Goal: Navigation & Orientation: Find specific page/section

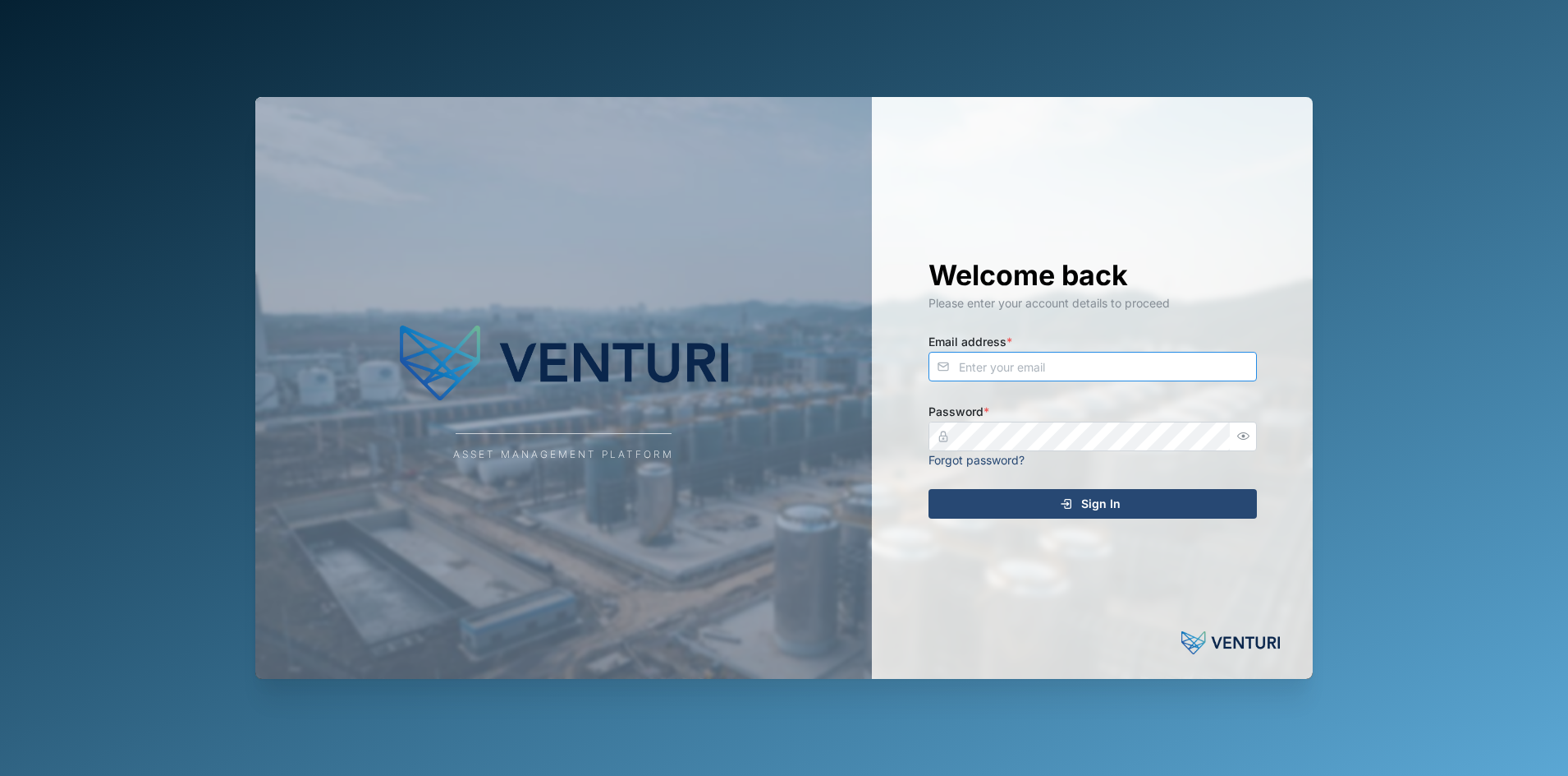
type input "[EMAIL_ADDRESS][DOMAIN_NAME]"
click at [1108, 487] on div "Welcome back Please enter your account details to proceed Email address * [EMAI…" at bounding box center [1092, 388] width 394 height 581
click at [1104, 495] on span "Sign In" at bounding box center [1101, 504] width 40 height 28
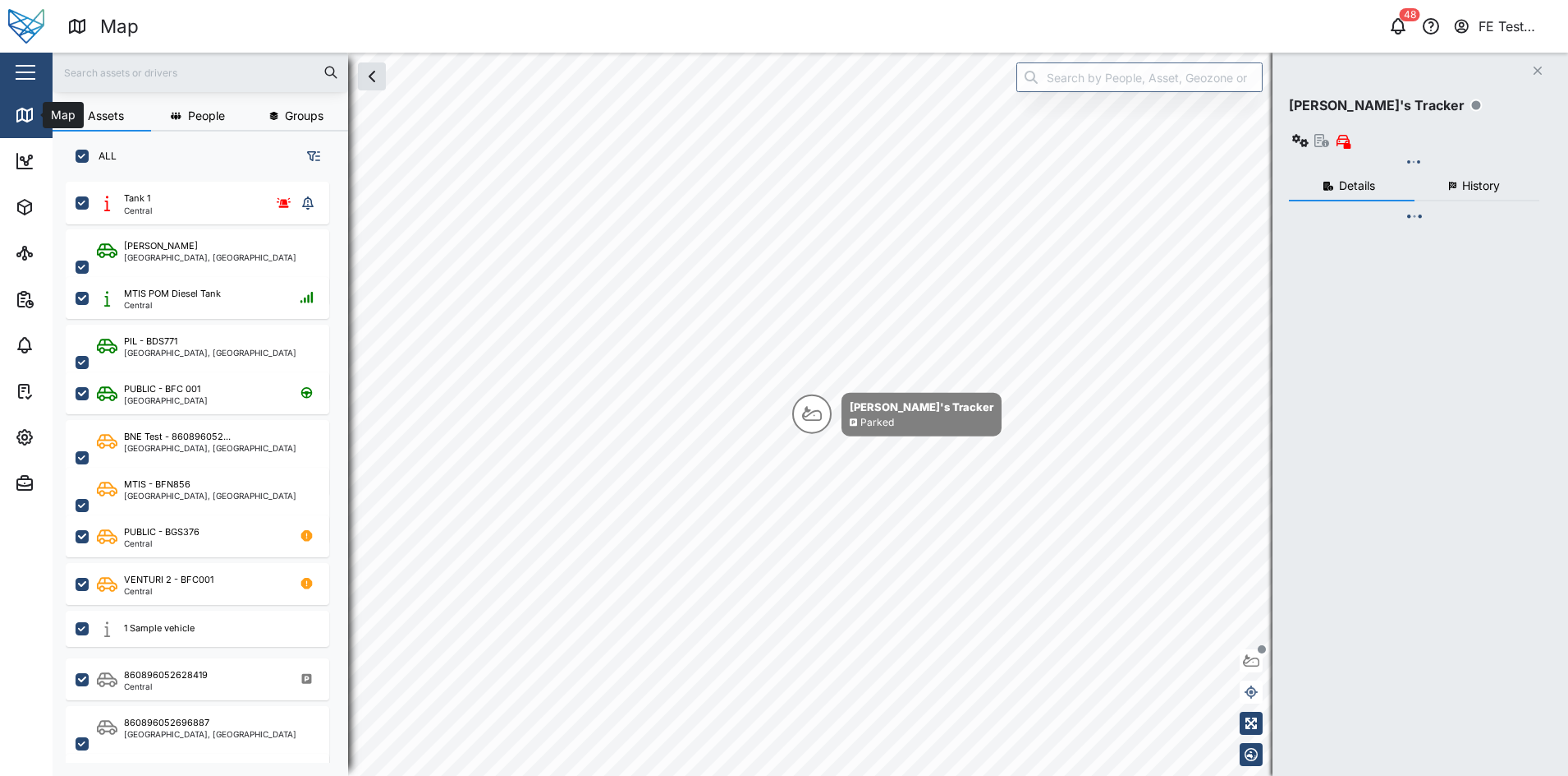
click at [32, 83] on button "button" at bounding box center [26, 73] width 28 height 28
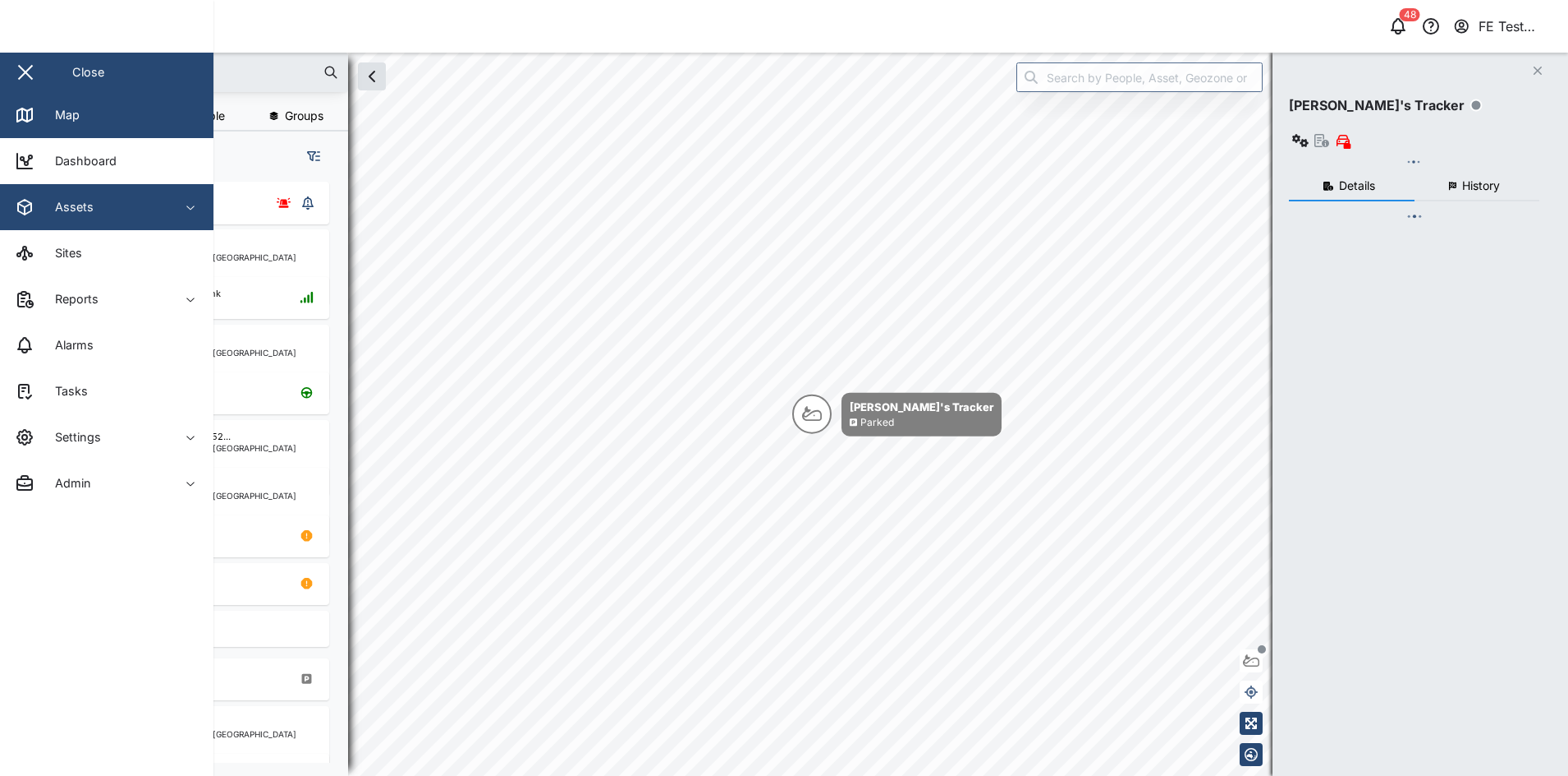
scroll to position [571, 254]
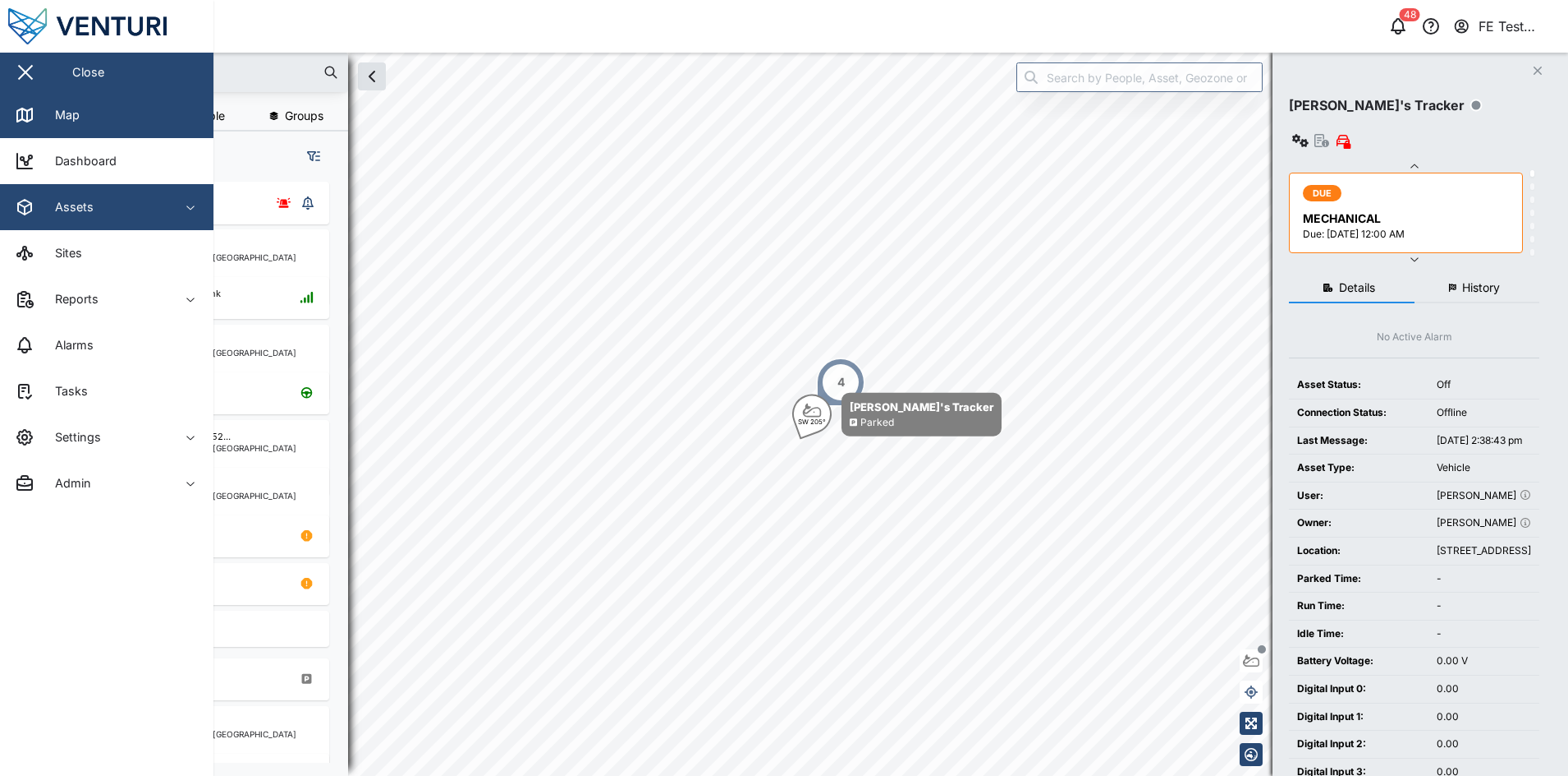
click at [189, 214] on button "Assets" at bounding box center [106, 207] width 214 height 46
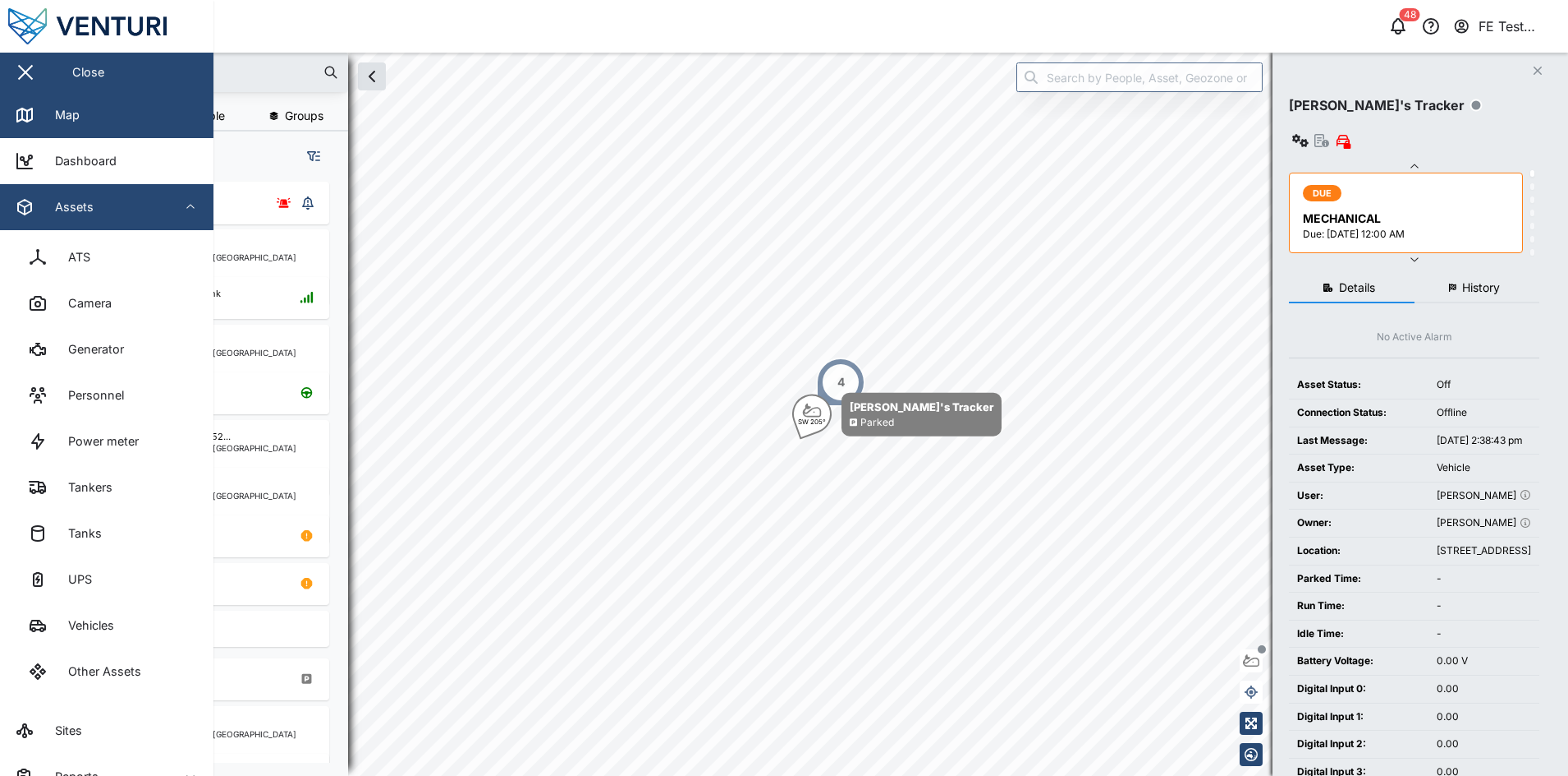
click at [189, 214] on button "Assets" at bounding box center [106, 207] width 214 height 46
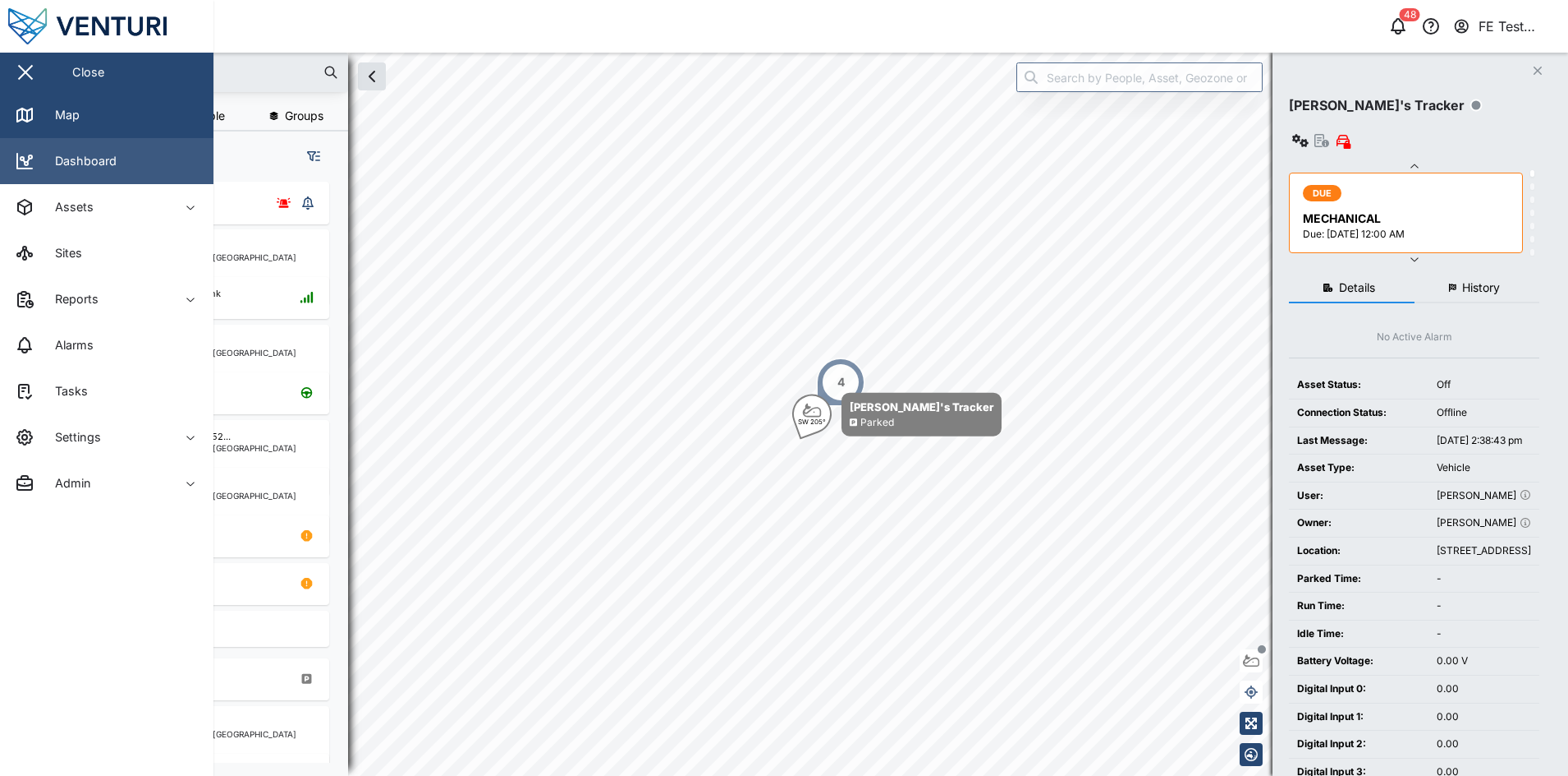
click at [162, 170] on link "Dashboard" at bounding box center [106, 161] width 214 height 46
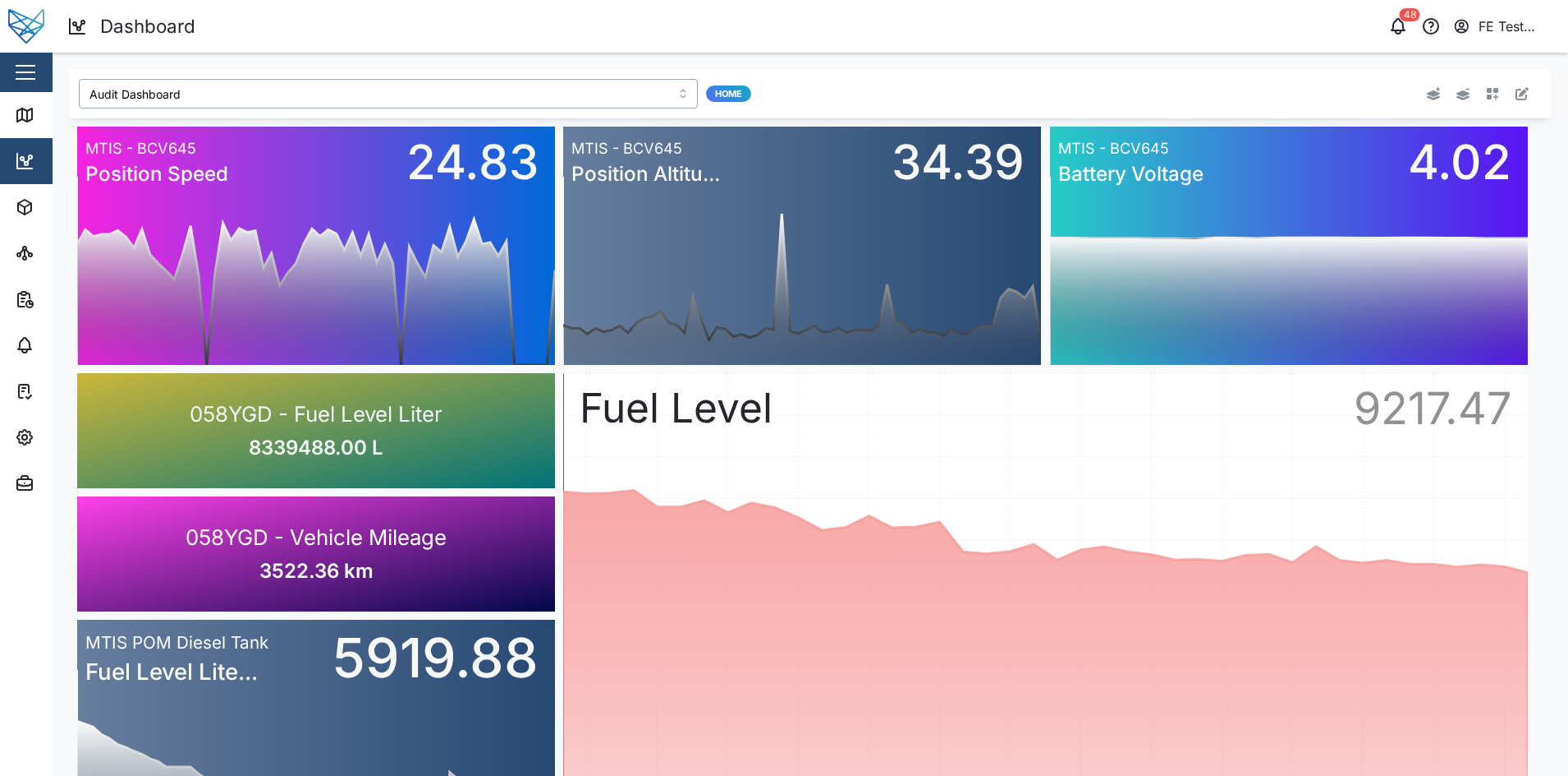
click at [364, 94] on input "Audit Dashboard" at bounding box center [387, 93] width 619 height 30
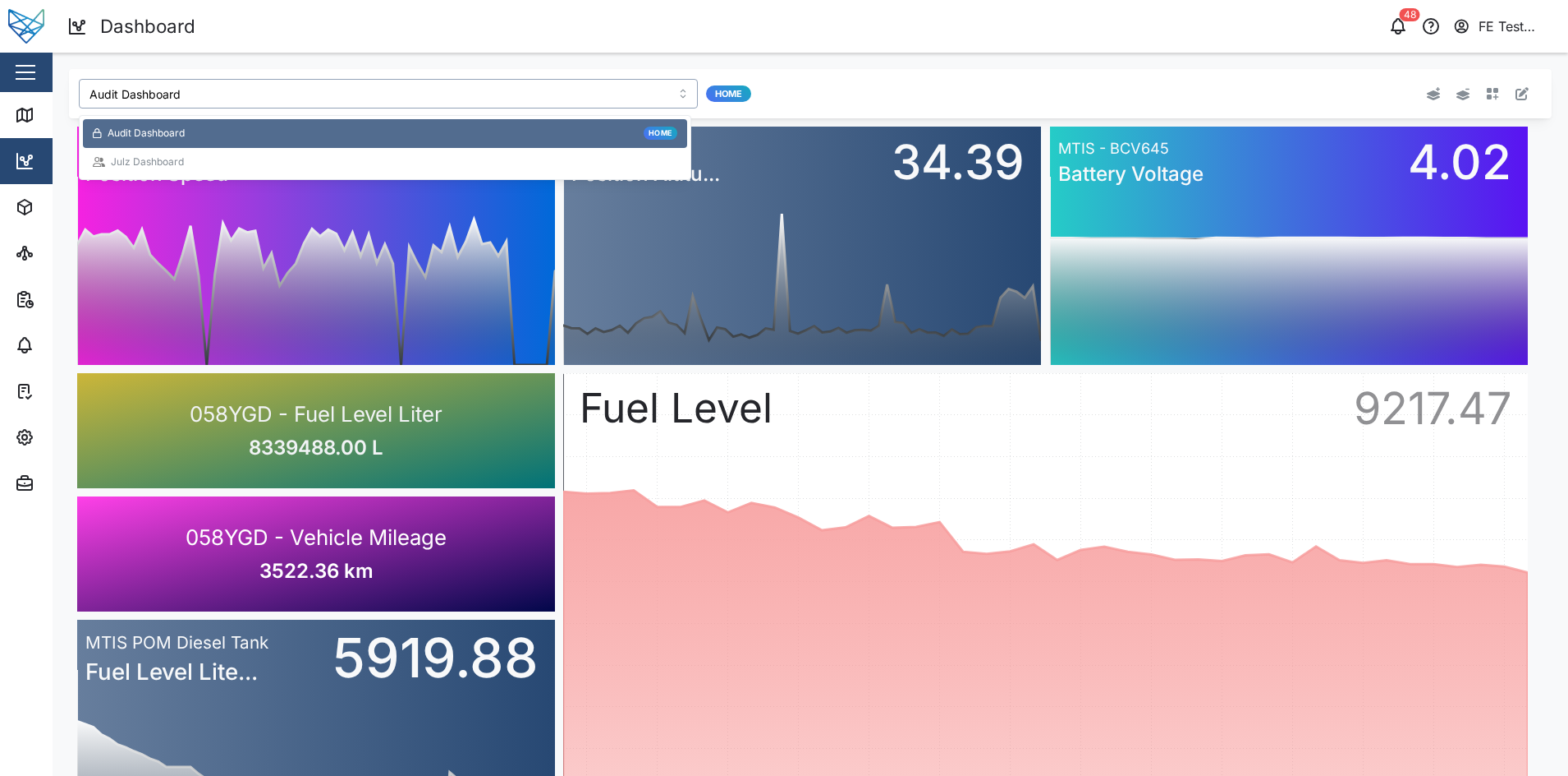
click at [325, 157] on div "Julz Dashboard" at bounding box center [384, 162] width 585 height 16
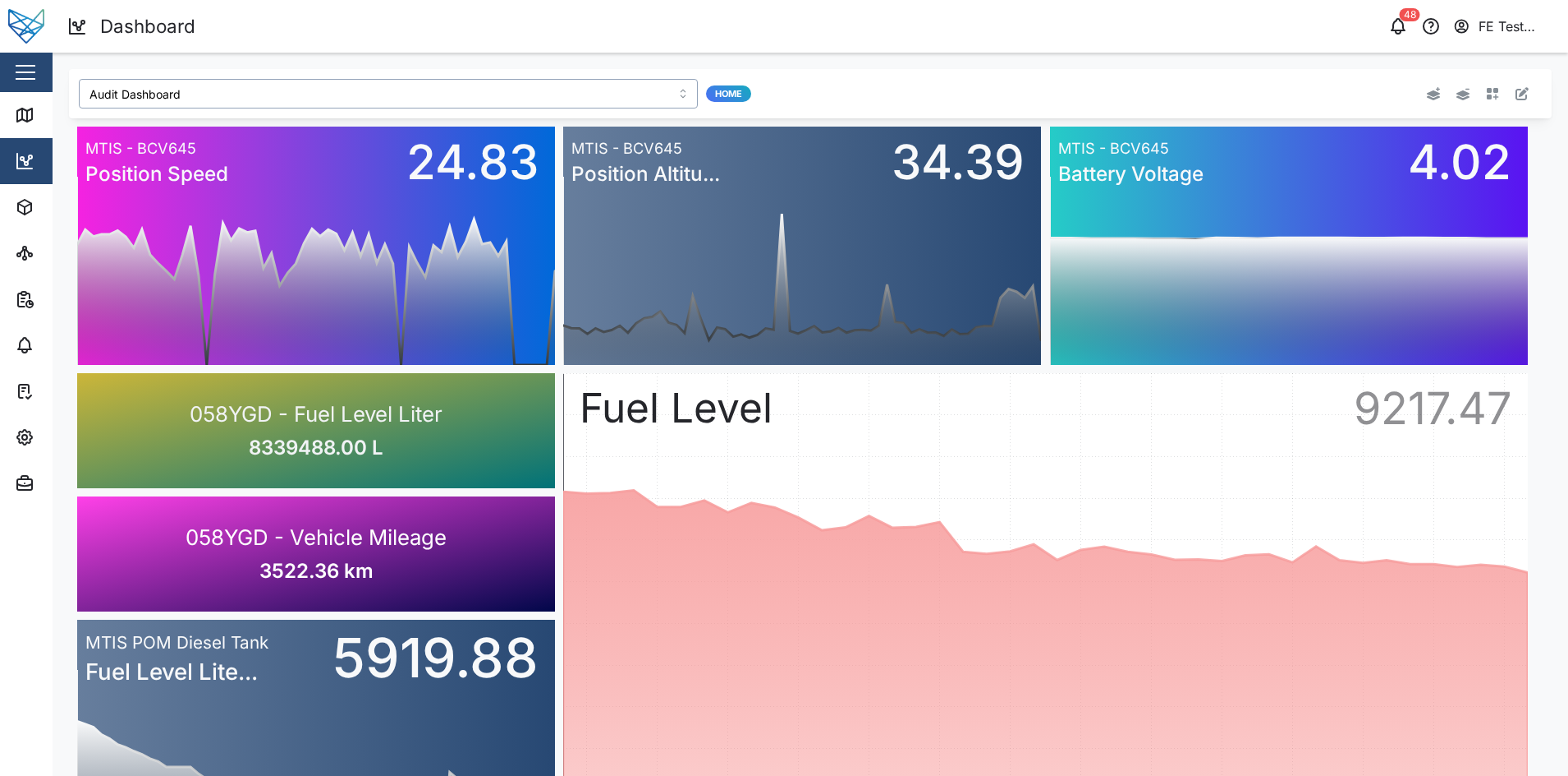
type input "Julz Dashboard"
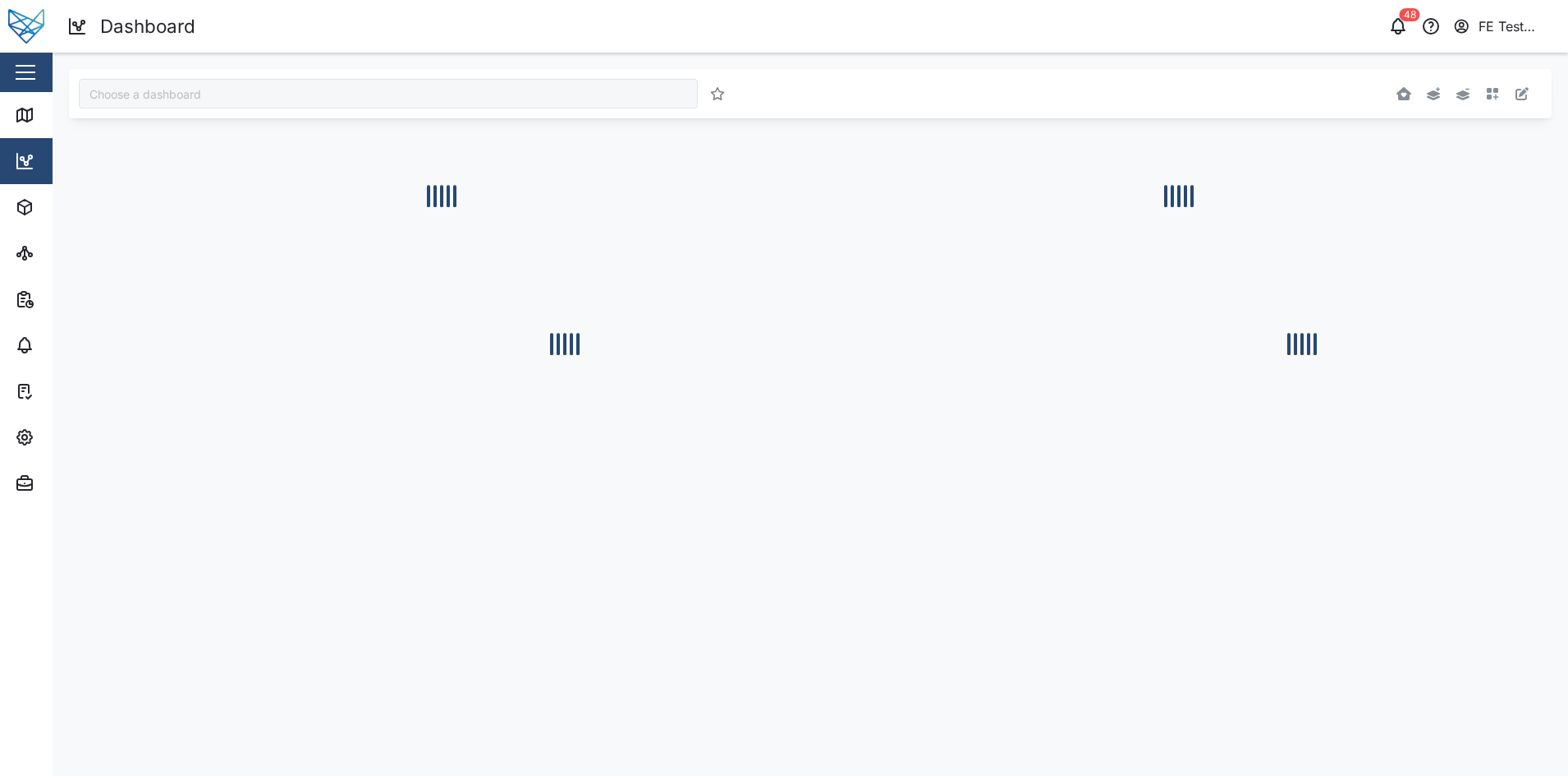
type input "Julz Dashboard"
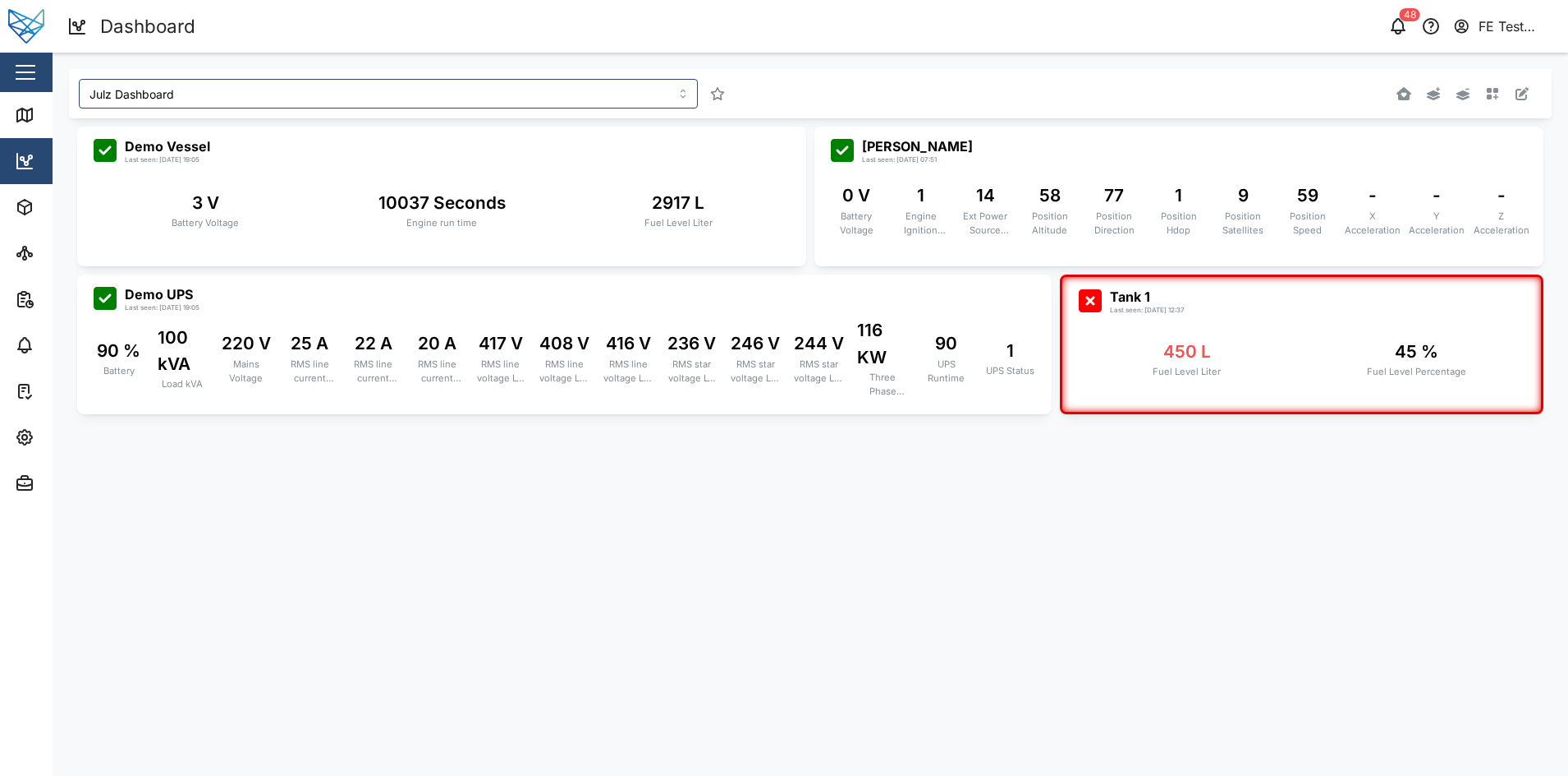
click at [920, 93] on div "Julz Dashboard" at bounding box center [502, 93] width 848 height 30
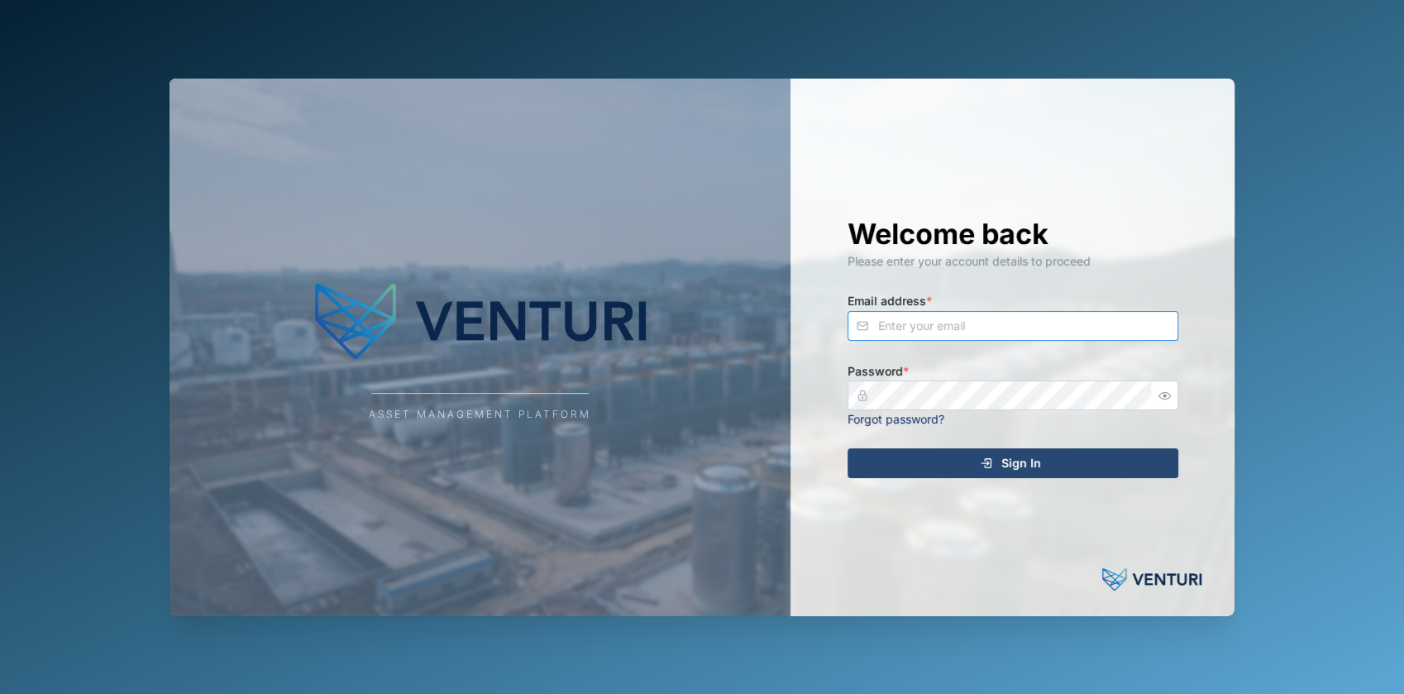
type input "[EMAIL_ADDRESS][DOMAIN_NAME]"
click at [926, 463] on div "Sign In" at bounding box center [1010, 463] width 304 height 28
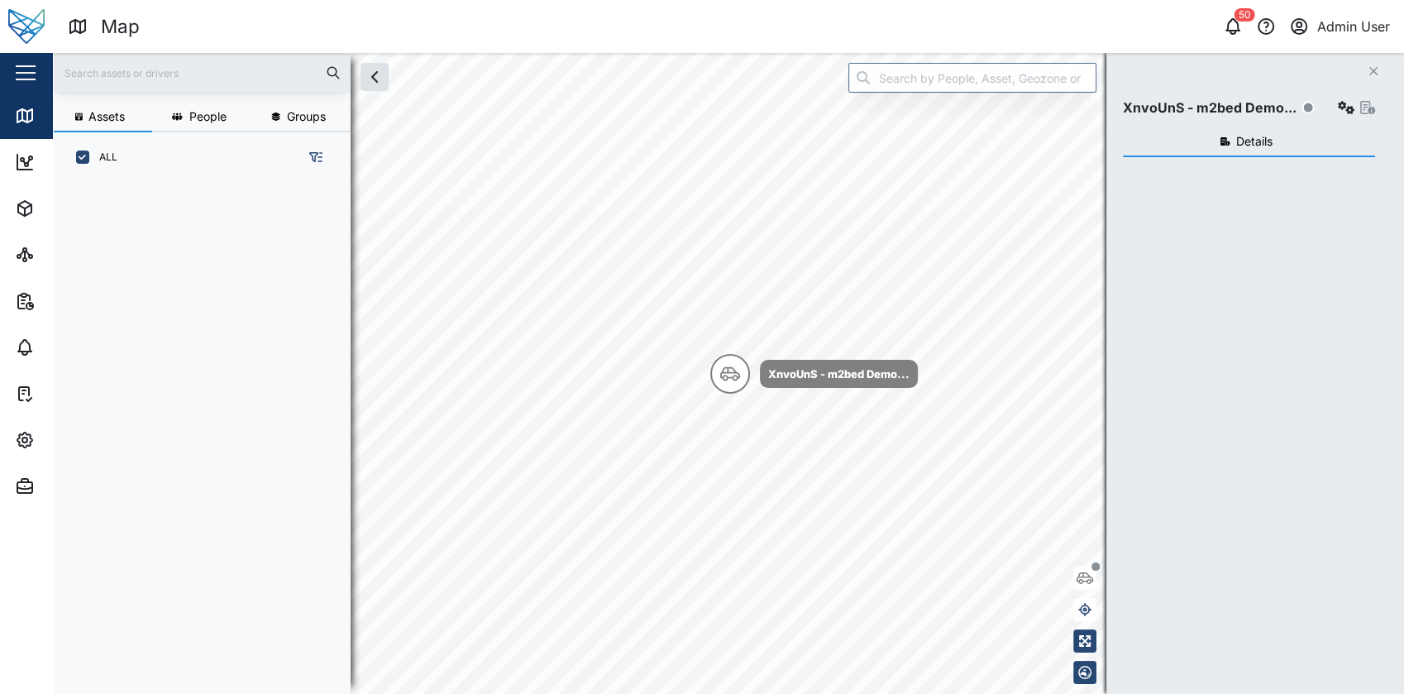
scroll to position [490, 257]
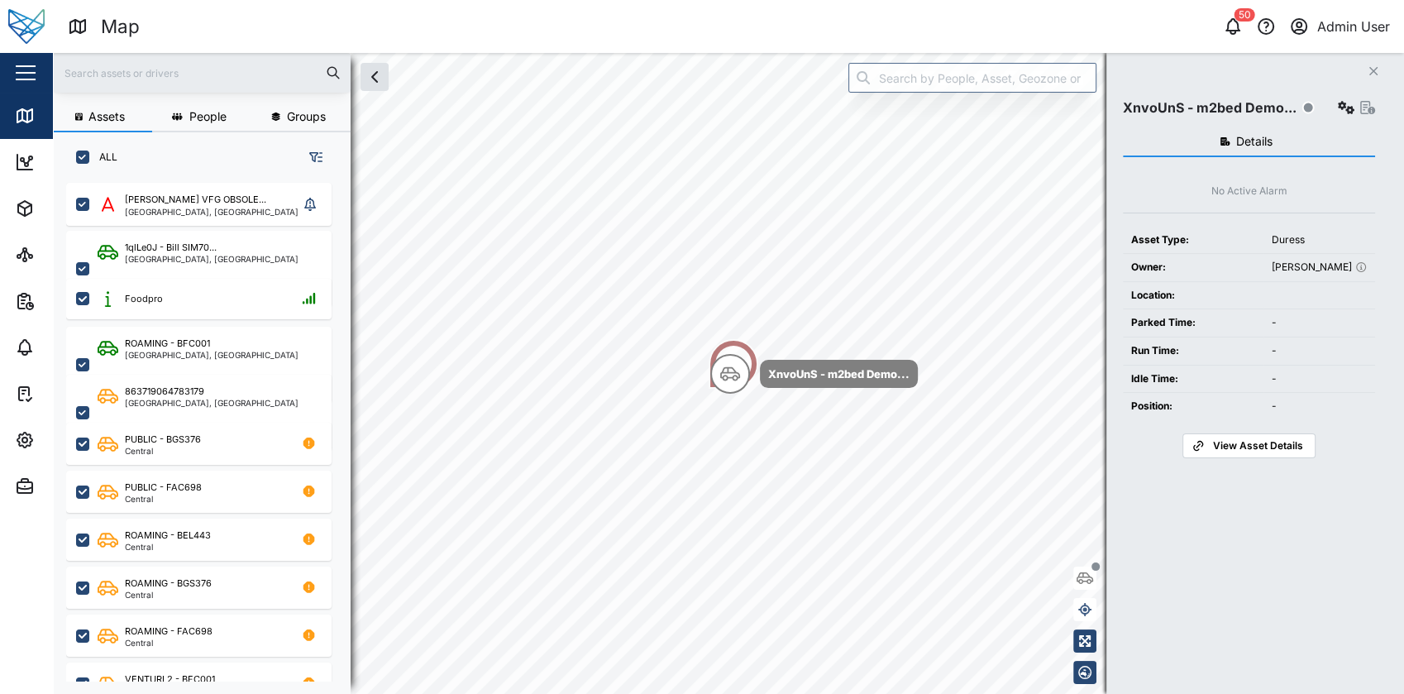
click at [41, 72] on div "Close" at bounding box center [107, 73] width 215 height 40
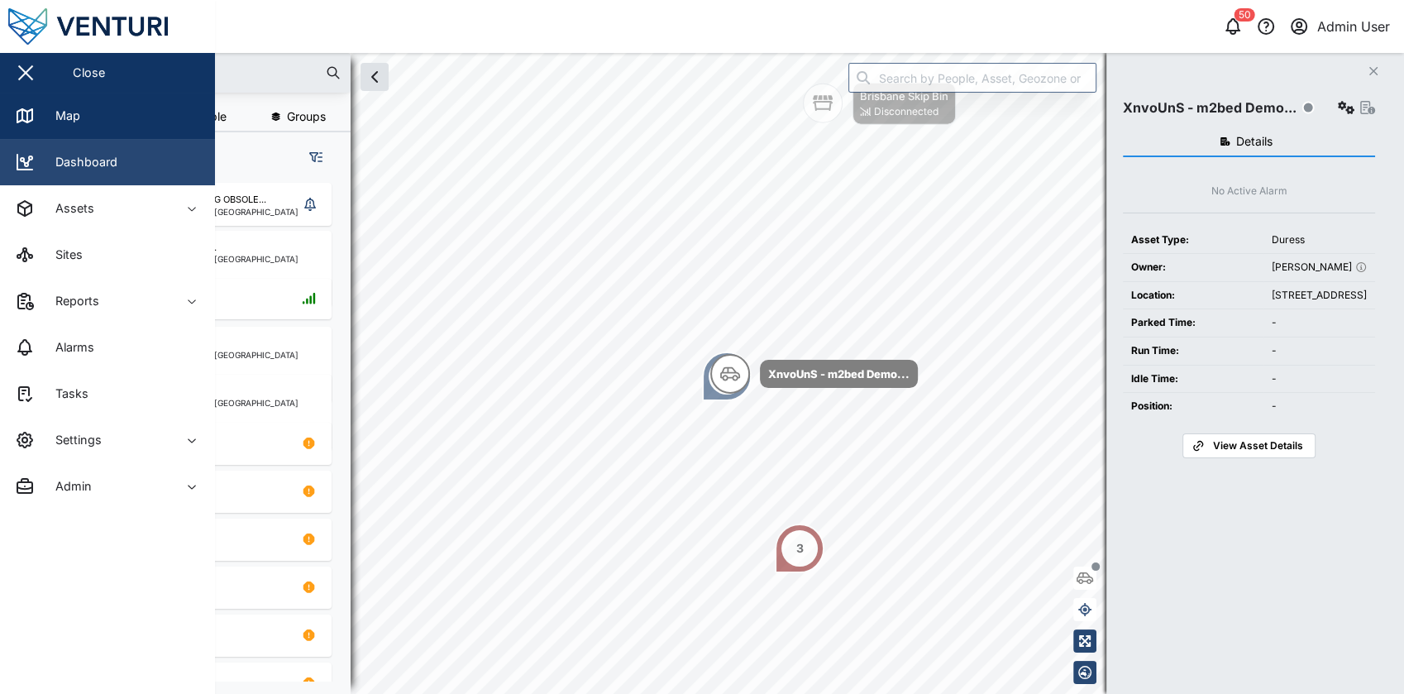
click at [184, 151] on link "Dashboard" at bounding box center [107, 162] width 215 height 46
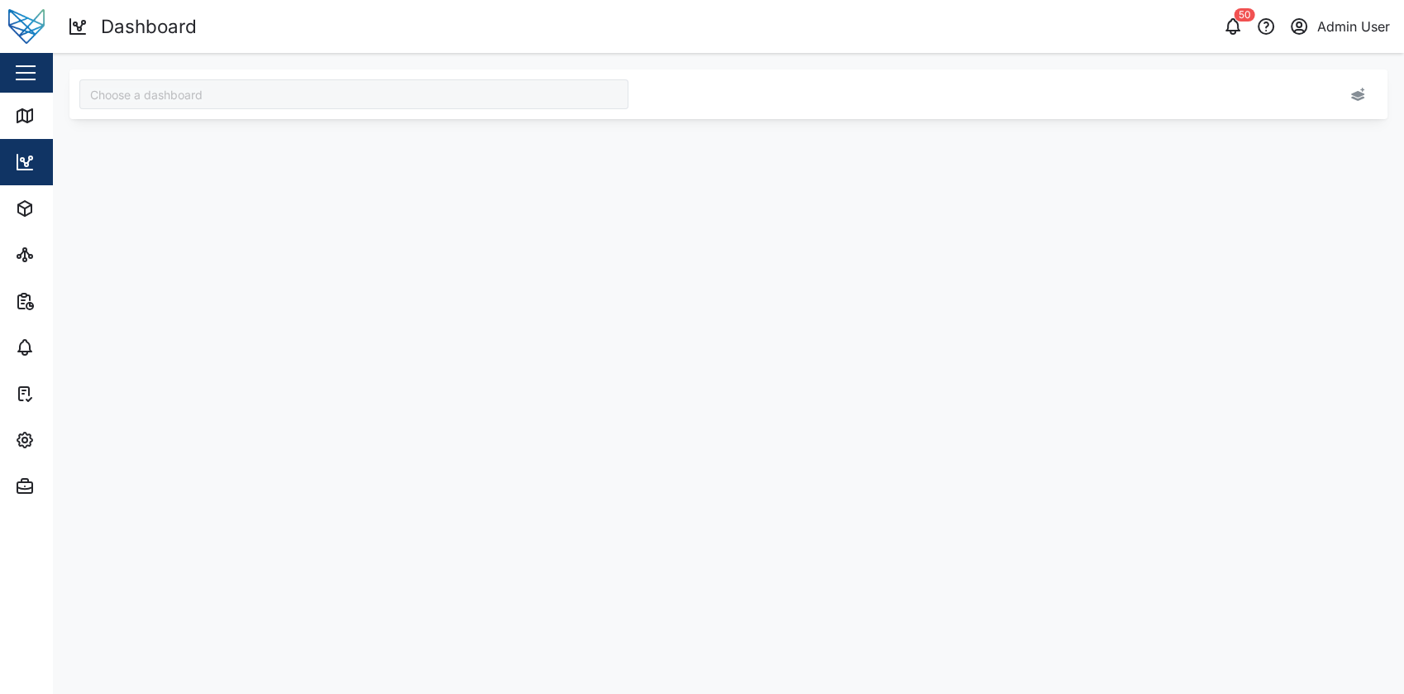
type input "Brisbane"
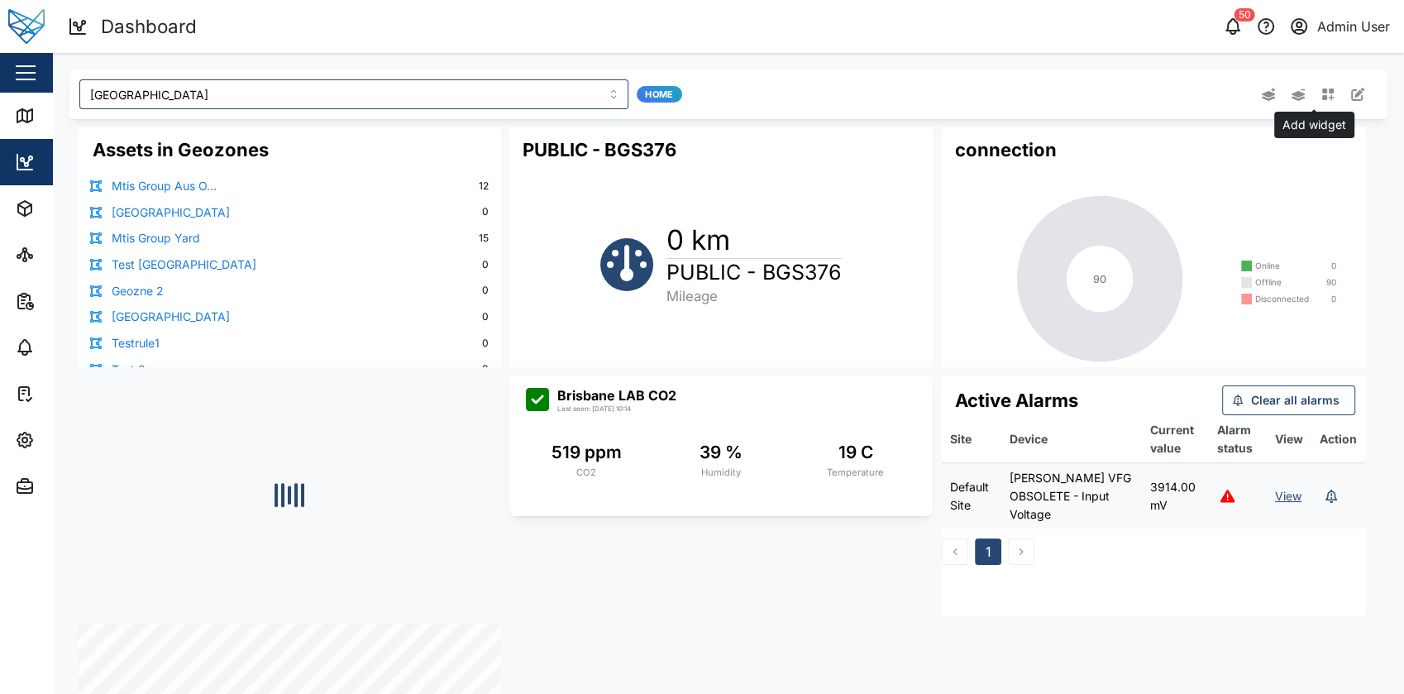
click at [1321, 96] on icon "button" at bounding box center [1327, 94] width 13 height 13
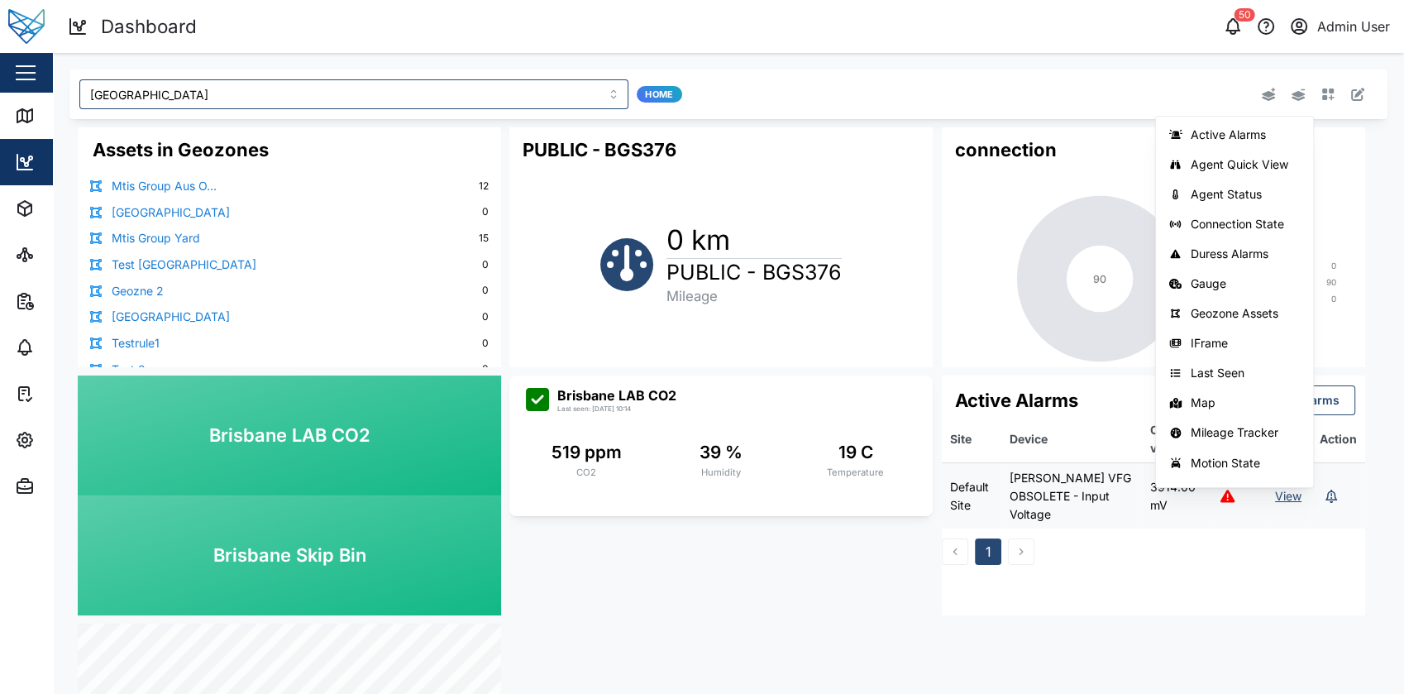
click at [695, 561] on div "Assets in Geozones Mtis Group Aus O... 12 South Australia 0 Mtis Group Yard 15 …" at bounding box center [728, 495] width 1318 height 752
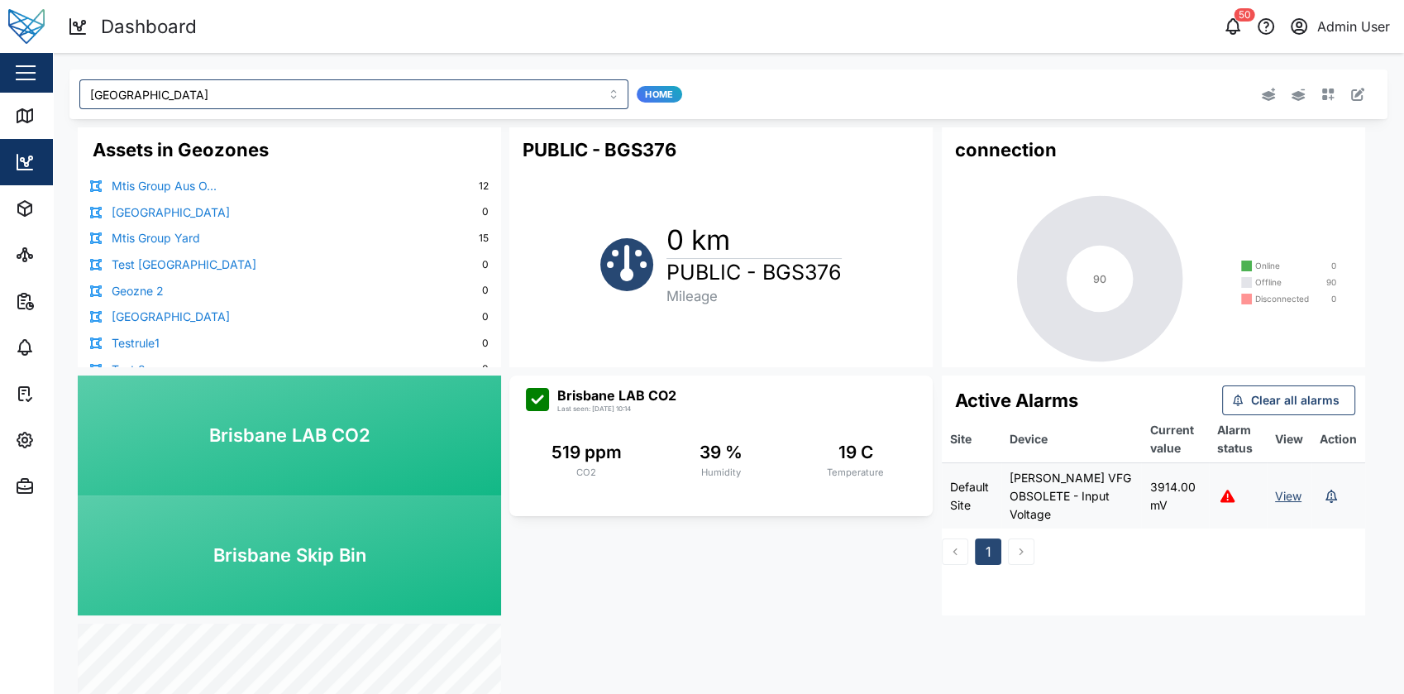
click at [1351, 93] on icon "button" at bounding box center [1357, 94] width 13 height 13
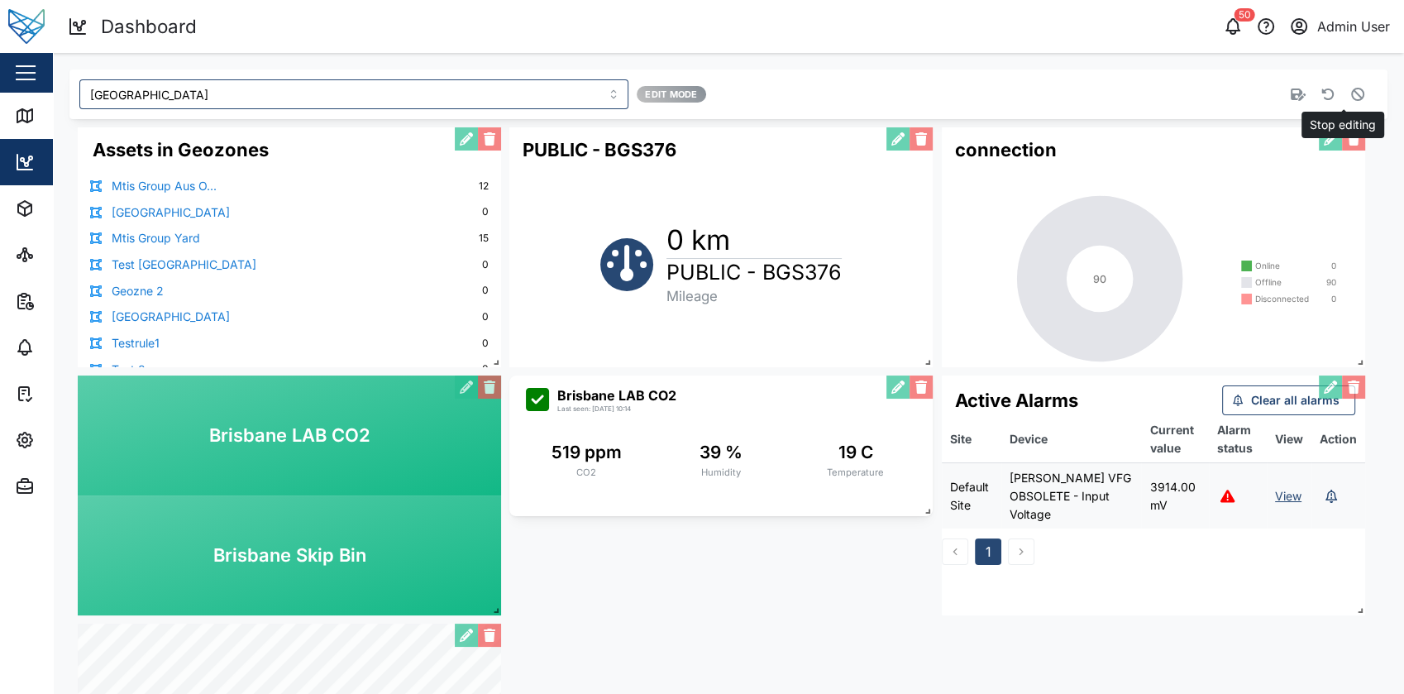
click at [1346, 101] on button "button" at bounding box center [1357, 94] width 23 height 23
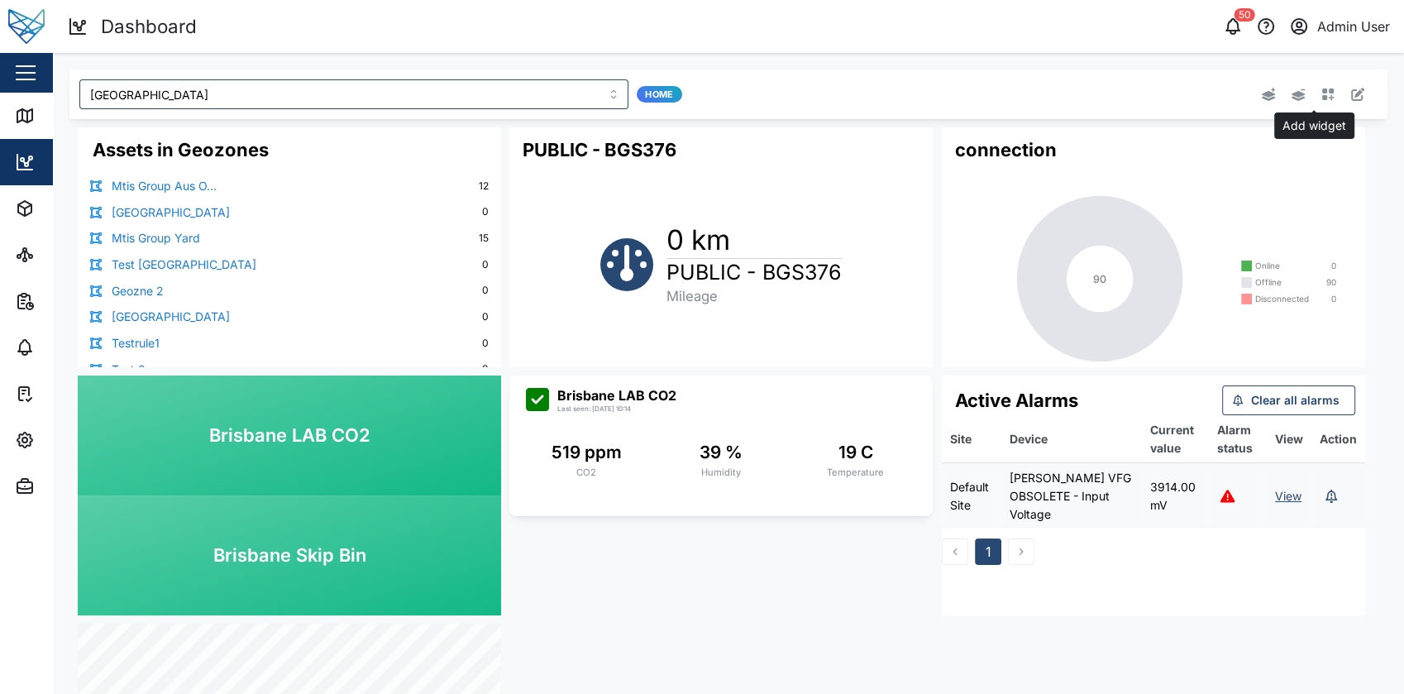
click at [1322, 93] on icon "button" at bounding box center [1328, 94] width 12 height 12
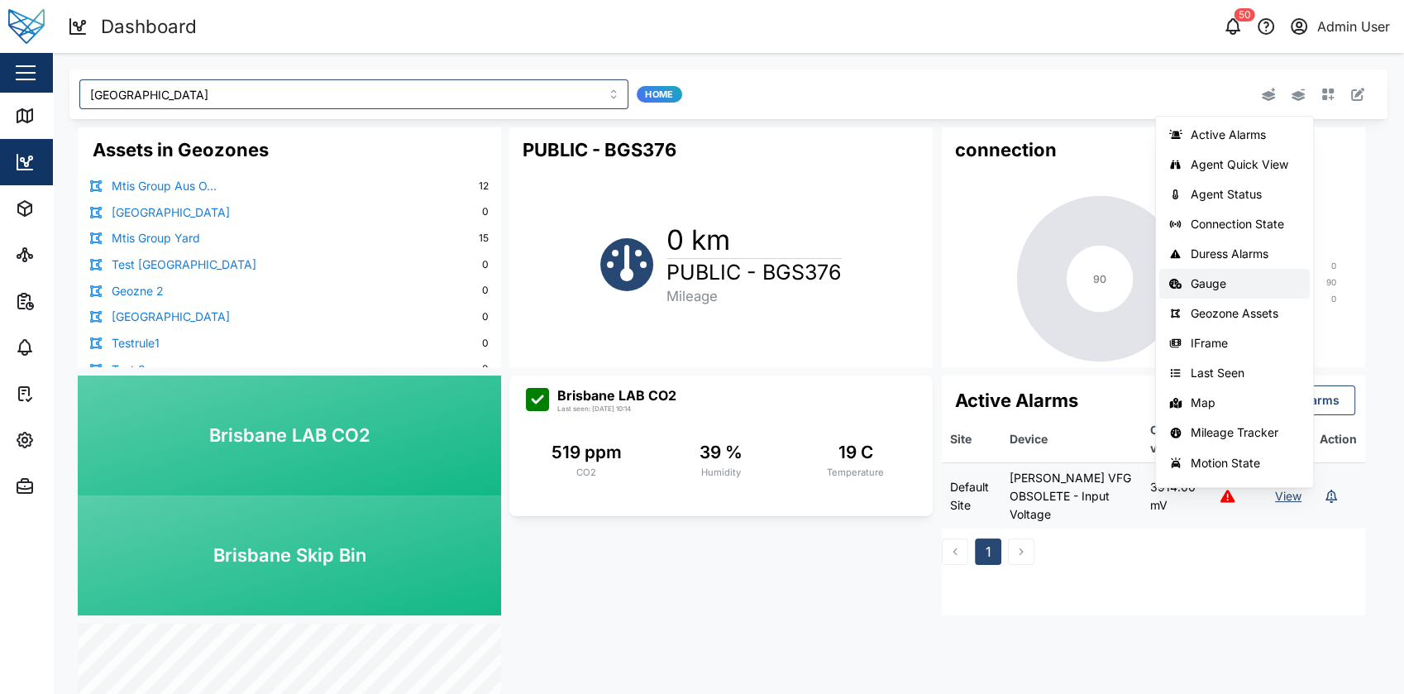
scroll to position [173, 0]
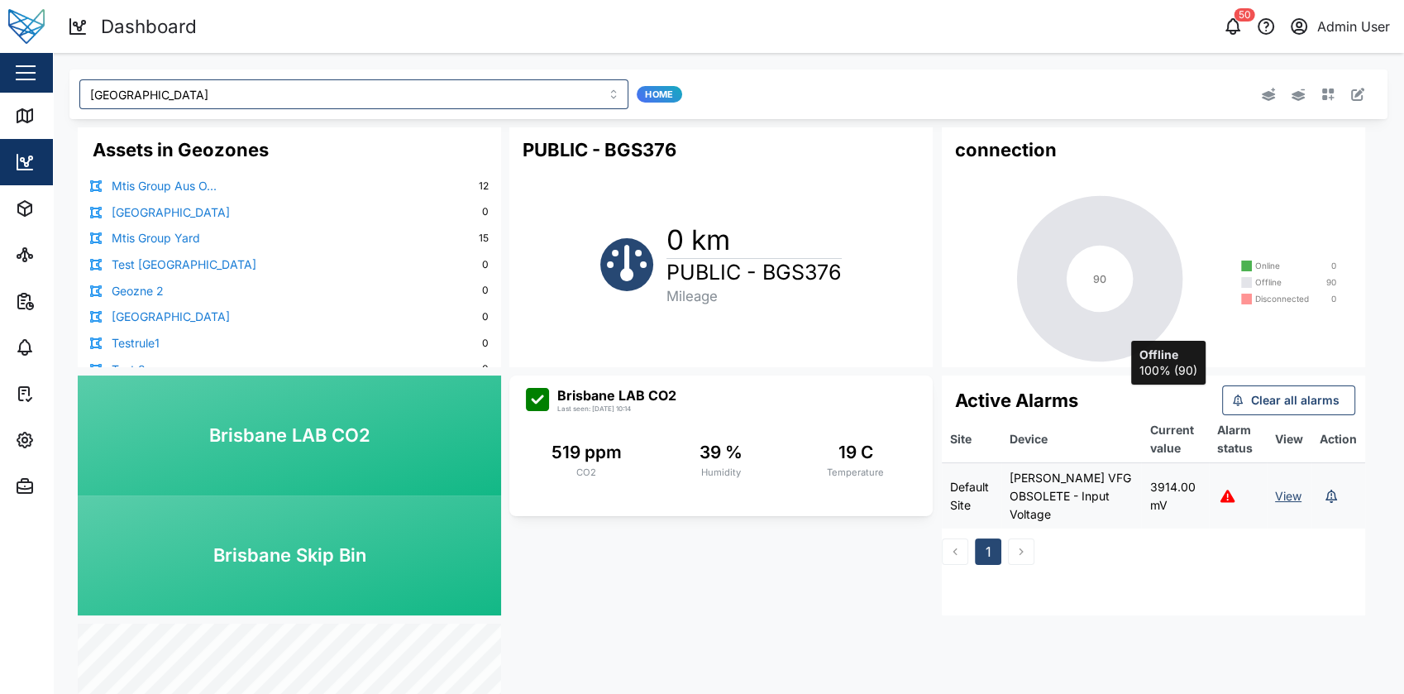
click at [798, 533] on div "Assets in Geozones Mtis Group Aus O... 12 South Australia 0 Mtis Group Yard 15 …" at bounding box center [728, 495] width 1318 height 752
click at [287, 81] on input "Brisbane" at bounding box center [353, 94] width 549 height 30
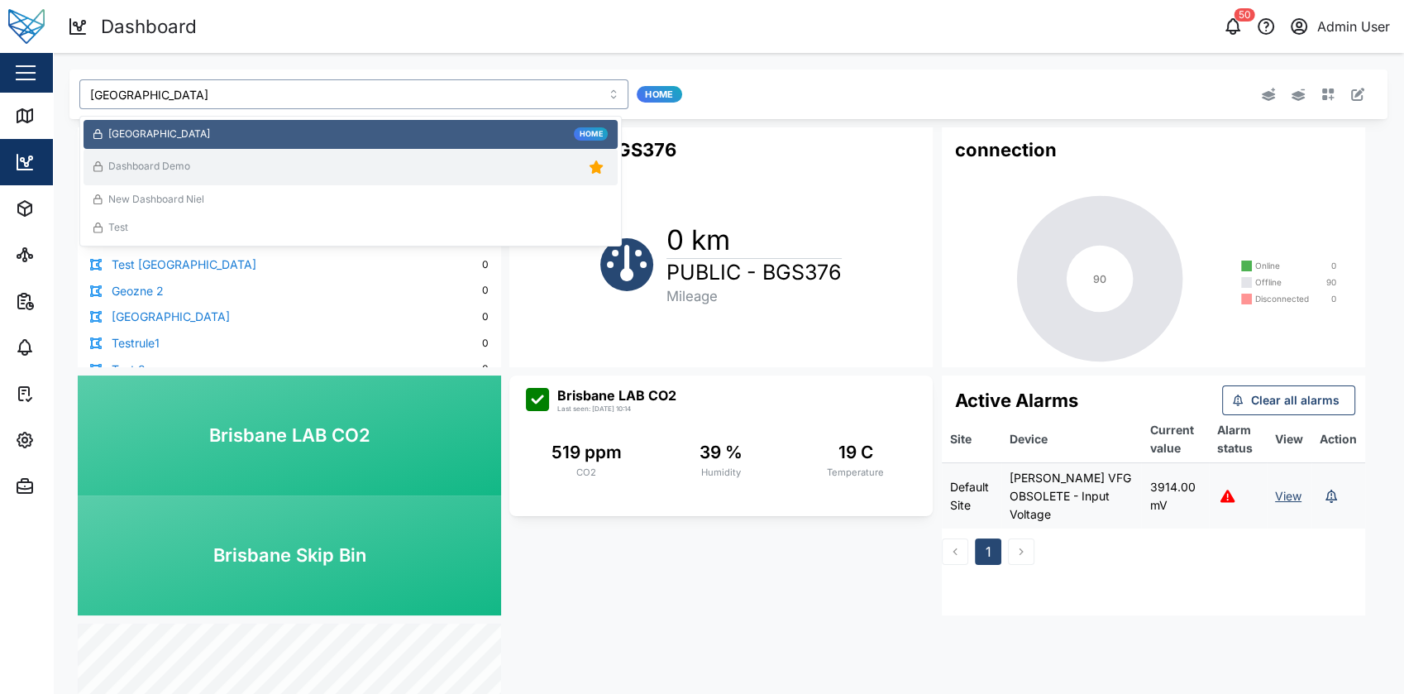
click at [263, 165] on div "Dashboard Demo" at bounding box center [350, 166] width 514 height 23
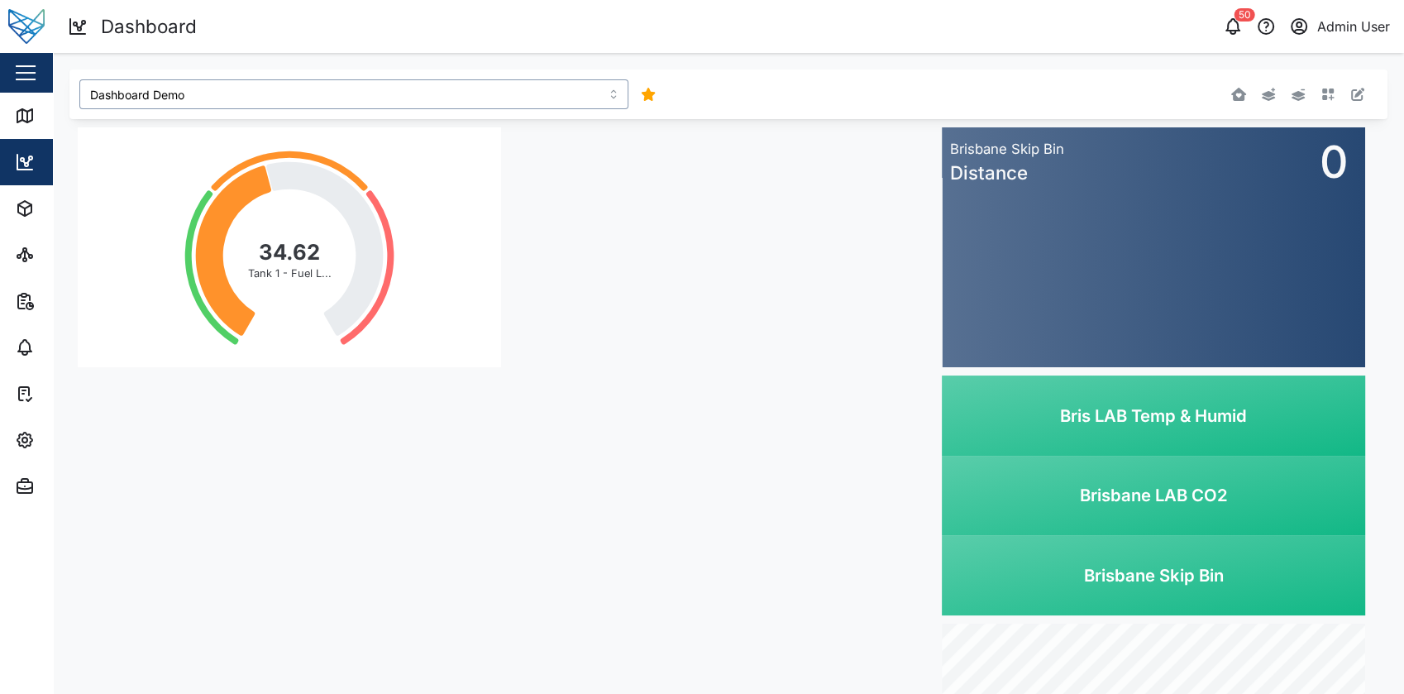
click at [395, 94] on input "Dashboard Demo" at bounding box center [353, 94] width 549 height 30
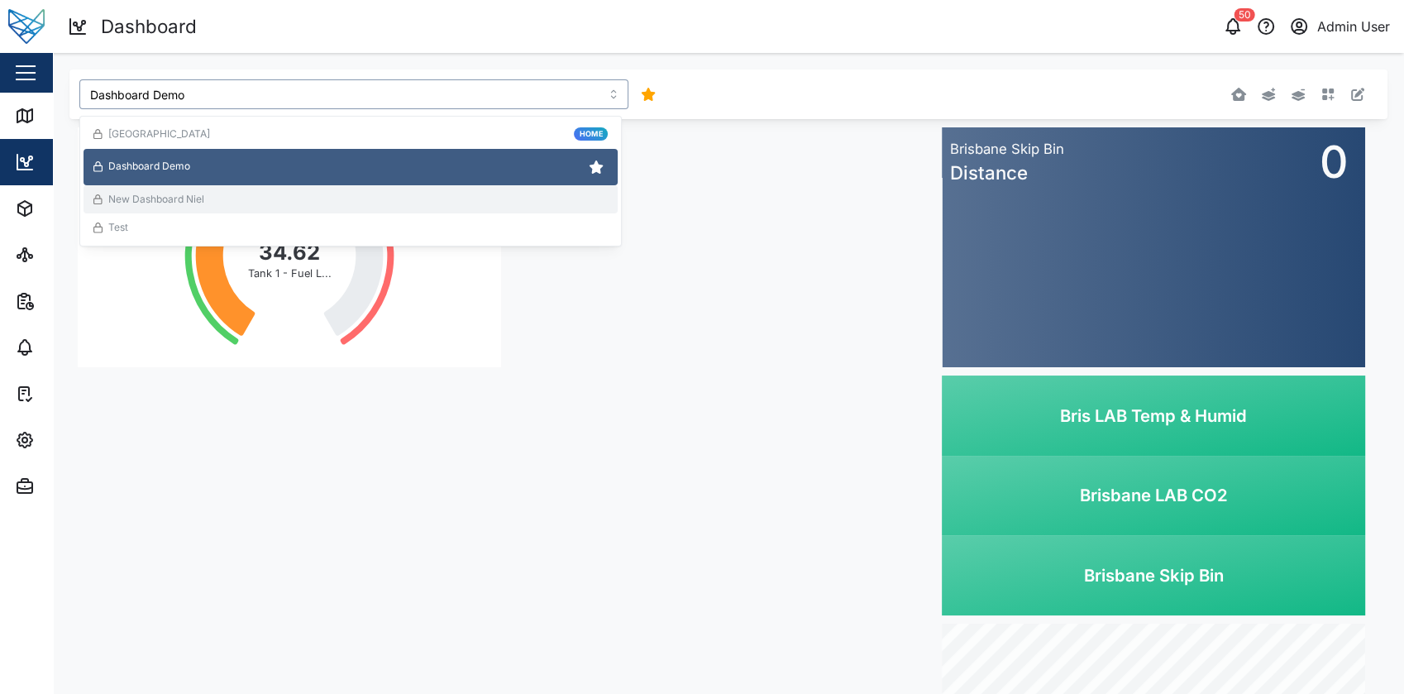
click at [313, 195] on div "New Dashboard Niel" at bounding box center [350, 200] width 514 height 16
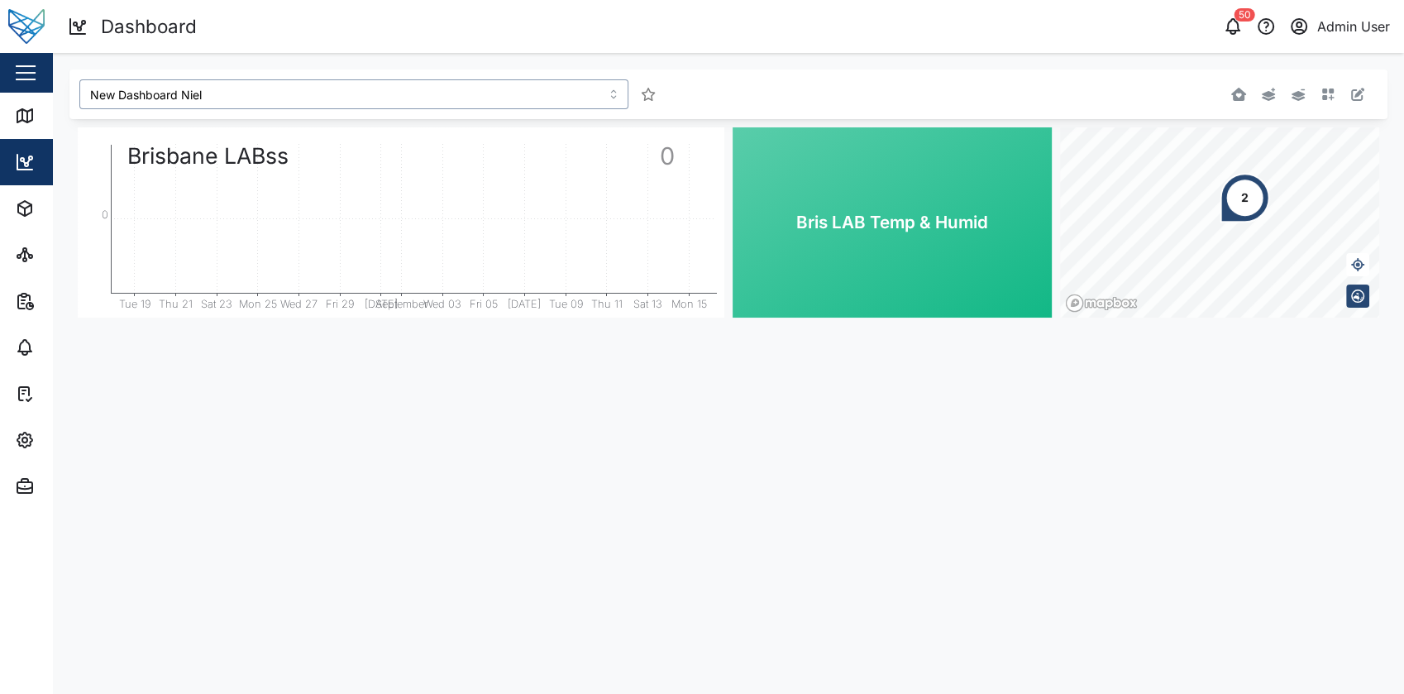
click at [341, 85] on input "New Dashboard Niel" at bounding box center [353, 94] width 549 height 30
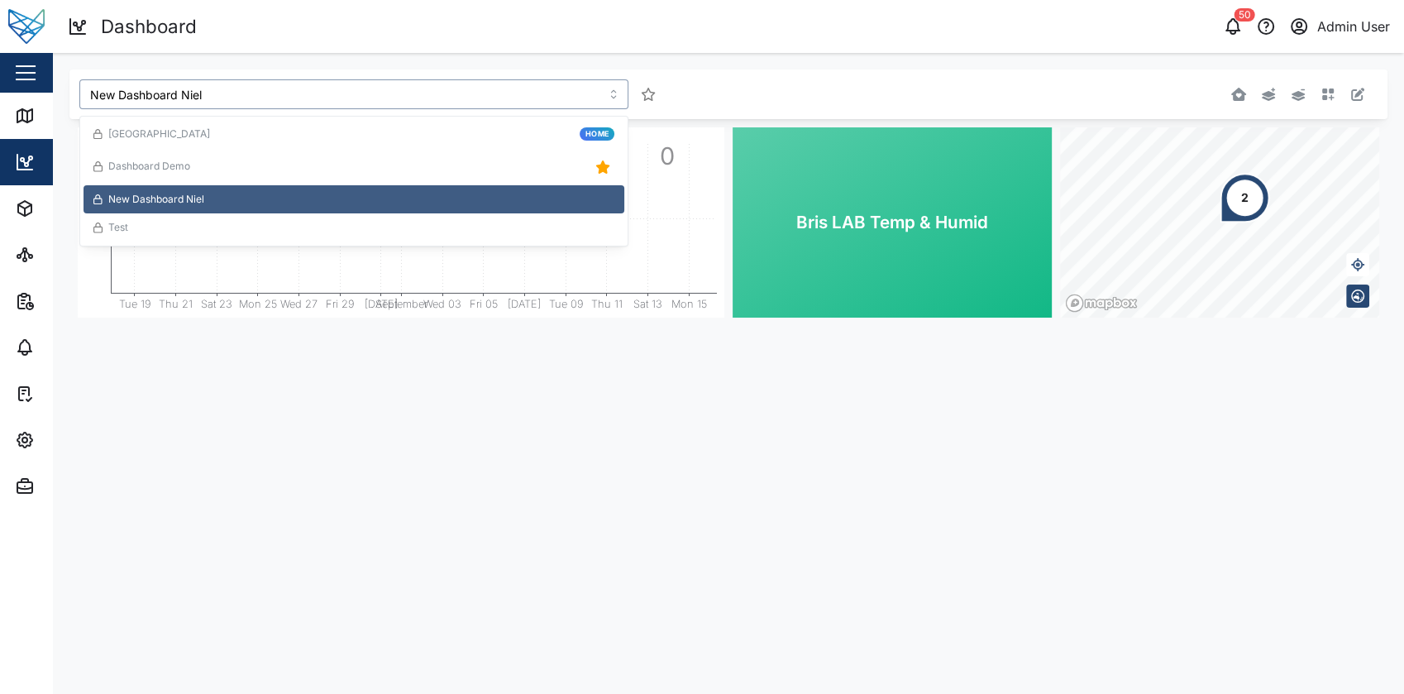
click at [249, 221] on div "Test" at bounding box center [353, 228] width 521 height 16
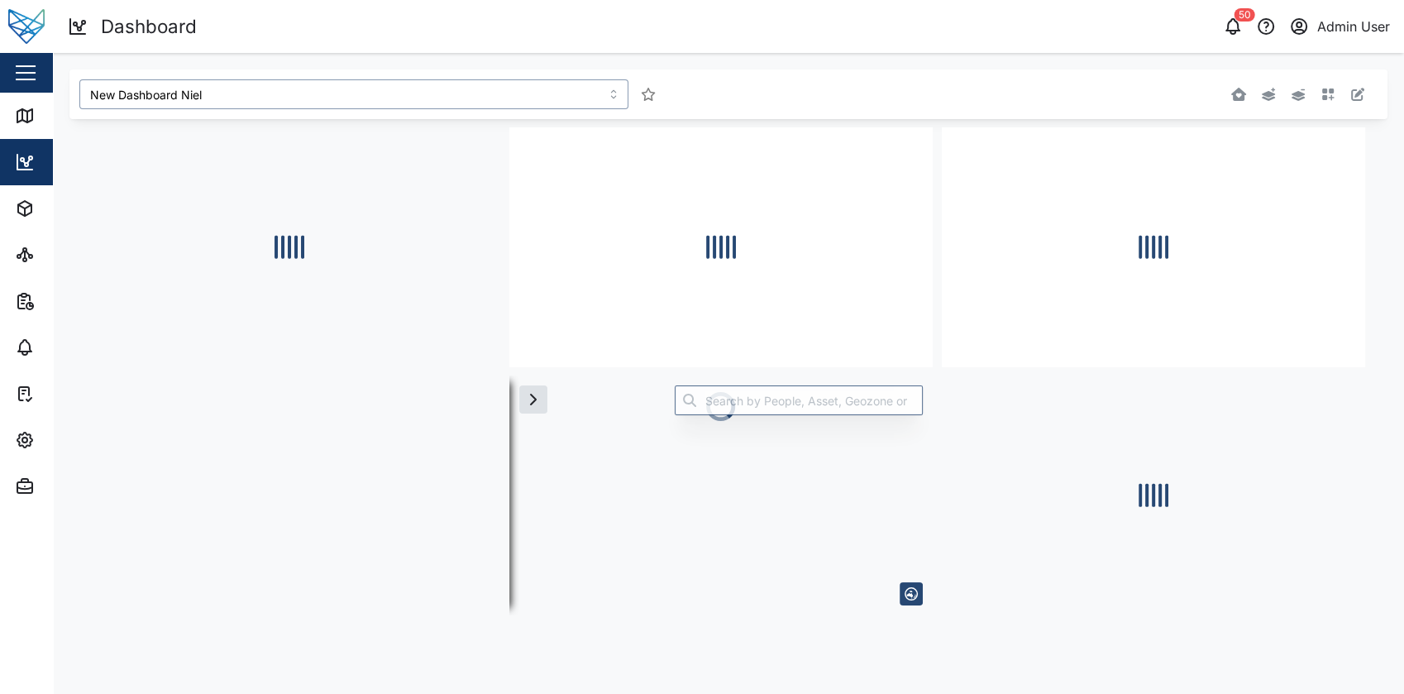
type input "Test"
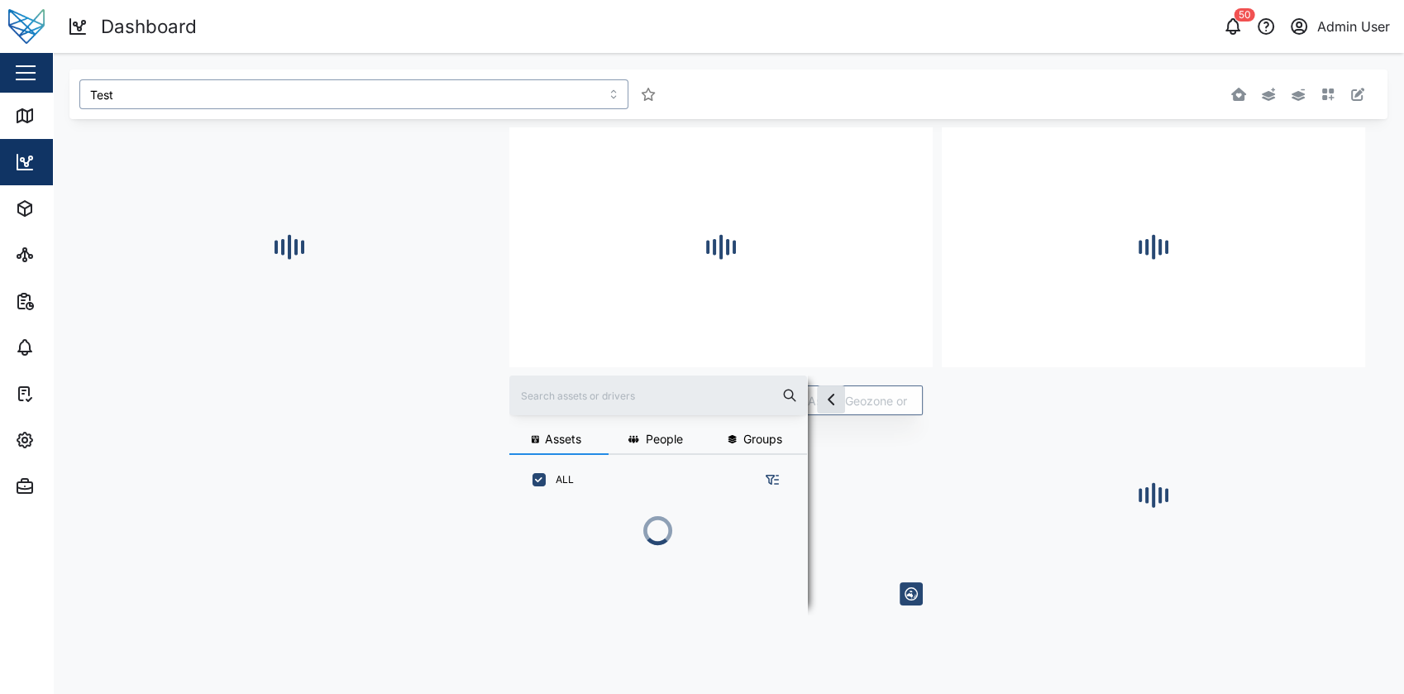
scroll to position [418, 247]
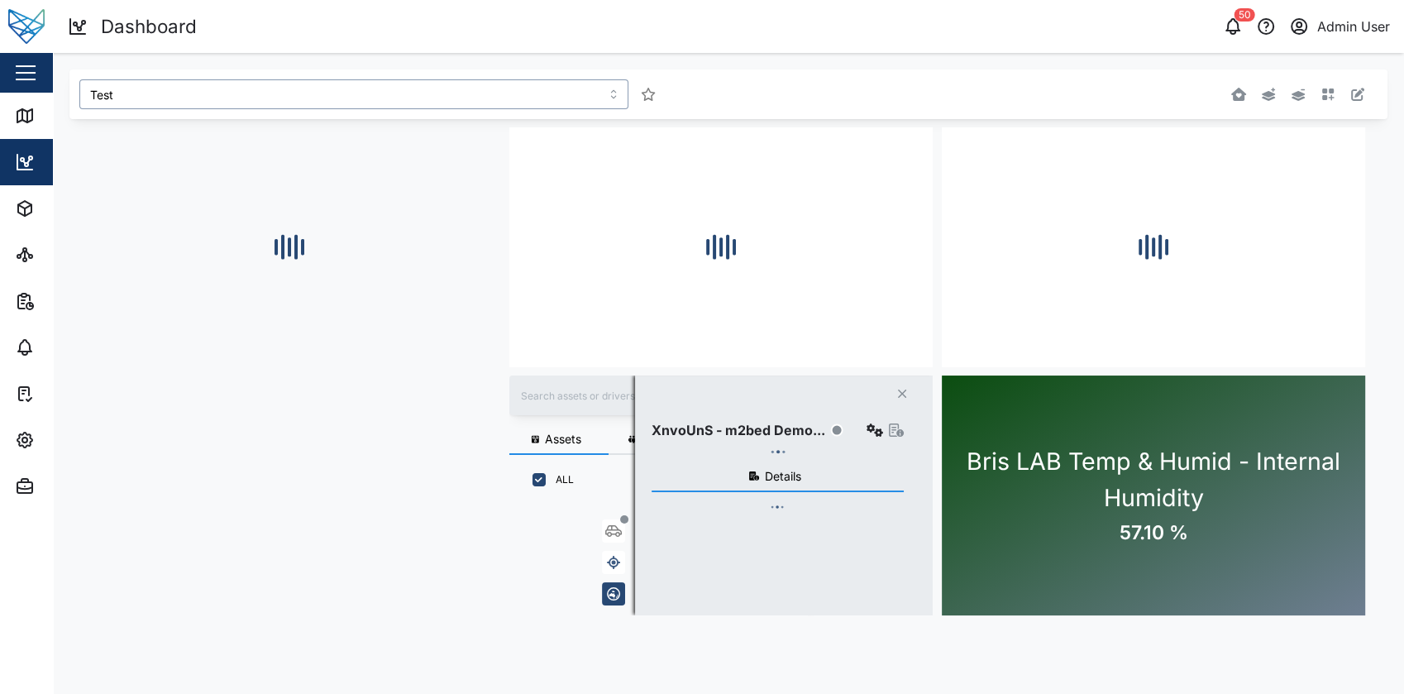
scroll to position [490, 247]
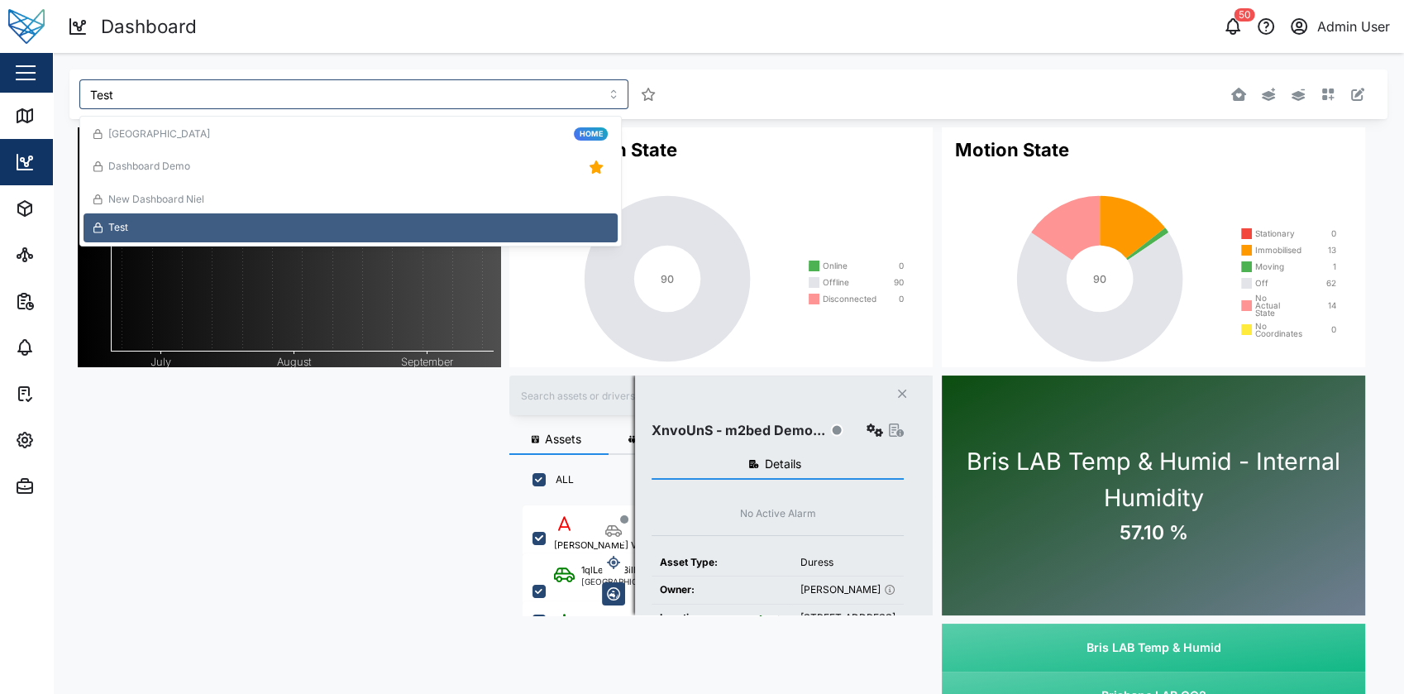
click at [629, 39] on div "Dashboard" at bounding box center [399, 26] width 662 height 29
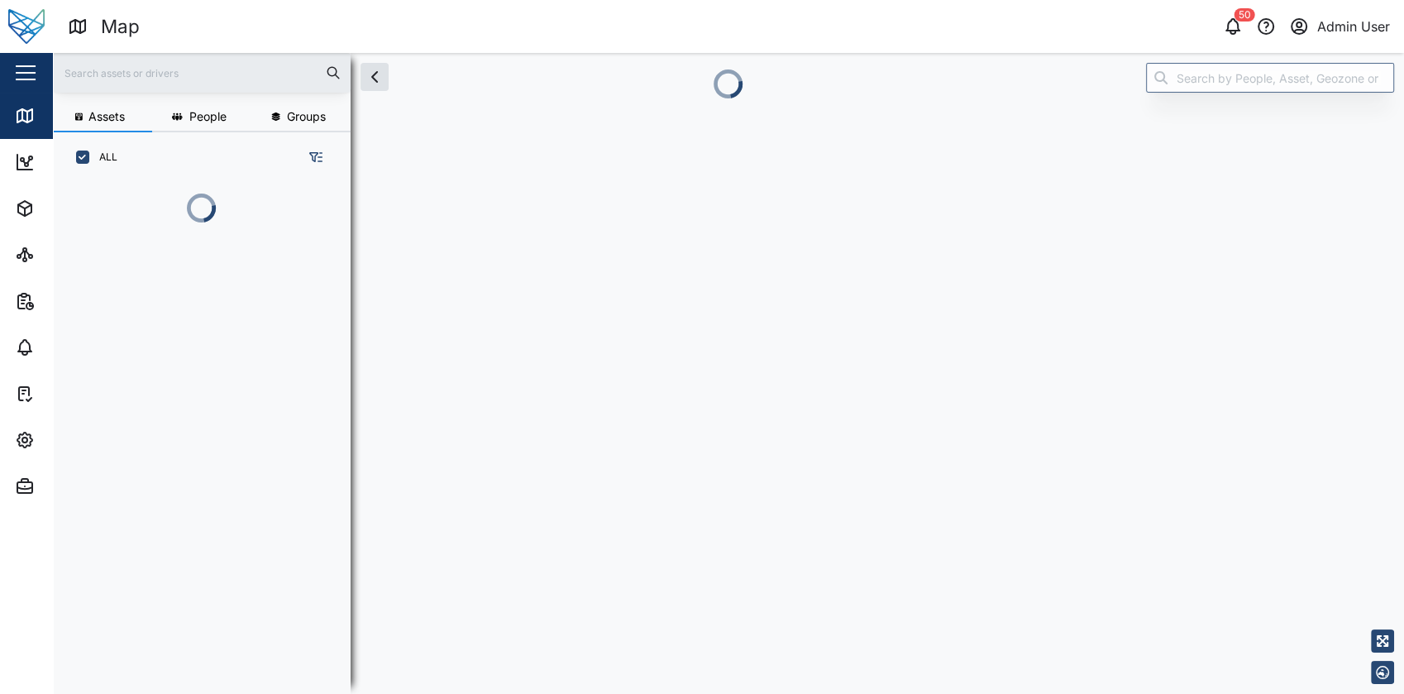
scroll to position [490, 257]
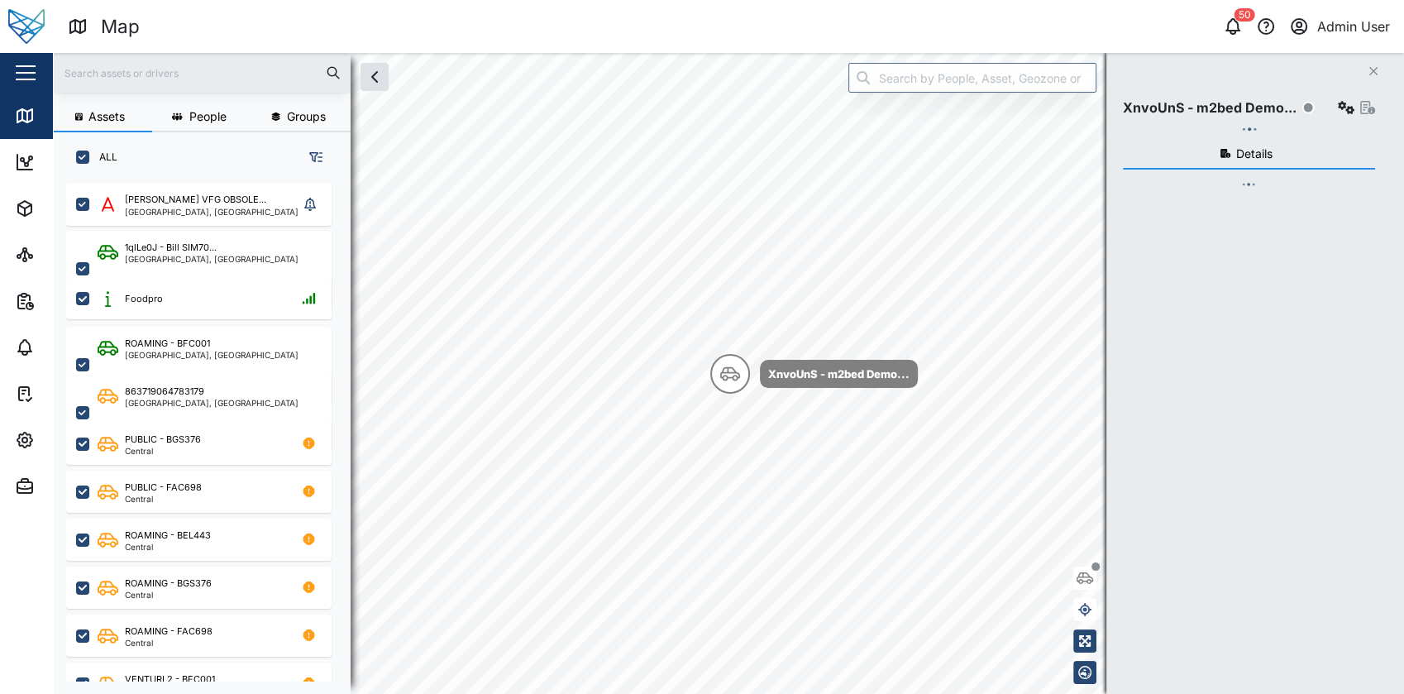
click at [14, 74] on button "button" at bounding box center [26, 73] width 28 height 28
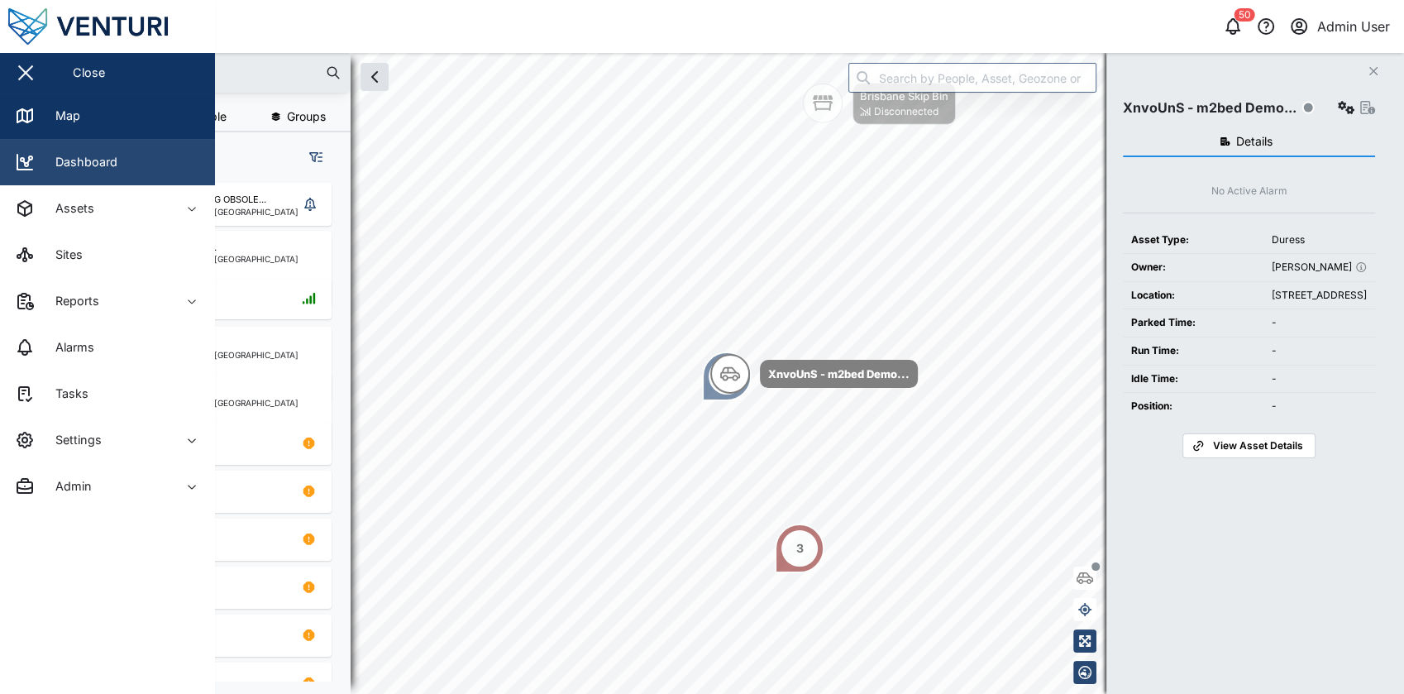
click at [126, 160] on link "Dashboard" at bounding box center [107, 162] width 215 height 46
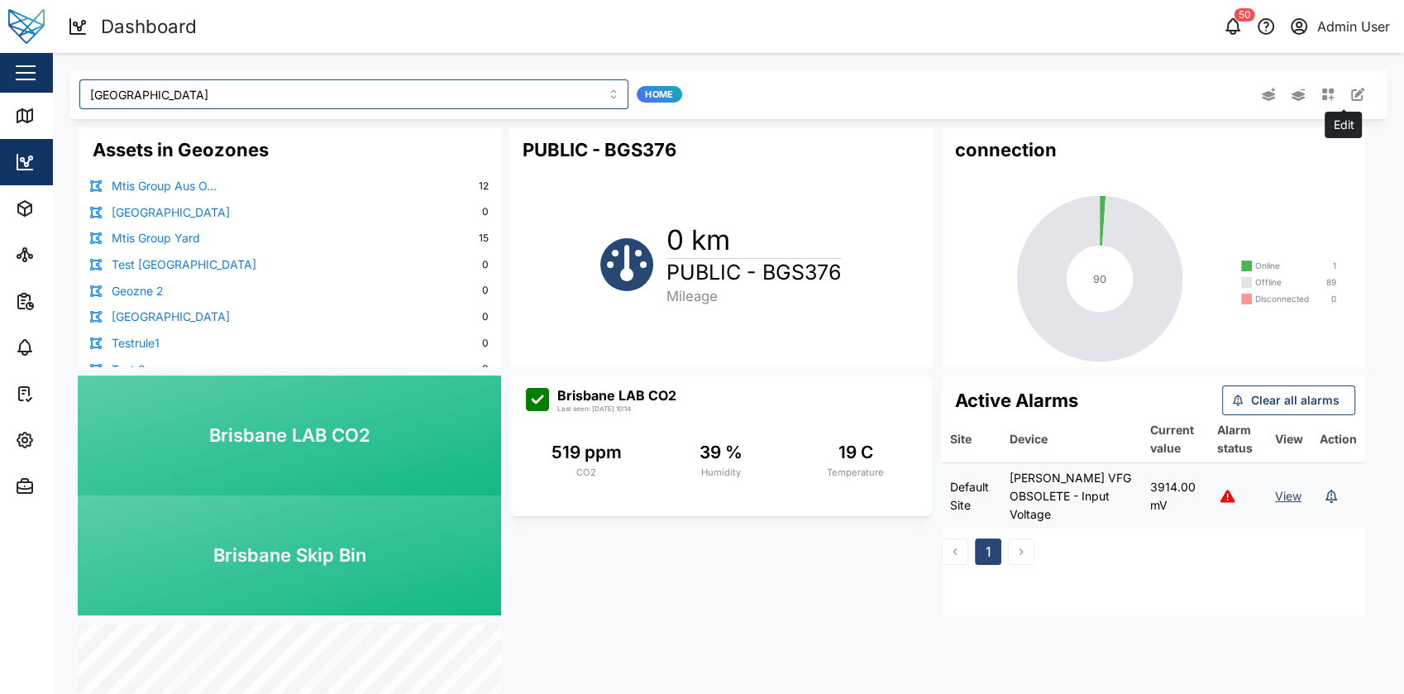
click at [1322, 93] on button "button" at bounding box center [1327, 94] width 23 height 23
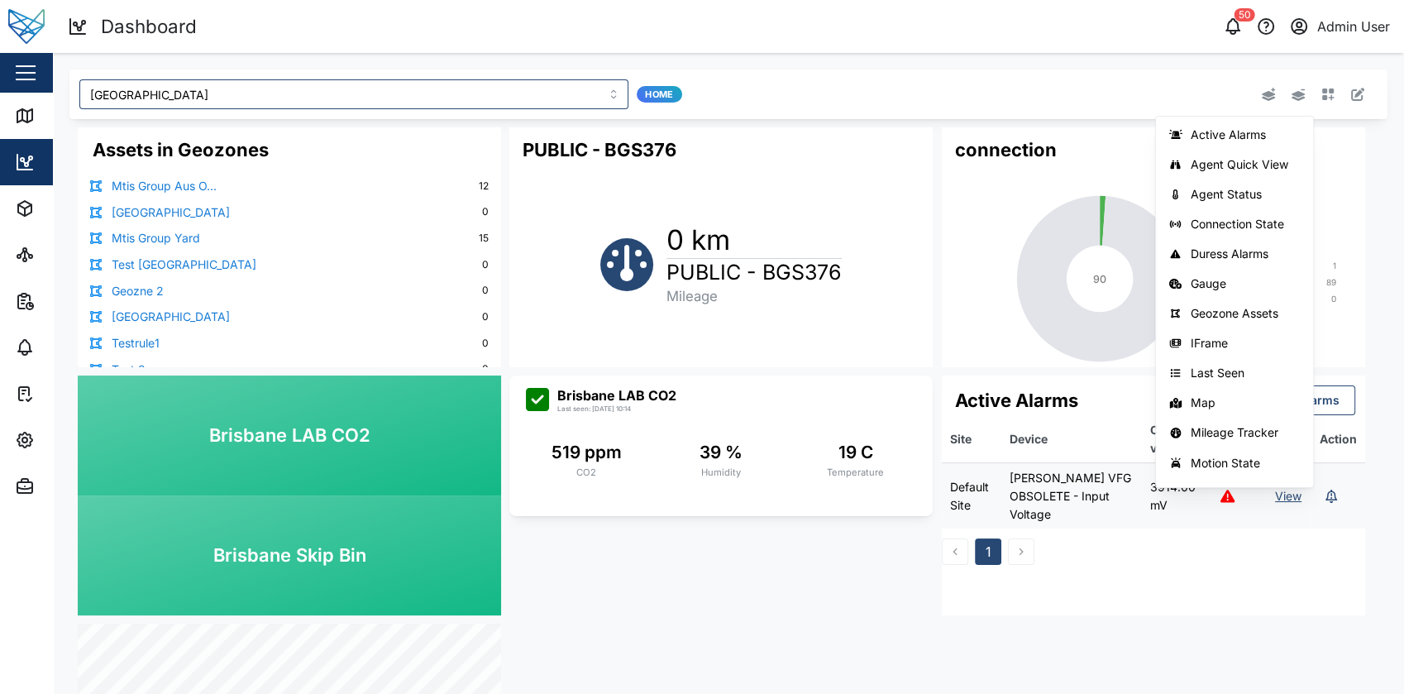
click at [1068, 93] on div "Active Alarms Agent Quick View Agent Status Connection State Duress Alarms Gaug…" at bounding box center [1106, 94] width 525 height 30
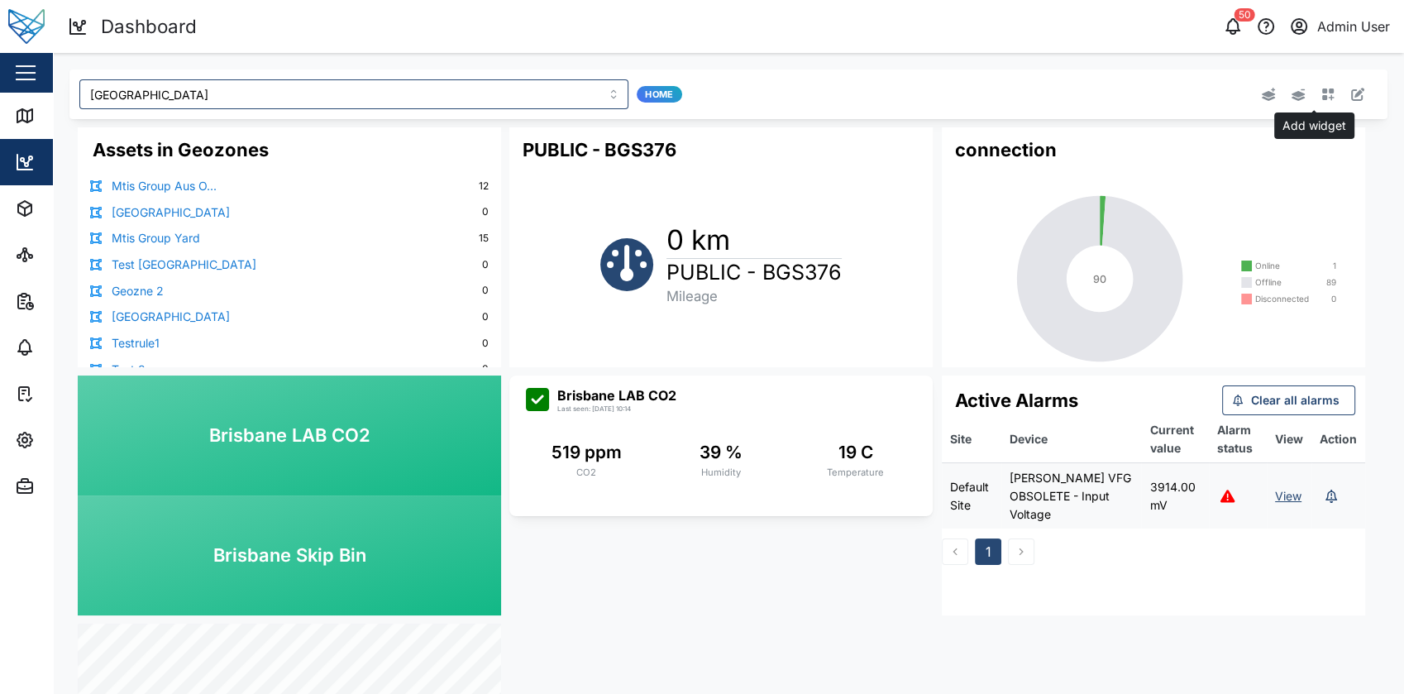
click at [1321, 94] on icon "button" at bounding box center [1327, 94] width 13 height 13
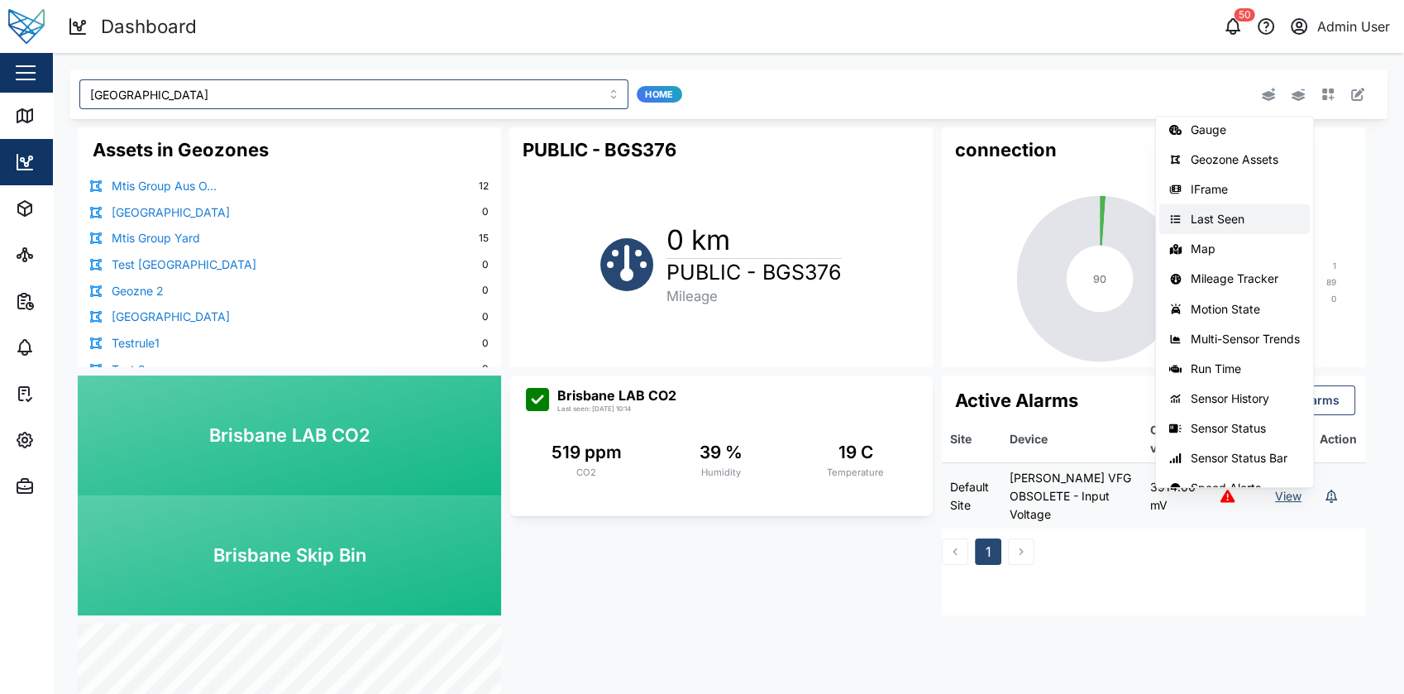
scroll to position [173, 0]
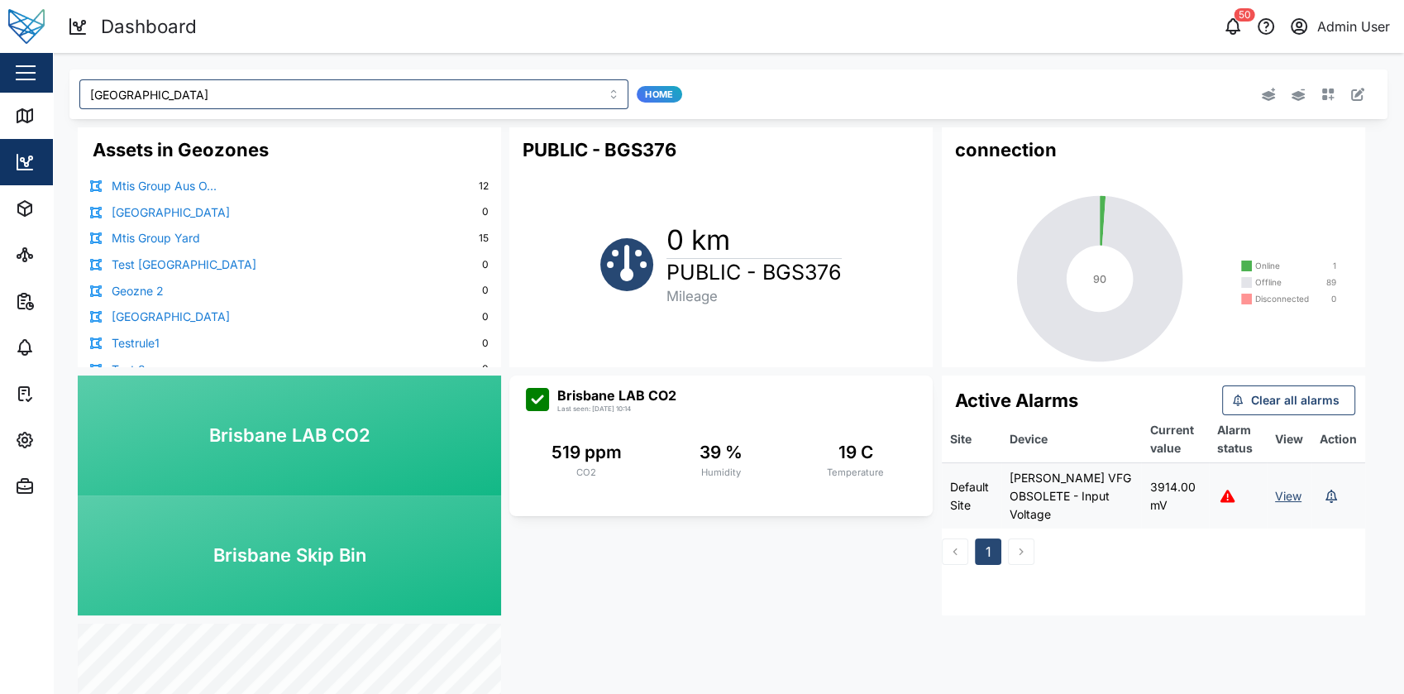
click at [815, 79] on div "Brisbane Home" at bounding box center [455, 94] width 752 height 30
click at [528, 96] on input "Brisbane" at bounding box center [353, 94] width 549 height 30
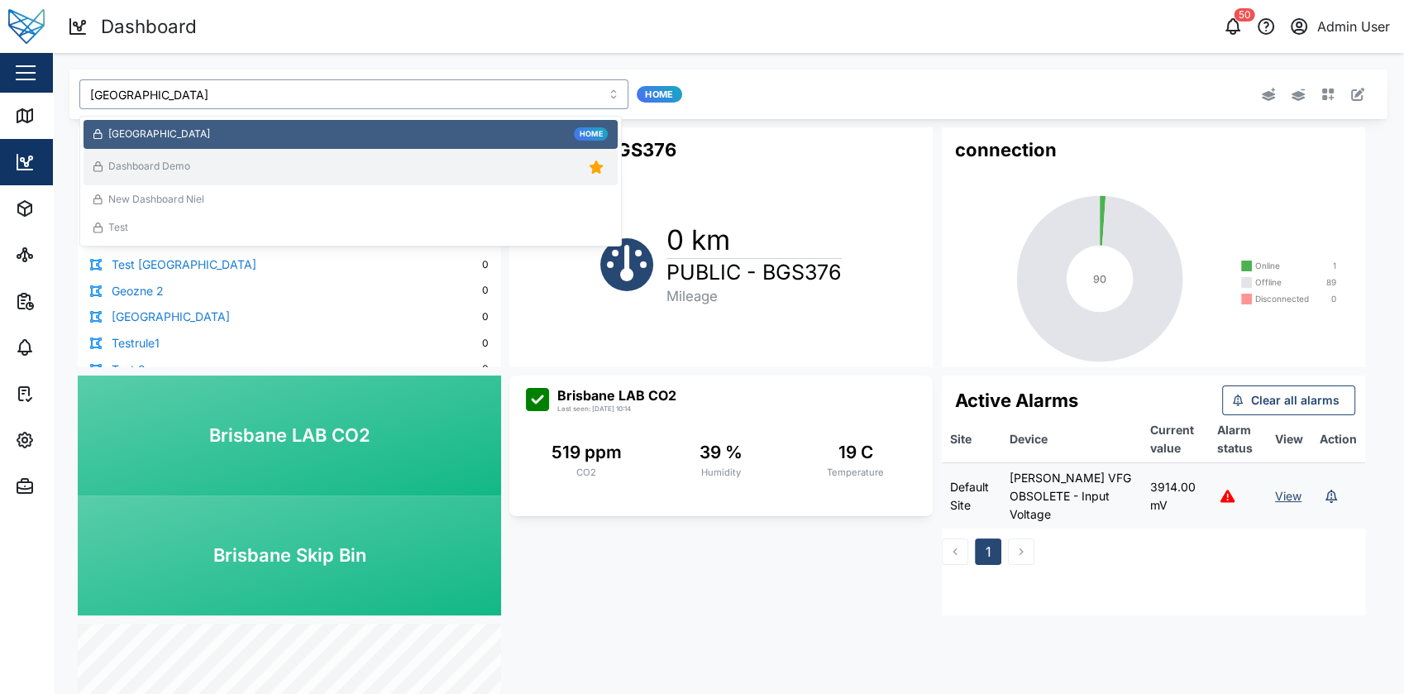
click at [427, 165] on div "Dashboard Demo" at bounding box center [350, 166] width 514 height 23
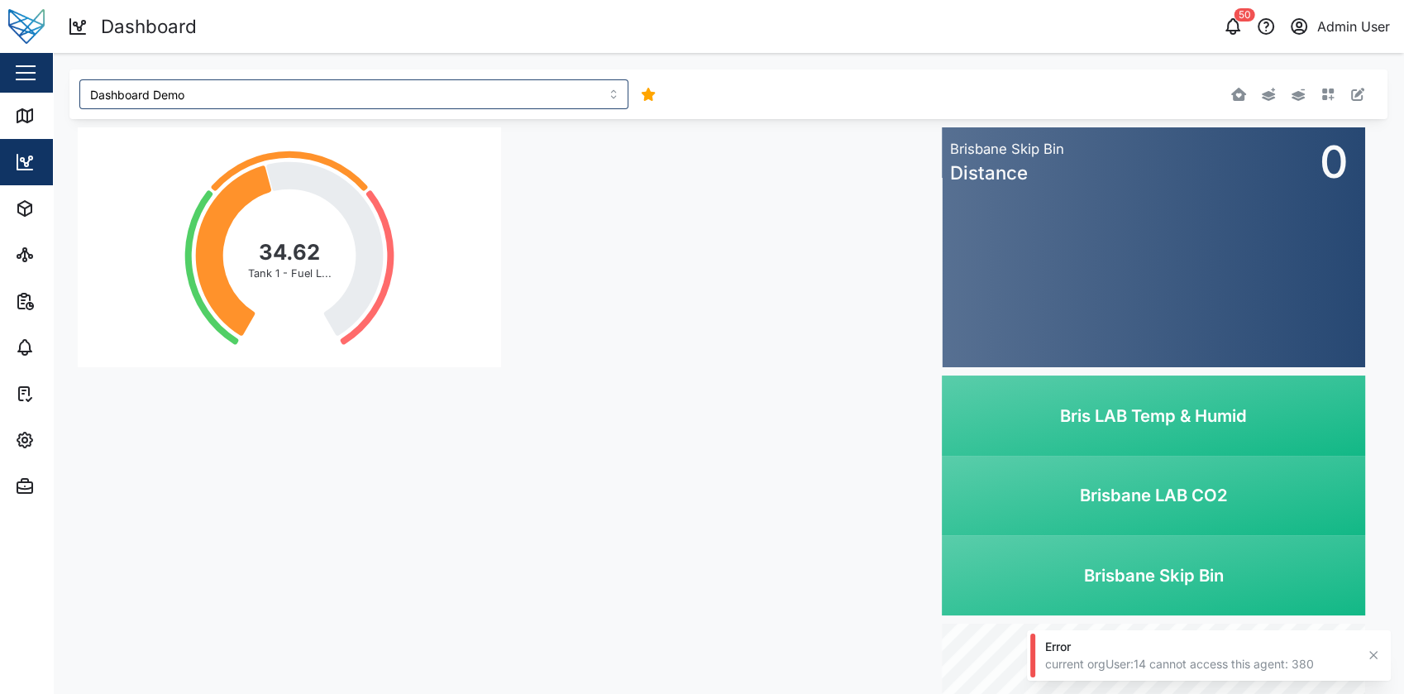
click at [1349, 85] on button "button" at bounding box center [1357, 94] width 23 height 23
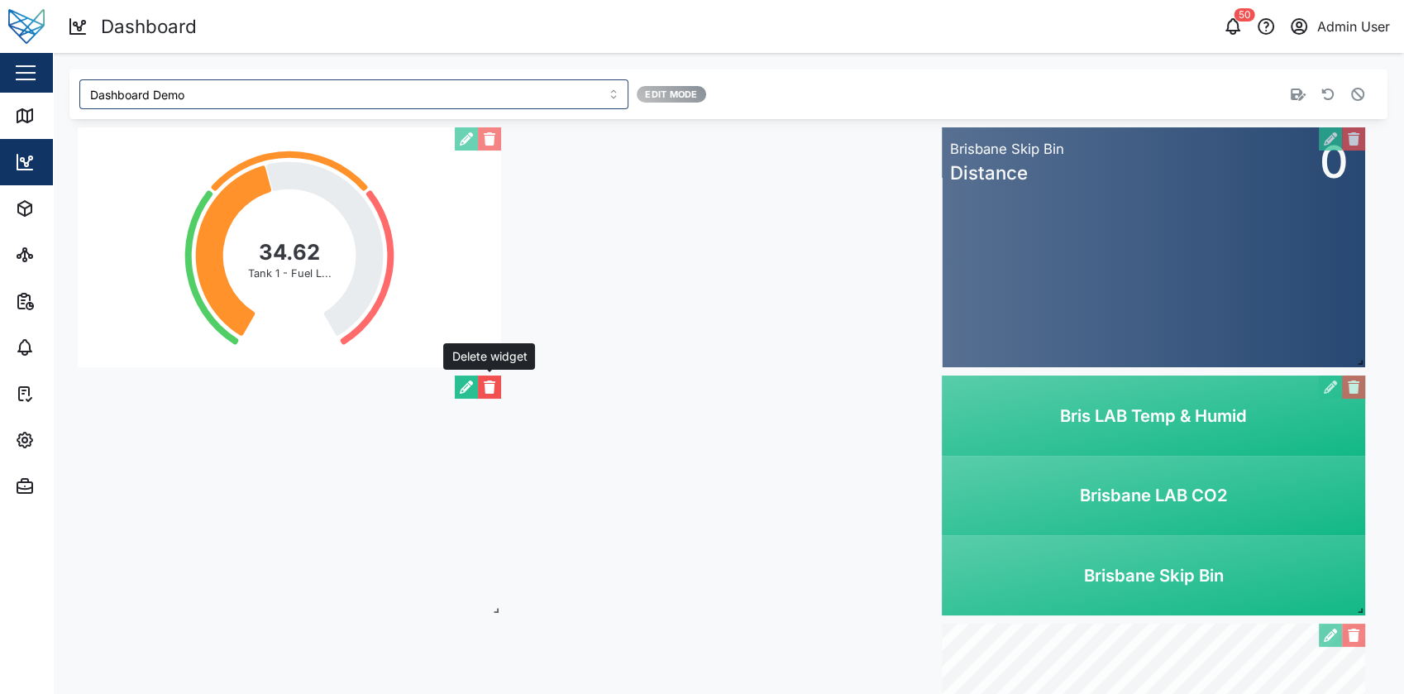
click at [496, 389] on button "button" at bounding box center [489, 386] width 23 height 23
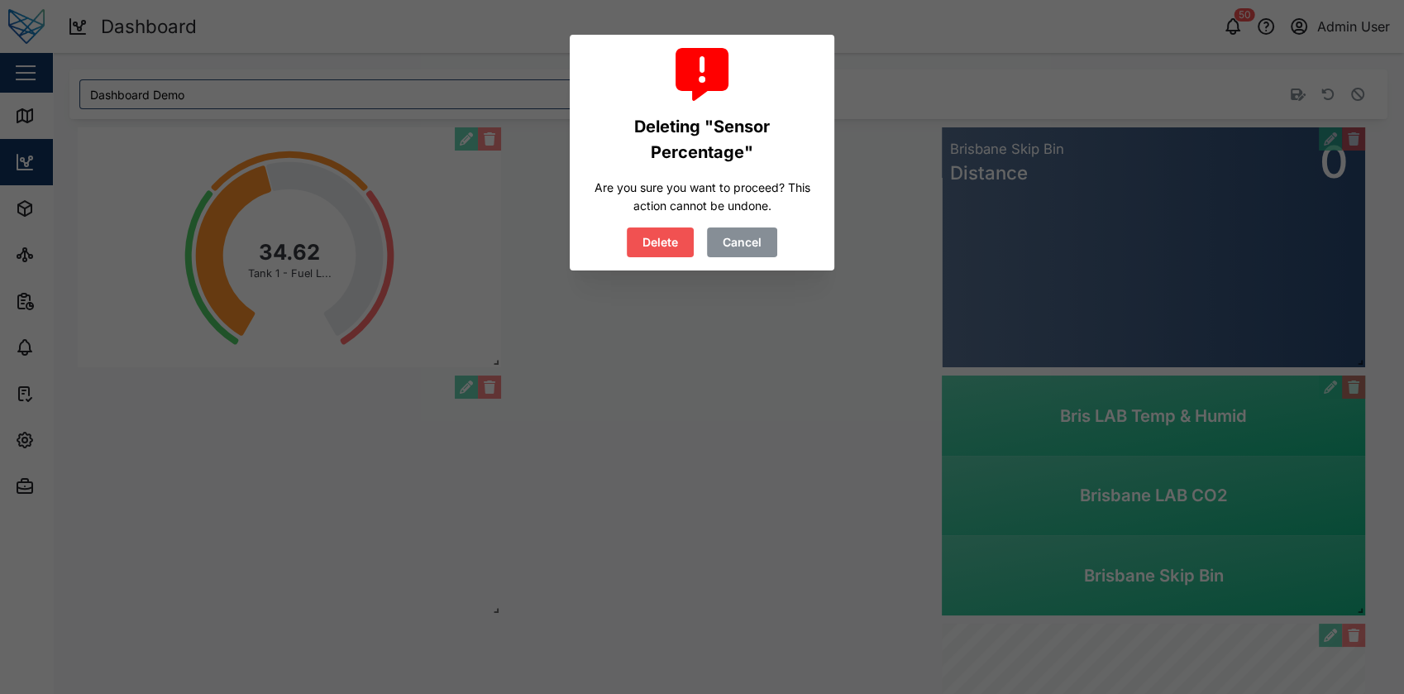
click at [664, 243] on span "Delete" at bounding box center [660, 242] width 36 height 28
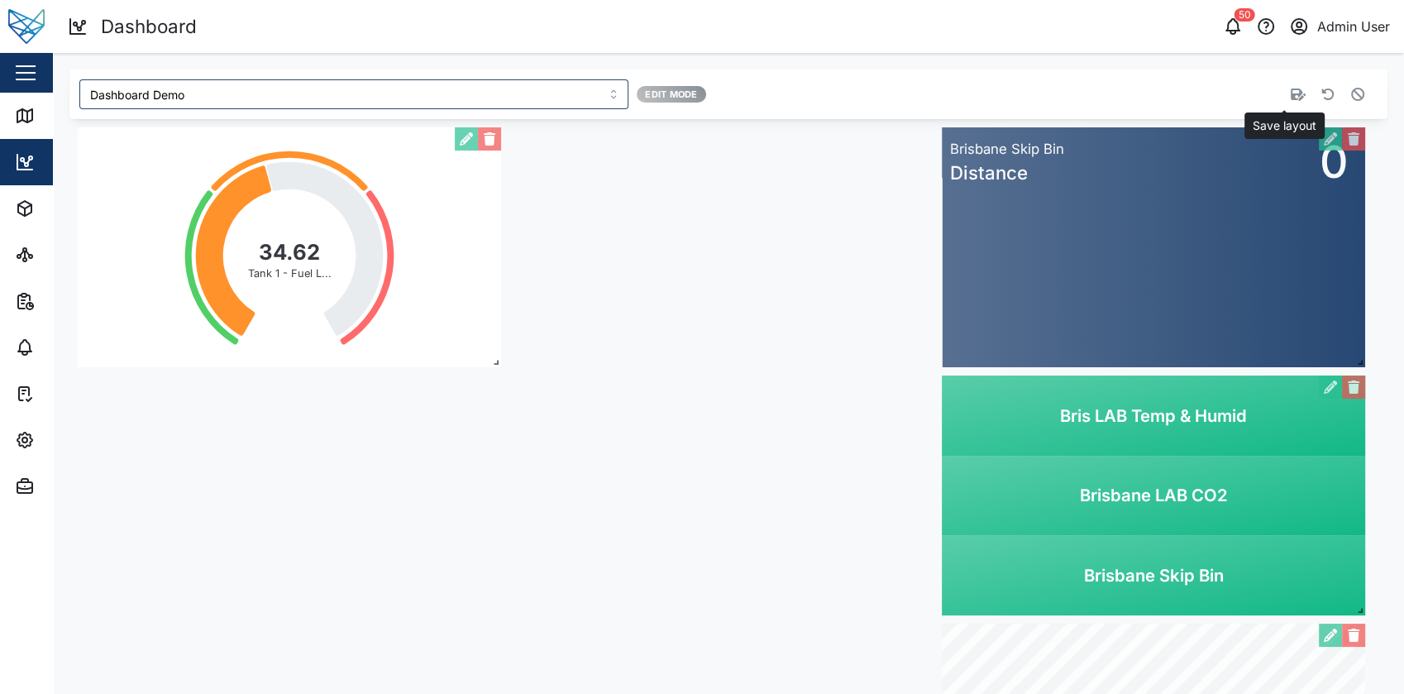
click at [1291, 98] on icon "button" at bounding box center [1298, 94] width 15 height 13
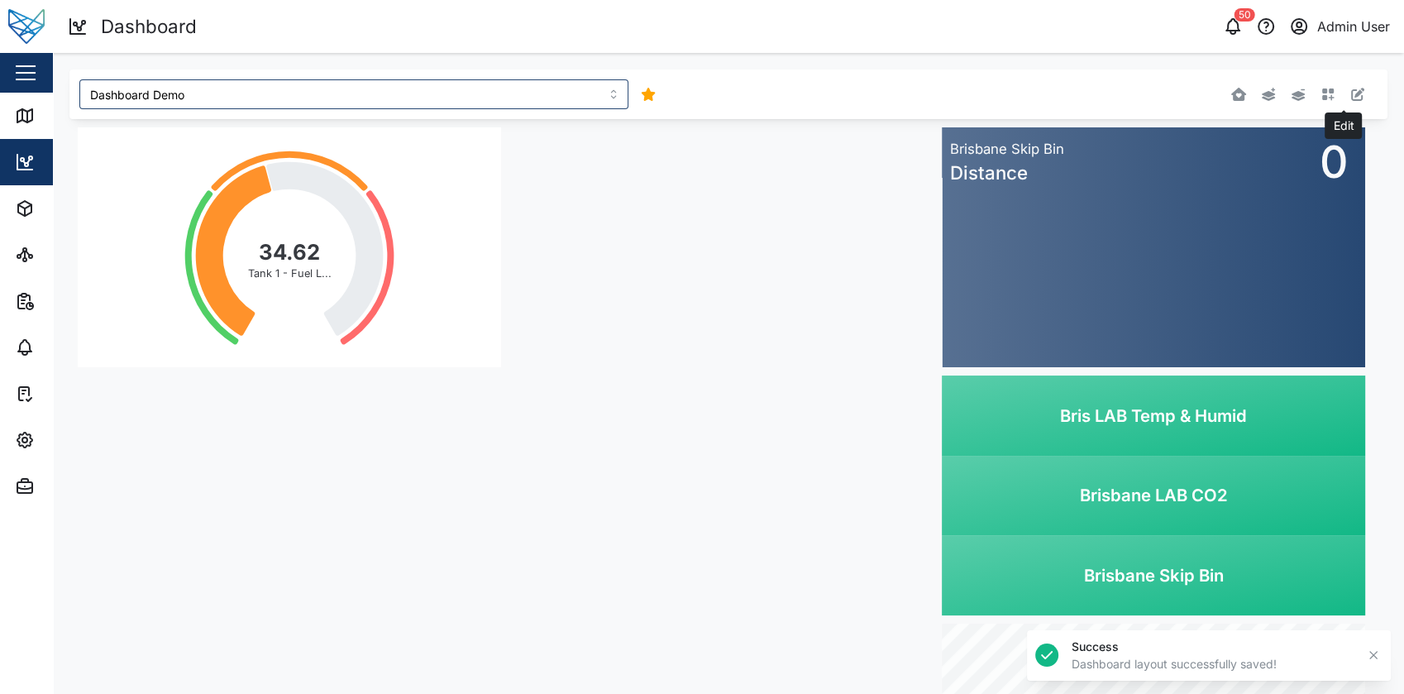
click at [1351, 98] on icon "button" at bounding box center [1357, 94] width 13 height 13
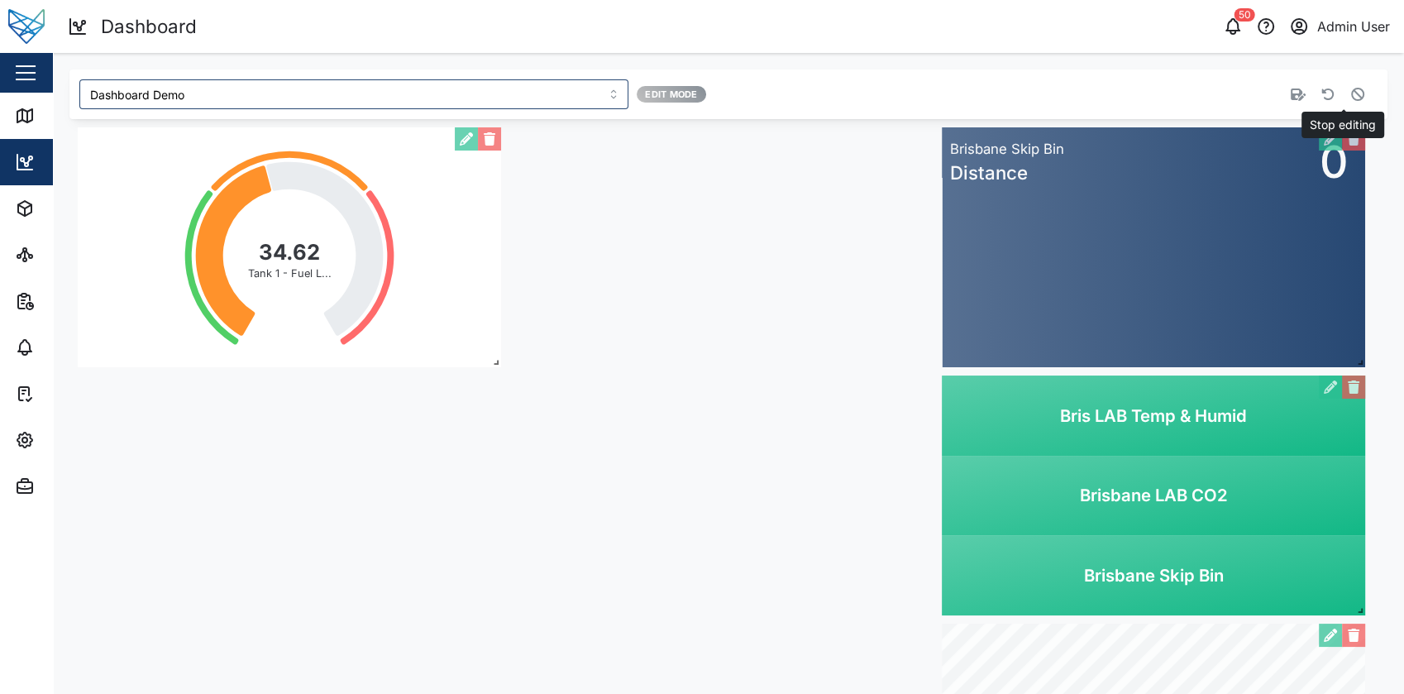
click at [1351, 94] on icon "button" at bounding box center [1357, 94] width 13 height 13
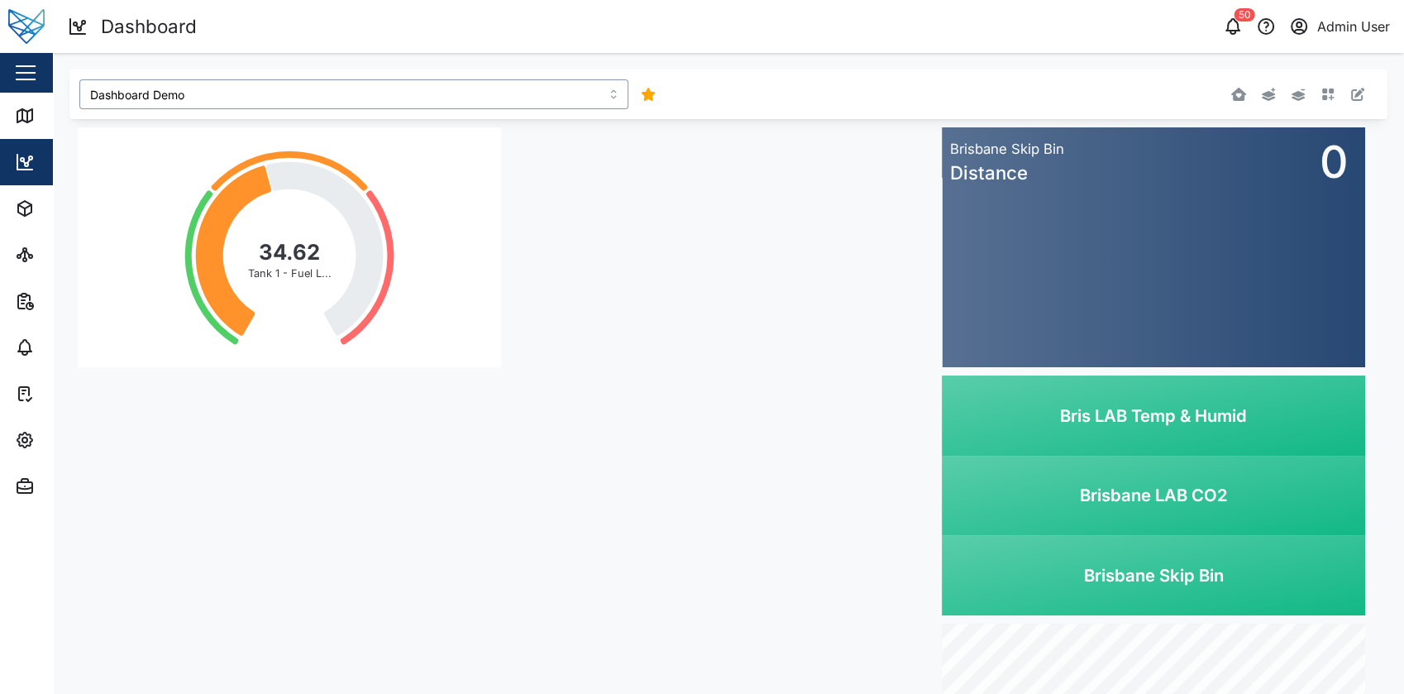
click at [474, 88] on input "Dashboard Demo" at bounding box center [353, 94] width 549 height 30
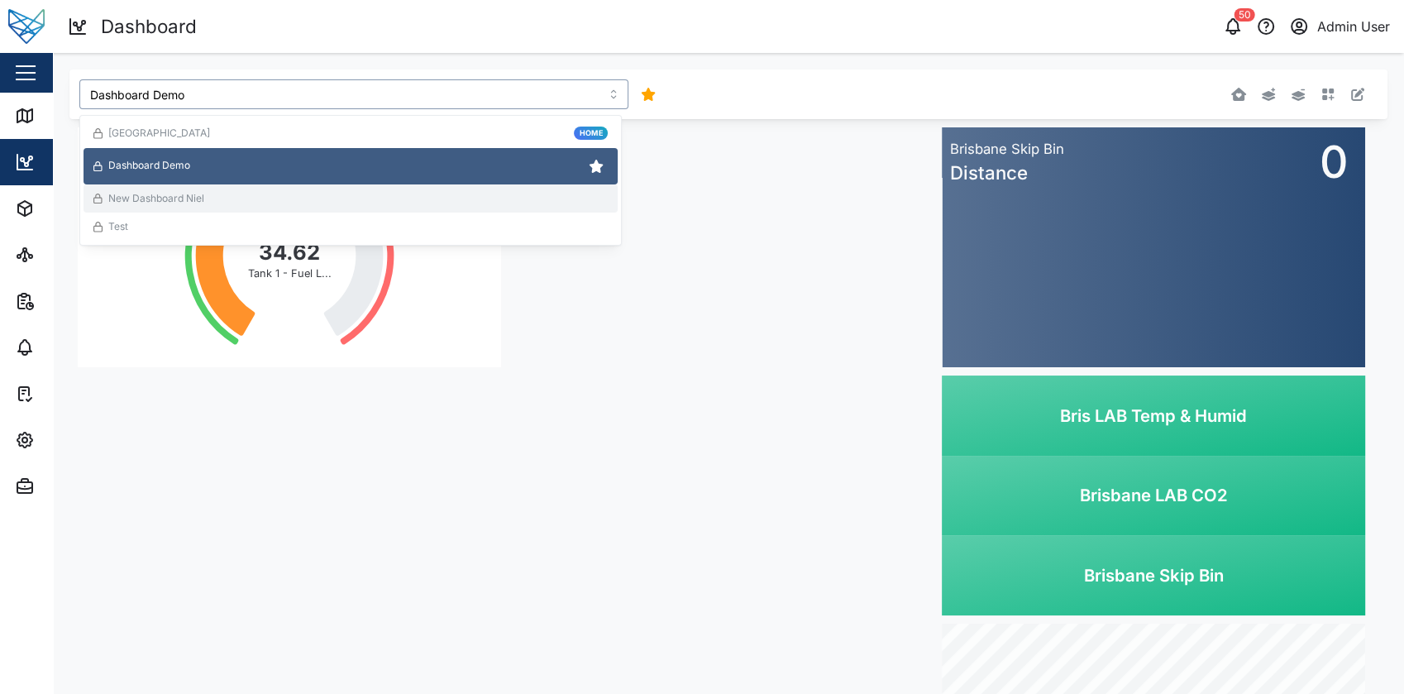
click at [339, 195] on div "New Dashboard Niel" at bounding box center [350, 199] width 514 height 16
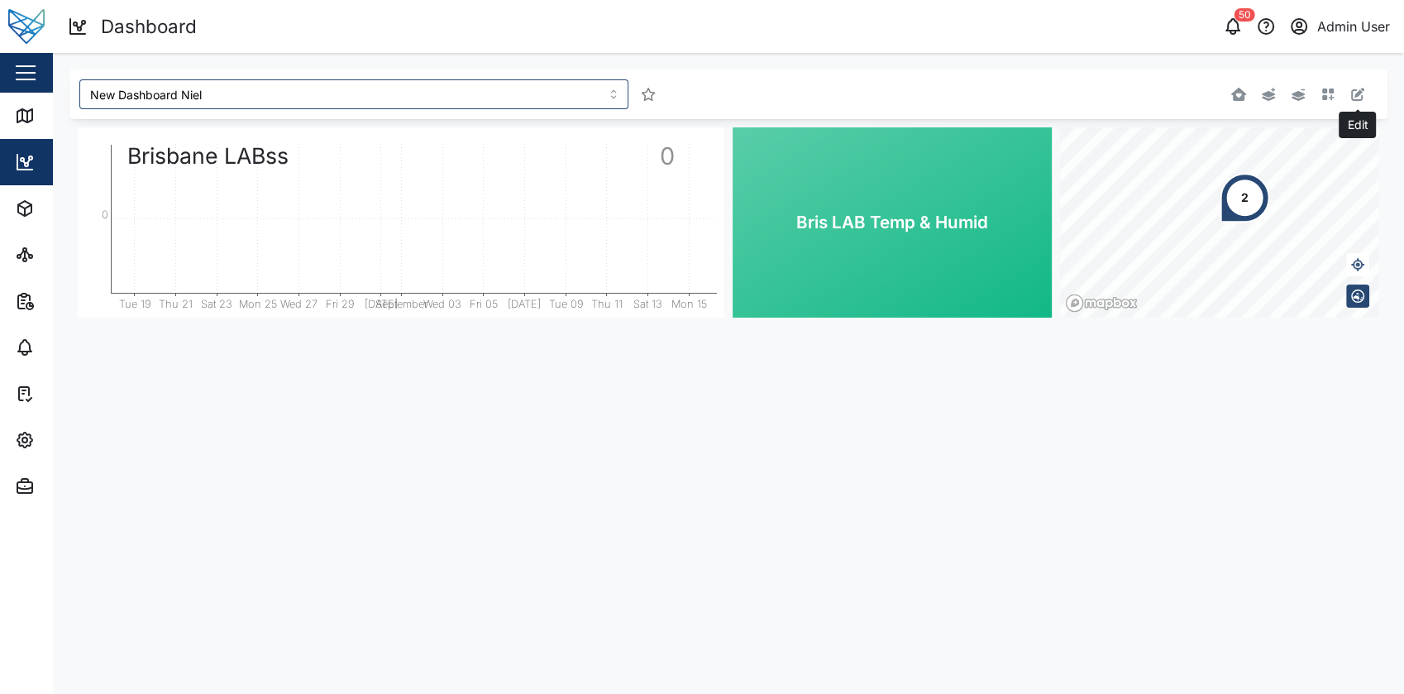
click at [1362, 93] on icon "button" at bounding box center [1357, 94] width 13 height 13
click at [427, 85] on input "New Dashboard Niel" at bounding box center [353, 94] width 549 height 30
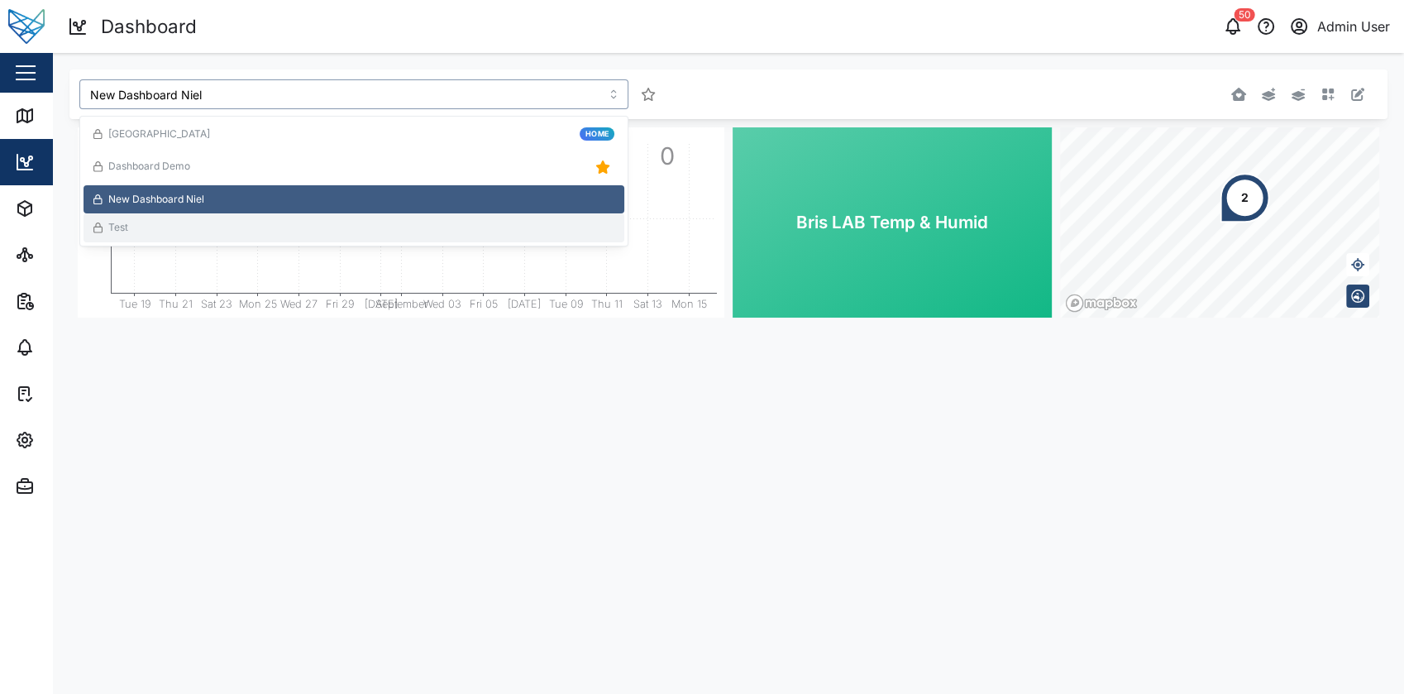
click at [327, 222] on div "Test" at bounding box center [353, 228] width 521 height 16
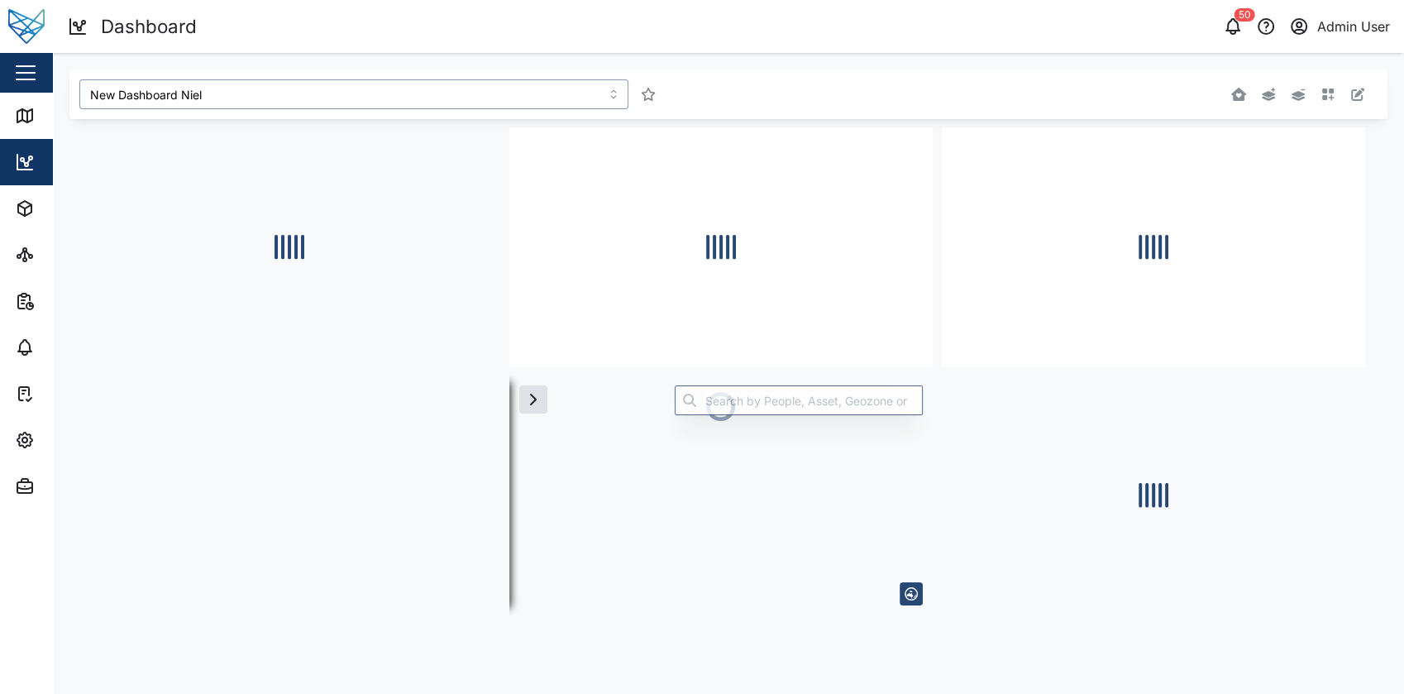
type input "Test"
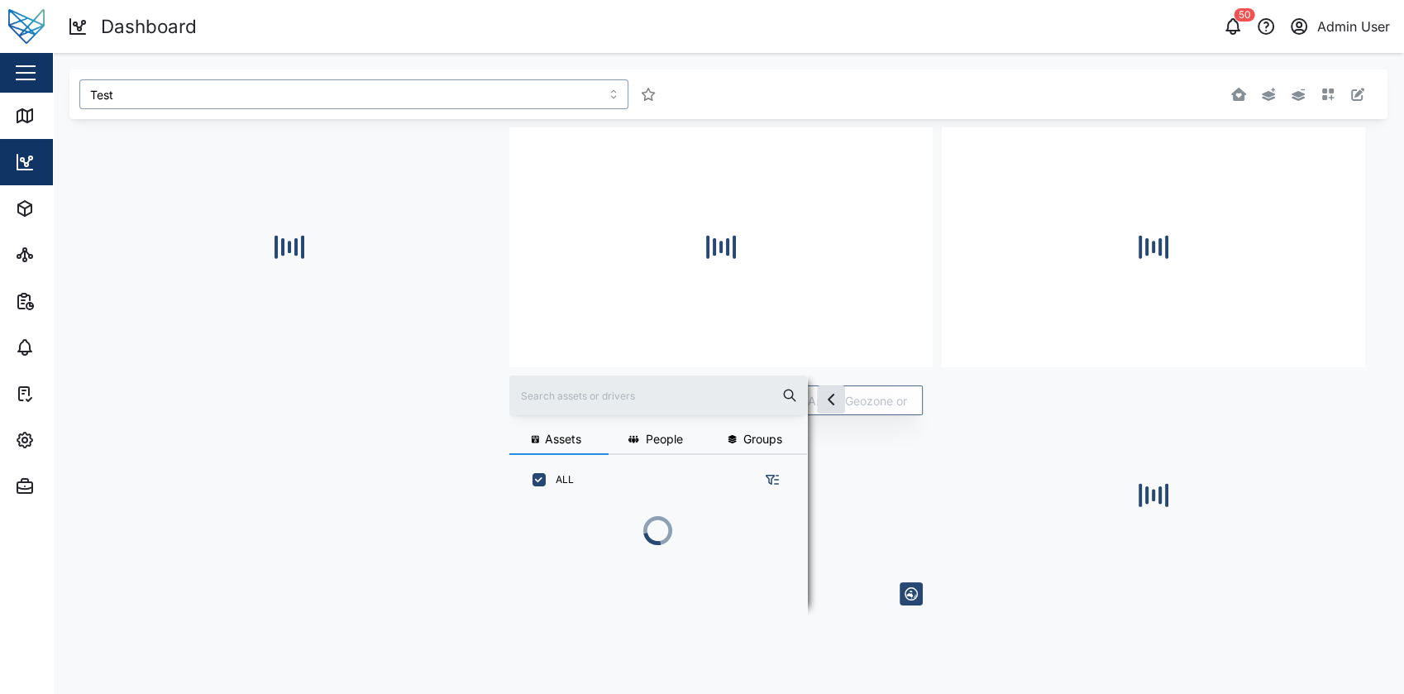
scroll to position [490, 247]
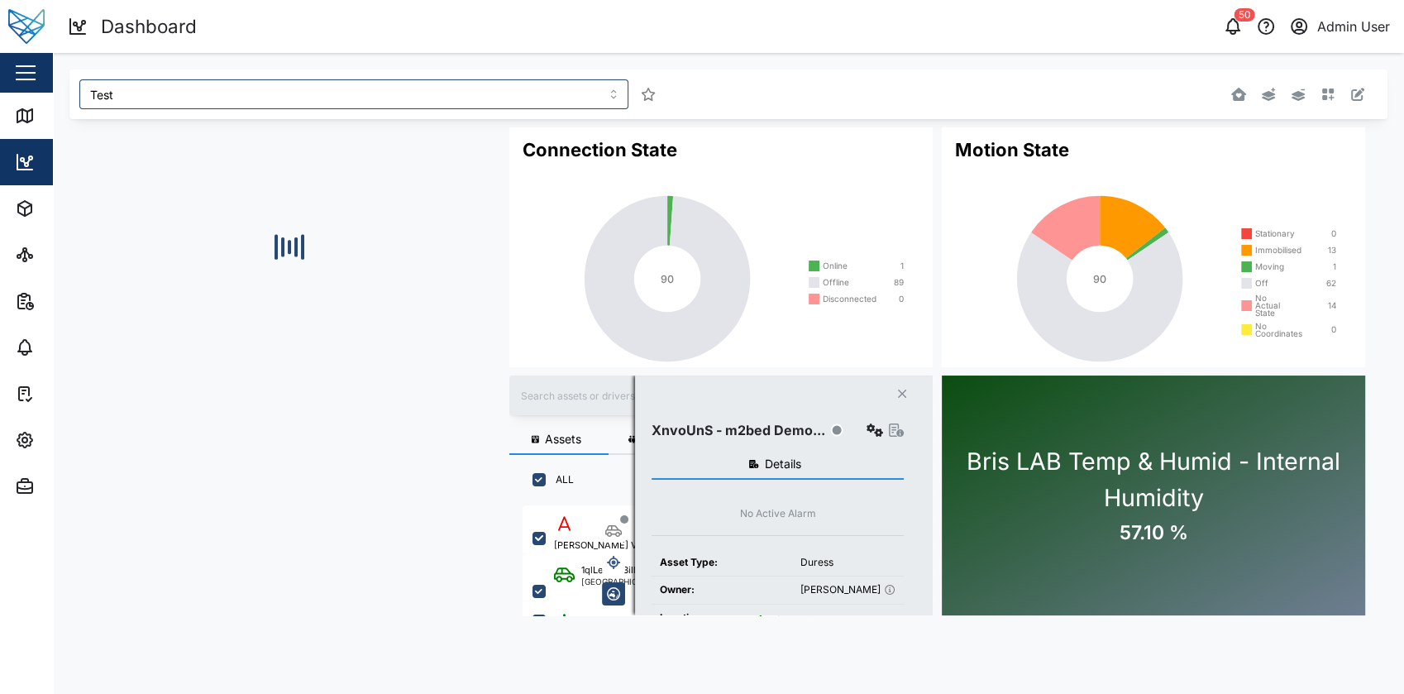
click at [1351, 93] on icon "button" at bounding box center [1357, 94] width 13 height 13
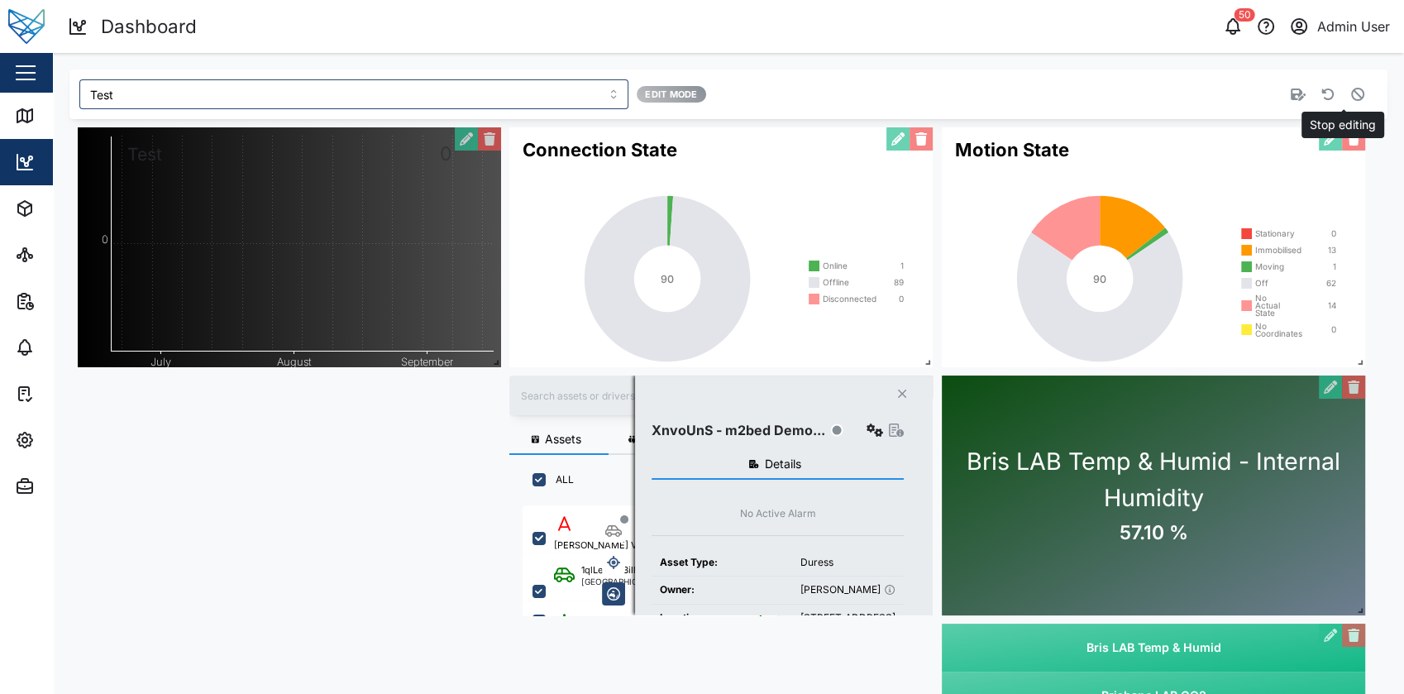
click at [1351, 93] on icon "button" at bounding box center [1357, 94] width 13 height 13
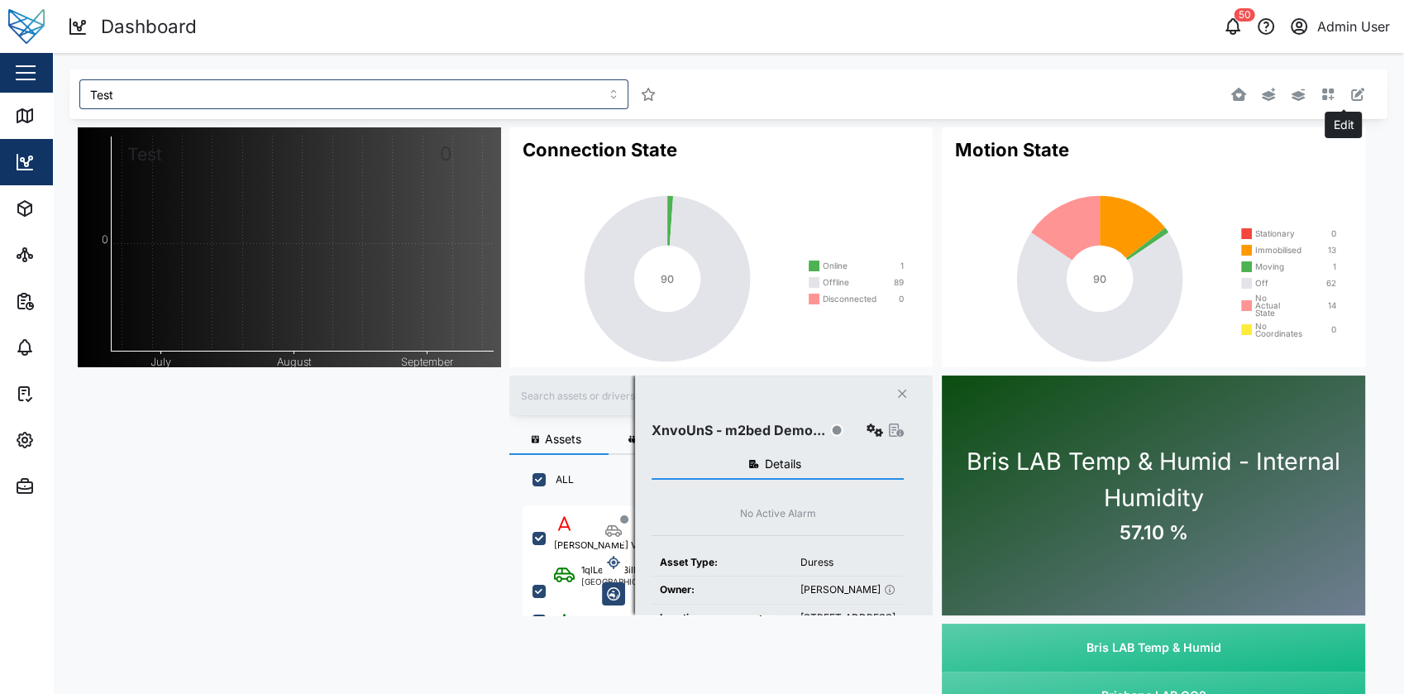
click at [1351, 93] on icon "button" at bounding box center [1357, 94] width 13 height 13
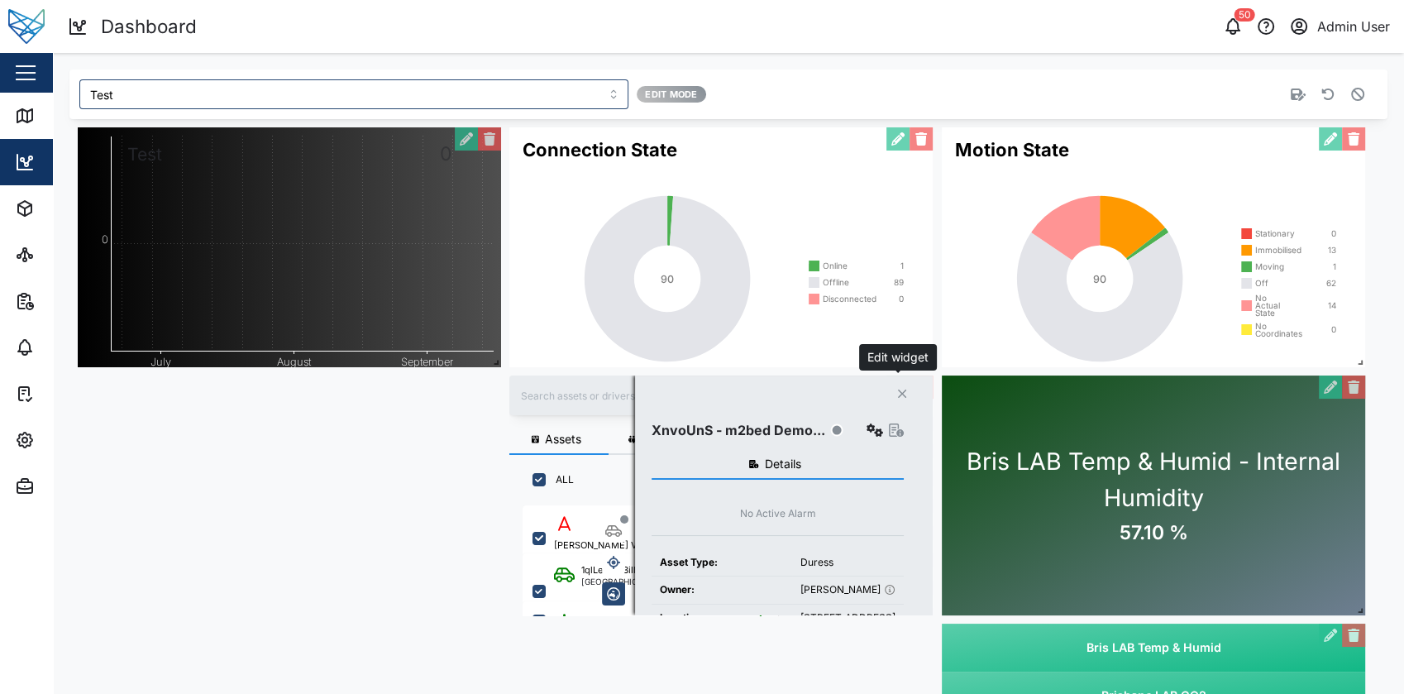
click at [903, 392] on button "button" at bounding box center [897, 386] width 23 height 23
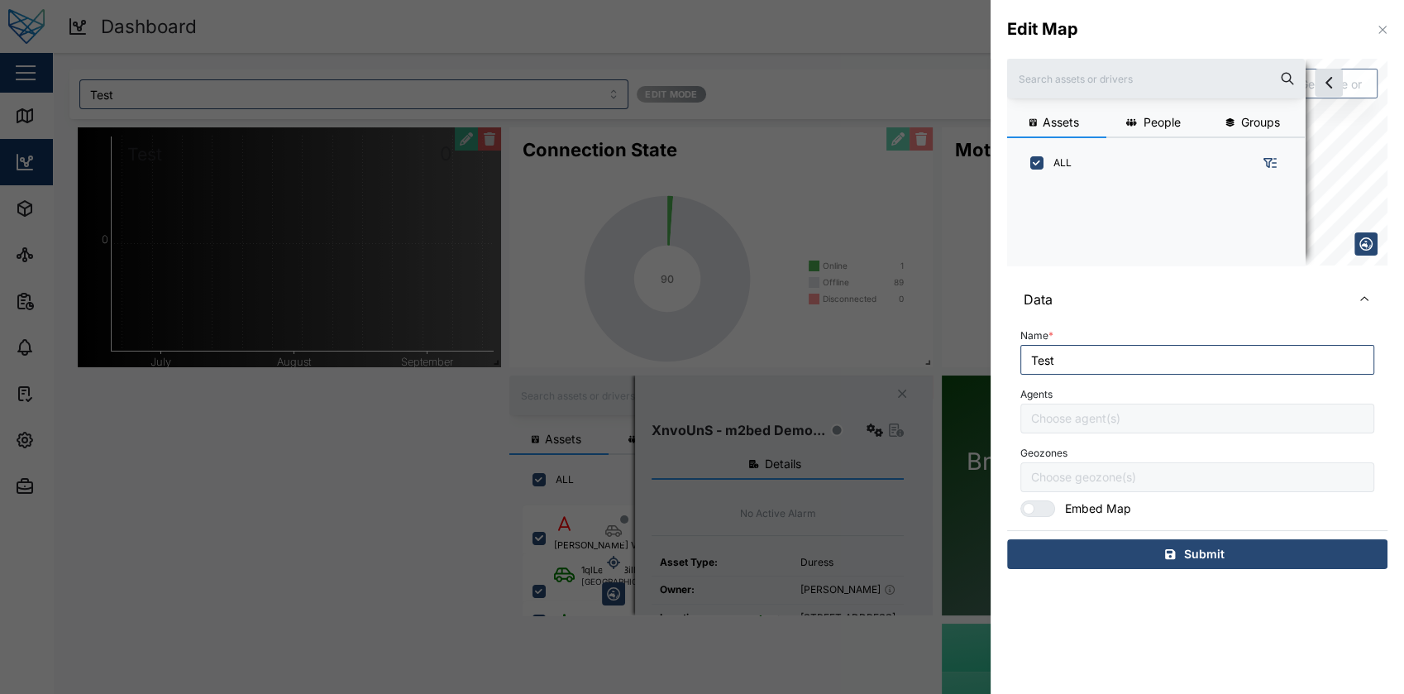
scroll to position [490, 247]
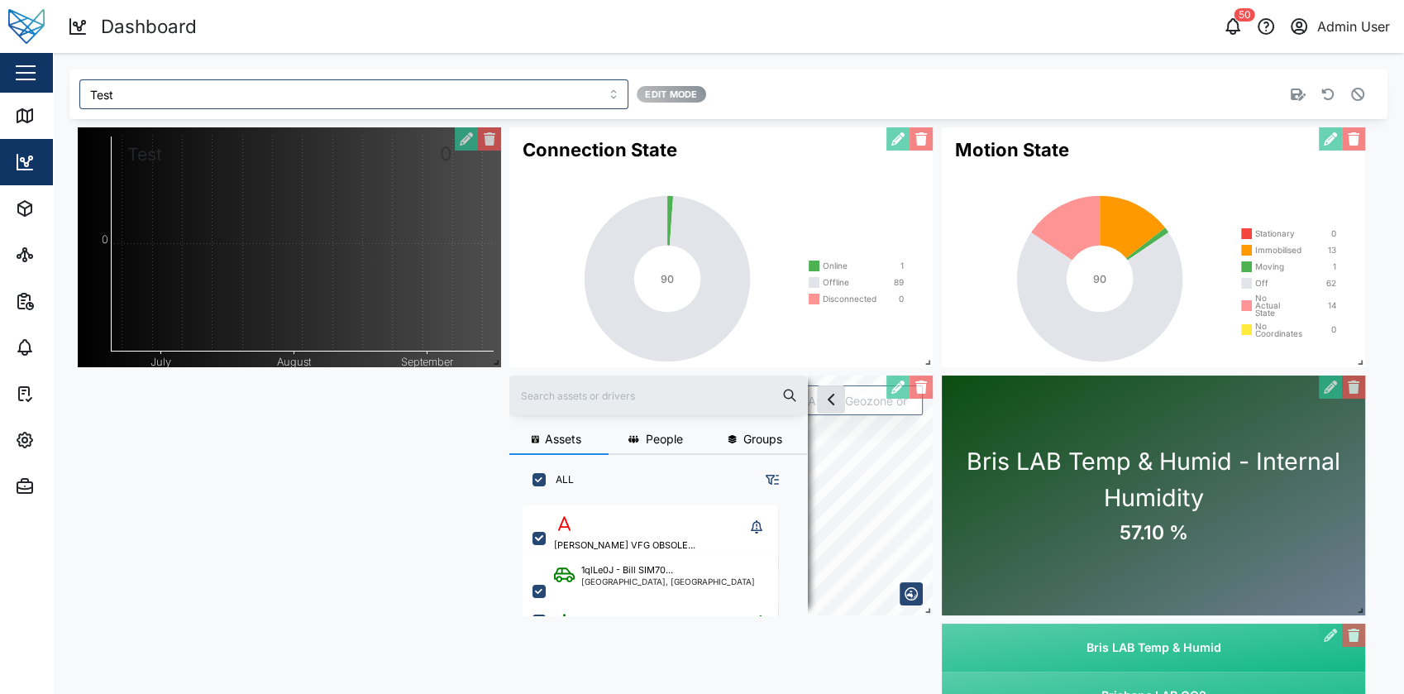
click at [1351, 93] on icon "button" at bounding box center [1357, 94] width 13 height 13
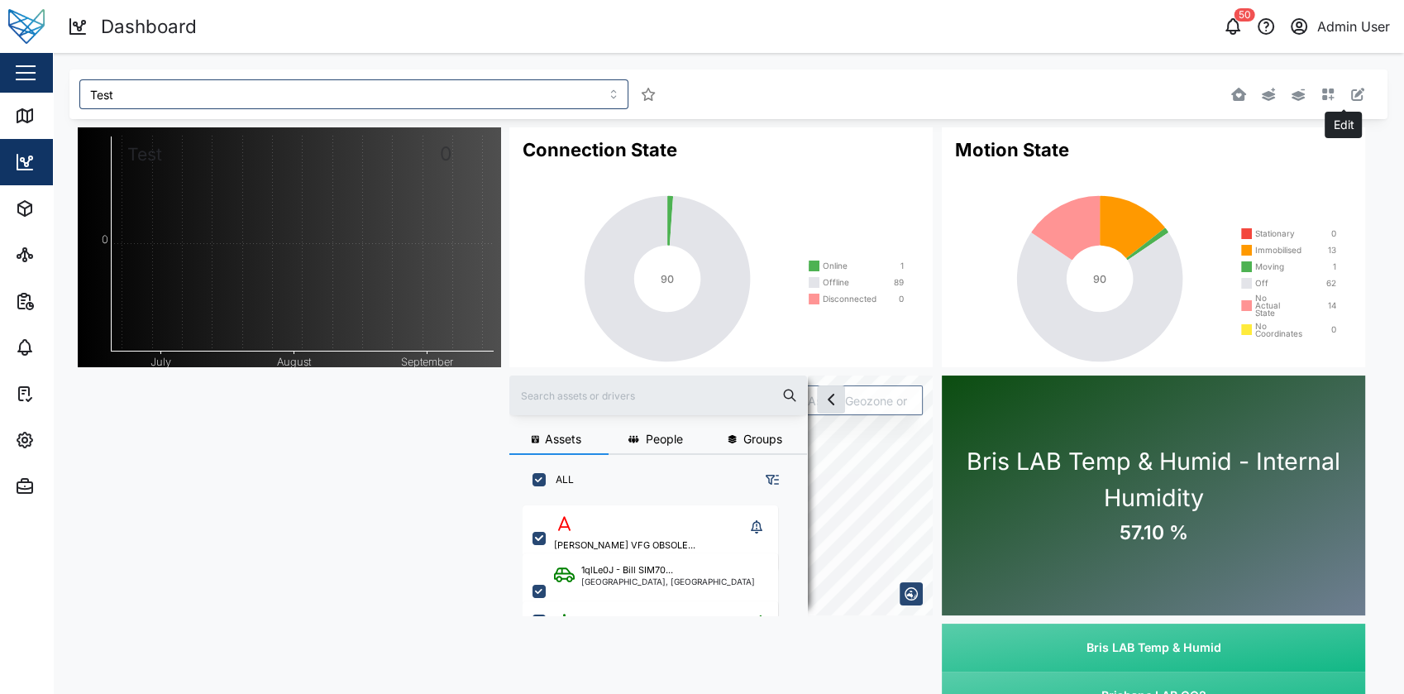
click at [1351, 93] on icon "button" at bounding box center [1357, 94] width 13 height 13
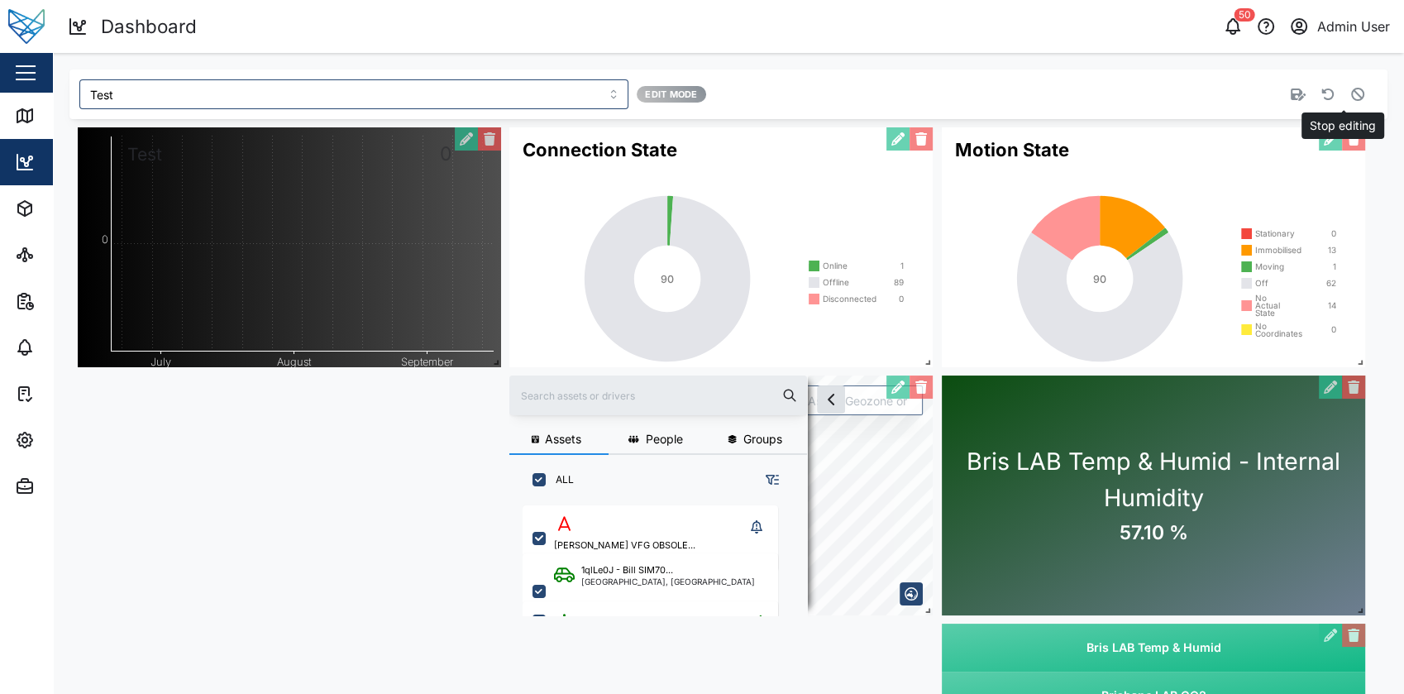
click at [1351, 93] on icon "button" at bounding box center [1357, 94] width 13 height 13
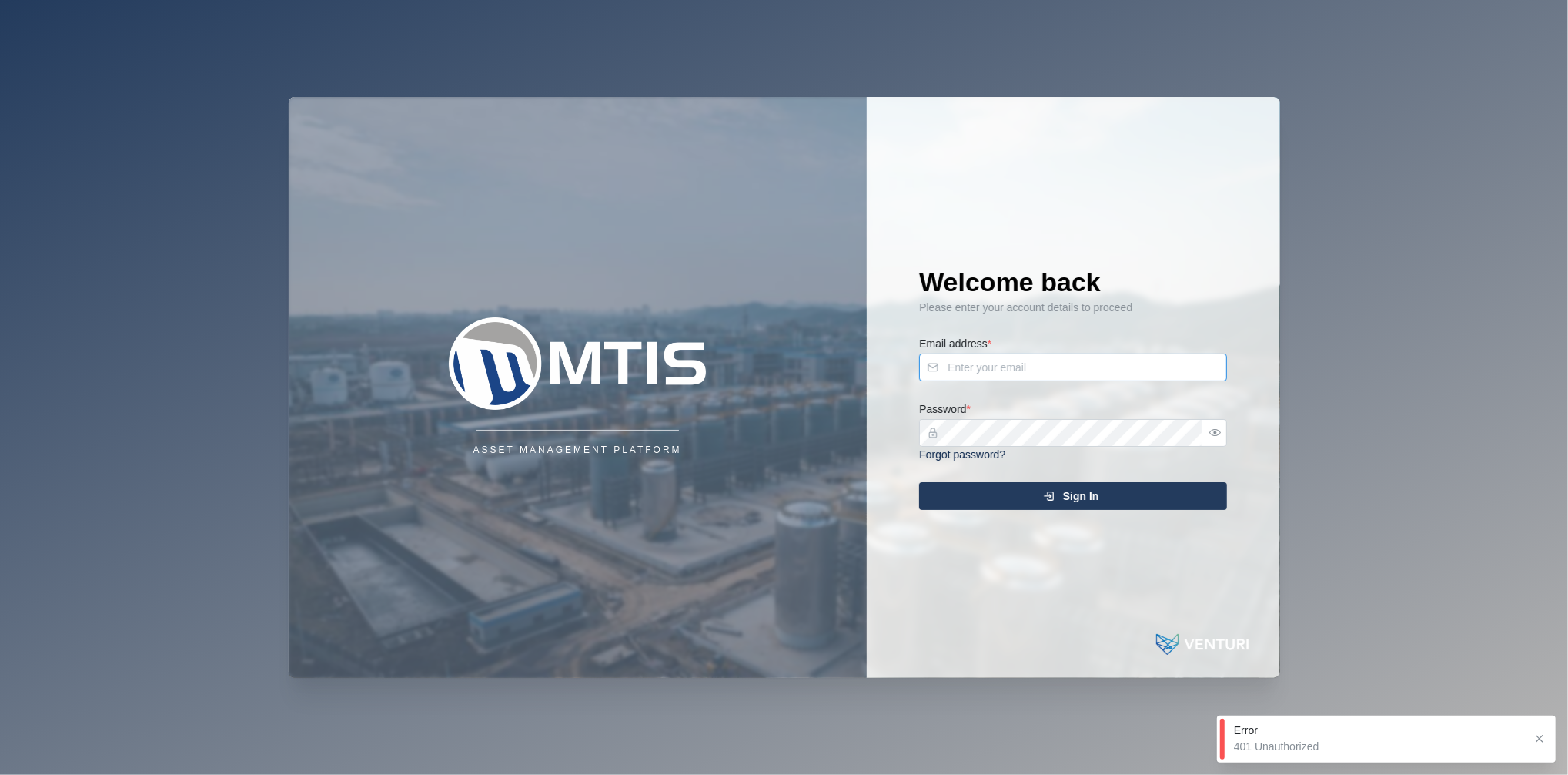
type input "[EMAIL_ADDRESS][DOMAIN_NAME]"
click at [1023, 497] on div "Sign In" at bounding box center [1071, 496] width 283 height 26
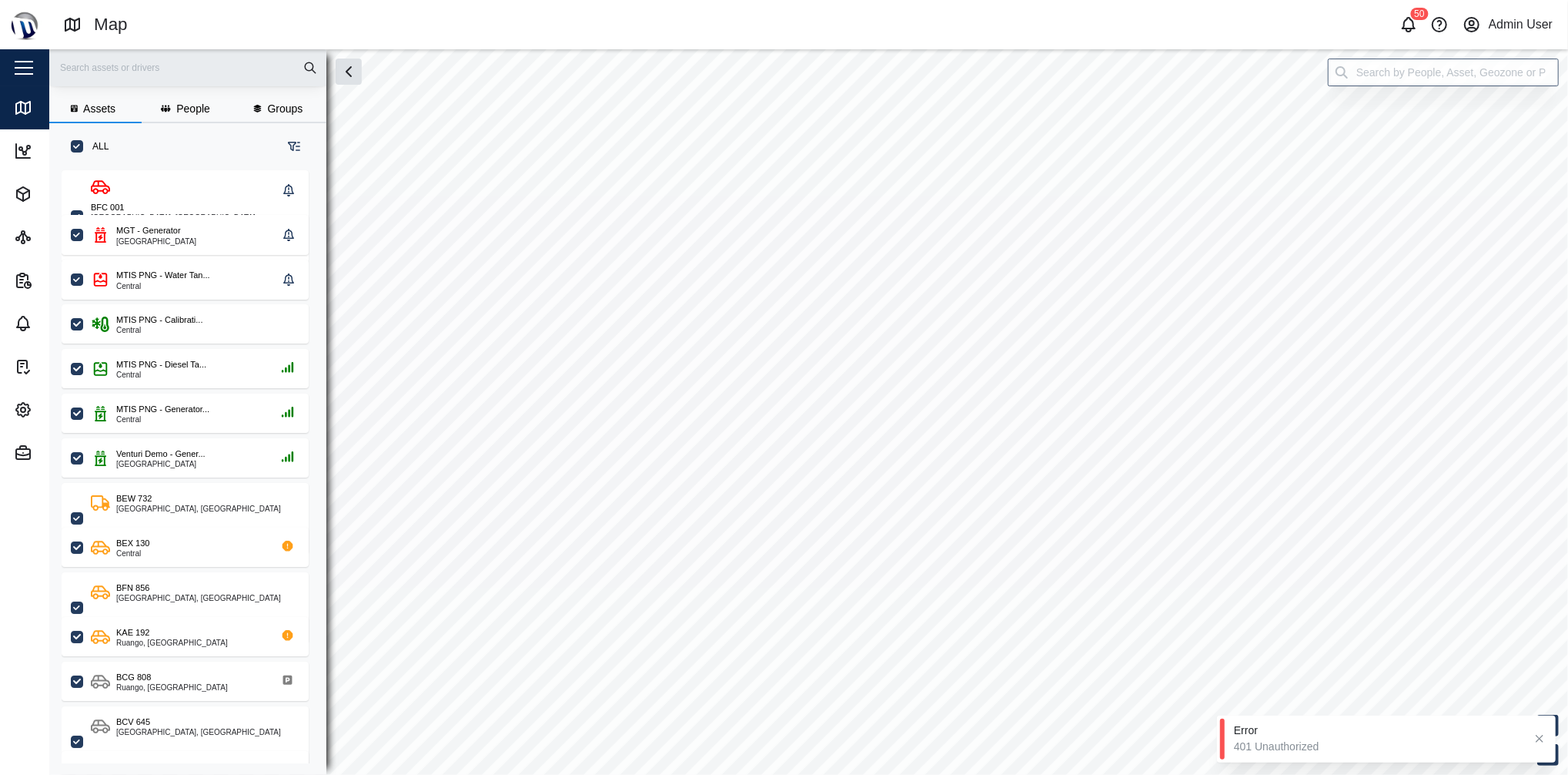
click at [29, 70] on button "button" at bounding box center [24, 68] width 26 height 26
checkbox input "true"
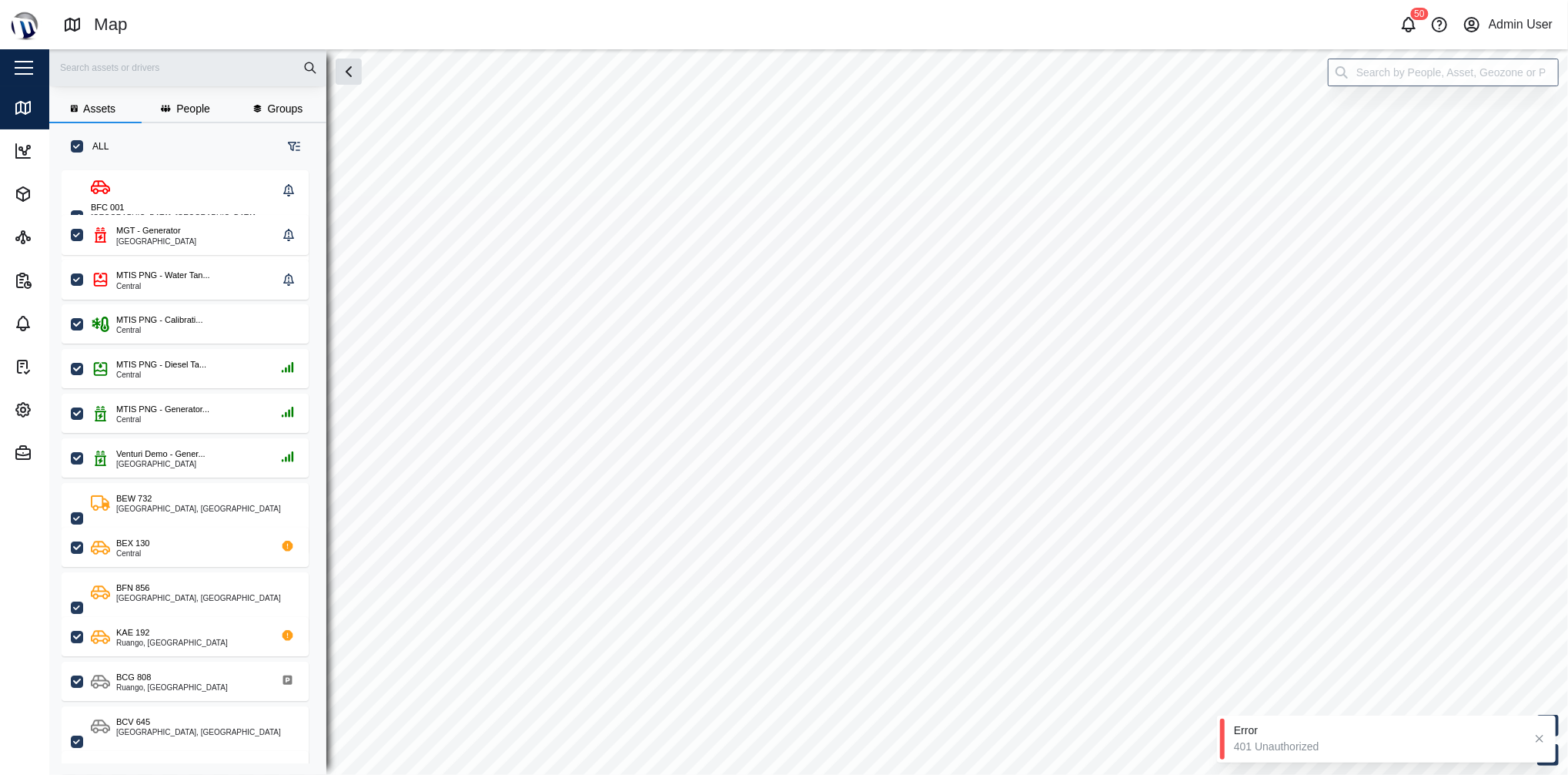
checkbox input "true"
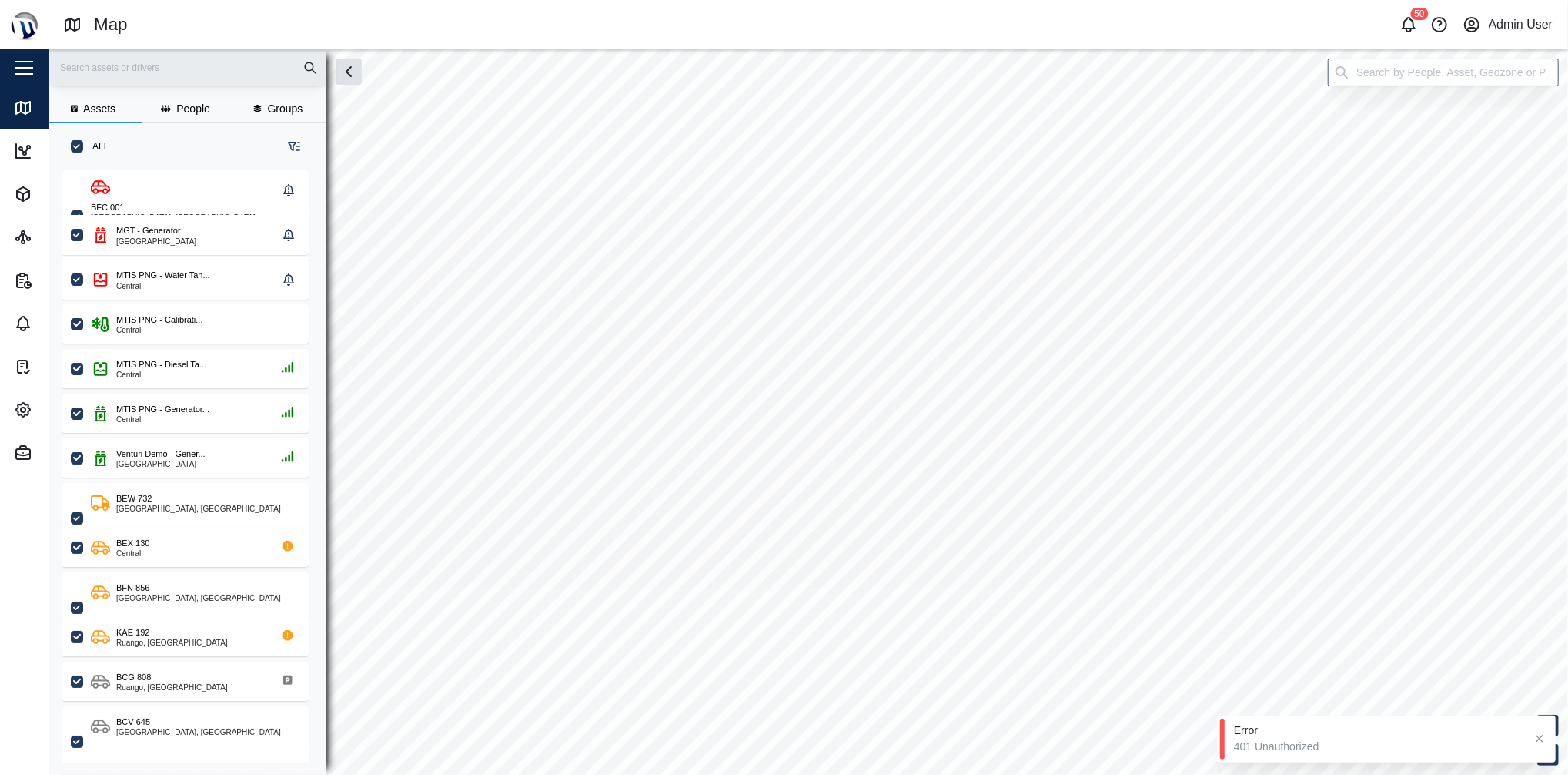
checkbox input "true"
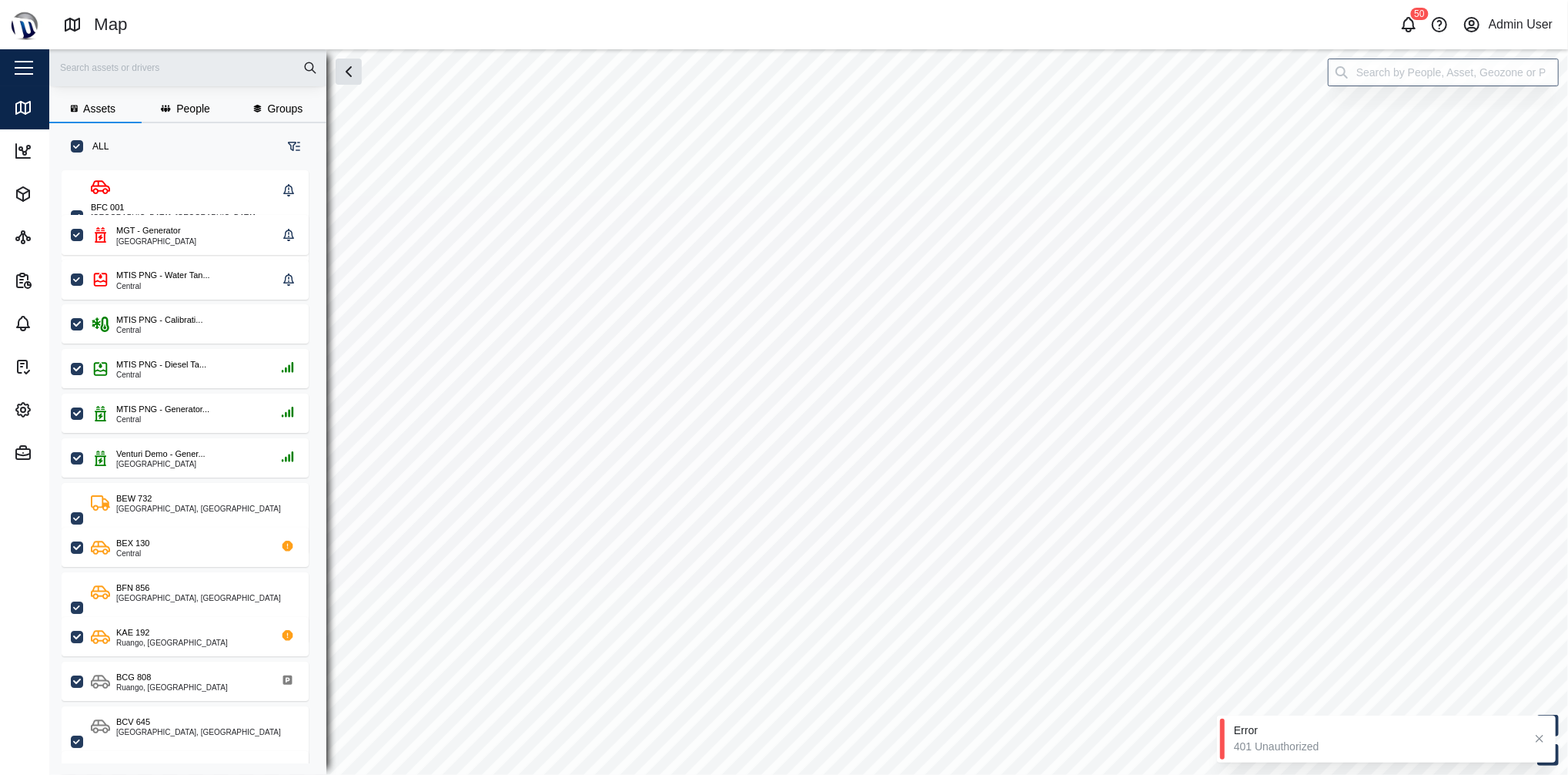
checkbox input "true"
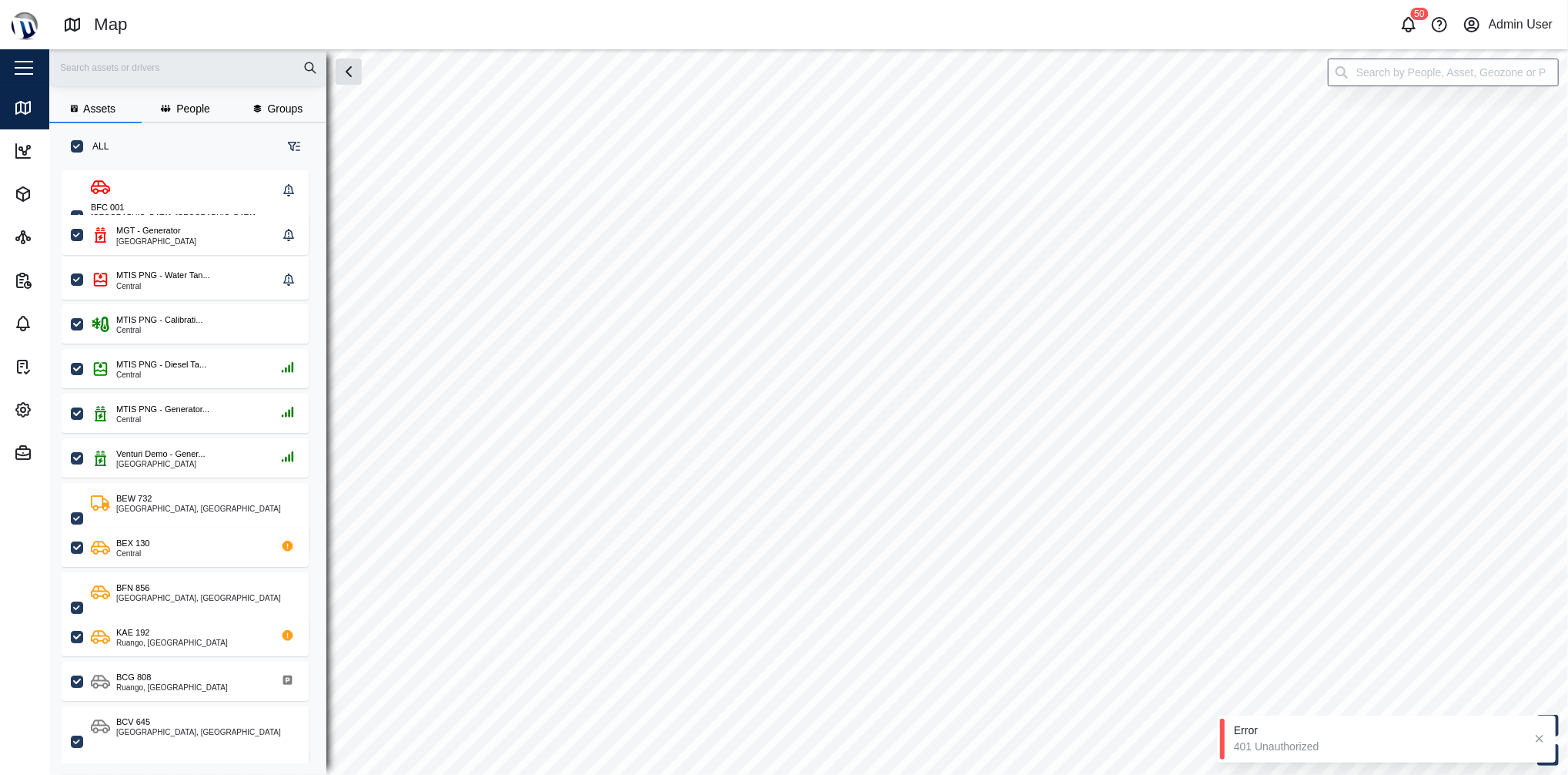
checkbox input "true"
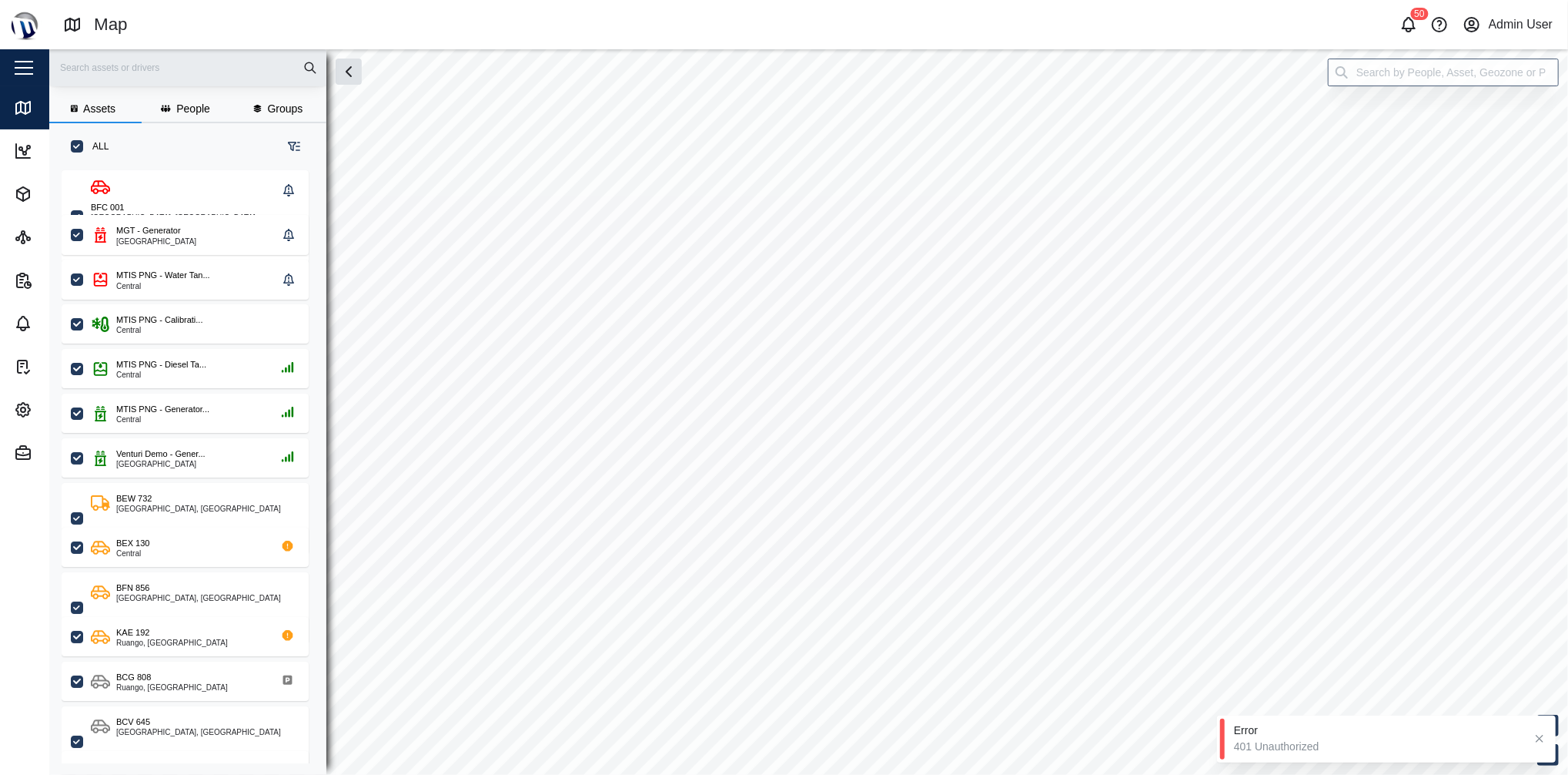
checkbox input "true"
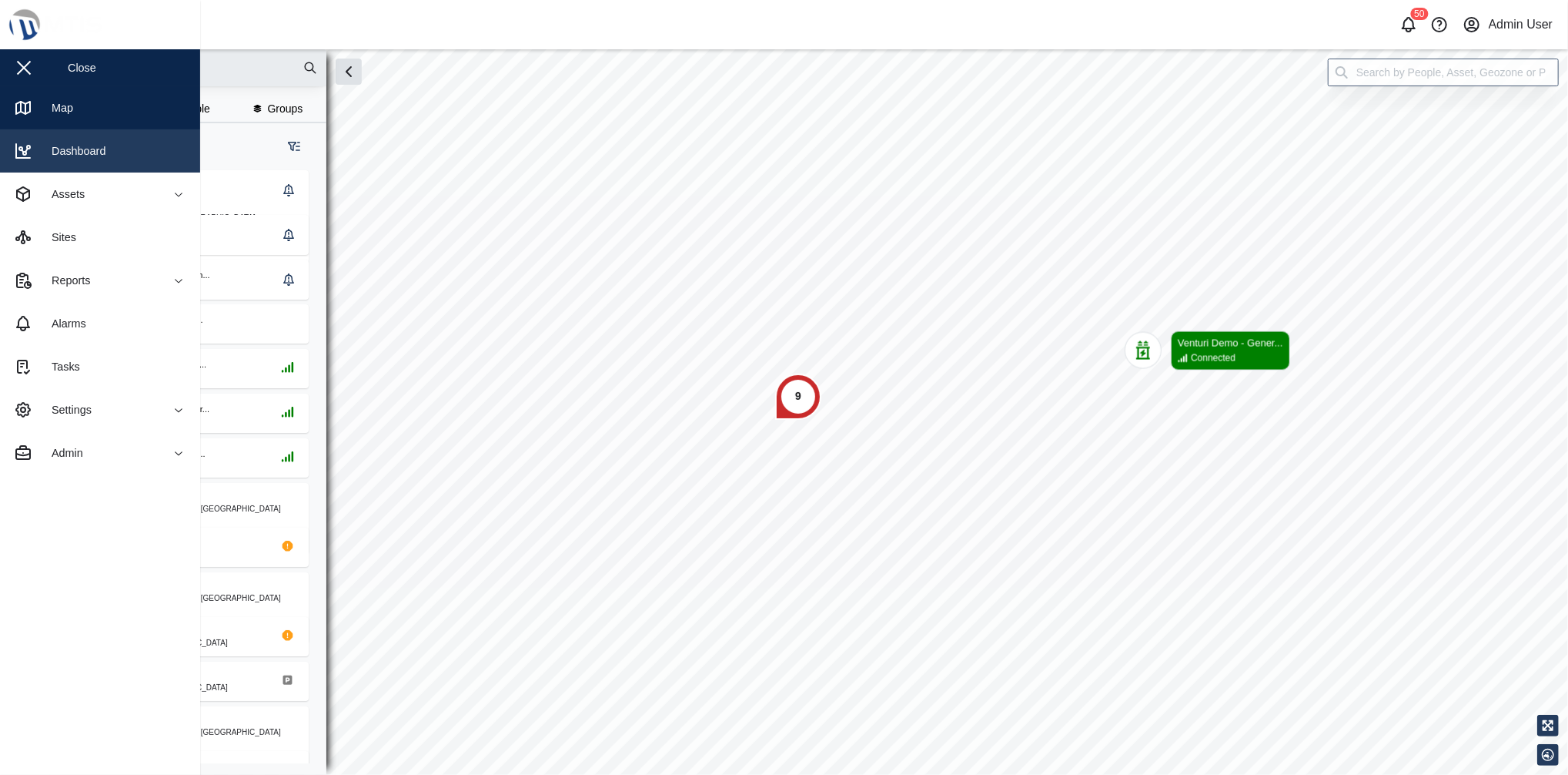
click at [144, 153] on link "Dashboard" at bounding box center [100, 151] width 200 height 43
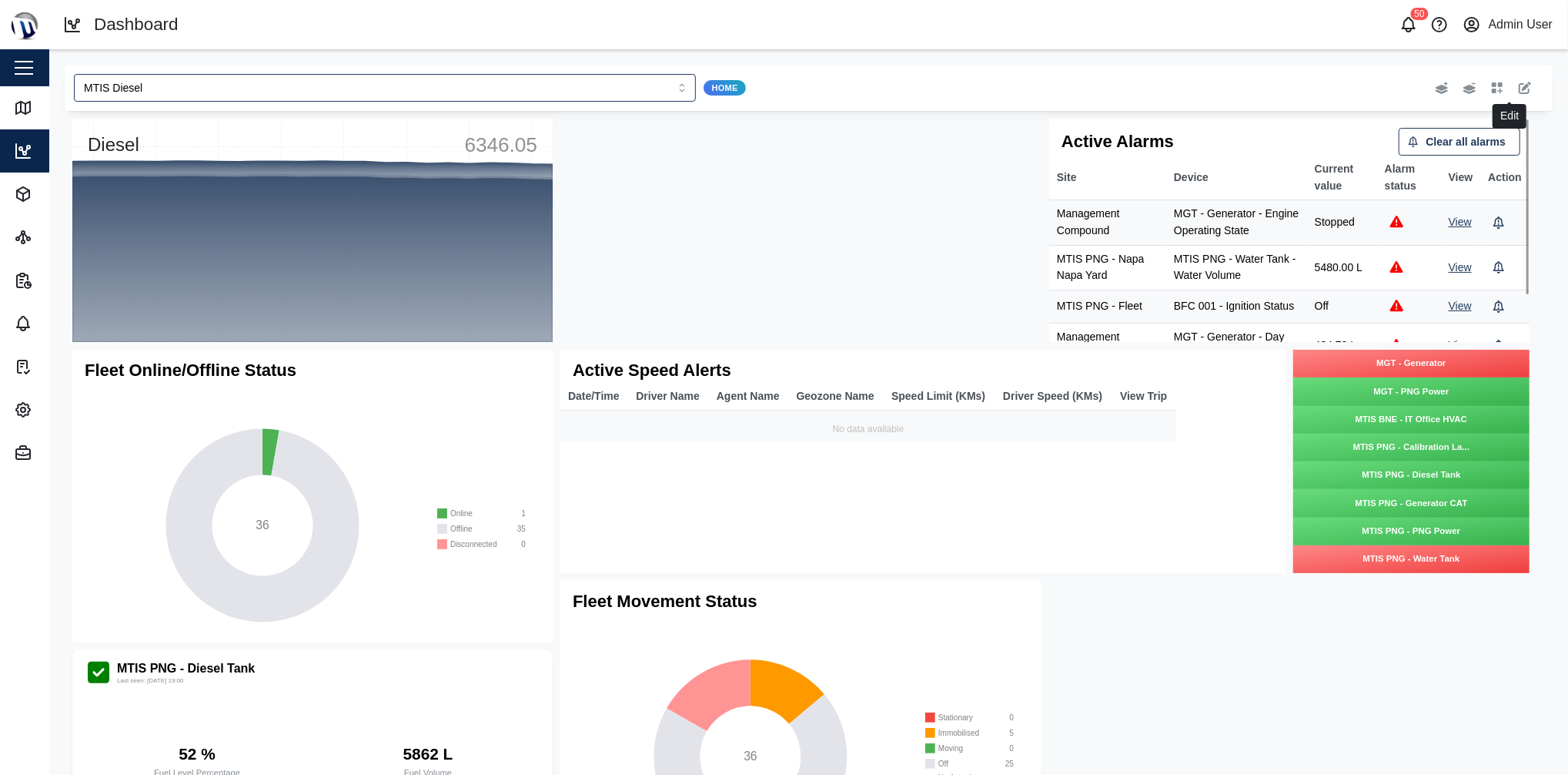
click at [1519, 89] on icon "button" at bounding box center [1524, 88] width 12 height 12
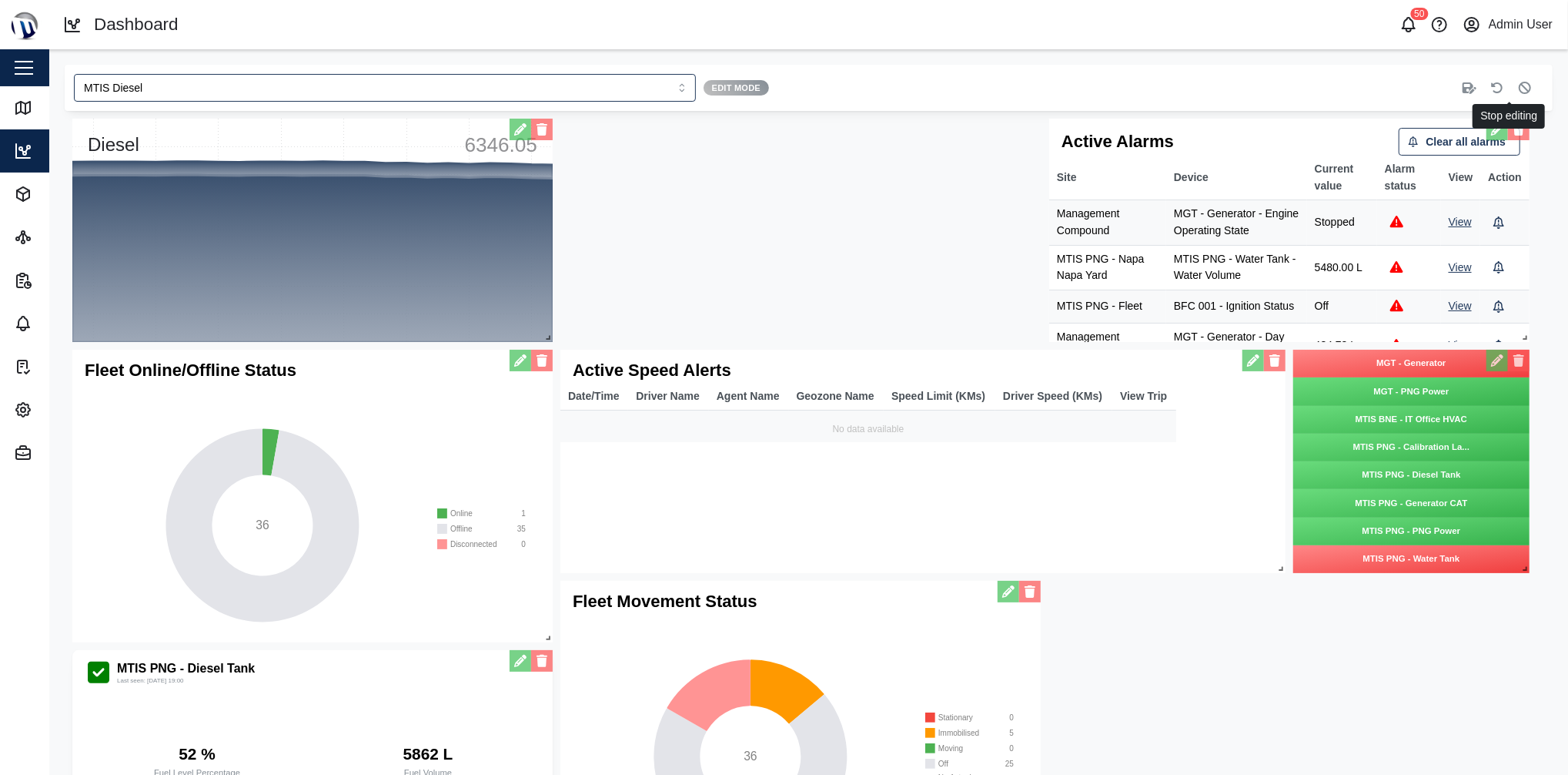
click at [1519, 87] on icon "button" at bounding box center [1524, 88] width 12 height 12
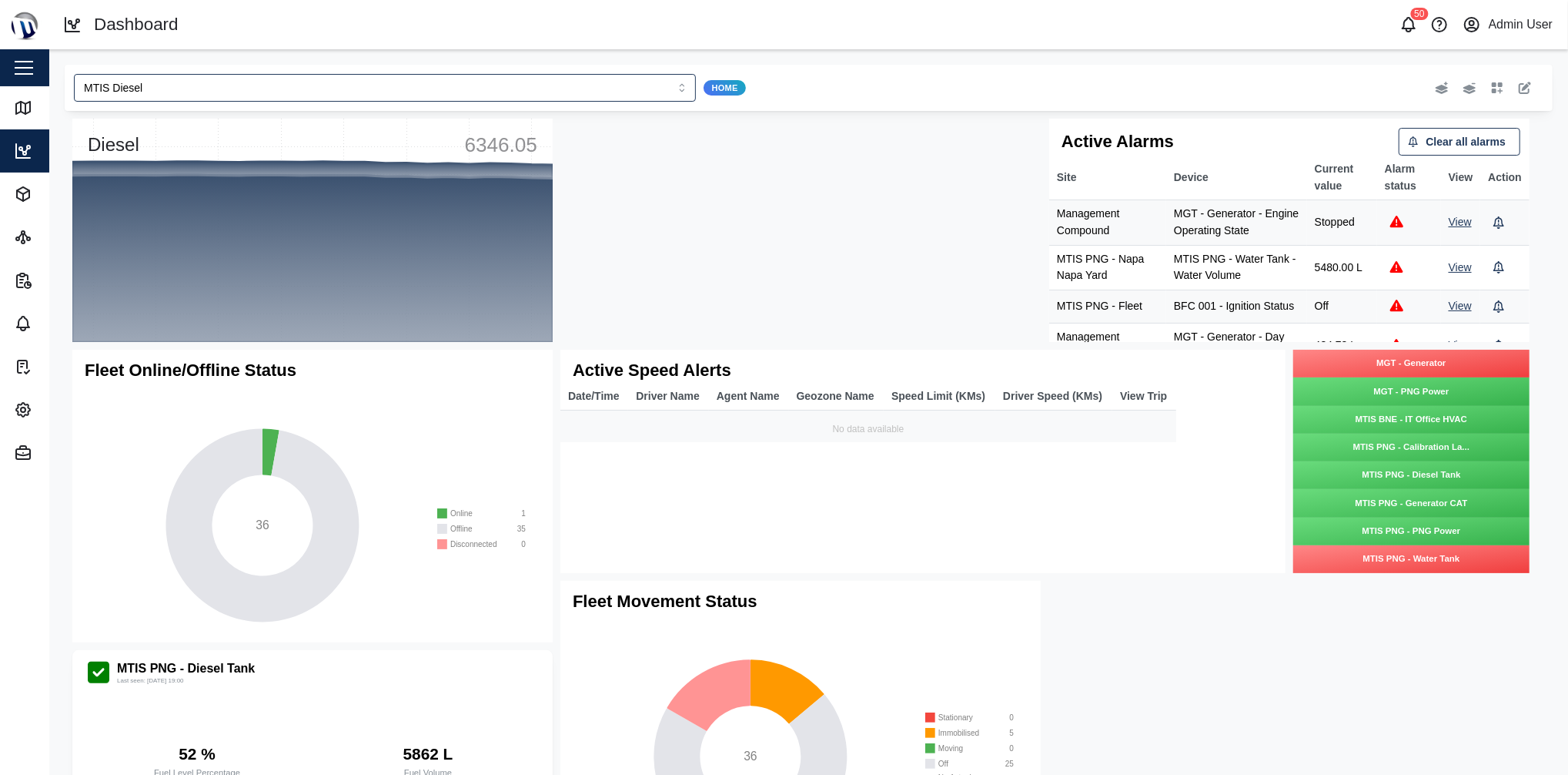
click at [1514, 82] on button "button" at bounding box center [1524, 88] width 21 height 21
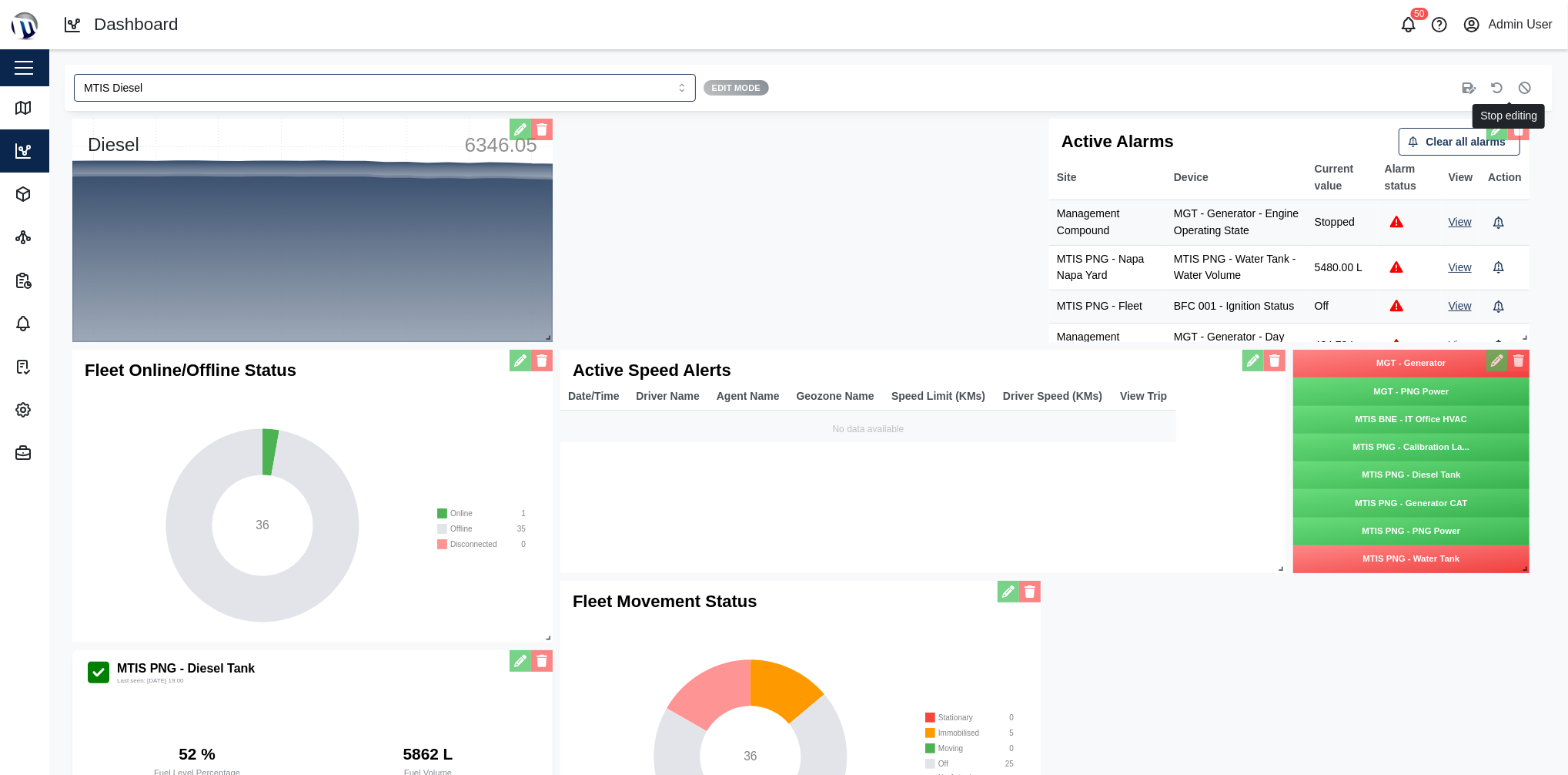
click at [1514, 82] on button "button" at bounding box center [1524, 88] width 21 height 21
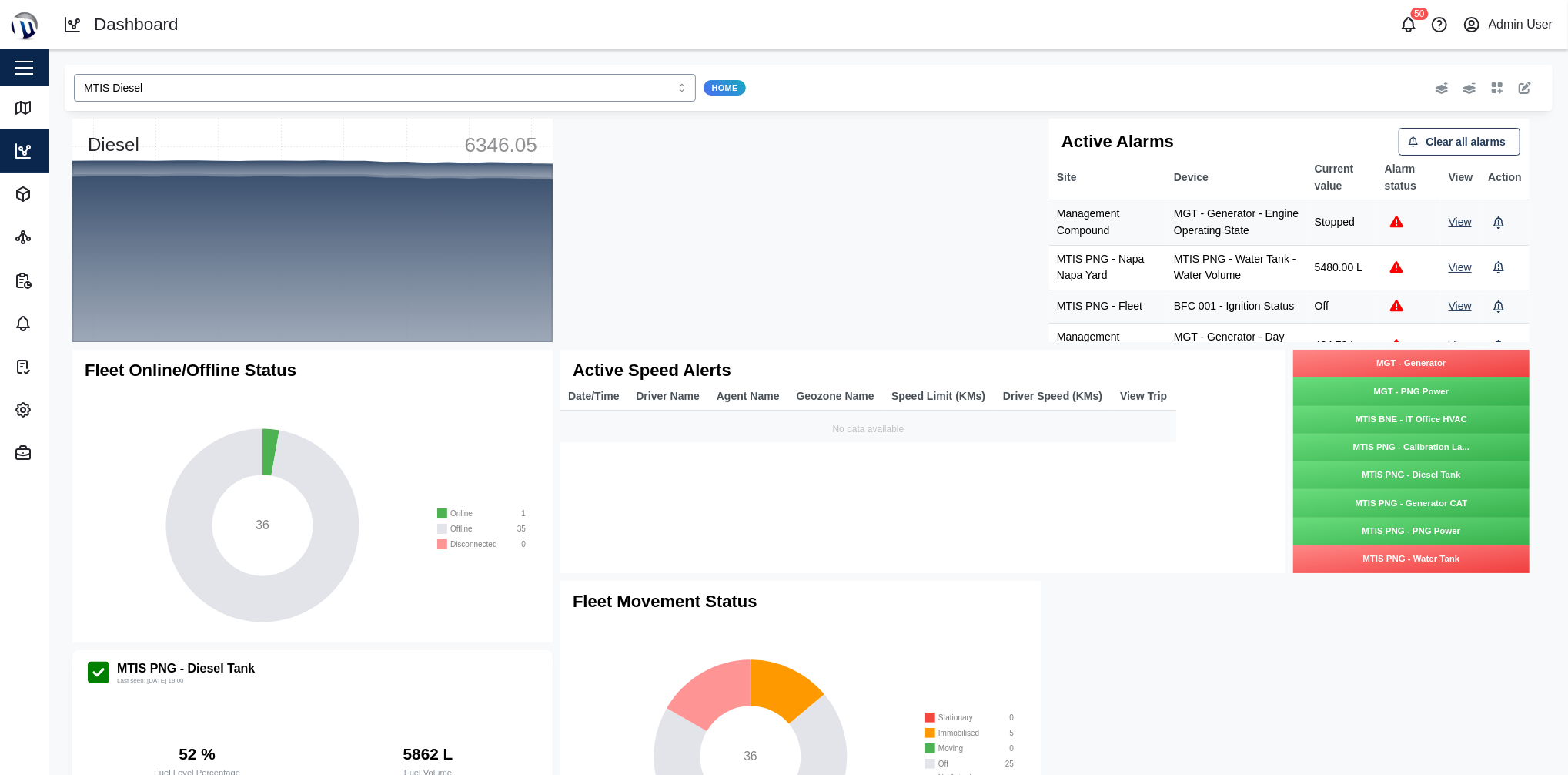
click at [428, 85] on input "MTIS Diesel" at bounding box center [385, 88] width 622 height 28
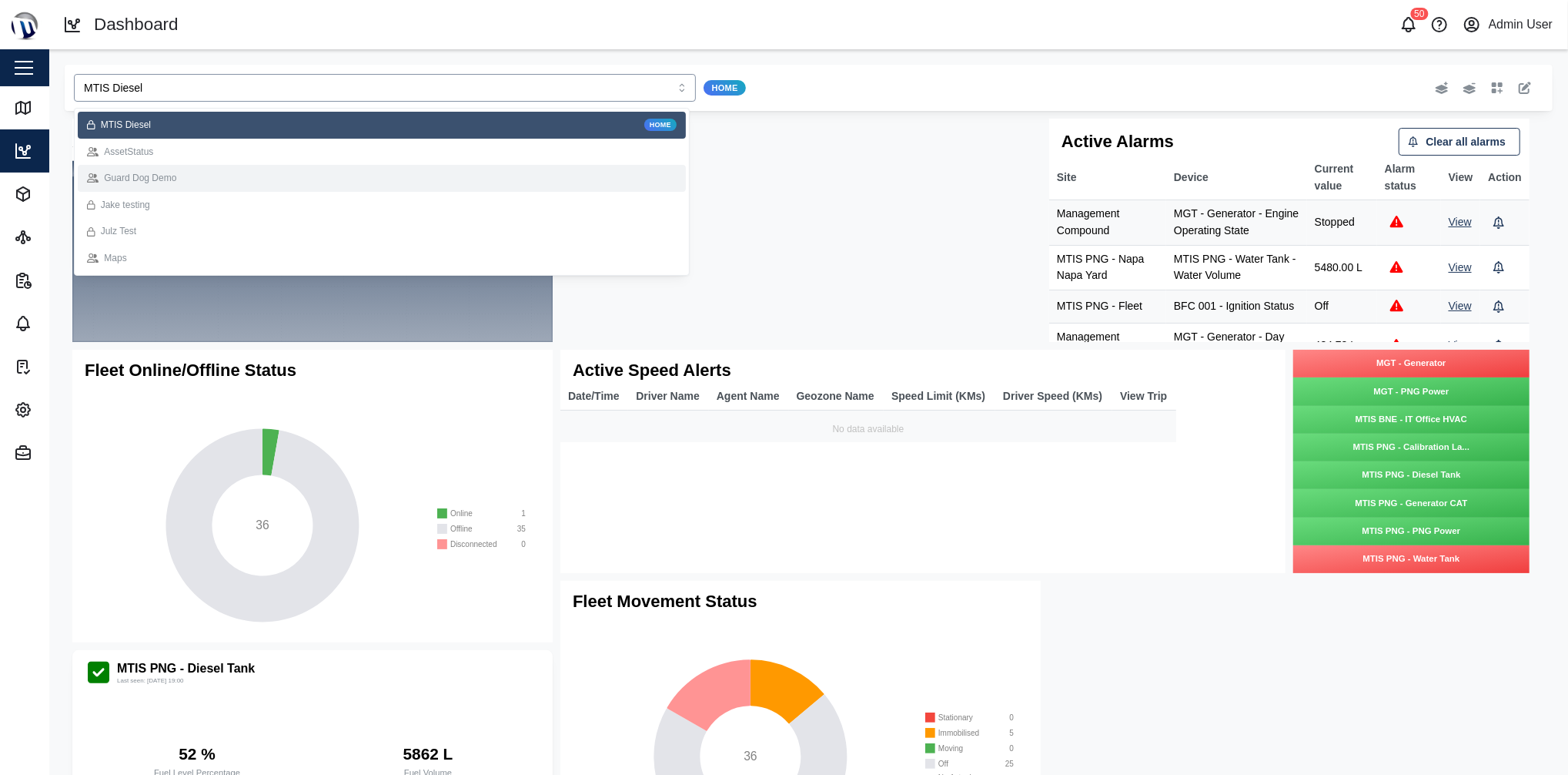
click at [318, 162] on div "AssetStatus" at bounding box center [382, 152] width 608 height 27
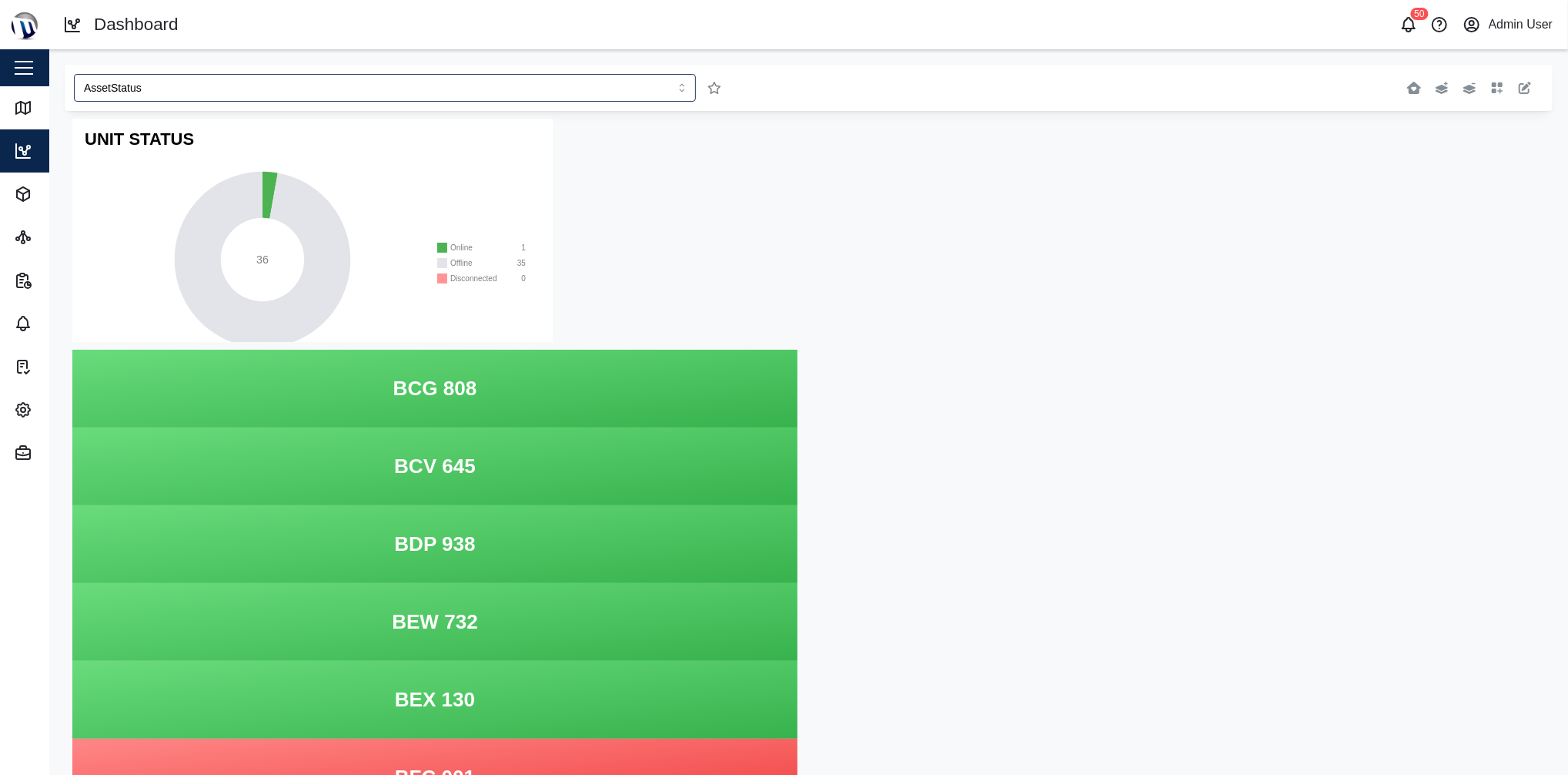
click at [1519, 85] on icon "button" at bounding box center [1524, 88] width 12 height 12
click at [1513, 99] on div at bounding box center [1237, 88] width 598 height 28
click at [1519, 82] on icon "button" at bounding box center [1524, 88] width 12 height 12
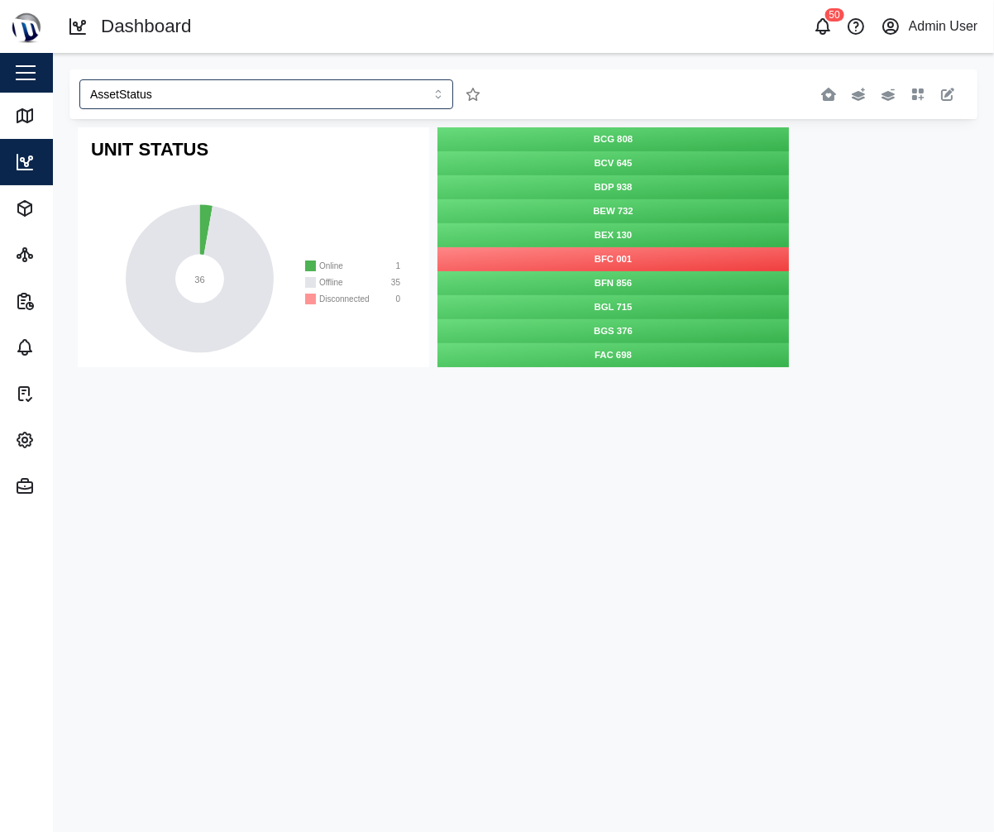
click at [953, 103] on button "button" at bounding box center [947, 94] width 23 height 23
click at [927, 378] on button "button" at bounding box center [934, 386] width 23 height 23
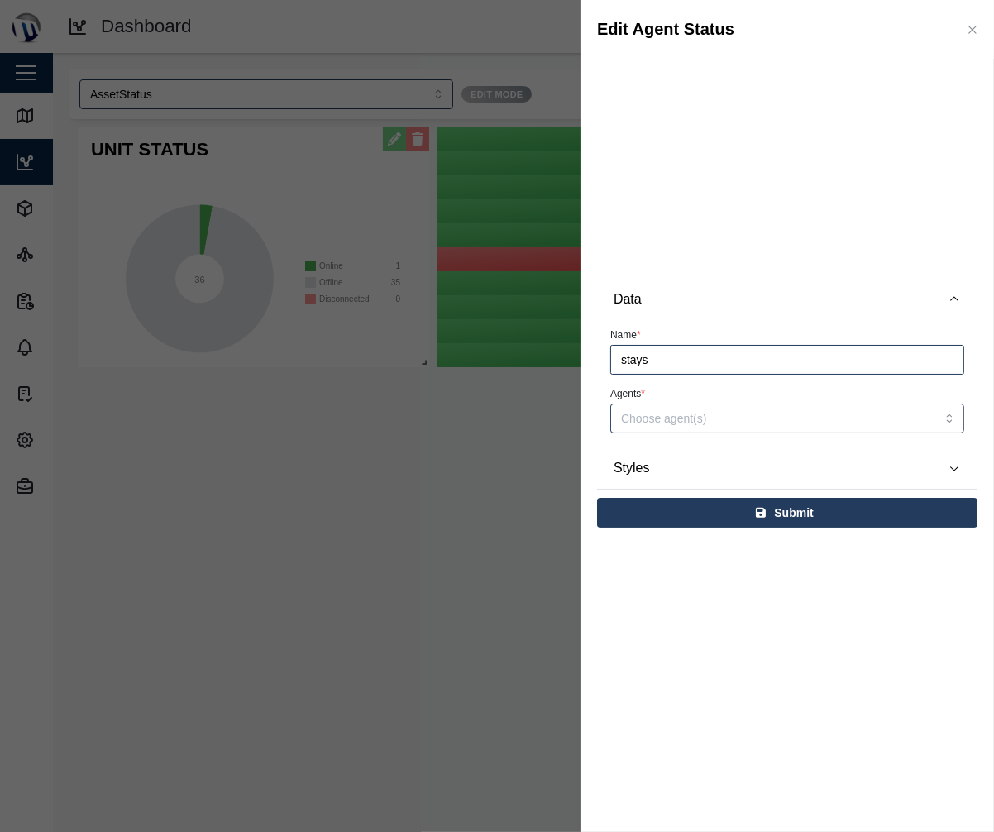
click at [966, 28] on icon "button" at bounding box center [972, 29] width 13 height 13
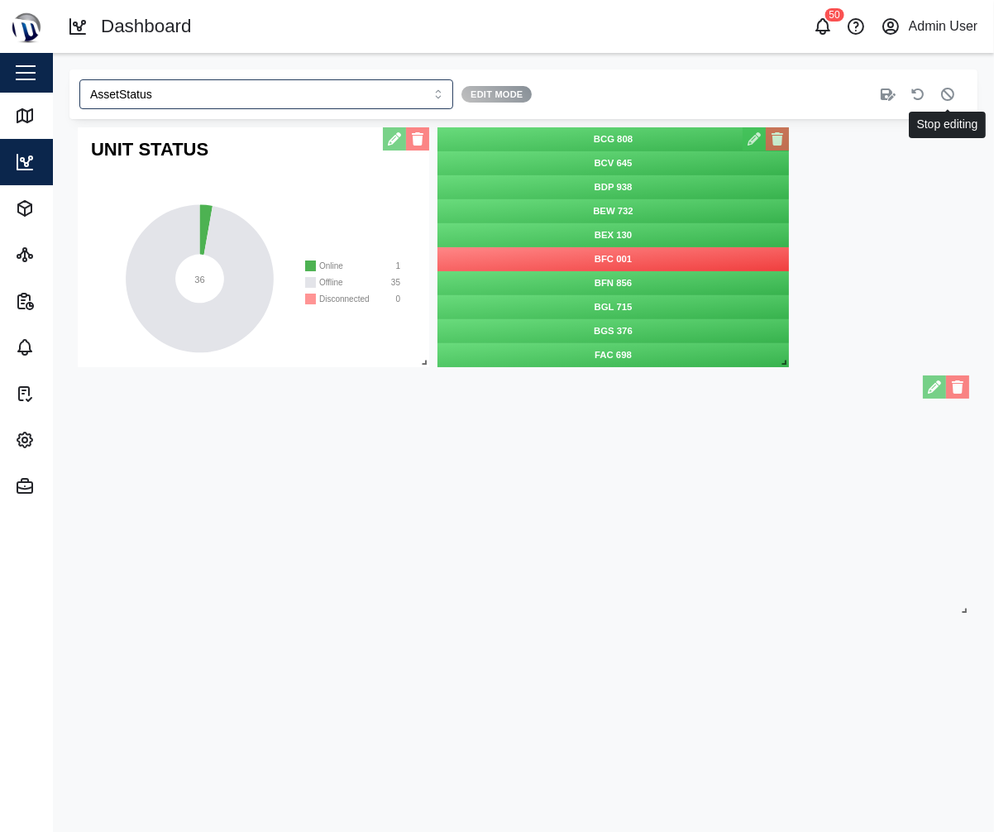
click at [955, 84] on button "button" at bounding box center [947, 94] width 23 height 23
click at [214, 97] on input "AssetStatus" at bounding box center [266, 94] width 374 height 30
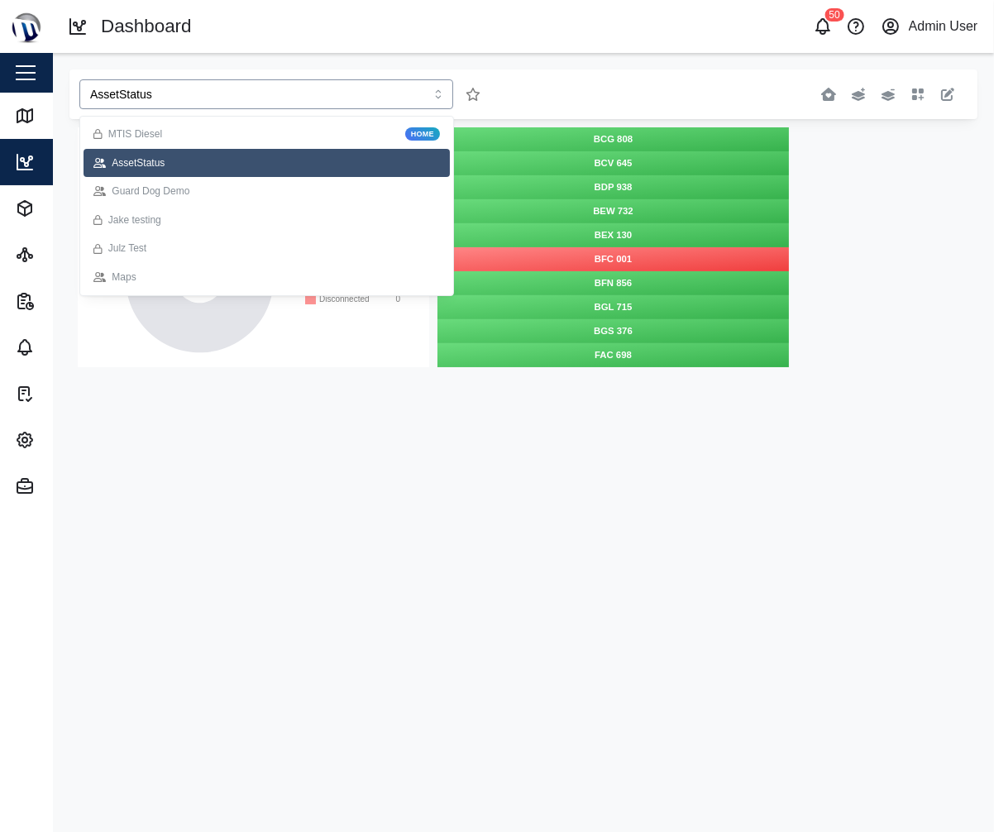
click at [201, 184] on div "Guard Dog Demo" at bounding box center [266, 192] width 346 height 16
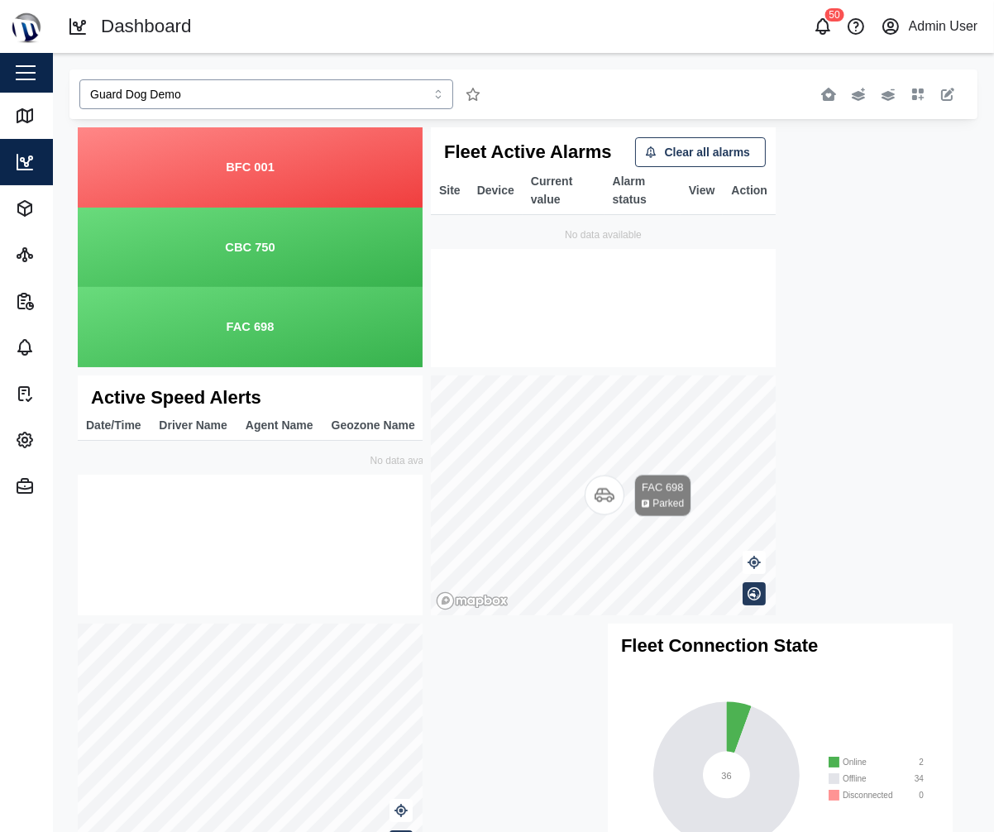
click at [375, 90] on input "Guard Dog Demo" at bounding box center [266, 94] width 374 height 30
click at [351, 94] on input "Guard Dog Demo" at bounding box center [266, 94] width 374 height 30
click at [401, 88] on input "Guard Dog Demo" at bounding box center [266, 94] width 374 height 30
click at [295, 112] on div "Guard Dog Demo" at bounding box center [336, 94] width 526 height 43
click at [234, 93] on input "Guard Dog Demo" at bounding box center [266, 94] width 374 height 30
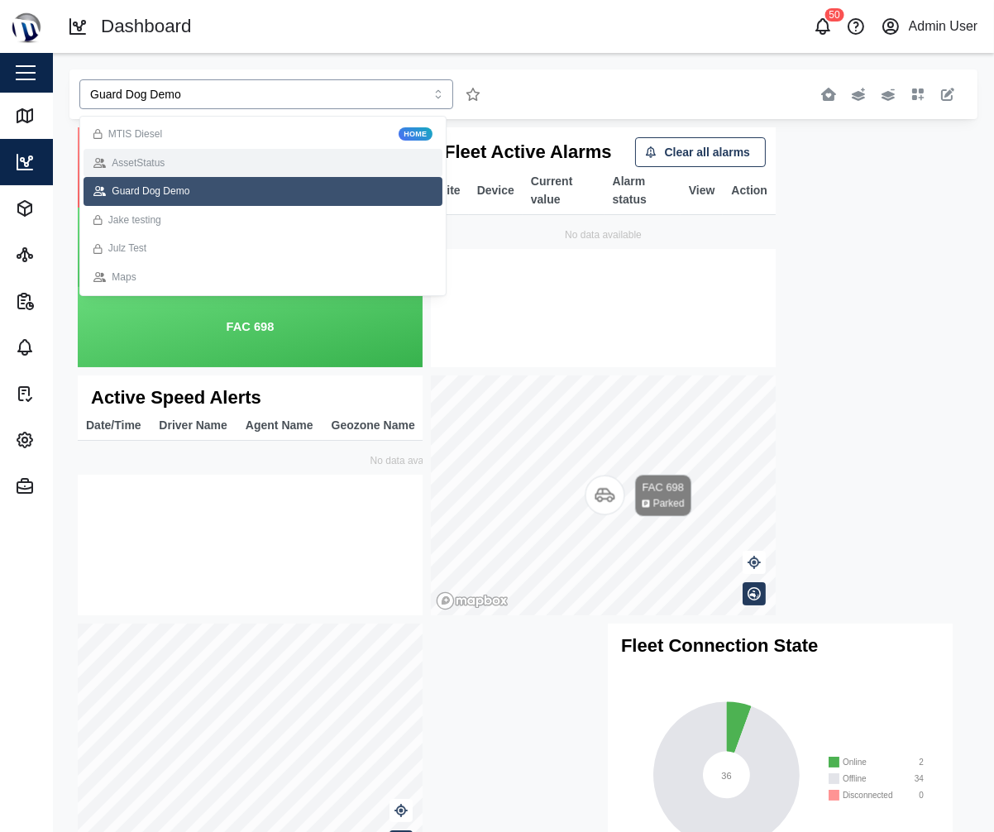
click at [217, 156] on div "AssetStatus" at bounding box center [262, 163] width 339 height 16
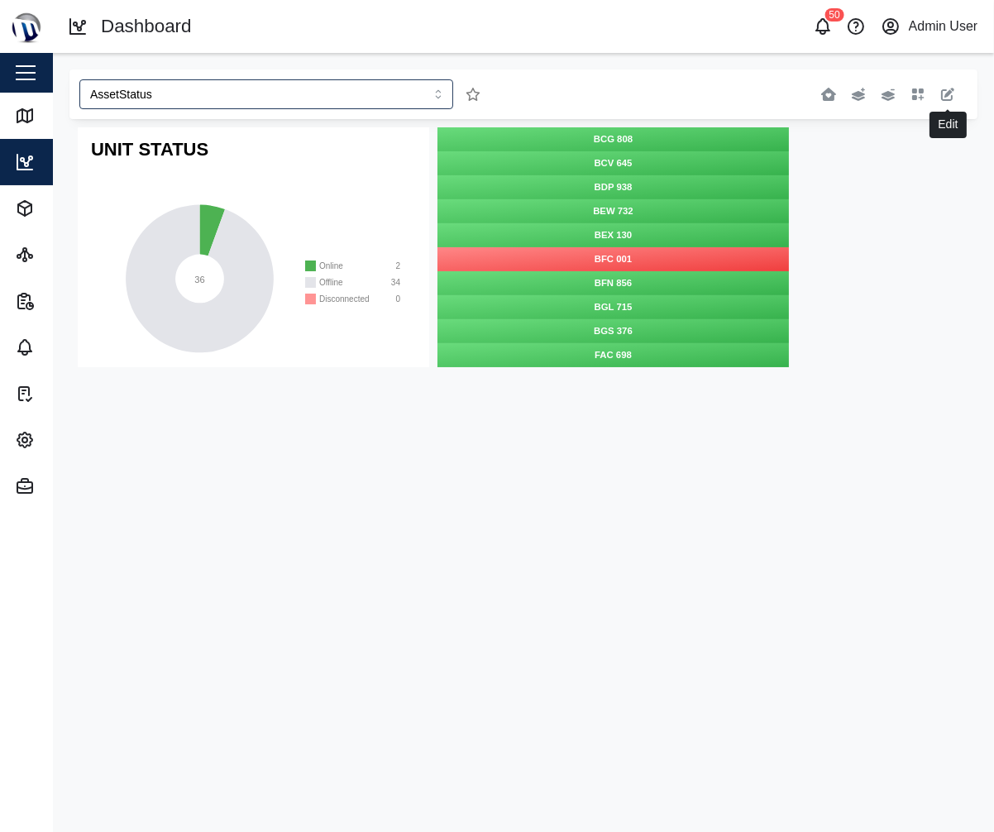
click at [953, 98] on icon "button" at bounding box center [947, 94] width 13 height 13
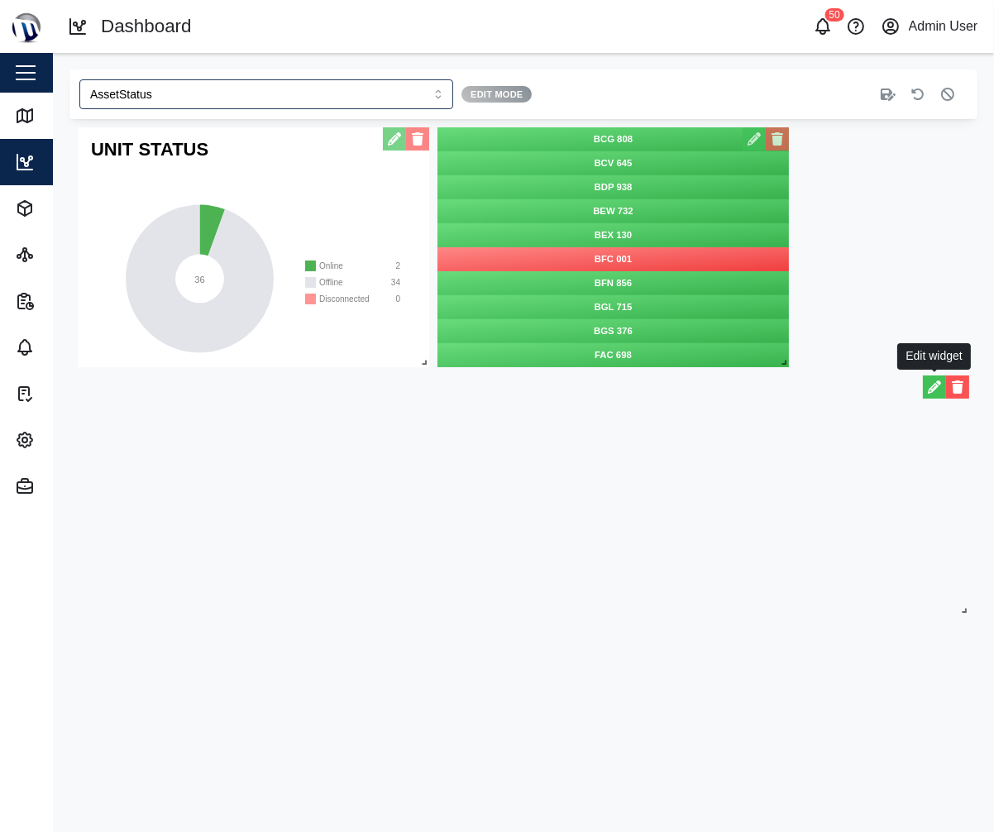
click at [930, 389] on button "button" at bounding box center [934, 386] width 23 height 23
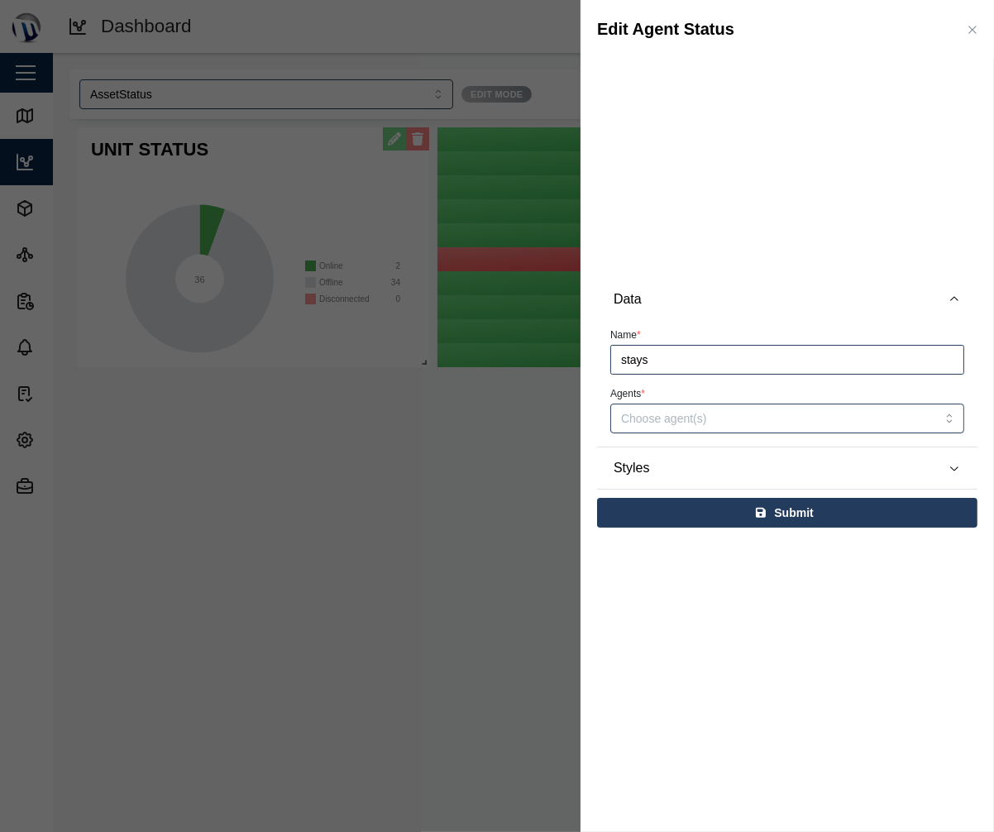
click at [970, 35] on icon "button" at bounding box center [972, 29] width 13 height 13
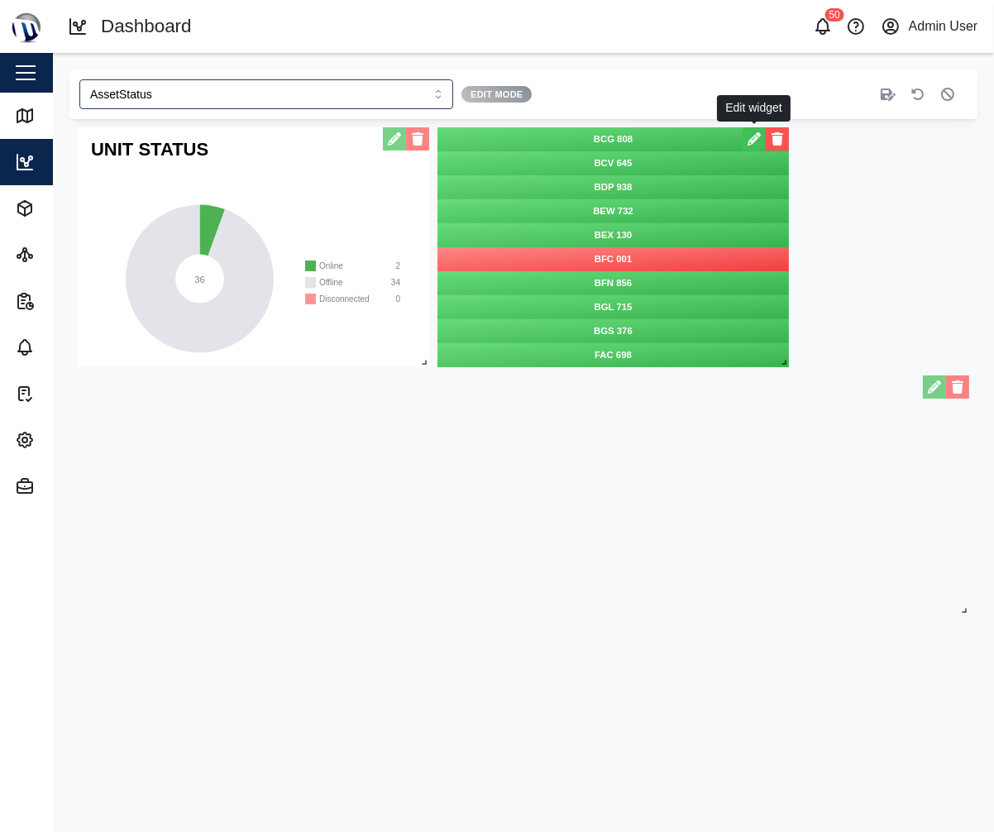
click at [759, 134] on button "button" at bounding box center [754, 138] width 23 height 23
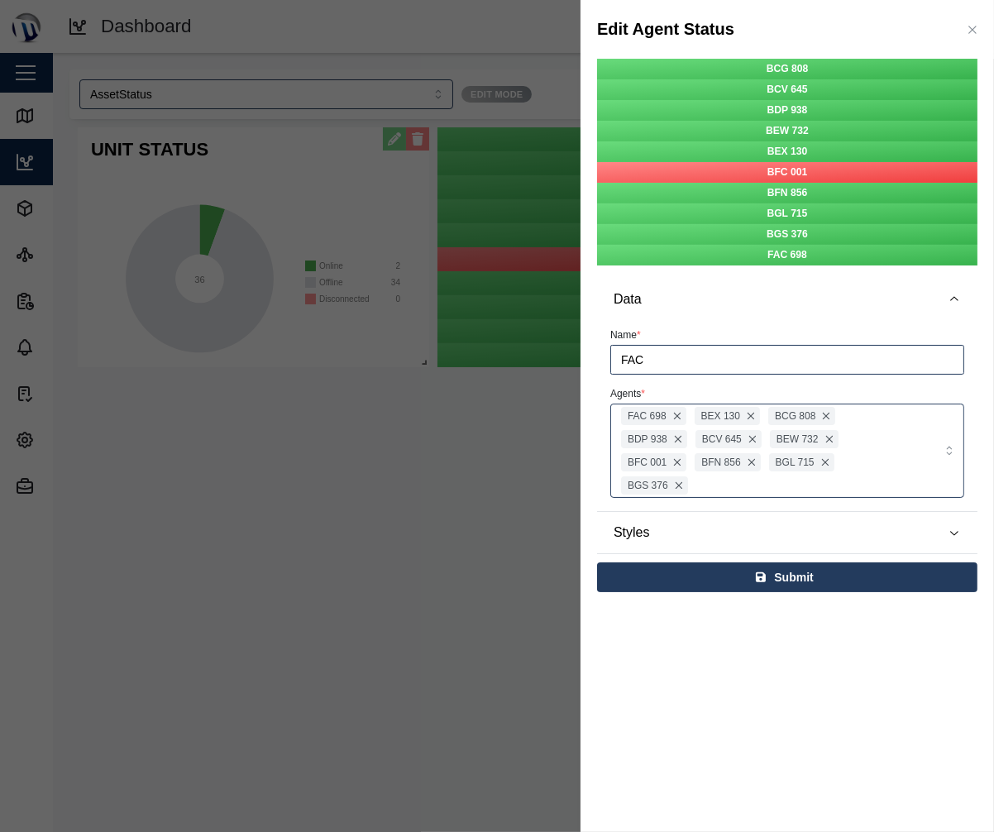
click at [972, 23] on icon "button" at bounding box center [972, 29] width 13 height 13
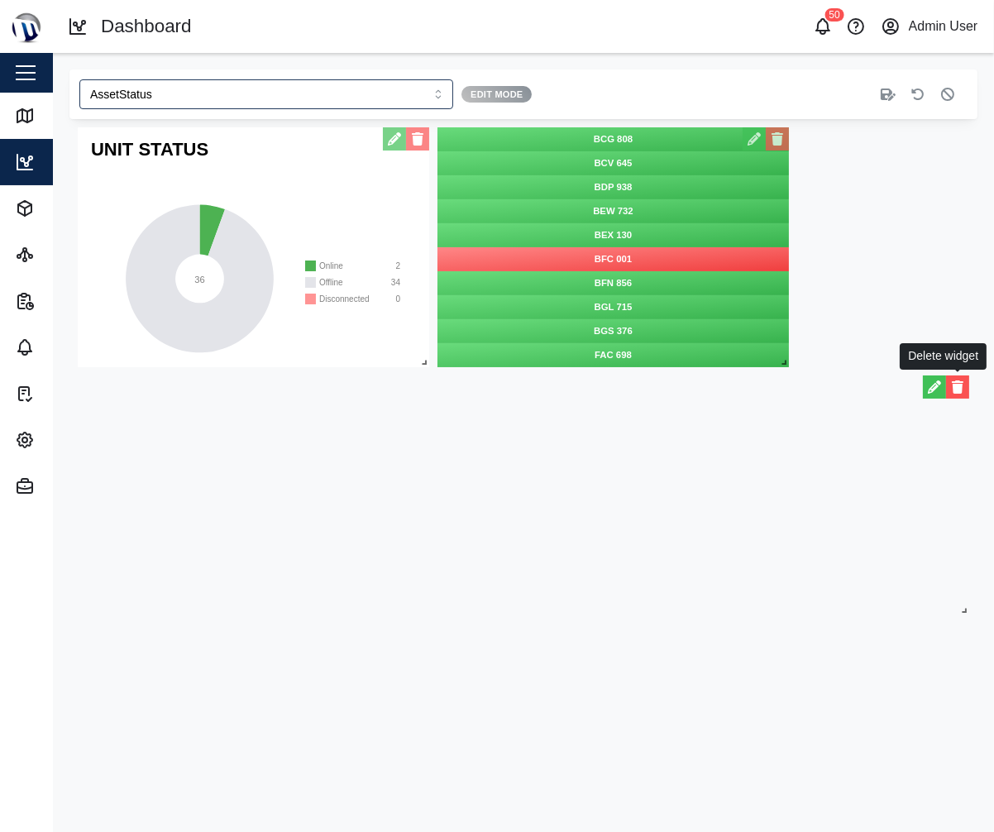
click at [962, 386] on button "button" at bounding box center [957, 386] width 23 height 23
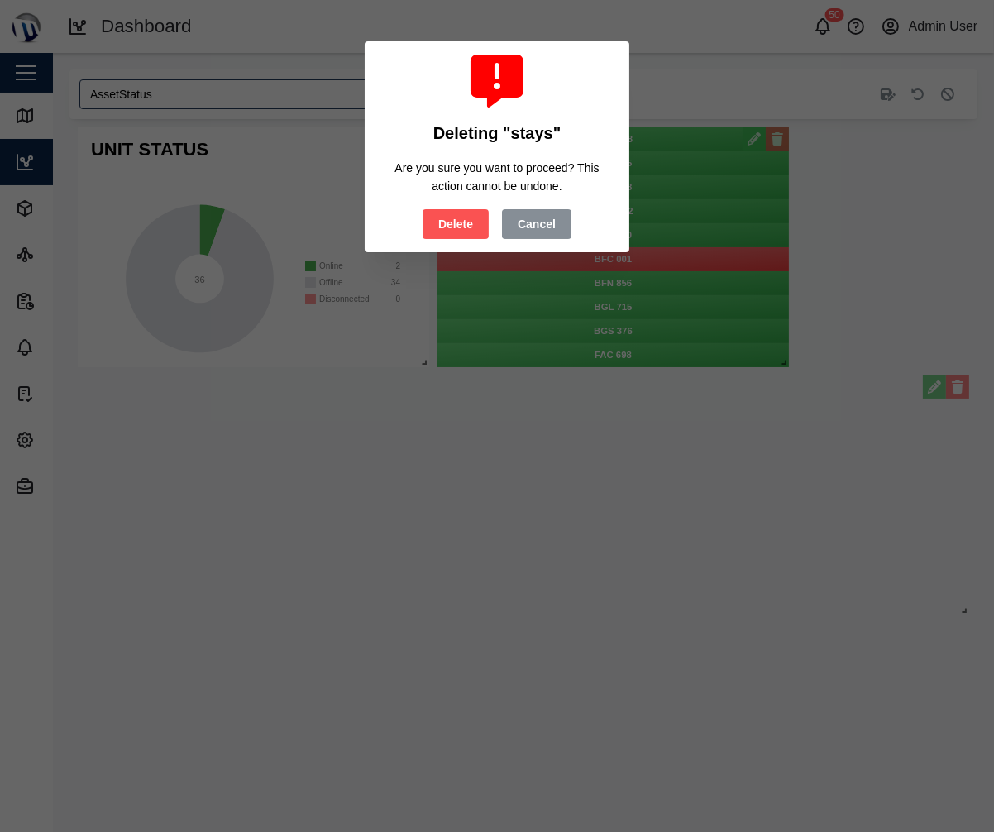
click at [451, 217] on span "Delete" at bounding box center [455, 224] width 35 height 28
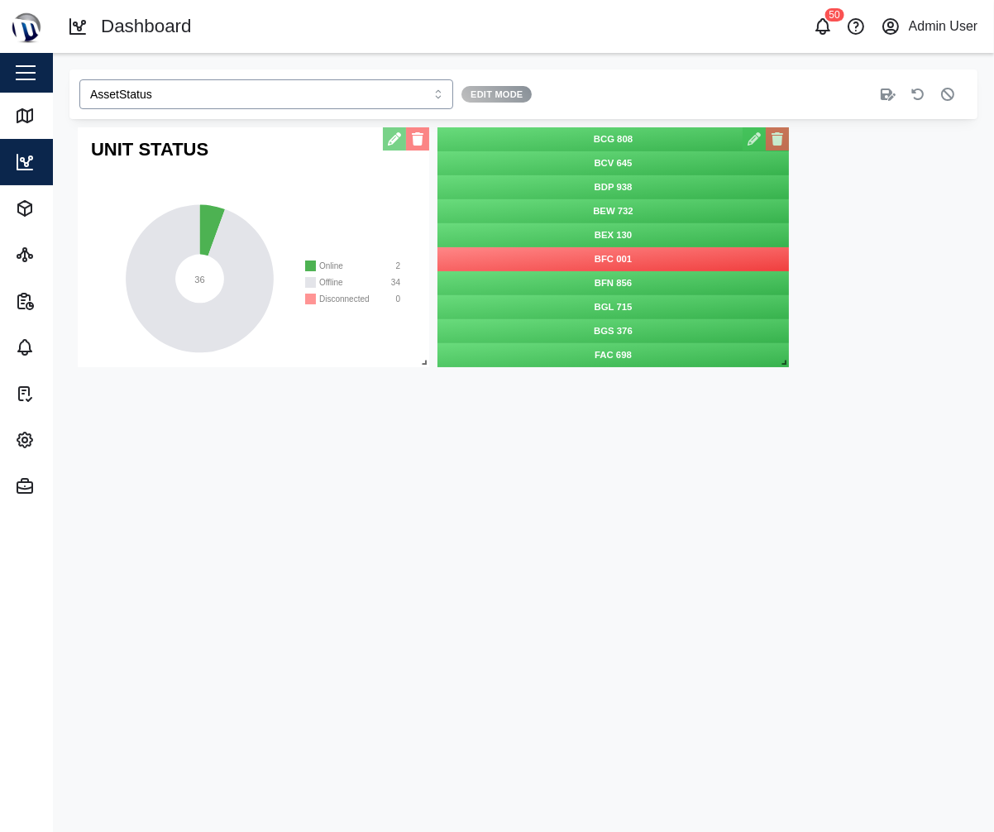
click at [354, 106] on input "AssetStatus" at bounding box center [266, 94] width 374 height 30
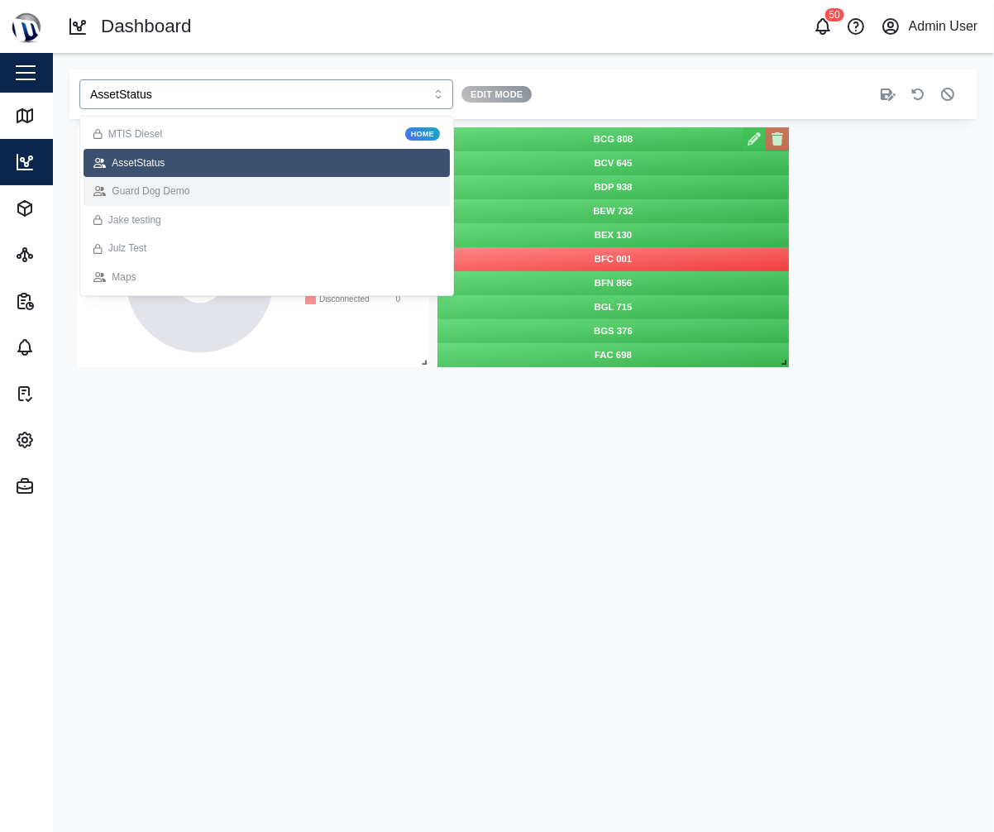
click at [261, 197] on div "Guard Dog Demo" at bounding box center [266, 192] width 346 height 16
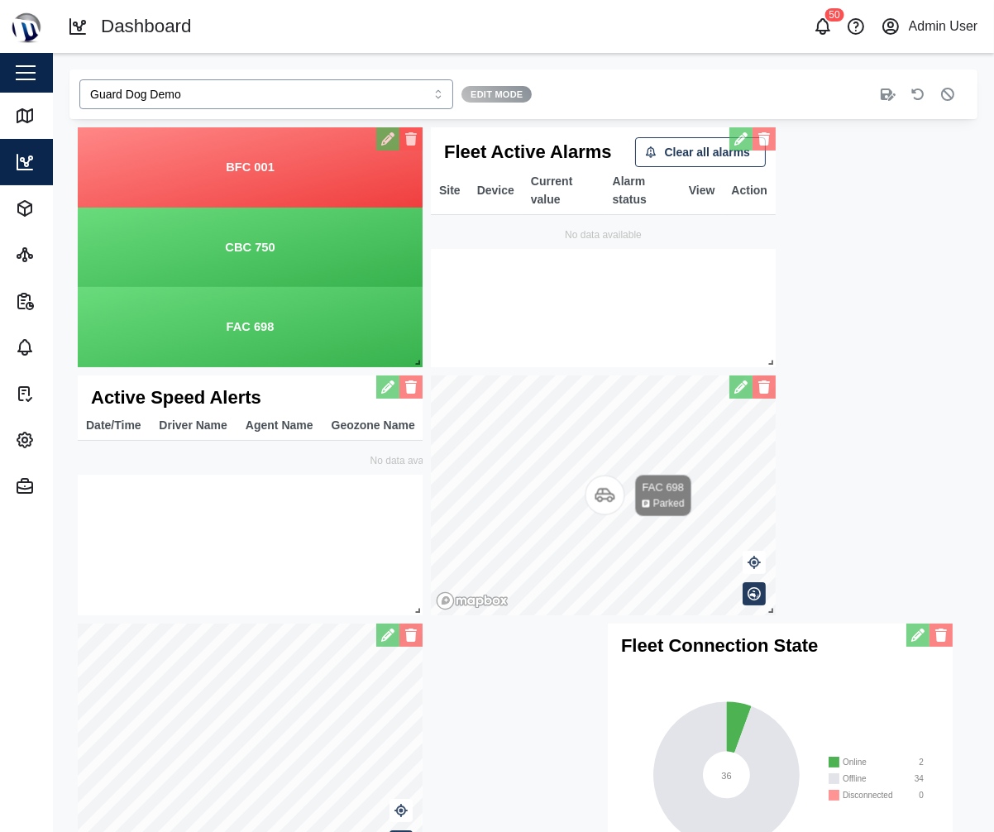
click at [354, 84] on input "Guard Dog Demo" at bounding box center [266, 94] width 374 height 30
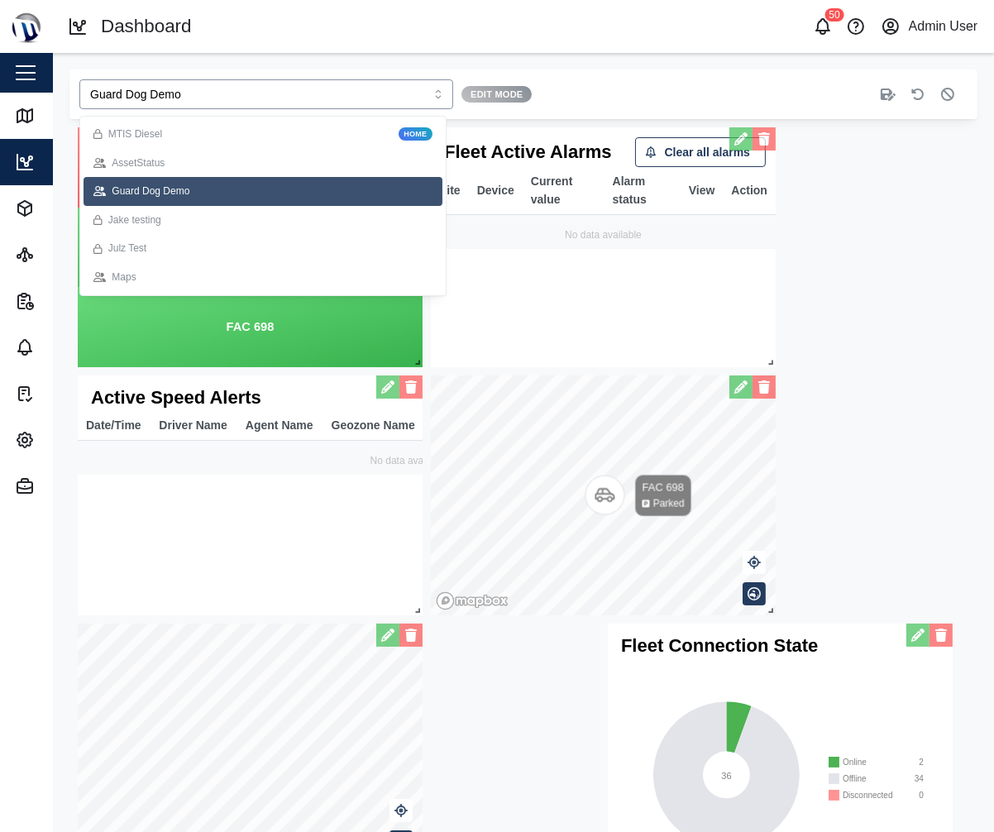
click at [284, 219] on div "Jake testing" at bounding box center [262, 221] width 339 height 16
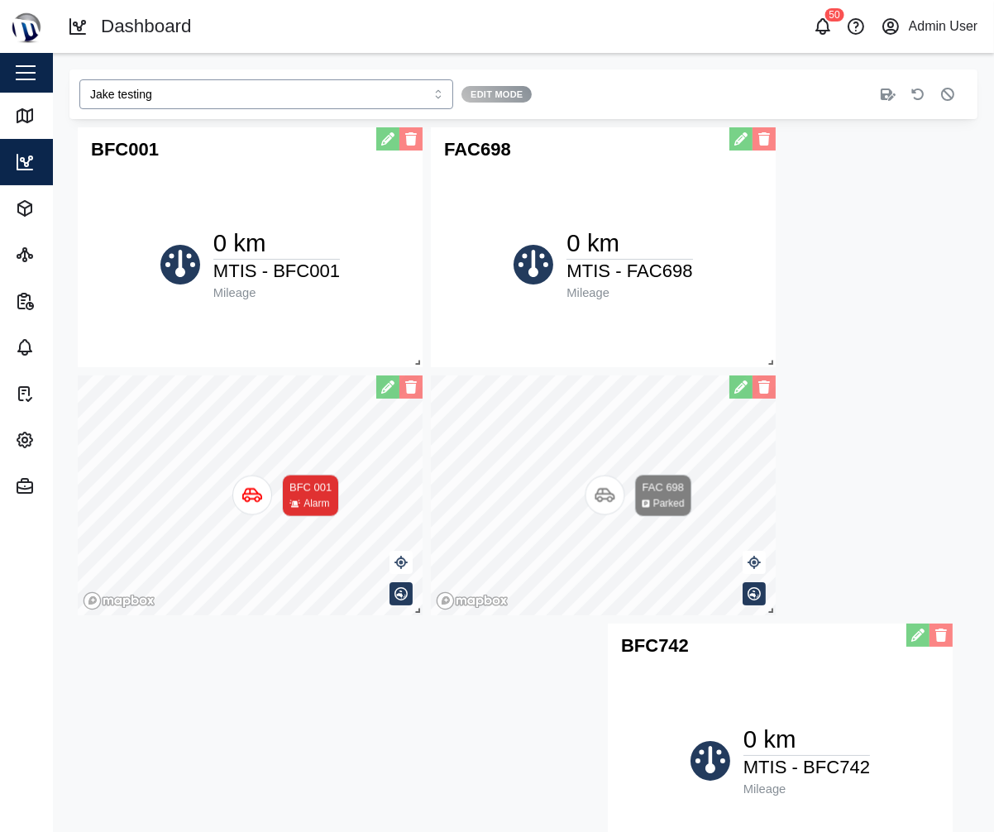
click at [301, 98] on input "Jake testing" at bounding box center [266, 94] width 374 height 30
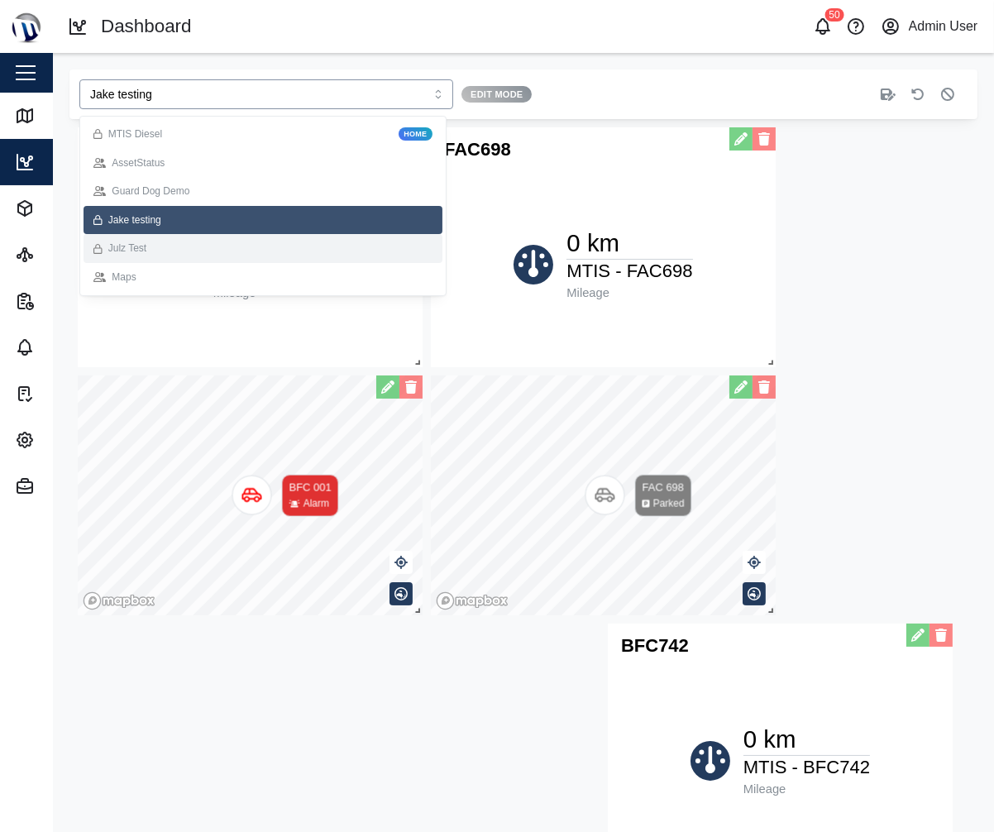
click at [305, 256] on div "Julz Test" at bounding box center [263, 248] width 359 height 29
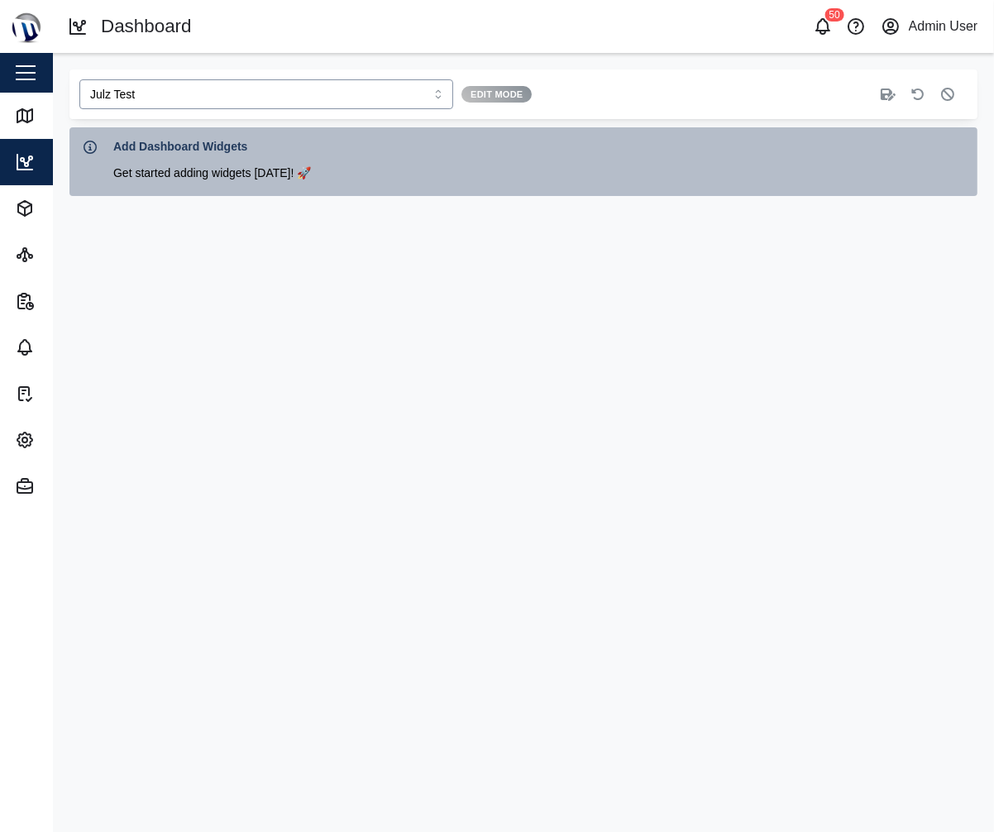
click at [332, 84] on input "Julz Test" at bounding box center [266, 94] width 374 height 30
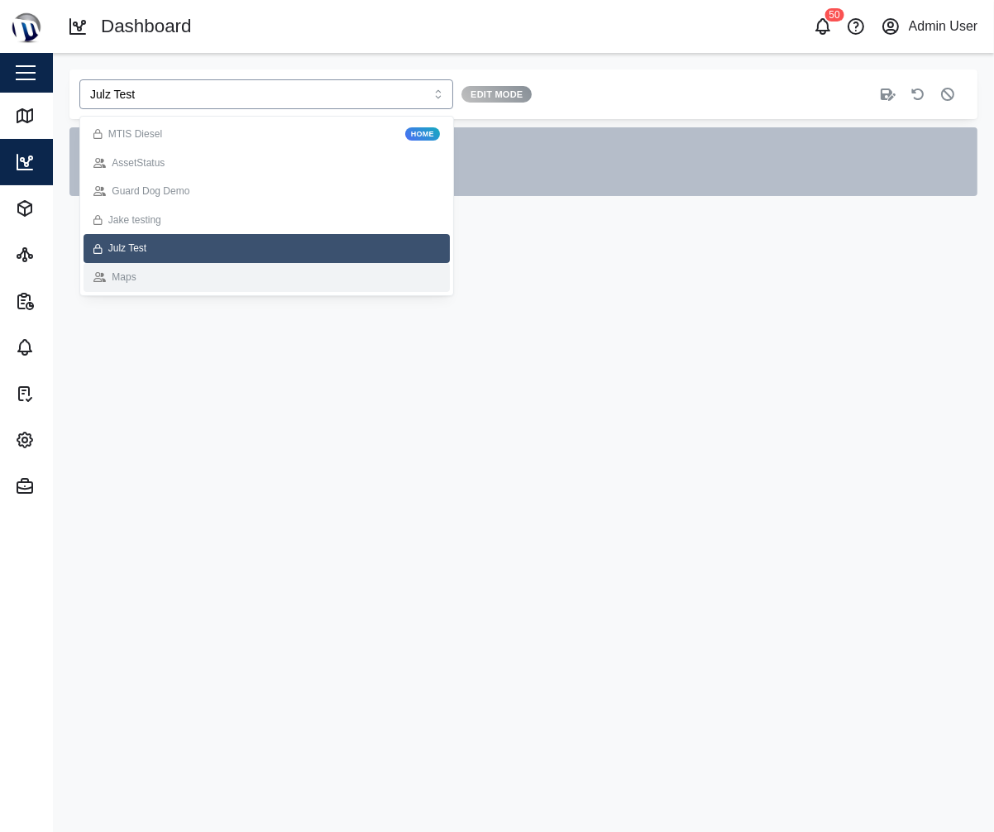
click at [227, 284] on div "Maps" at bounding box center [267, 277] width 366 height 29
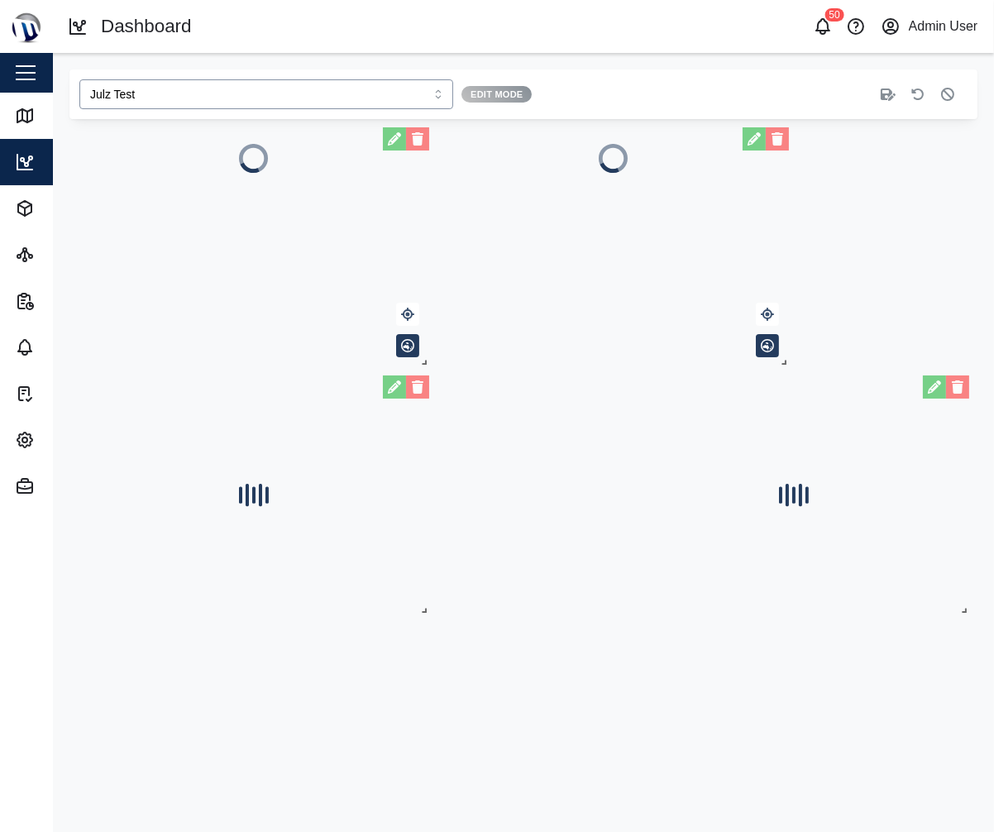
type input "Maps"
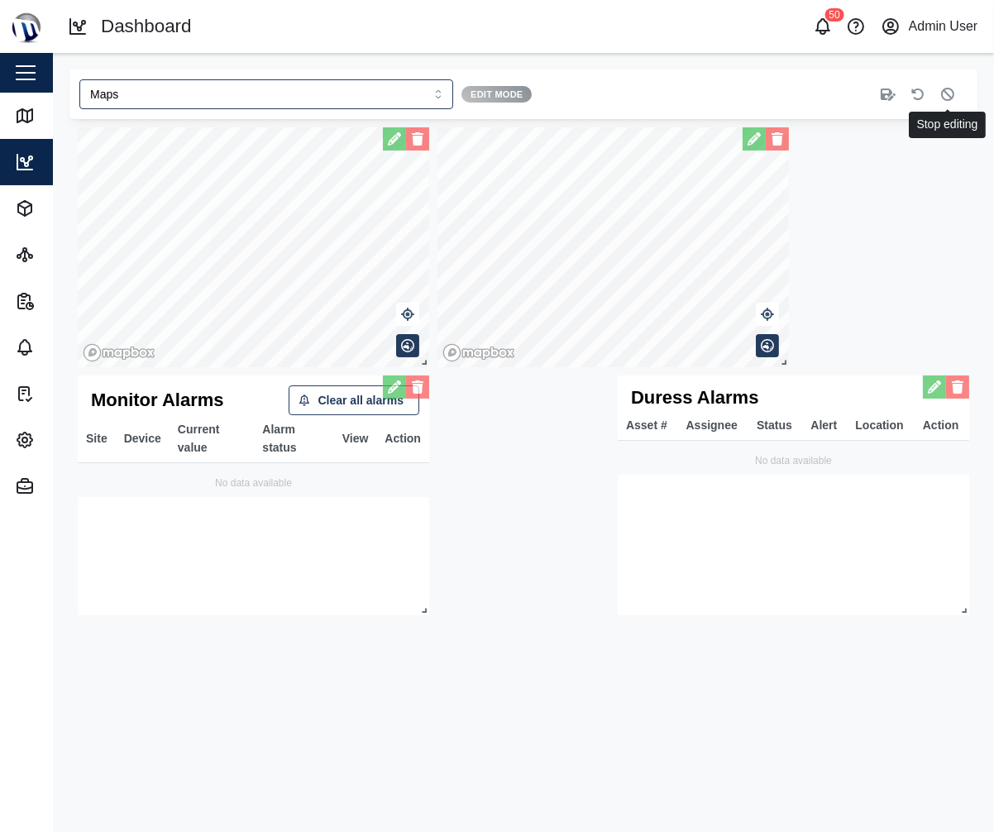
click at [954, 88] on icon "button" at bounding box center [947, 94] width 13 height 13
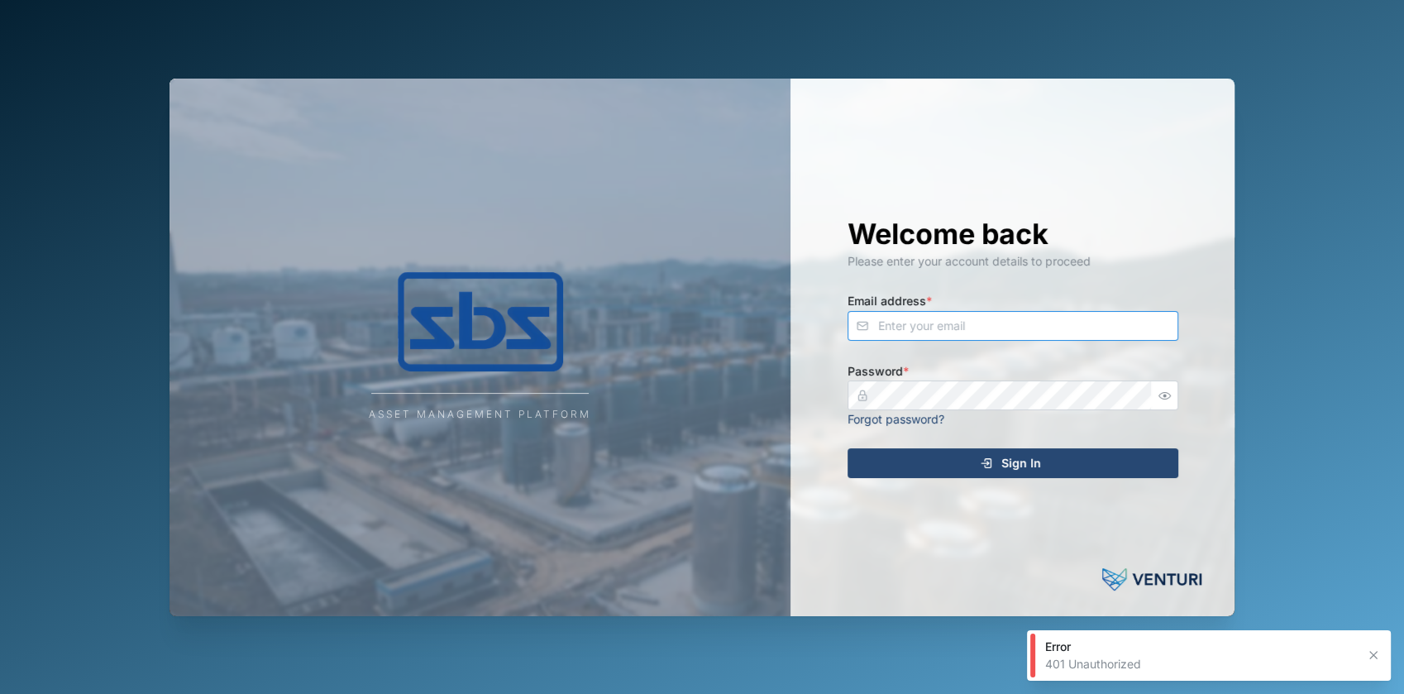
type input "[EMAIL_ADDRESS][DOMAIN_NAME]"
click at [953, 456] on div "Sign In" at bounding box center [1010, 463] width 304 height 28
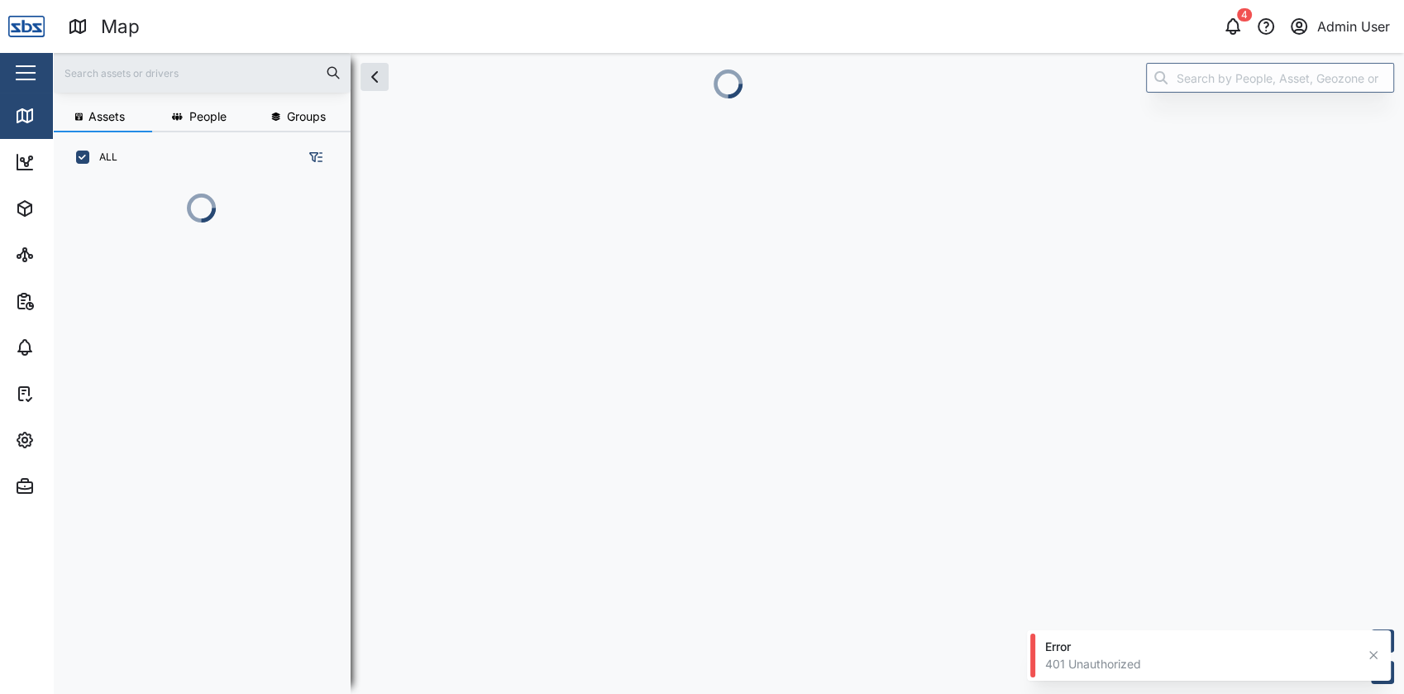
scroll to position [418, 257]
click at [36, 69] on button "button" at bounding box center [26, 73] width 28 height 28
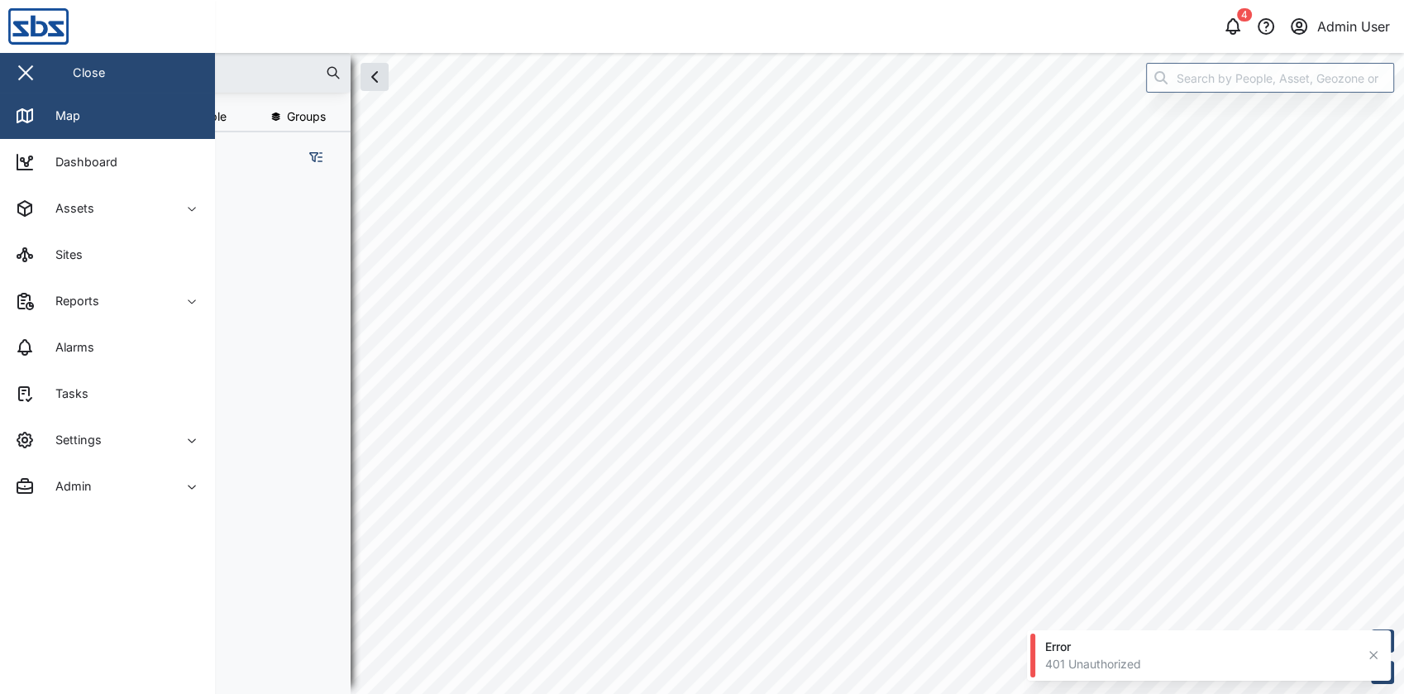
scroll to position [490, 257]
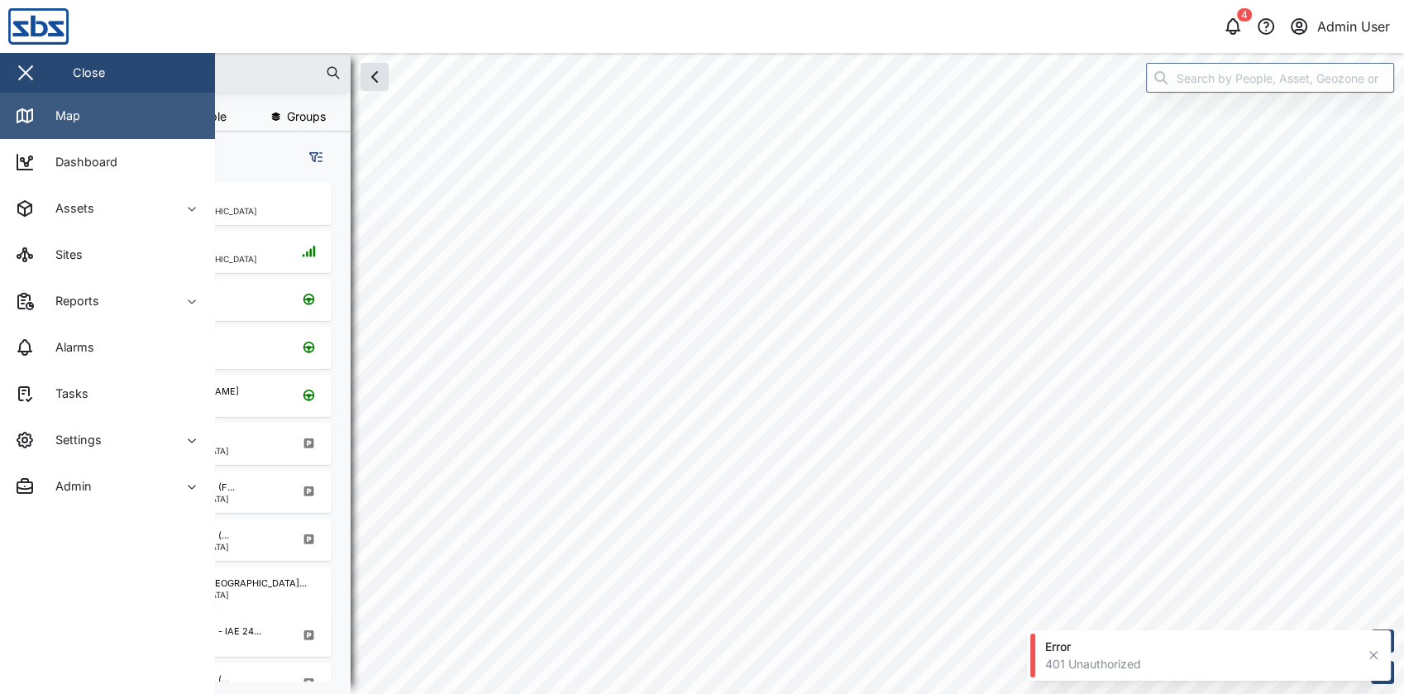
checkbox input "true"
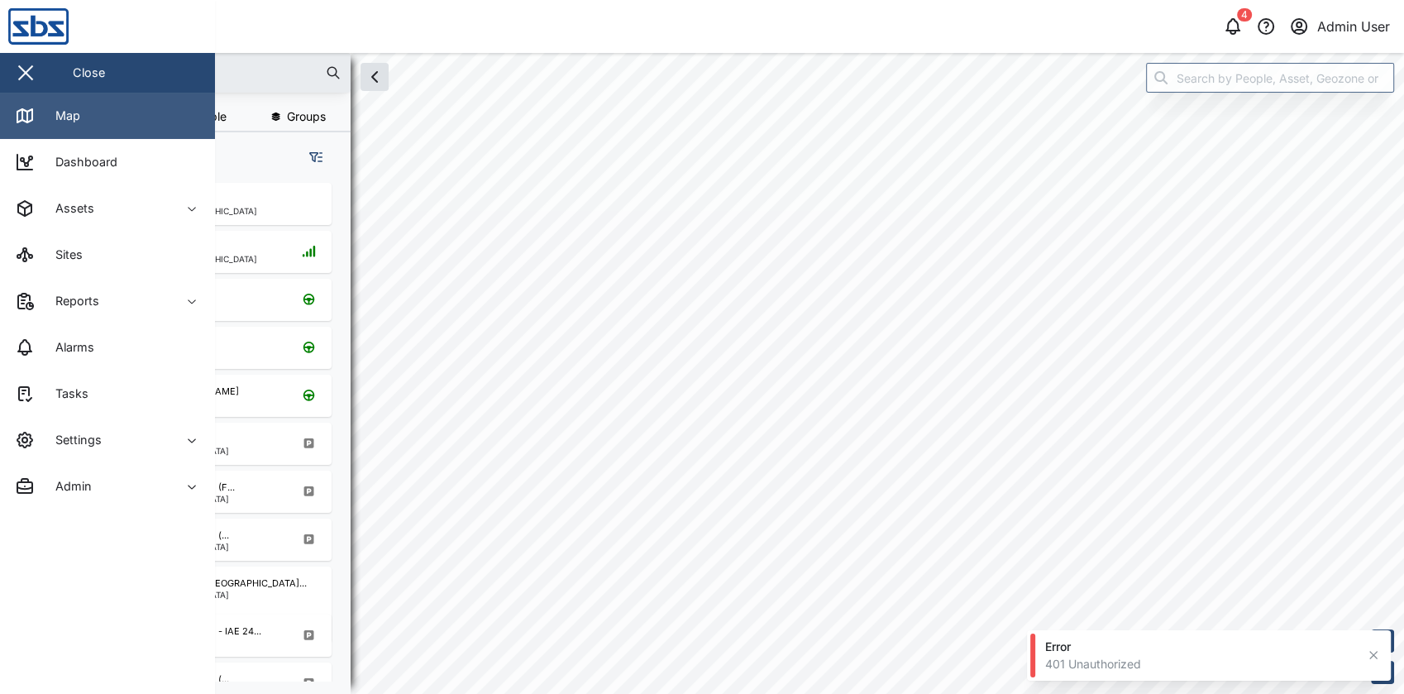
checkbox input "true"
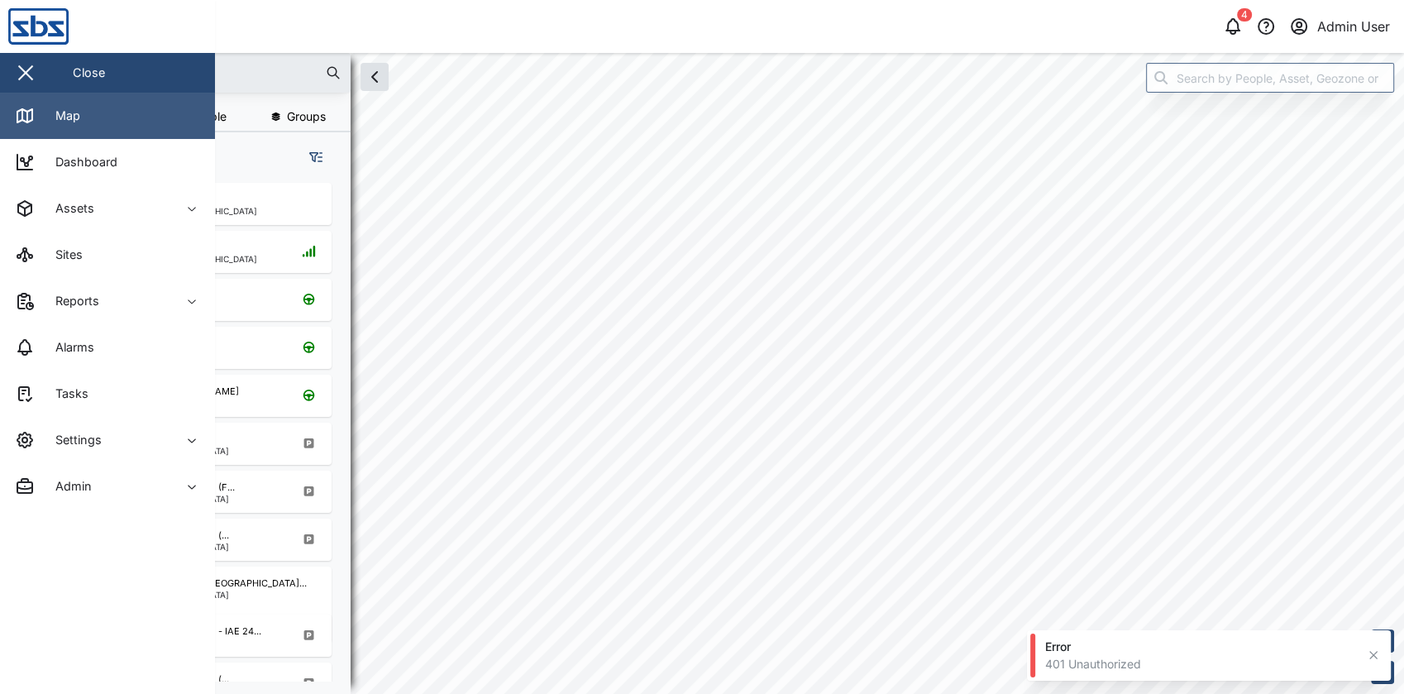
checkbox input "true"
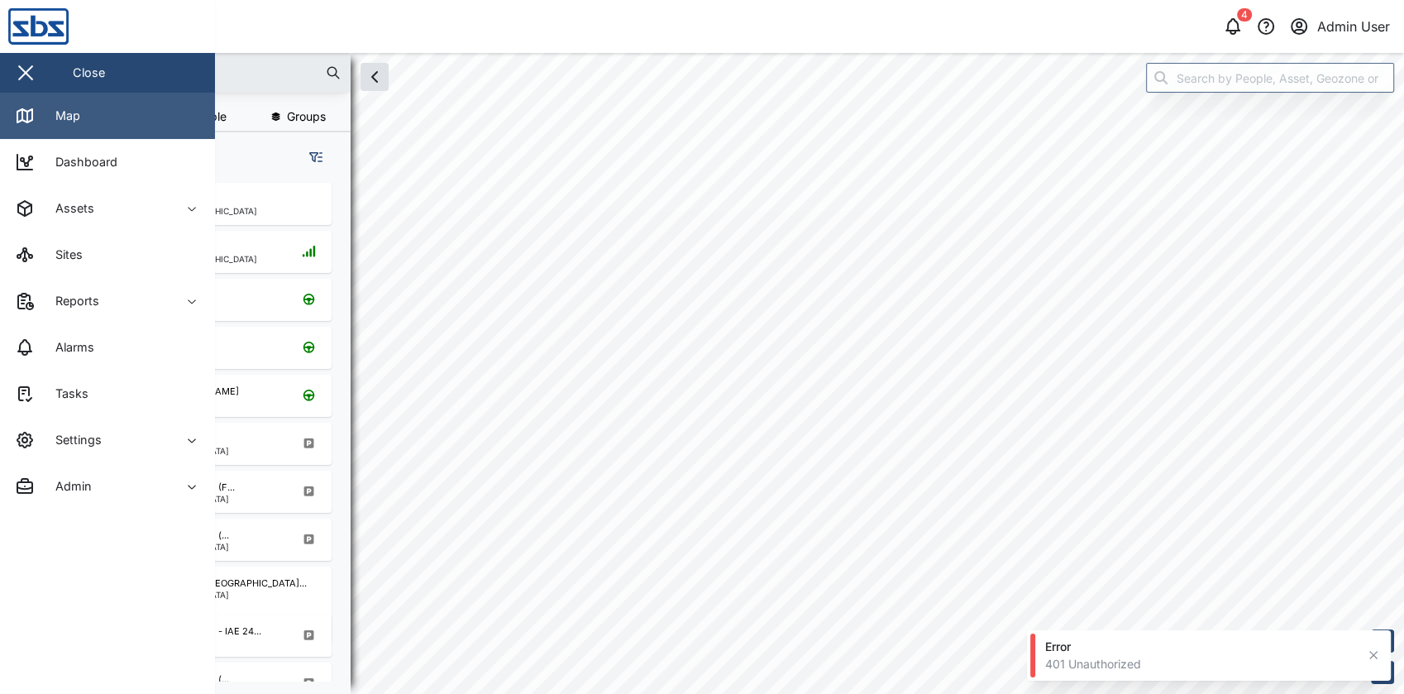
checkbox input "true"
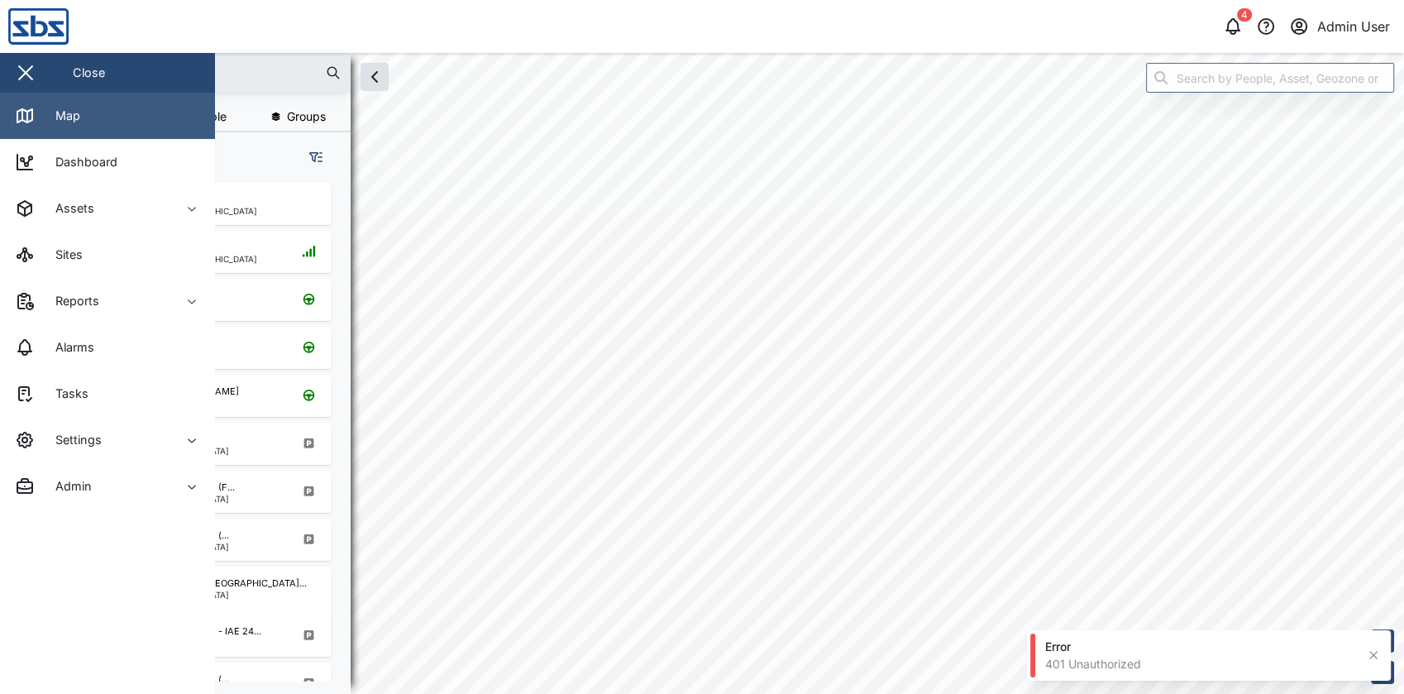
checkbox input "true"
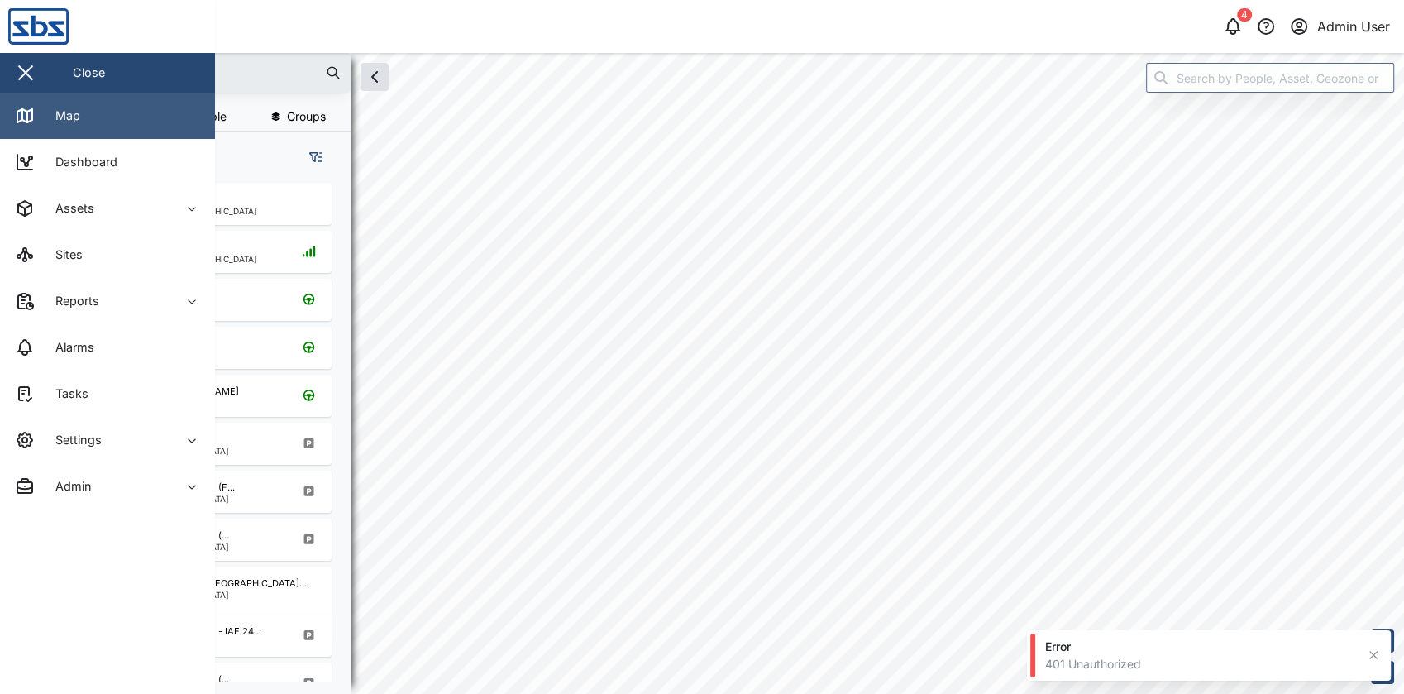
checkbox input "true"
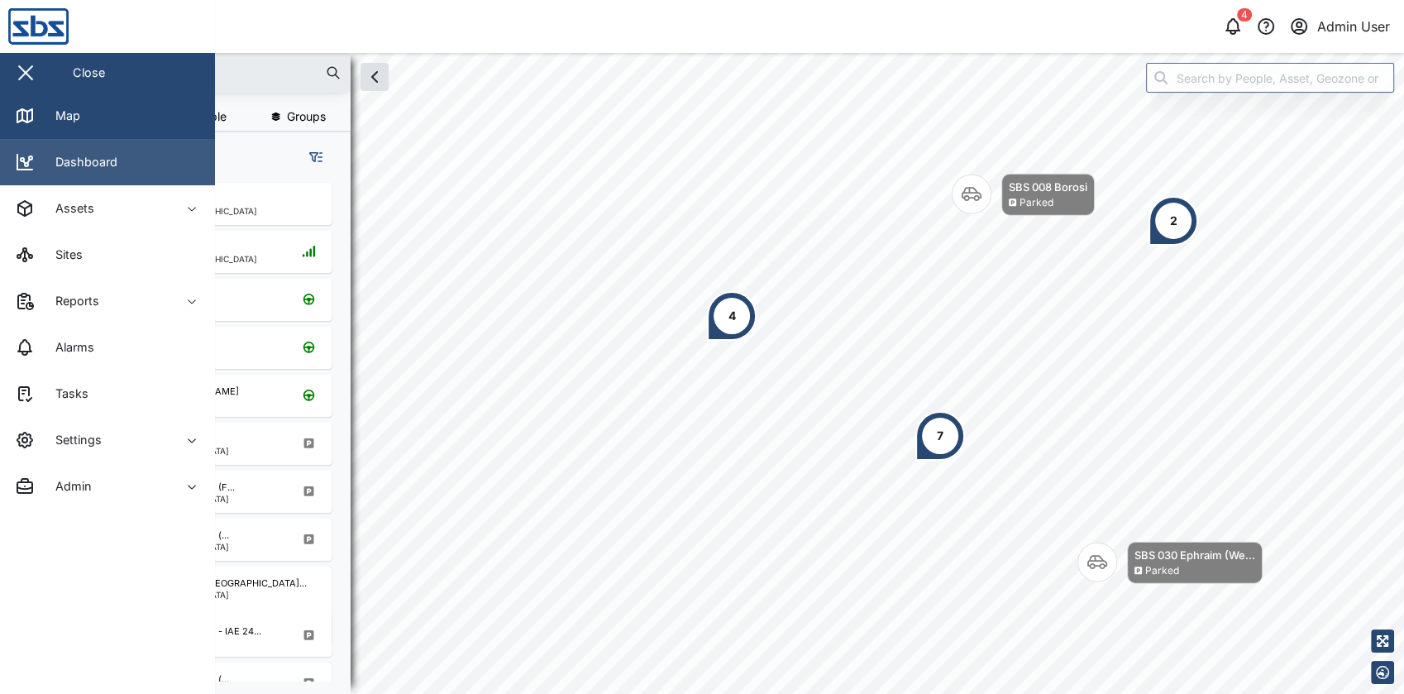
click at [95, 153] on div "Dashboard" at bounding box center [80, 162] width 74 height 18
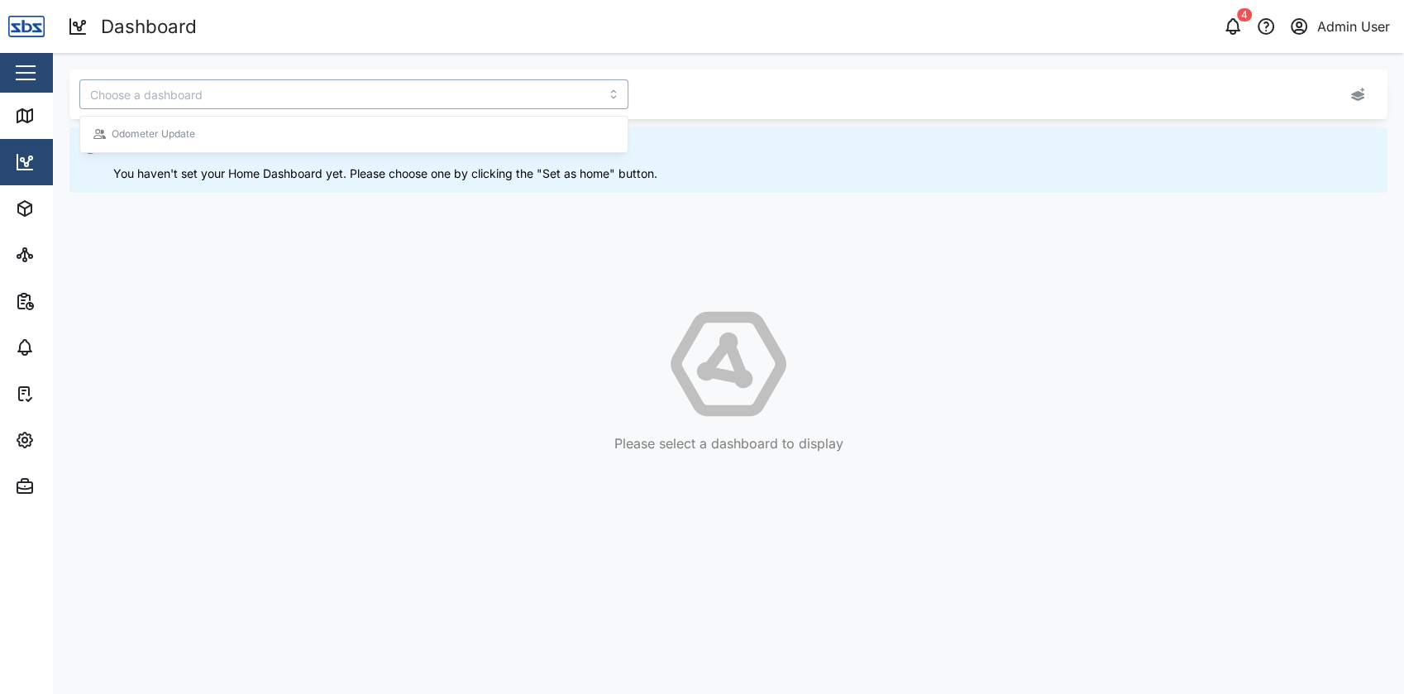
click at [351, 91] on input "search" at bounding box center [353, 94] width 549 height 30
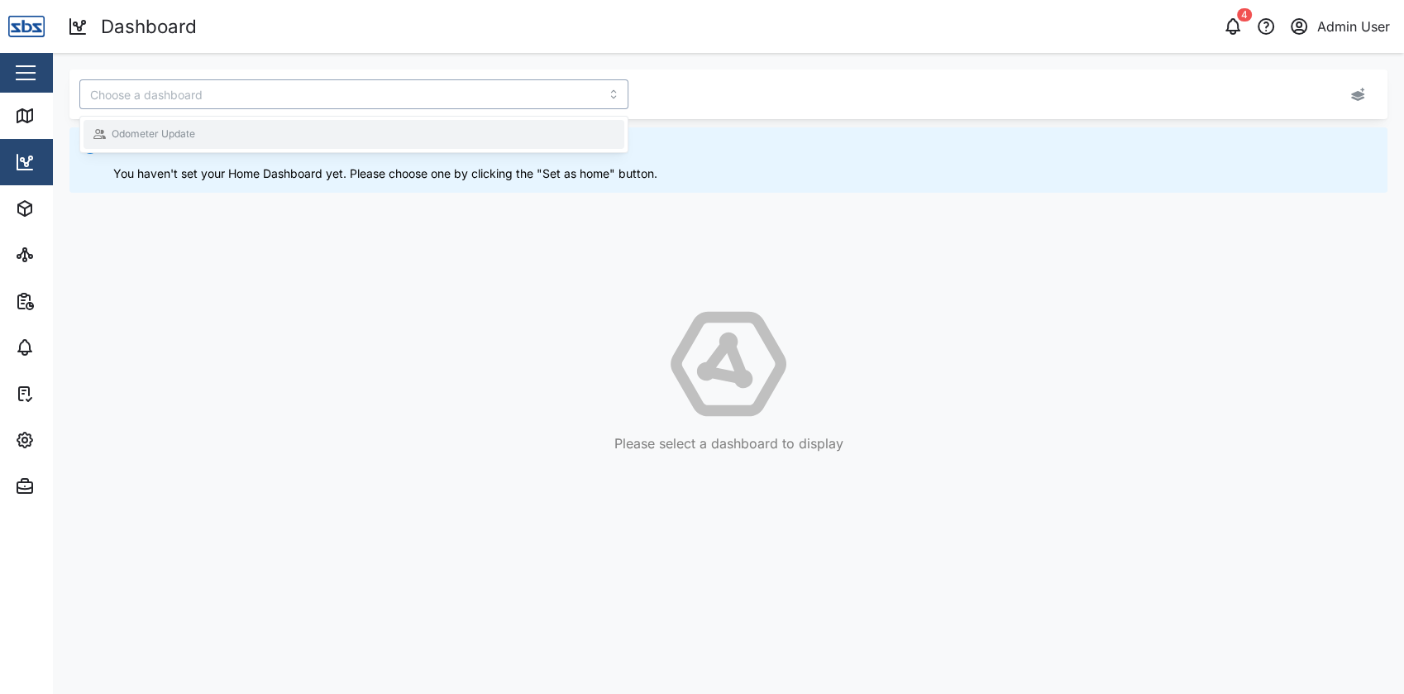
click at [304, 132] on div "Odometer Update" at bounding box center [353, 135] width 521 height 16
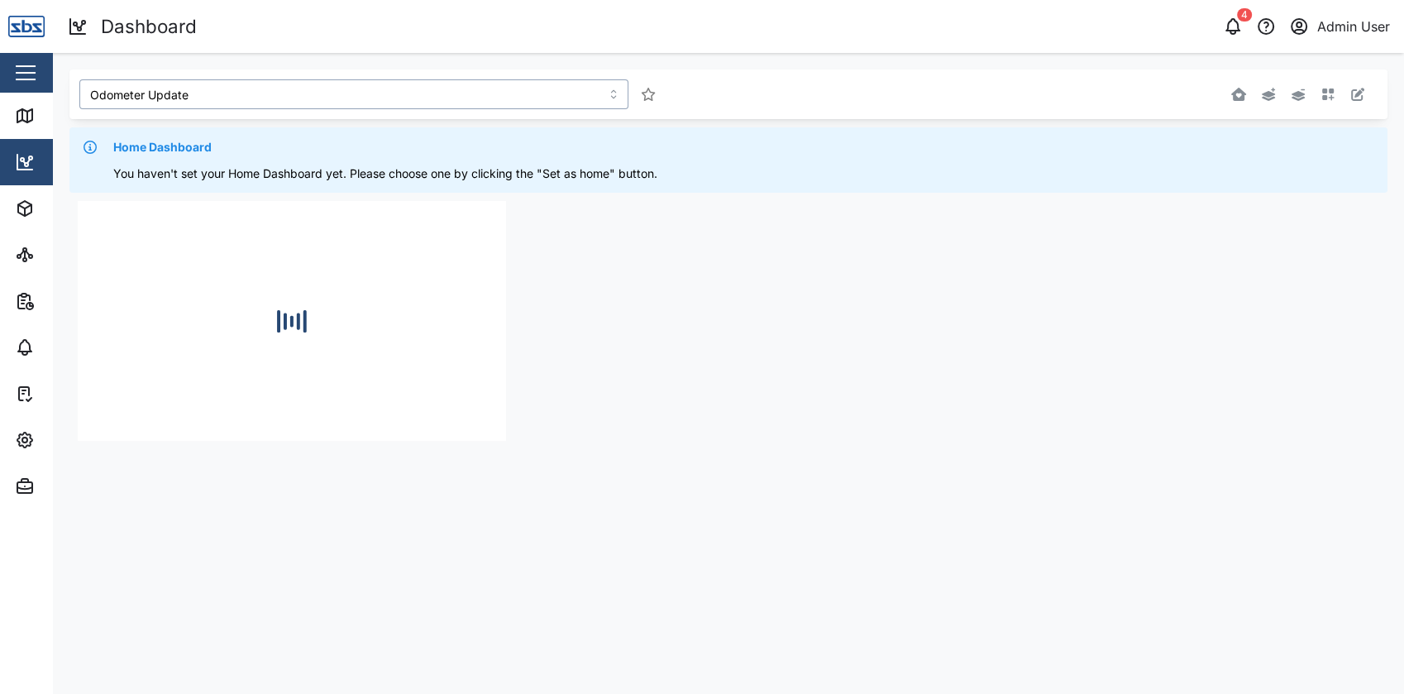
type input "Odometer Update"
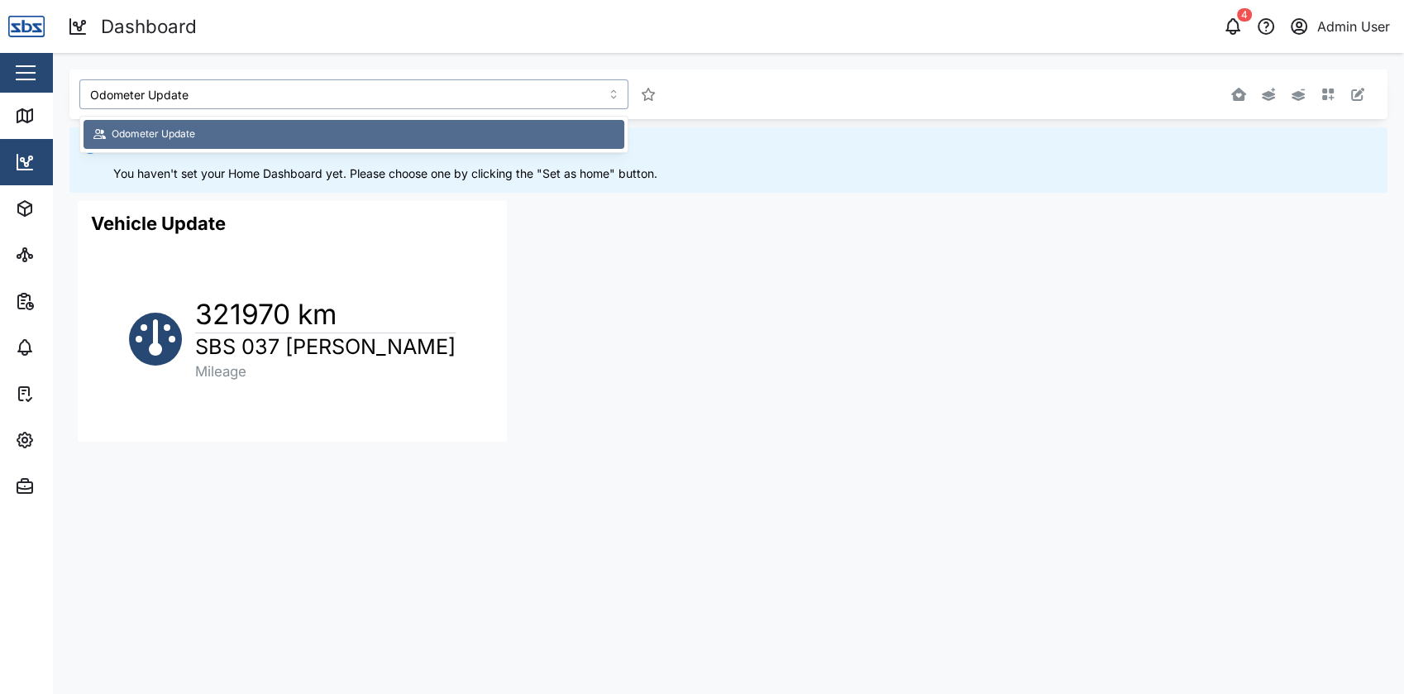
click at [227, 97] on input "Odometer Update" at bounding box center [353, 94] width 549 height 30
click at [227, 122] on div "Odometer Update" at bounding box center [353, 135] width 547 height 36
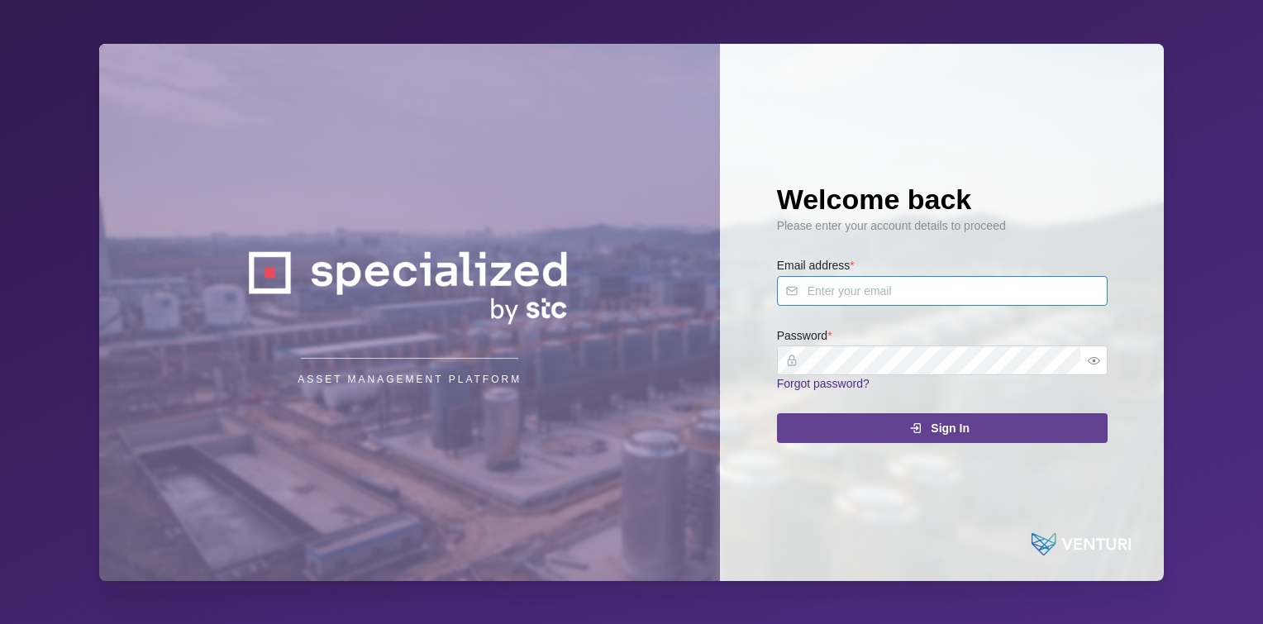
type input "[EMAIL_ADDRESS][DOMAIN_NAME]"
click at [892, 420] on div "Sign In" at bounding box center [940, 428] width 304 height 28
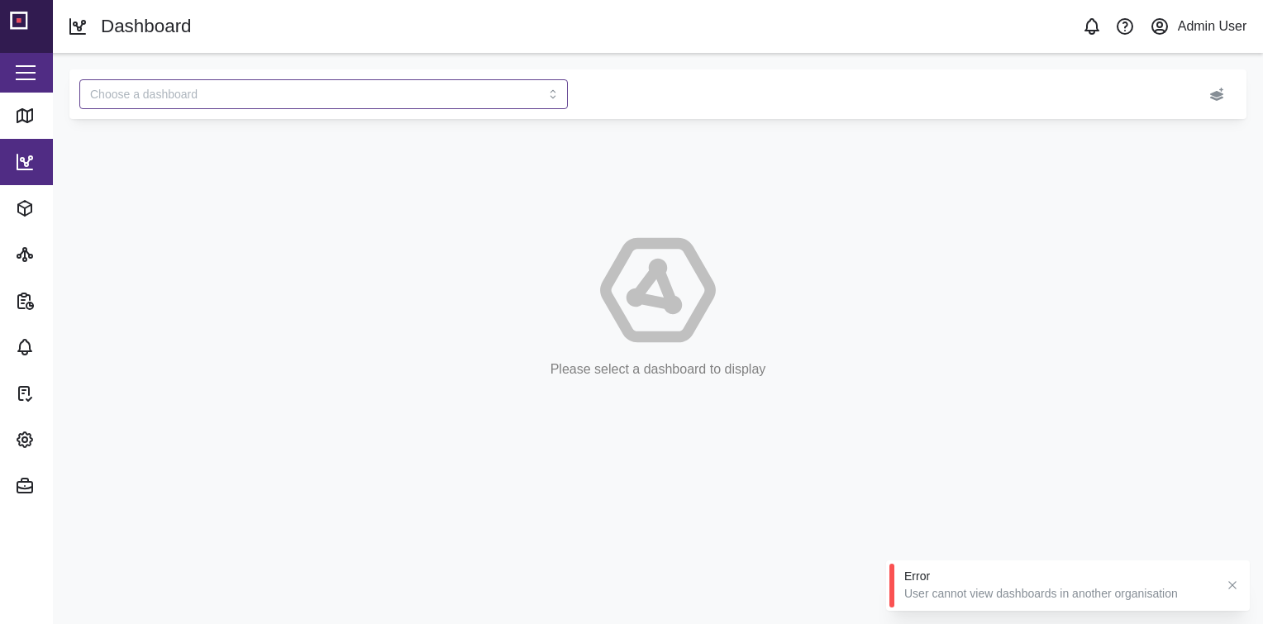
click at [37, 63] on button "button" at bounding box center [26, 73] width 28 height 28
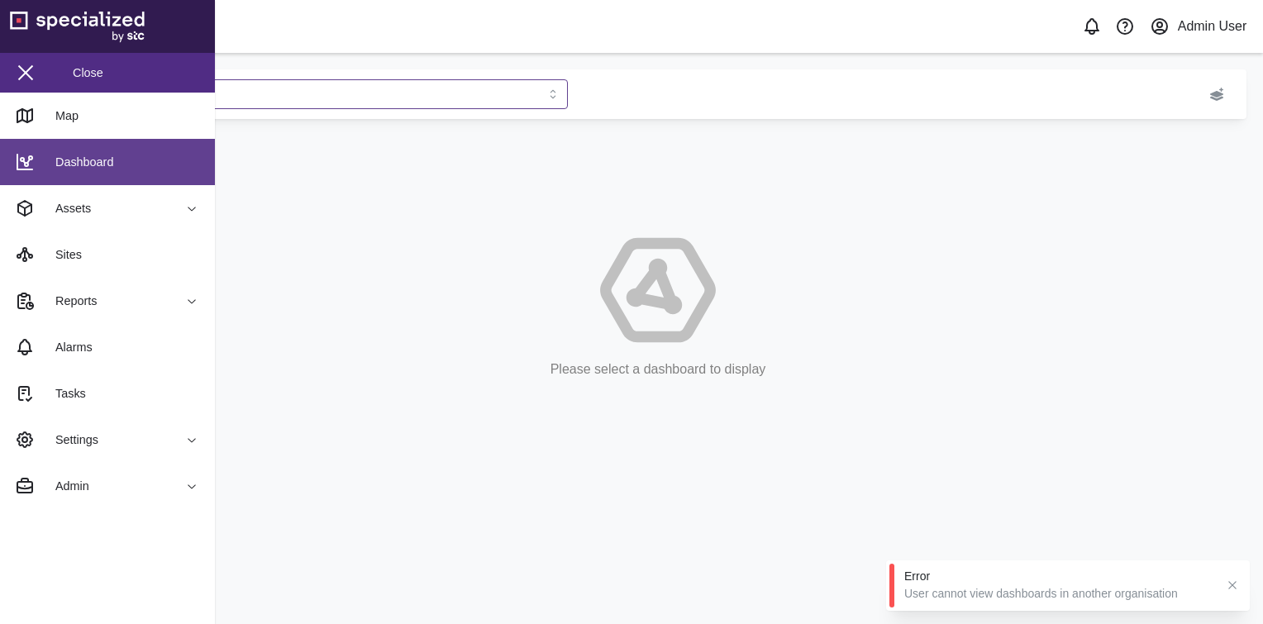
click at [103, 154] on div "Dashboard" at bounding box center [78, 162] width 70 height 18
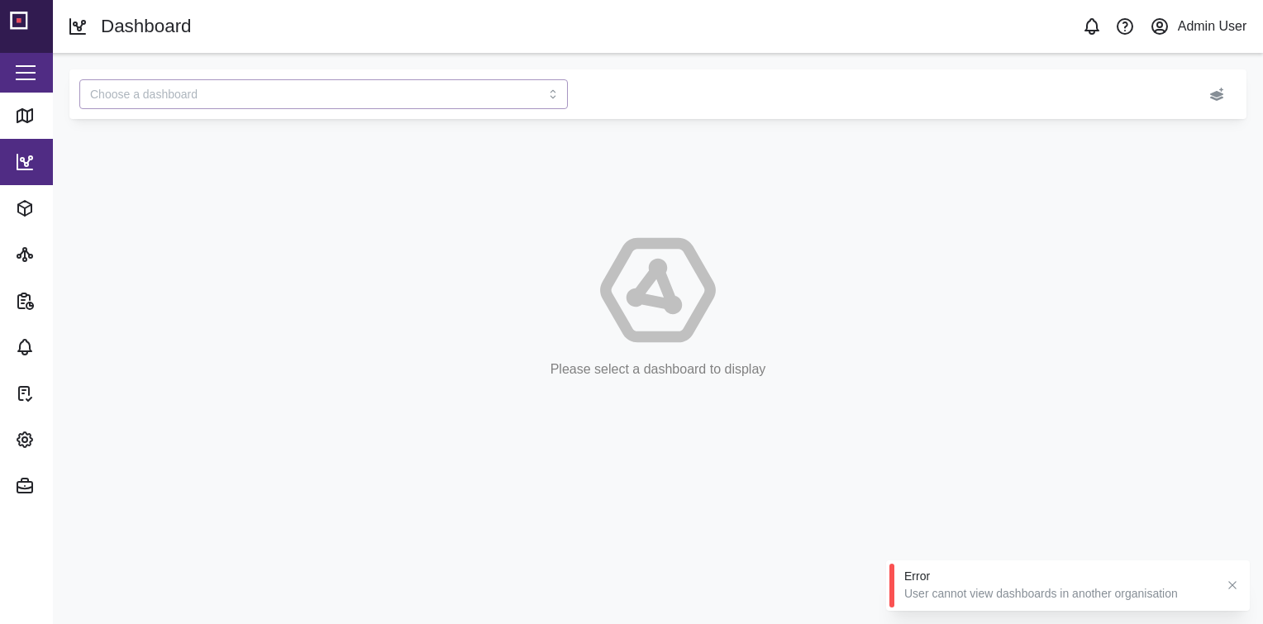
click at [250, 98] on input "search" at bounding box center [323, 94] width 489 height 30
click at [246, 132] on div "STC Demo Home" at bounding box center [323, 135] width 461 height 16
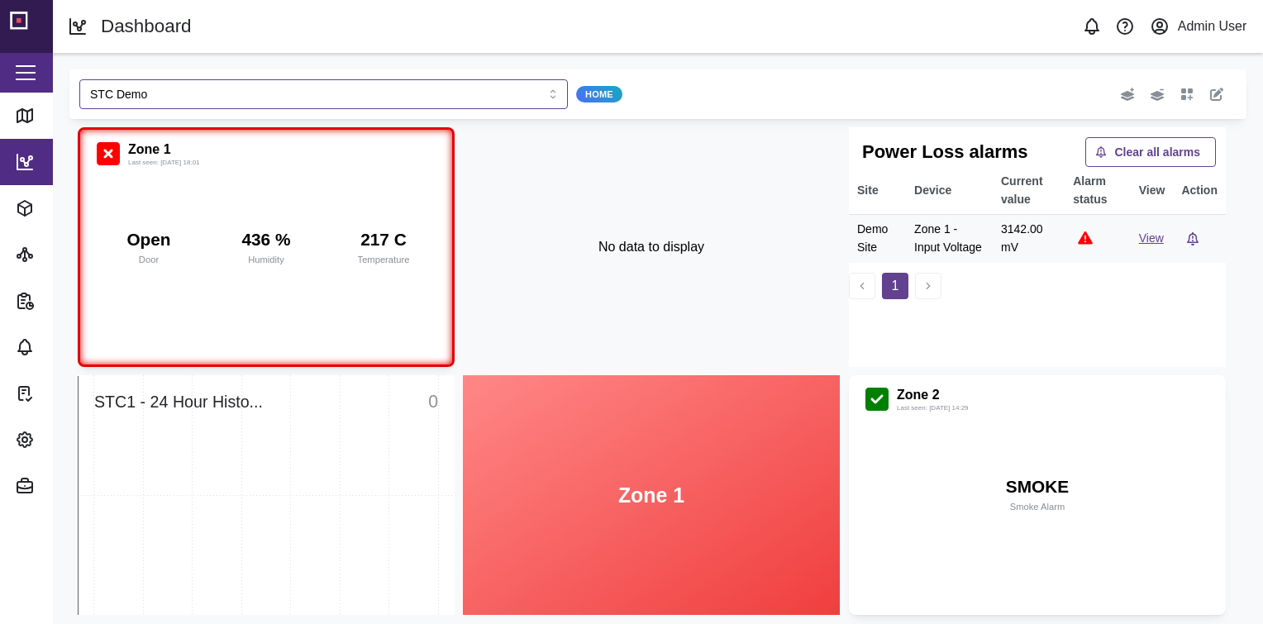
click at [1211, 89] on icon "button" at bounding box center [1217, 94] width 13 height 13
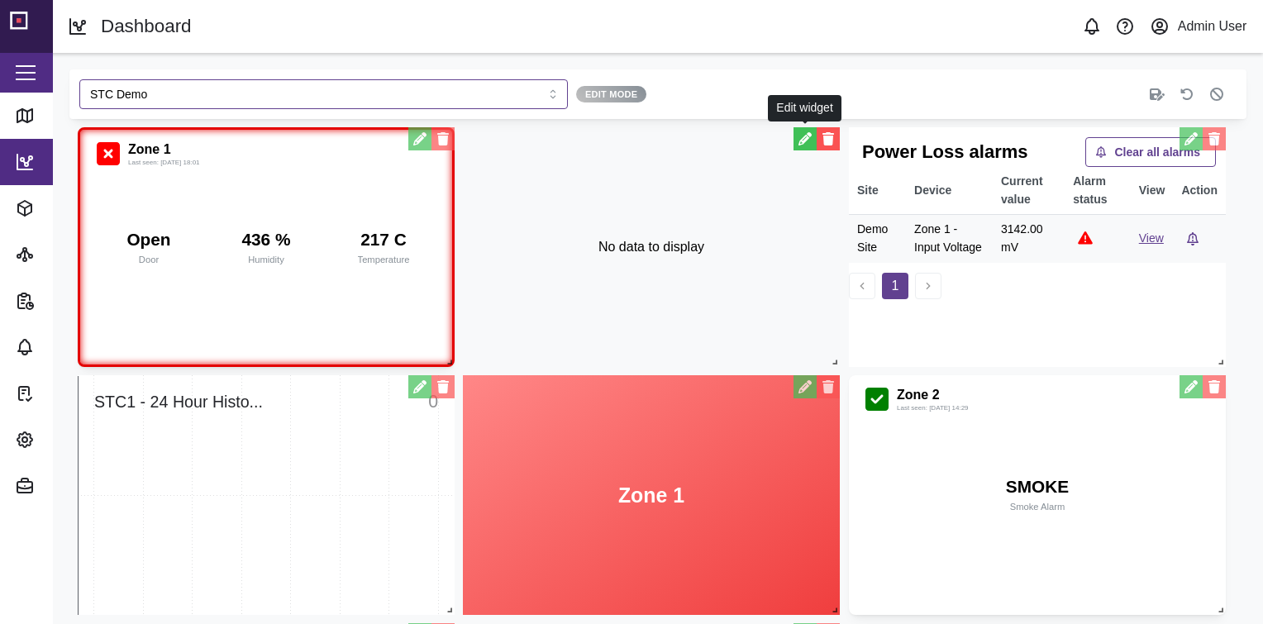
click at [801, 135] on button "button" at bounding box center [805, 138] width 23 height 23
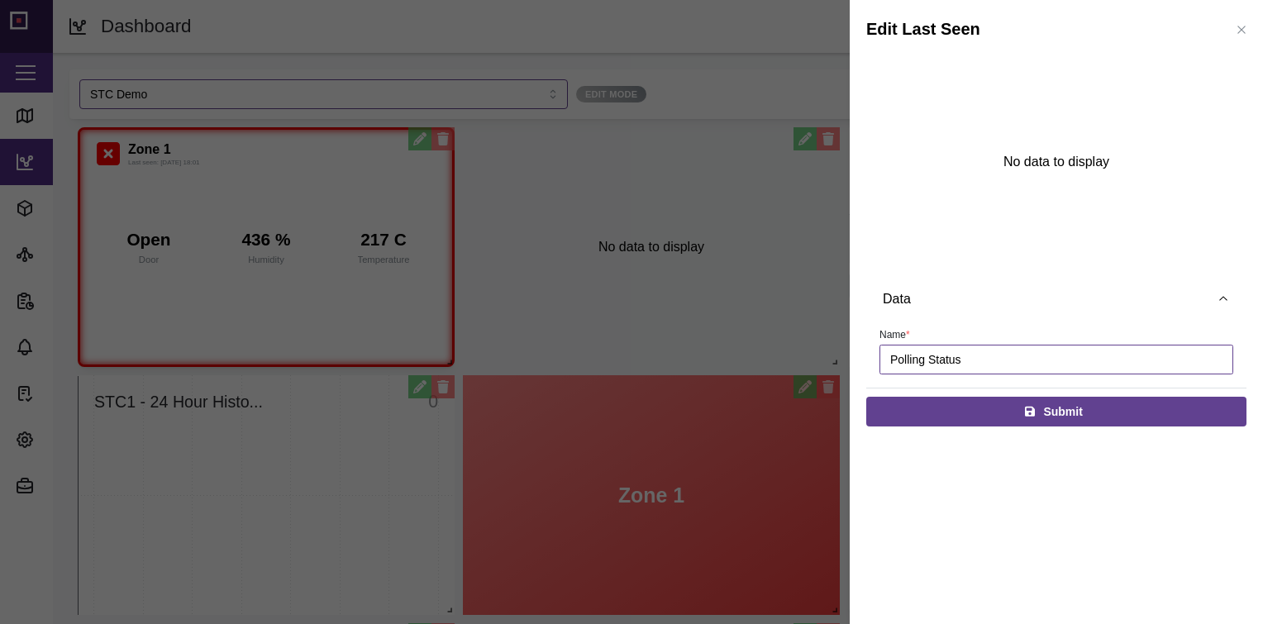
click at [1236, 30] on icon "button" at bounding box center [1241, 29] width 13 height 13
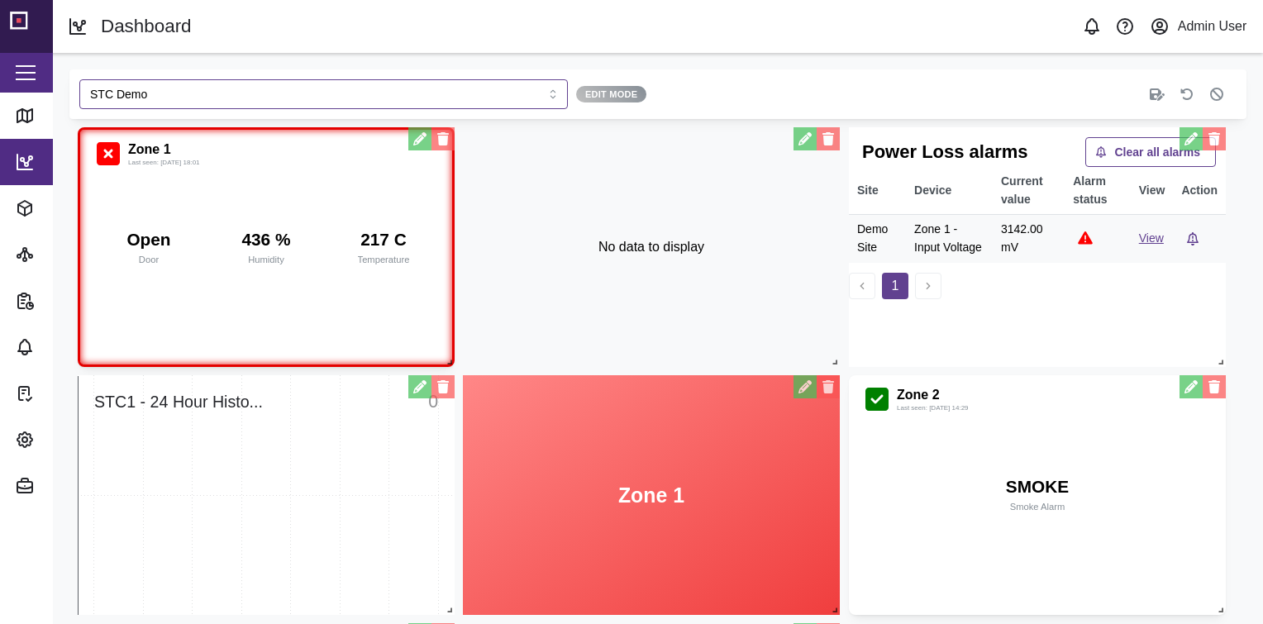
scroll to position [264, 0]
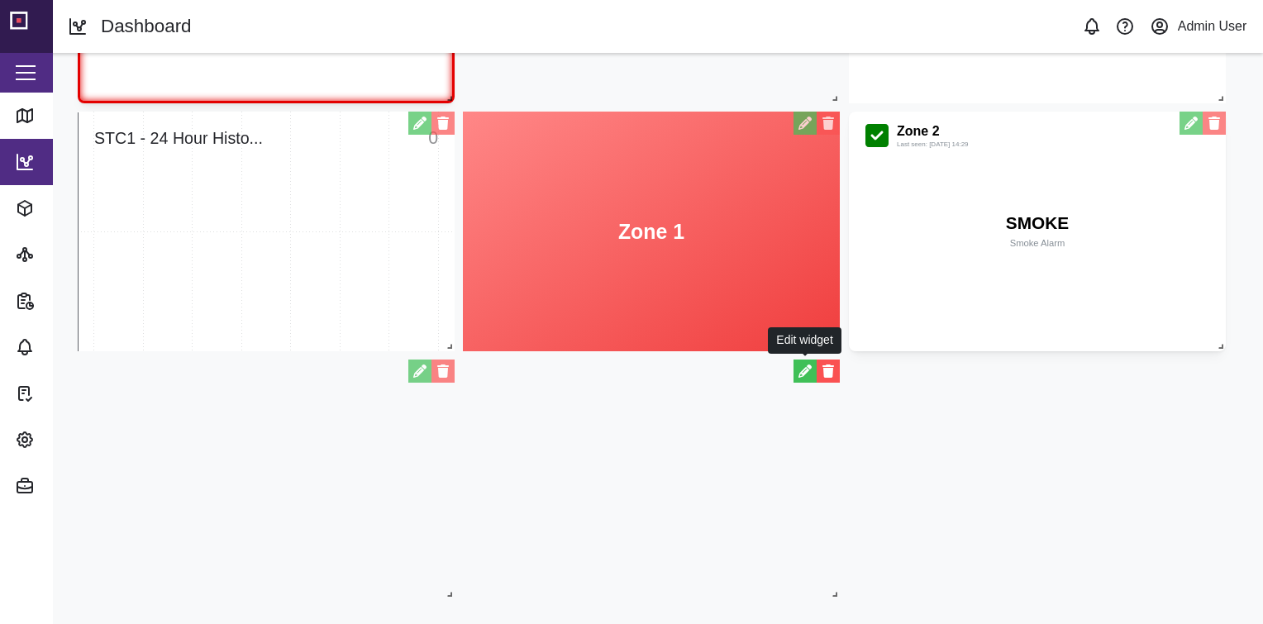
click at [798, 378] on button "button" at bounding box center [805, 371] width 23 height 23
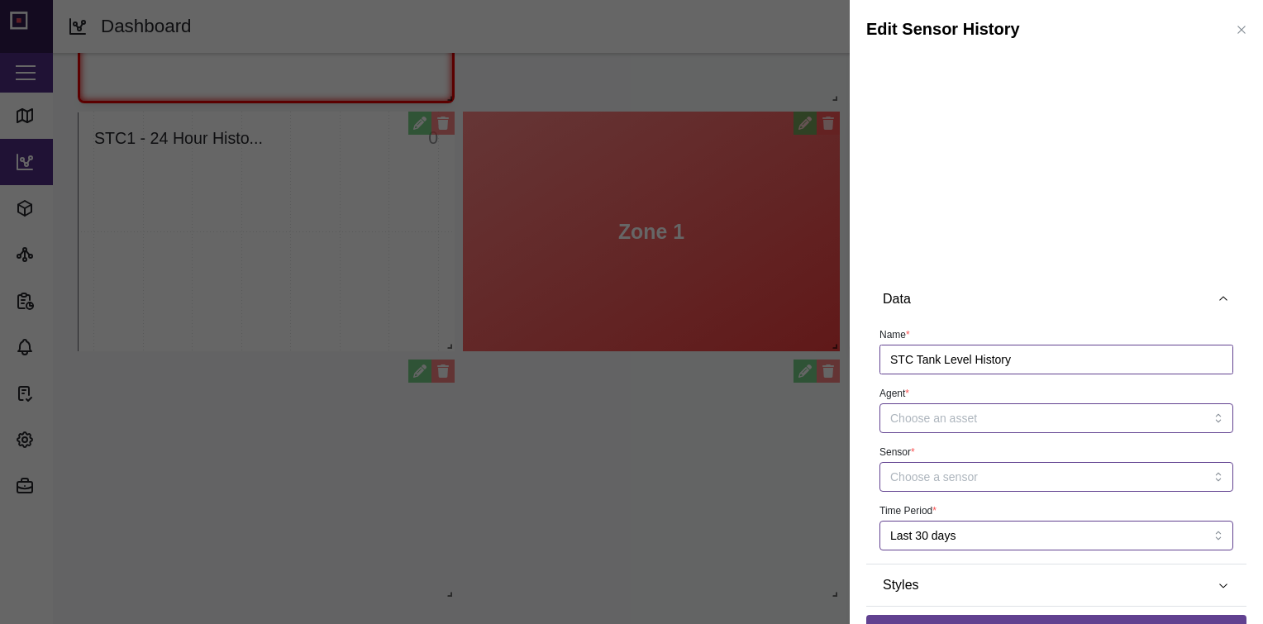
click at [1235, 26] on icon "button" at bounding box center [1241, 29] width 13 height 13
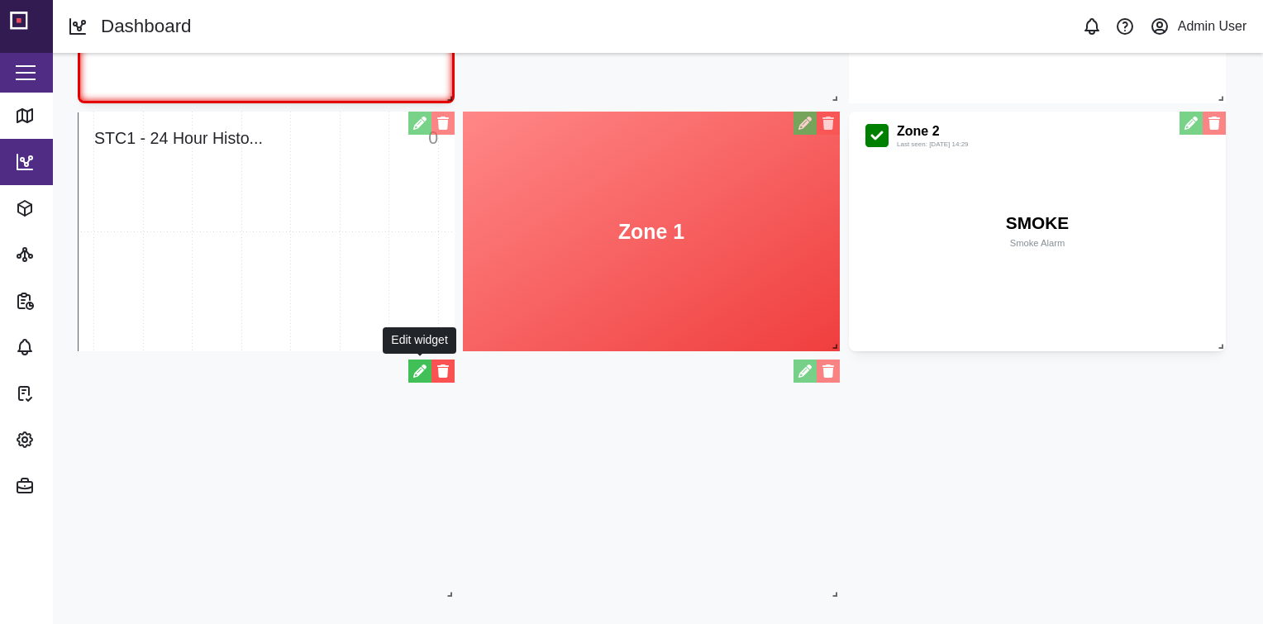
click at [413, 370] on button "button" at bounding box center [419, 371] width 23 height 23
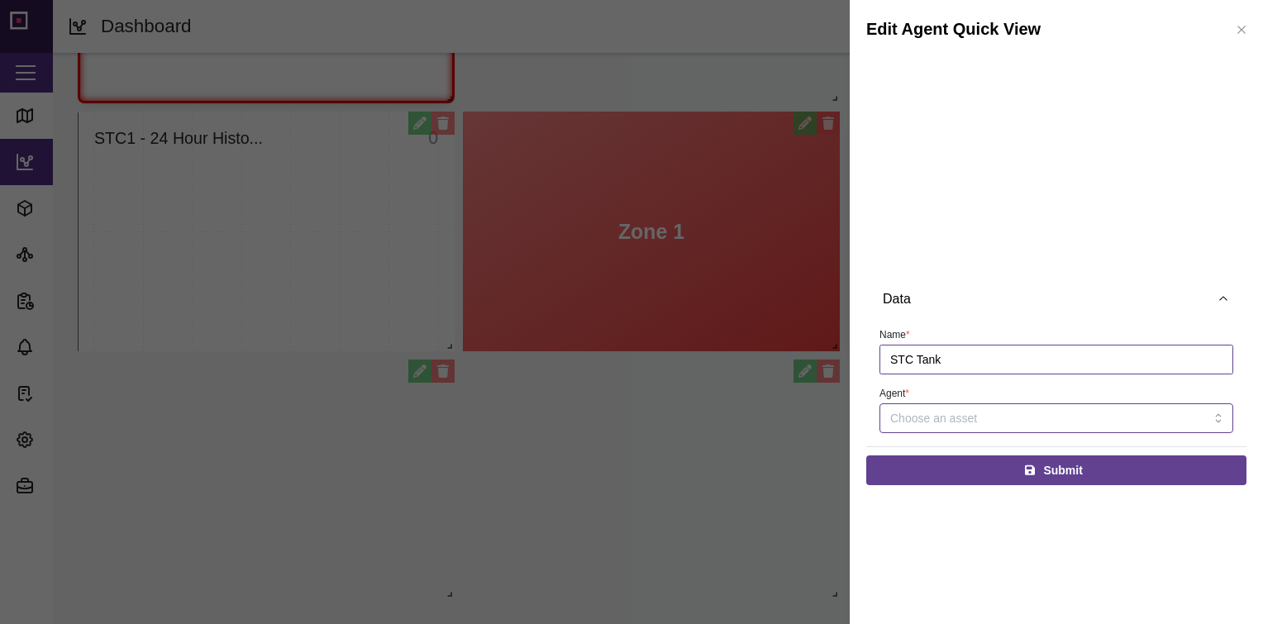
click at [1238, 33] on icon "button" at bounding box center [1241, 29] width 7 height 7
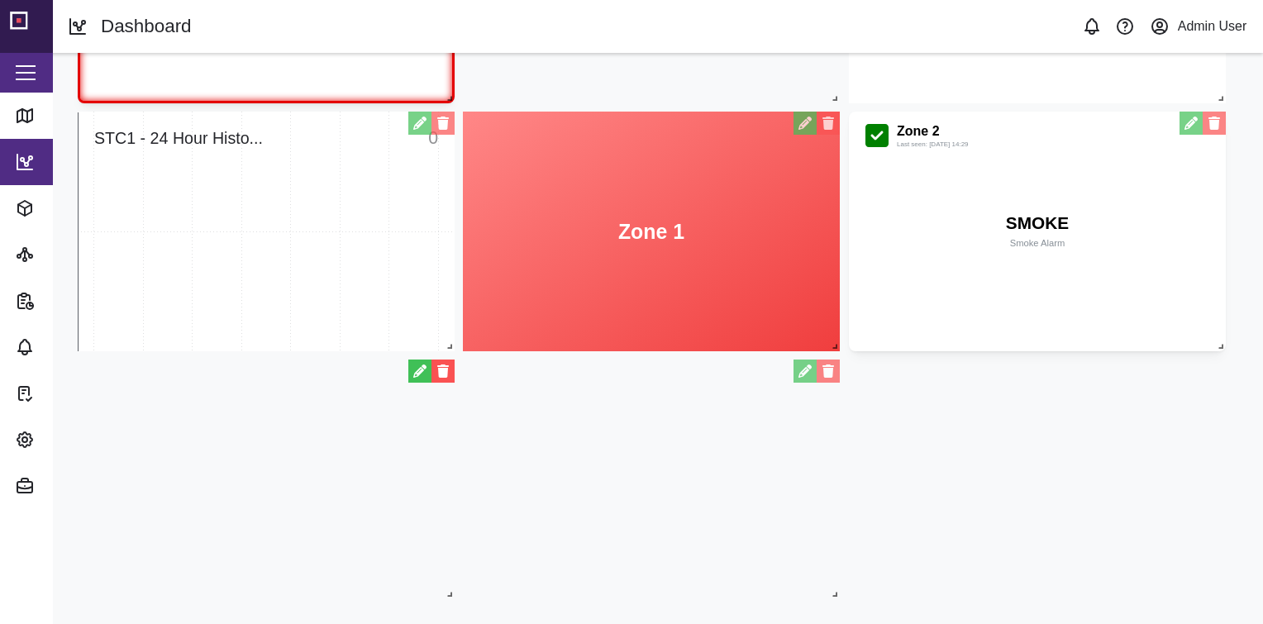
click at [420, 374] on button "button" at bounding box center [419, 371] width 23 height 23
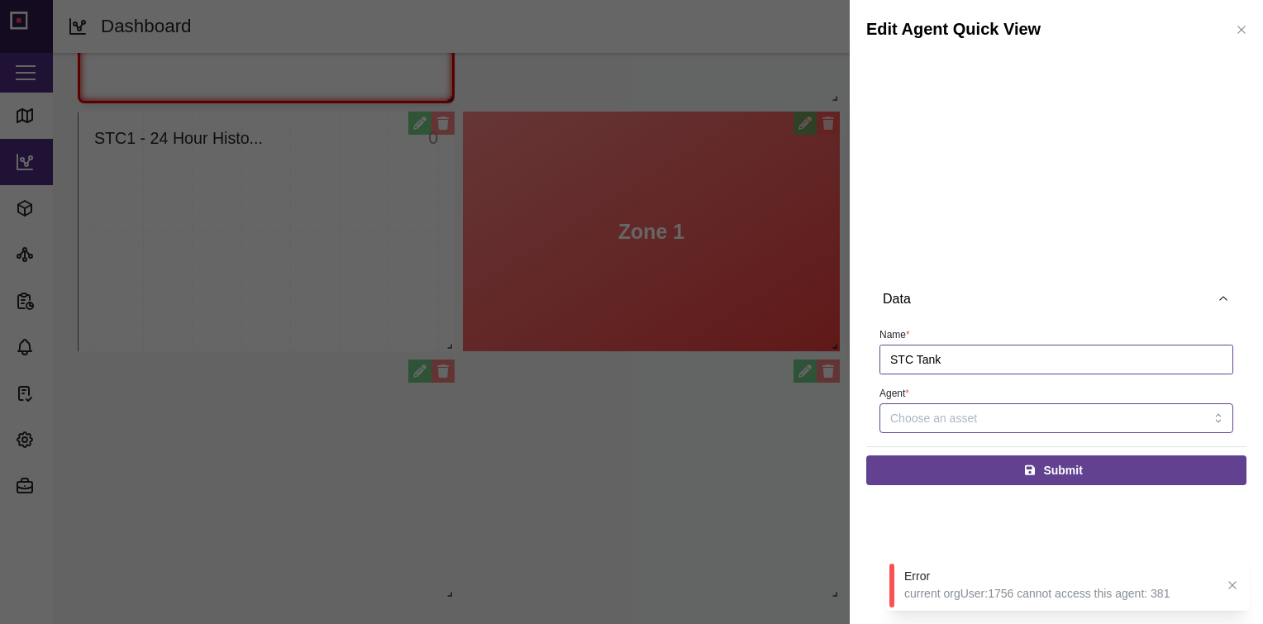
click at [1244, 26] on icon "button" at bounding box center [1241, 29] width 13 height 13
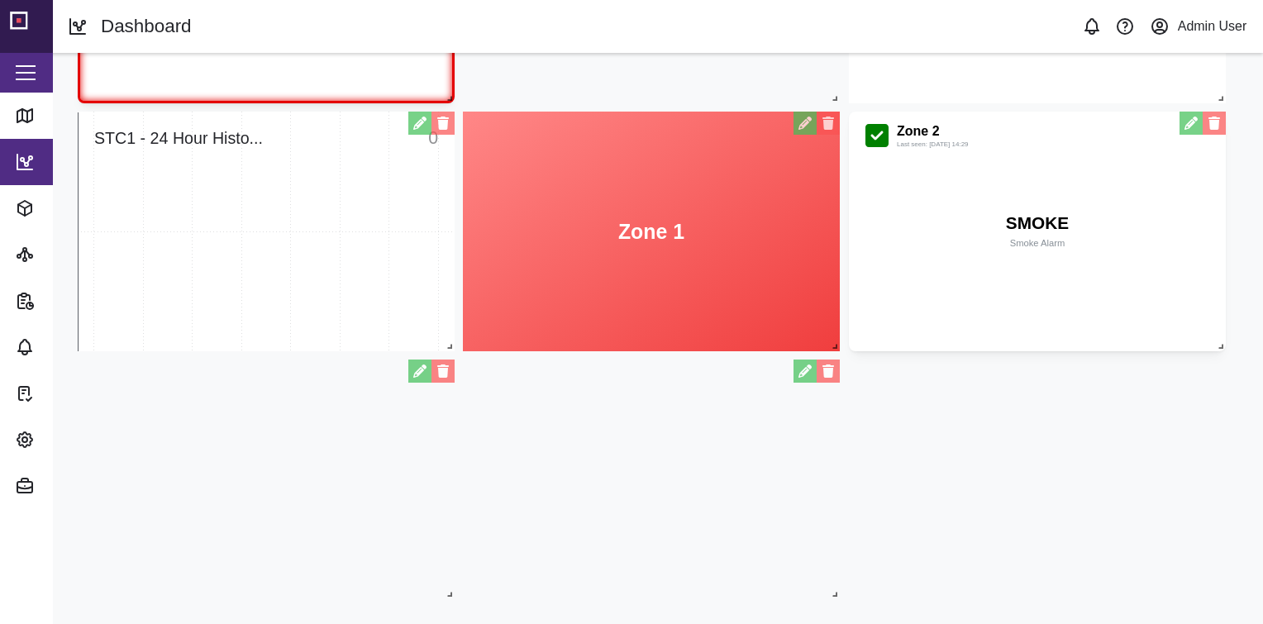
scroll to position [0, 0]
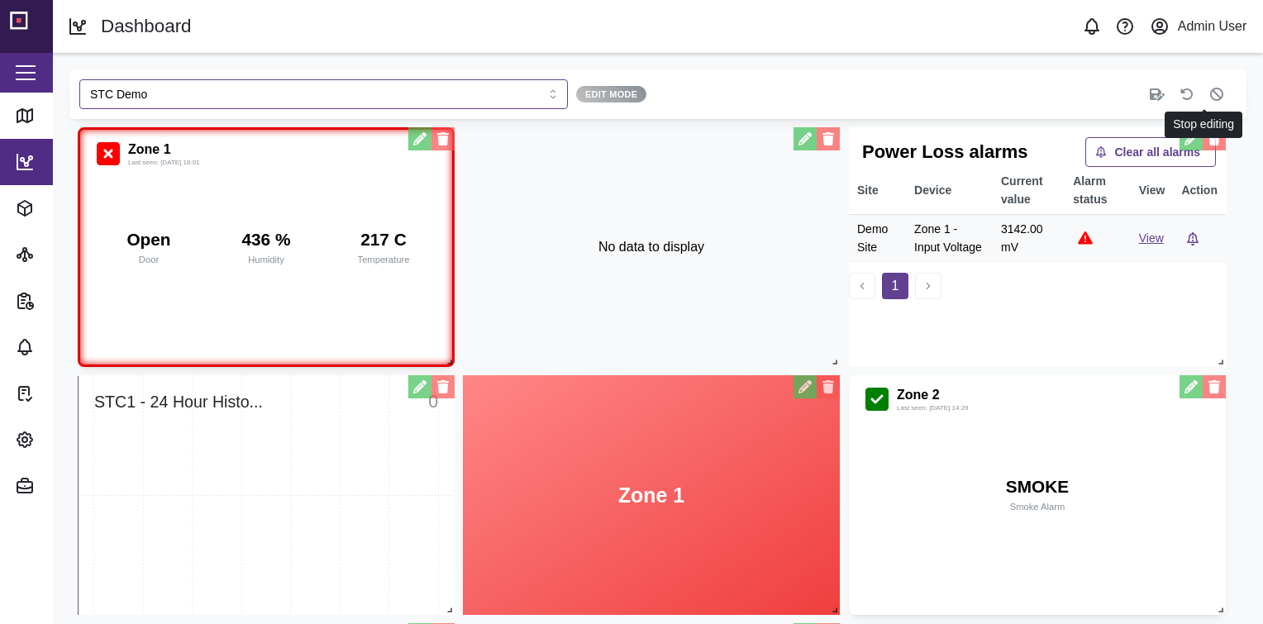
click at [1211, 93] on icon "button" at bounding box center [1217, 94] width 13 height 13
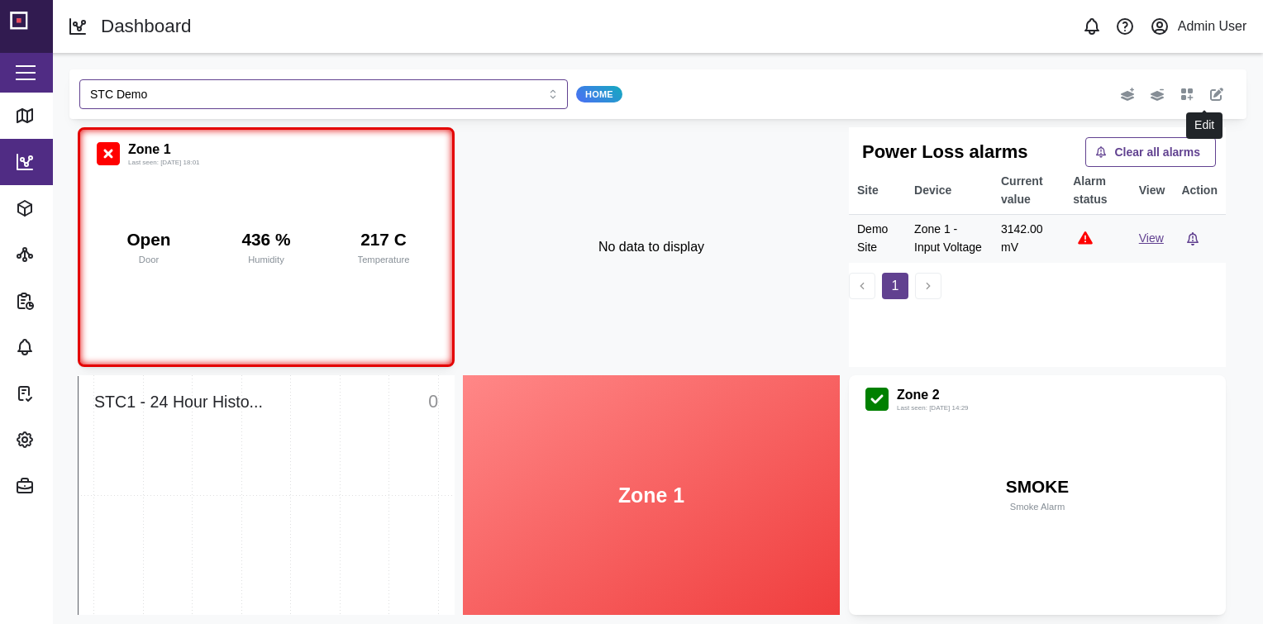
click at [1211, 92] on icon "button" at bounding box center [1217, 94] width 13 height 13
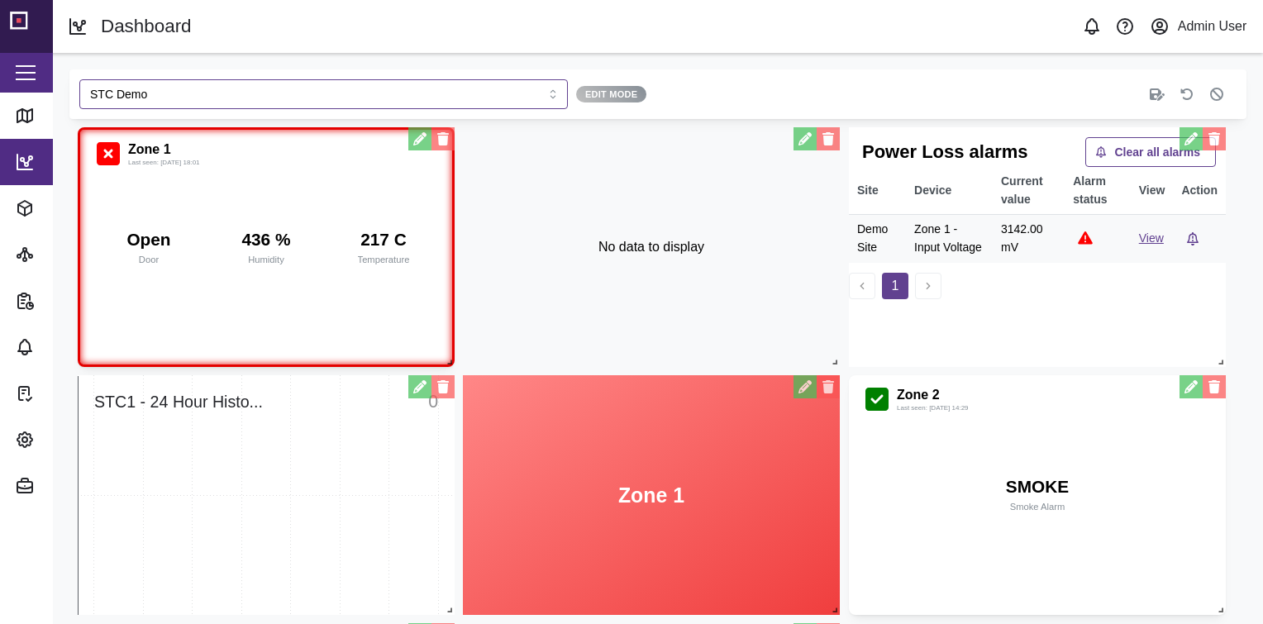
scroll to position [264, 0]
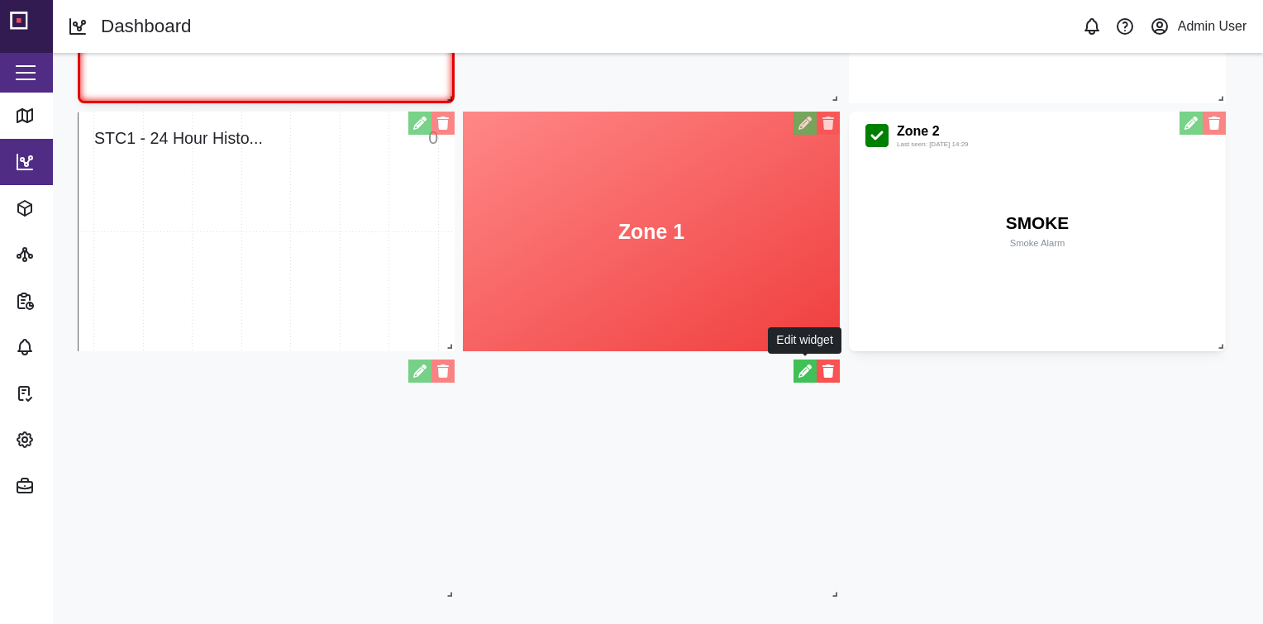
click at [800, 363] on button "button" at bounding box center [805, 371] width 23 height 23
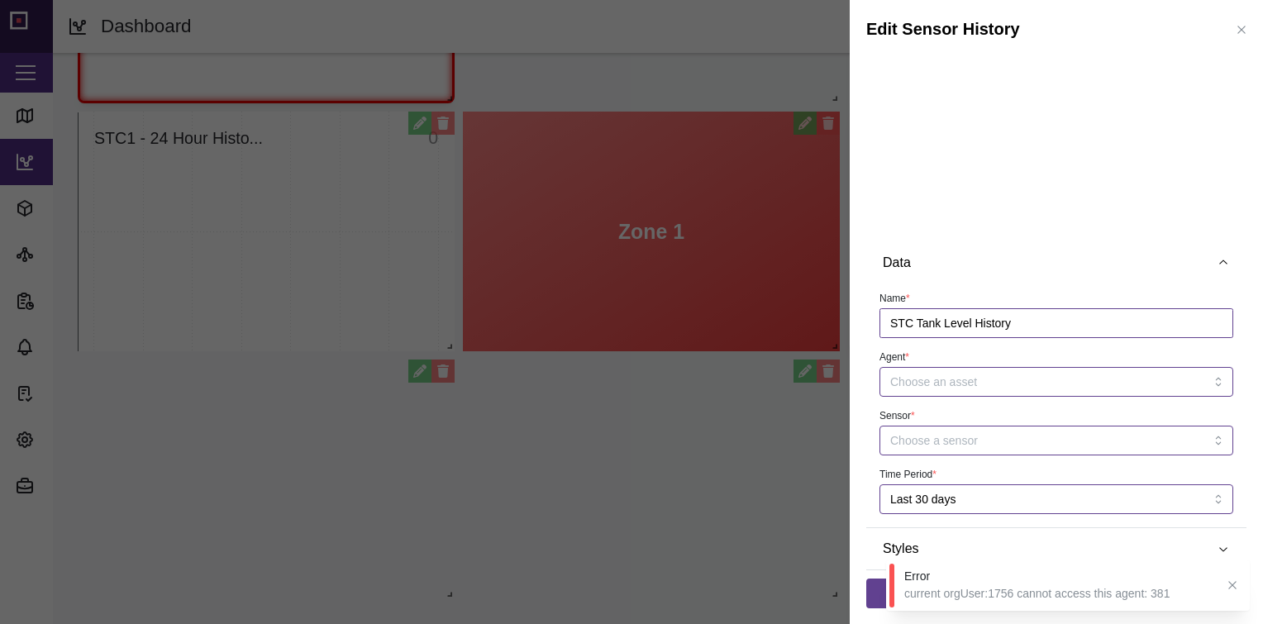
scroll to position [0, 0]
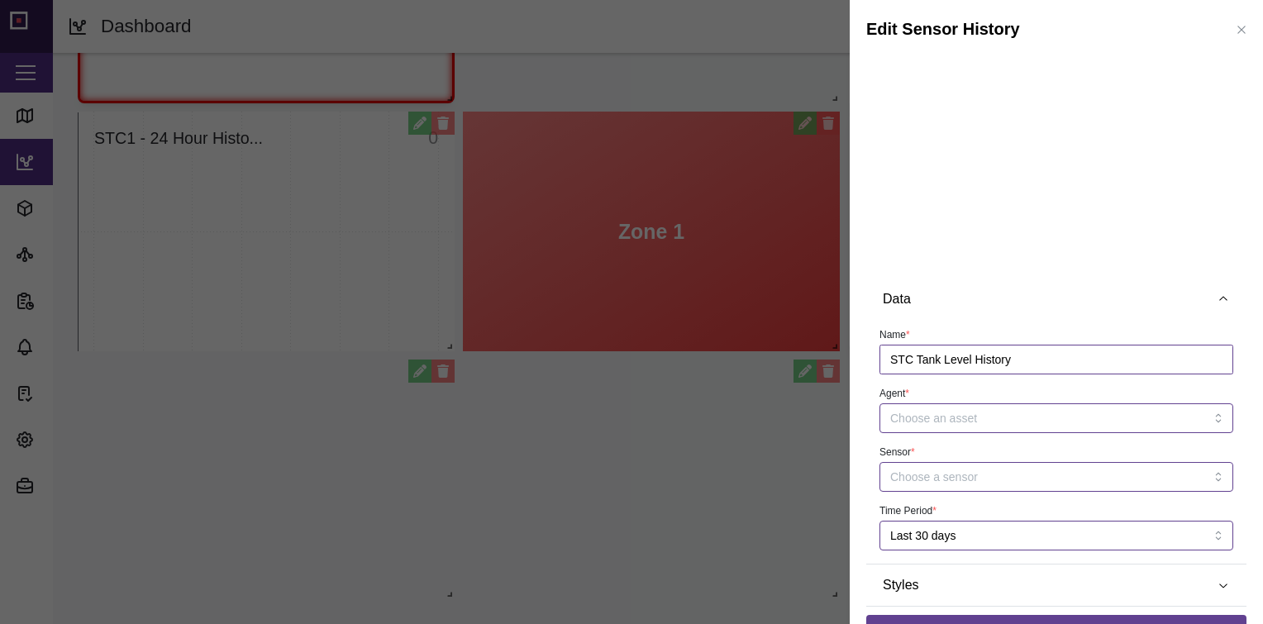
click at [1235, 35] on icon "button" at bounding box center [1241, 29] width 13 height 13
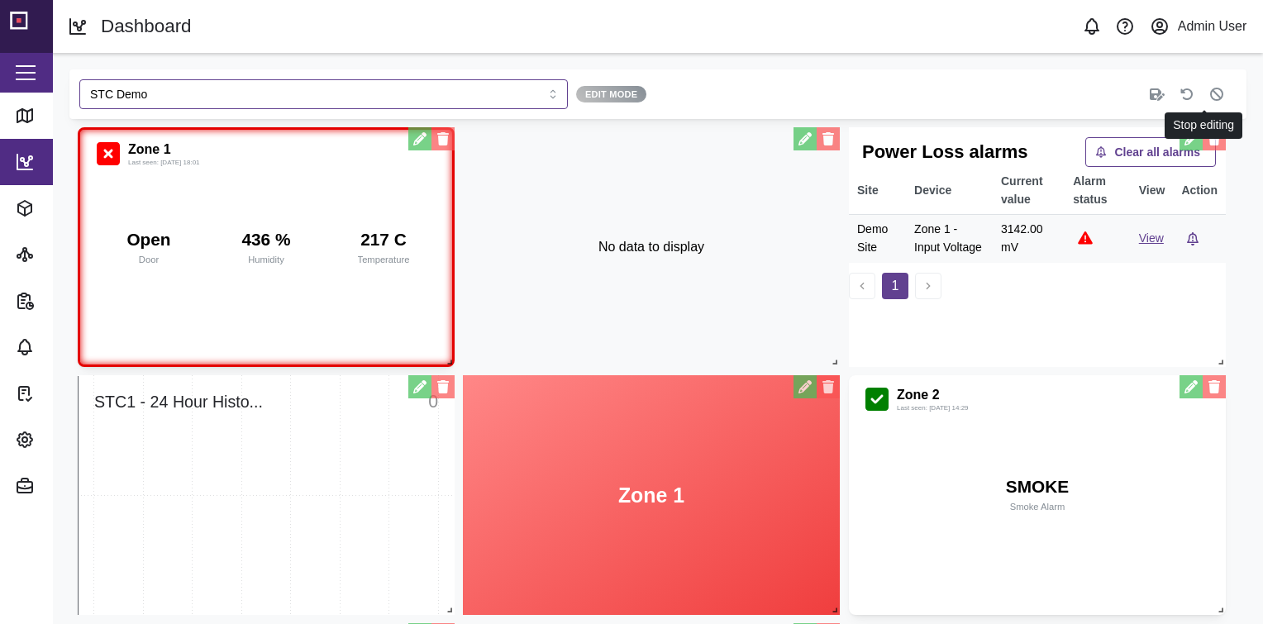
click at [1211, 96] on icon "button" at bounding box center [1217, 94] width 13 height 13
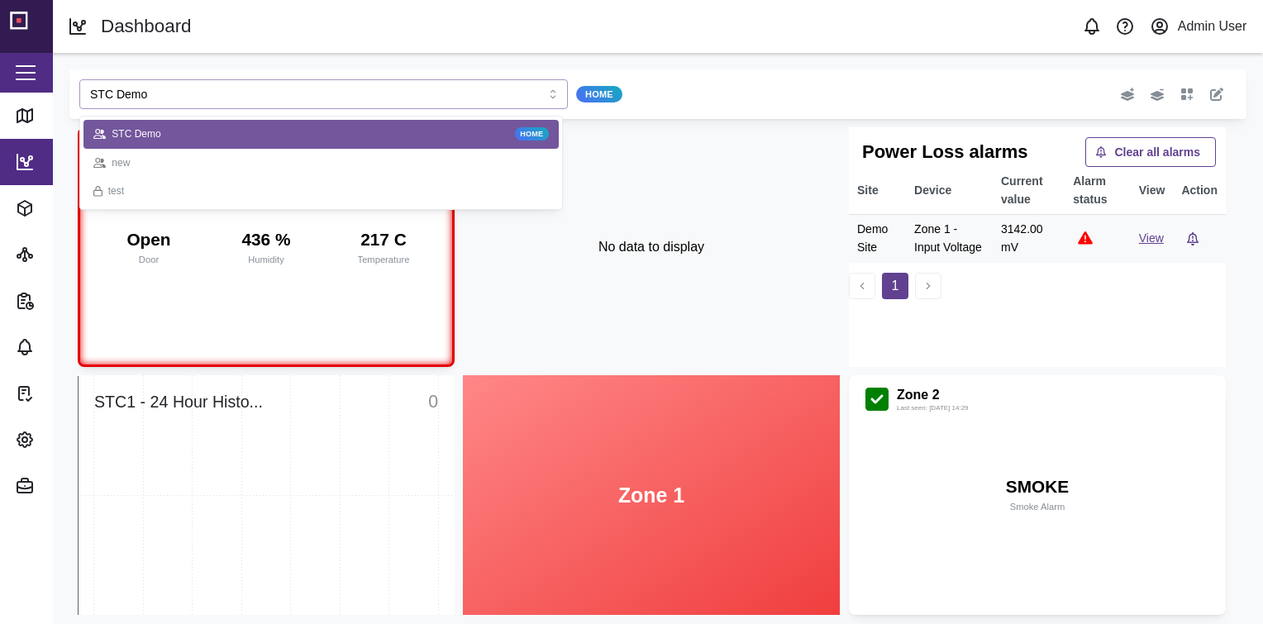
click at [437, 106] on input "STC Demo" at bounding box center [323, 94] width 489 height 30
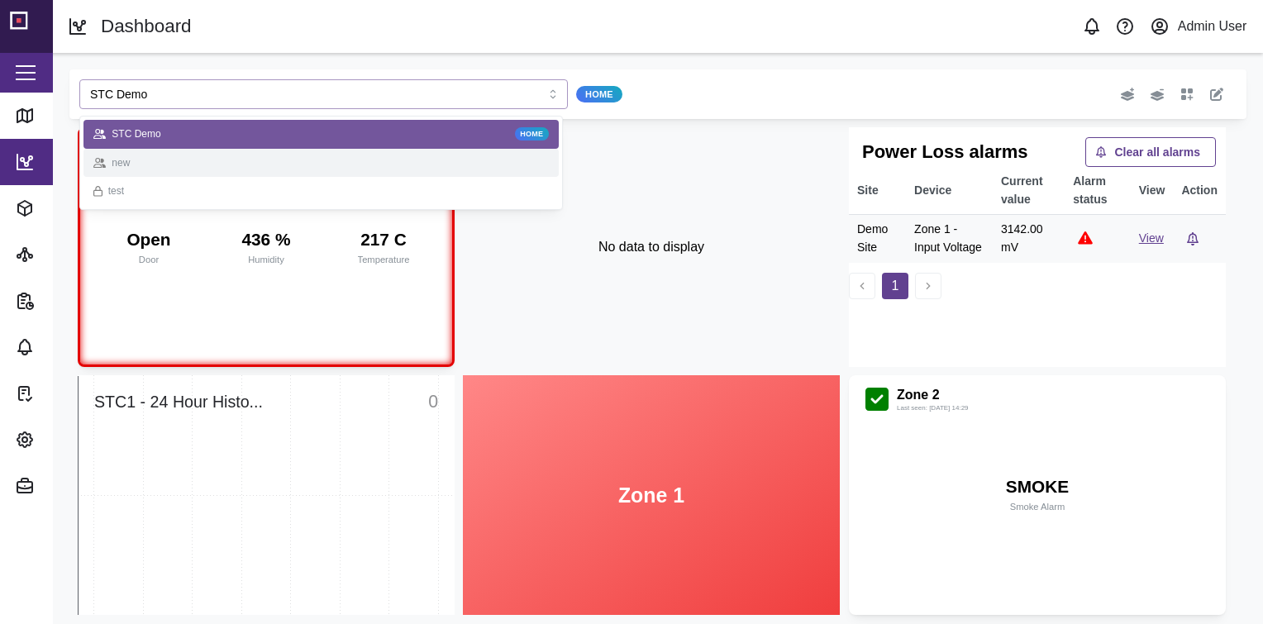
click at [326, 167] on div "new" at bounding box center [321, 163] width 456 height 16
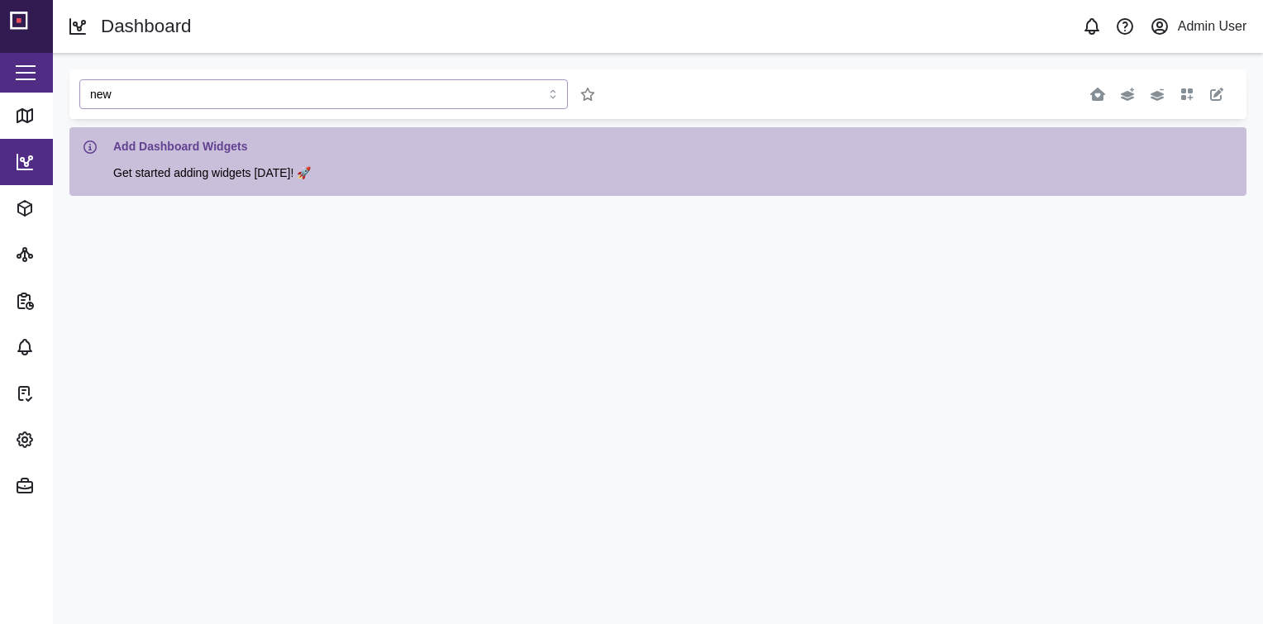
click at [455, 105] on input "new" at bounding box center [323, 94] width 489 height 30
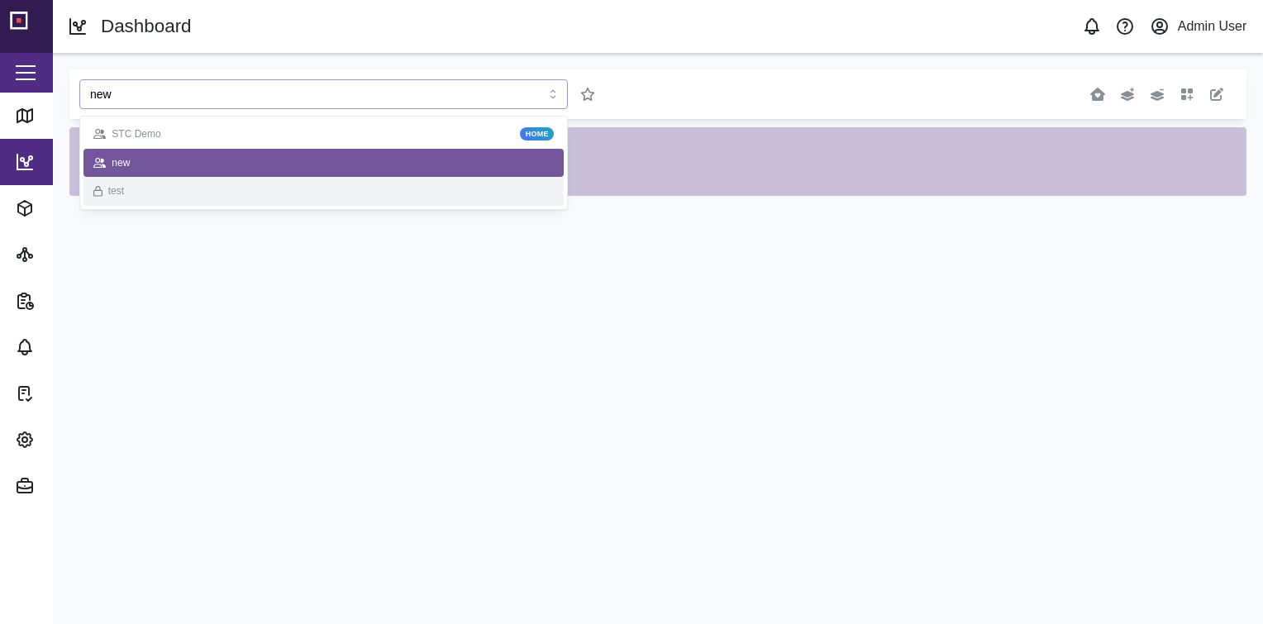
click at [338, 191] on div "test" at bounding box center [323, 192] width 461 height 16
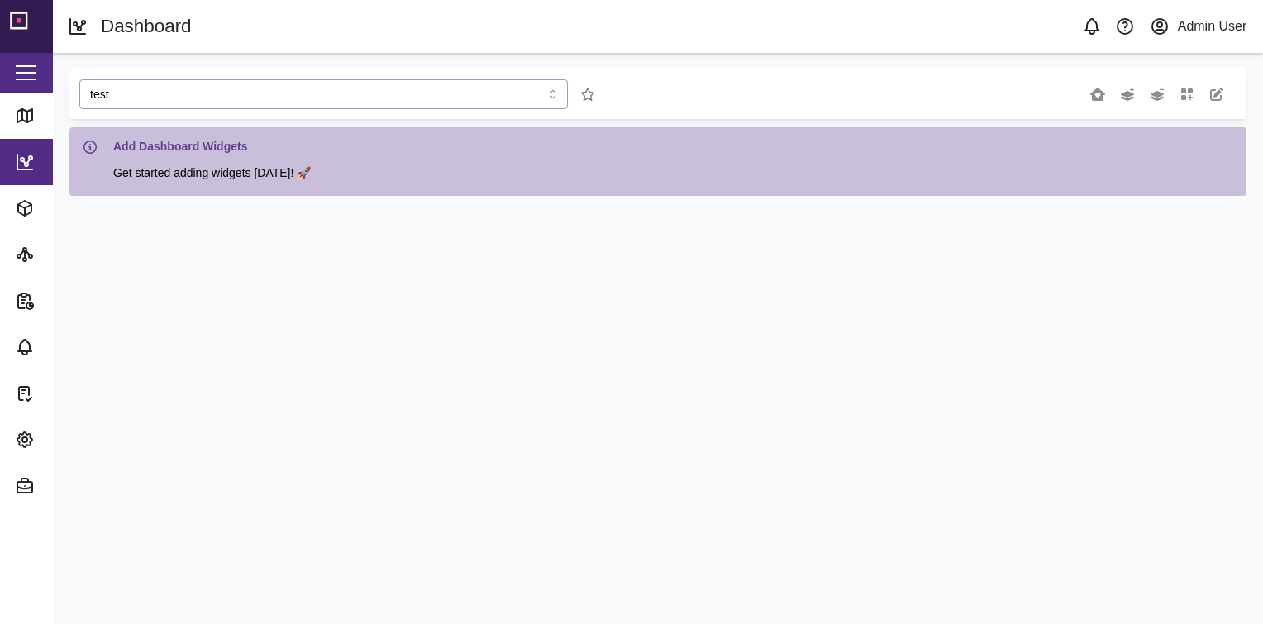
click at [423, 93] on input "test" at bounding box center [323, 94] width 489 height 30
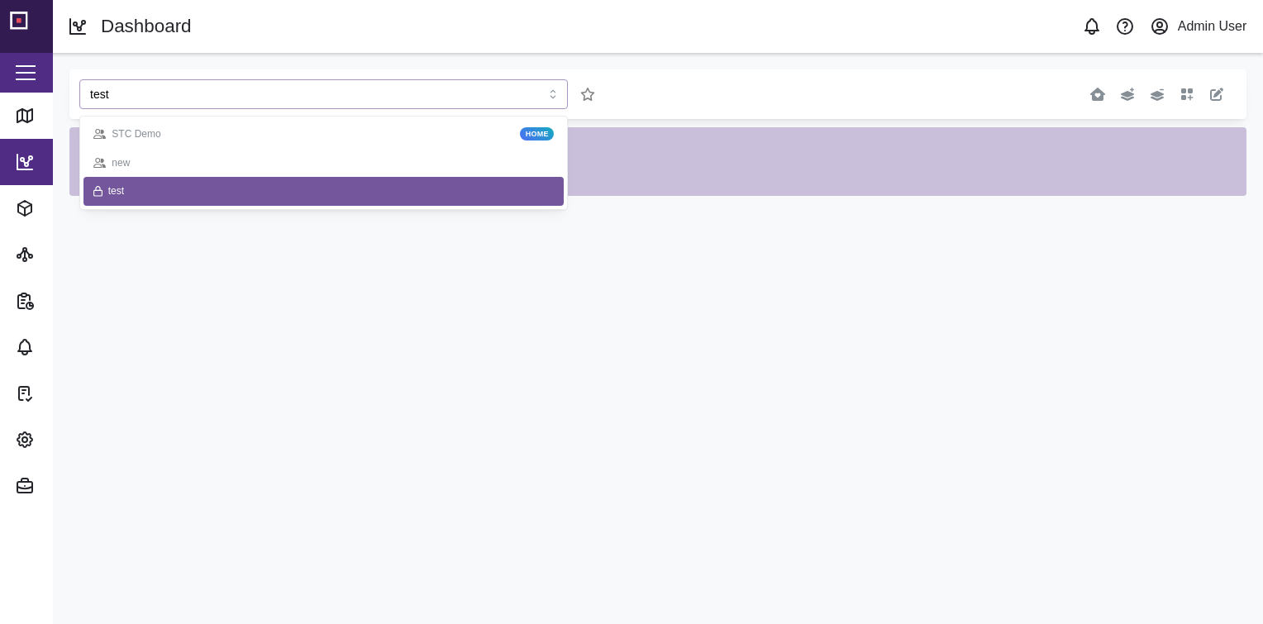
click at [318, 191] on div "test" at bounding box center [323, 192] width 461 height 16
click at [489, 90] on input "test" at bounding box center [323, 94] width 489 height 30
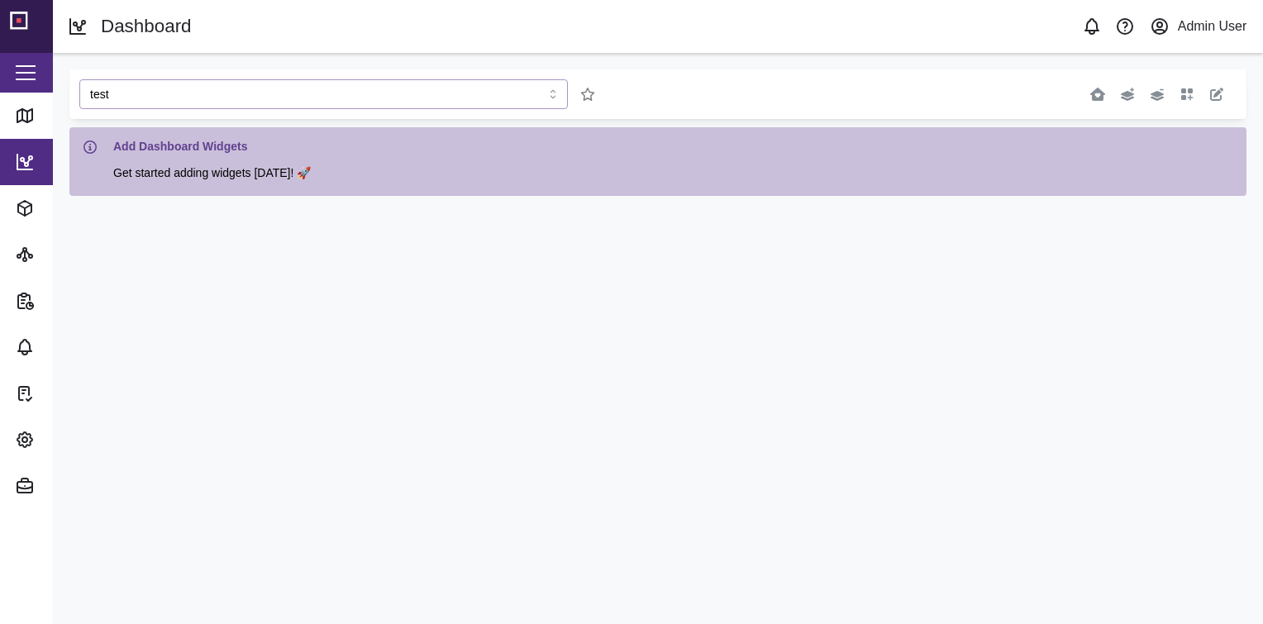
click at [331, 159] on div "new" at bounding box center [299, 166] width 415 height 14
click at [415, 103] on input "new" at bounding box center [323, 94] width 489 height 30
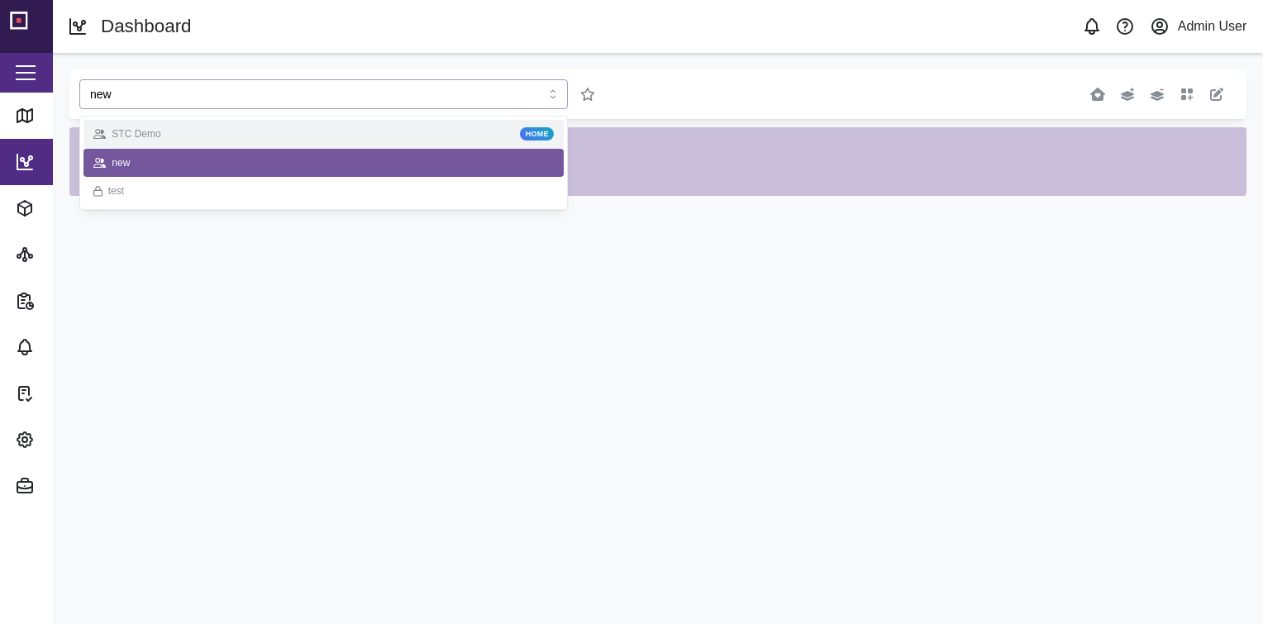
click at [377, 131] on div "STC Demo Home" at bounding box center [323, 135] width 461 height 16
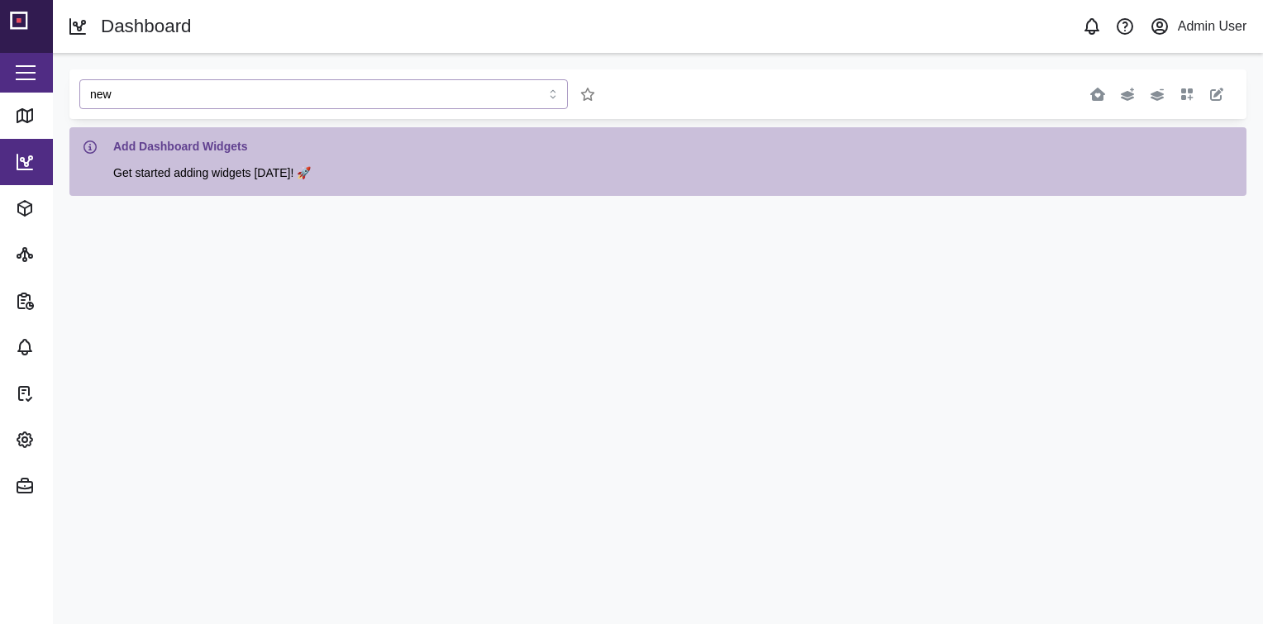
type input "STC Demo"
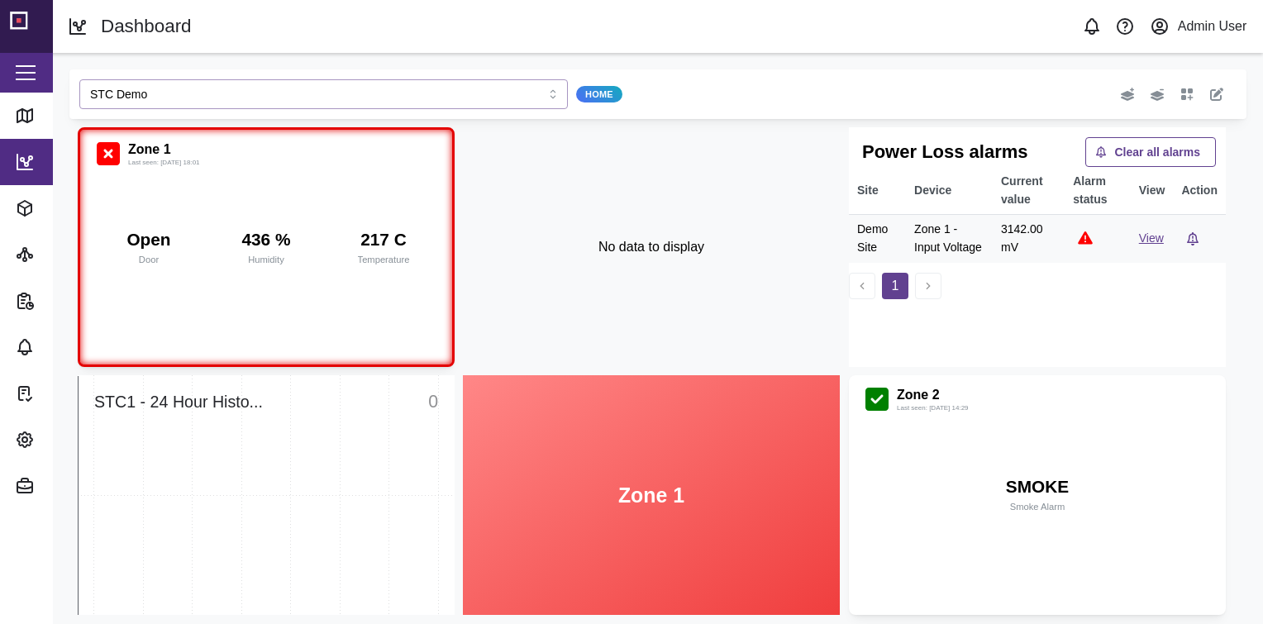
click at [486, 98] on input "STC Demo" at bounding box center [323, 94] width 489 height 30
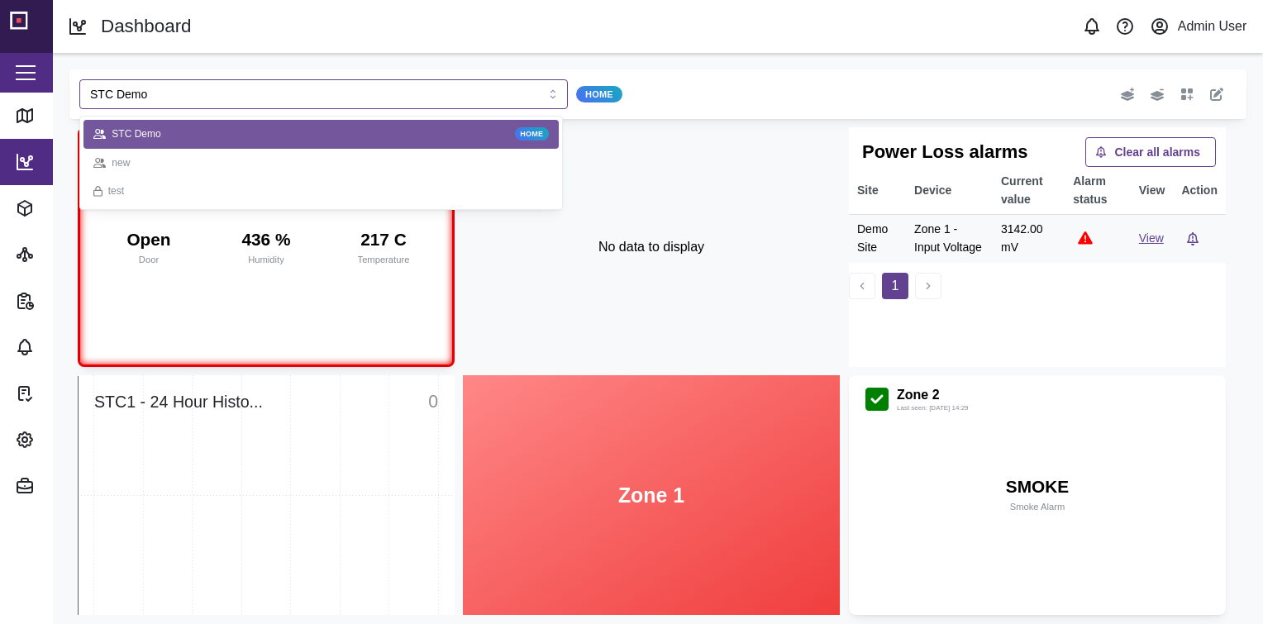
click at [714, 89] on div "STC Demo Home" at bounding box center [414, 94] width 670 height 30
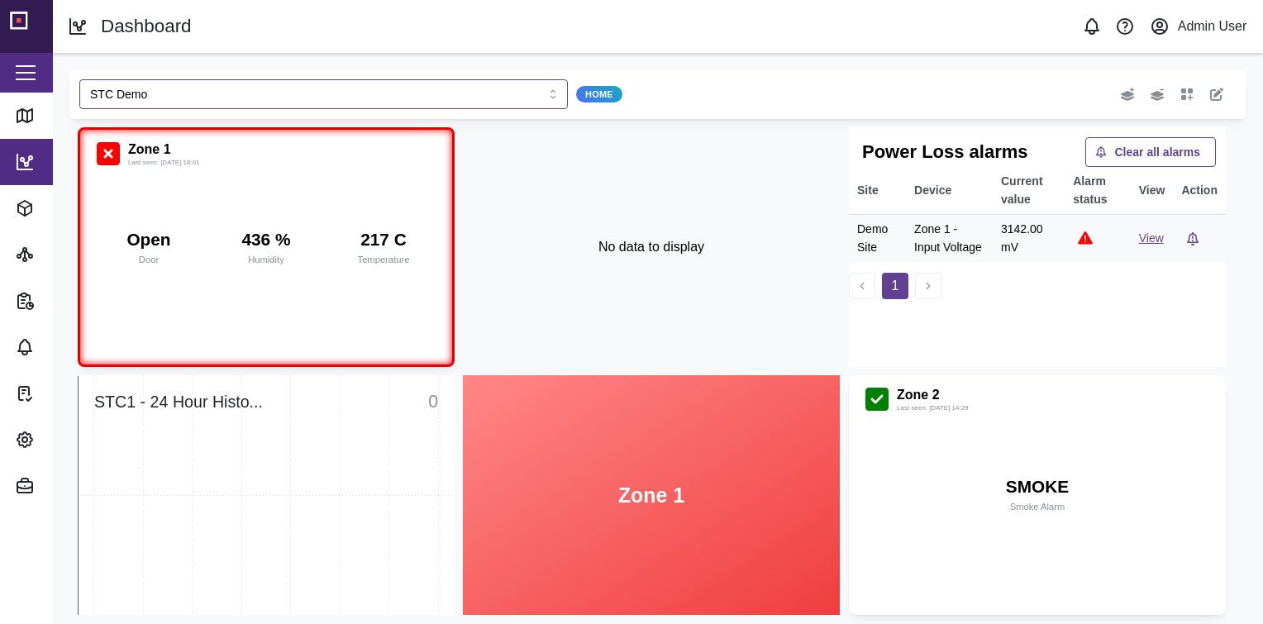
click at [1201, 27] on div "Admin User" at bounding box center [1212, 27] width 69 height 21
click at [17, 73] on div "button" at bounding box center [26, 73] width 20 height 2
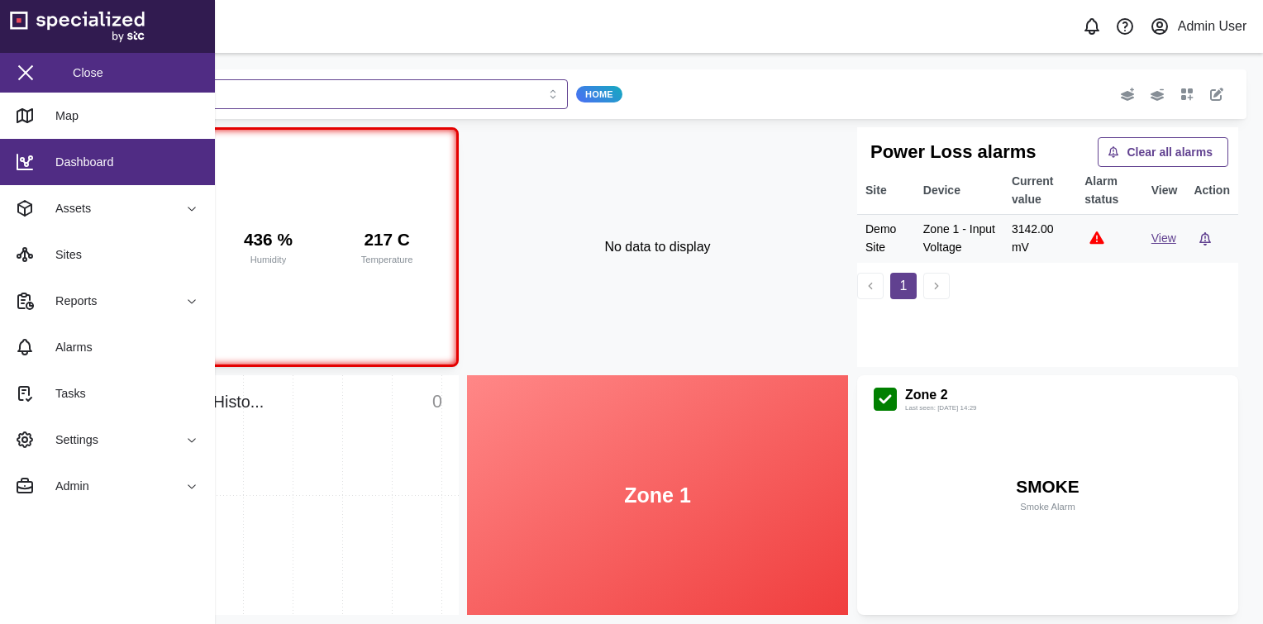
click at [424, 69] on div "STC Demo Home" at bounding box center [657, 94] width 1177 height 50
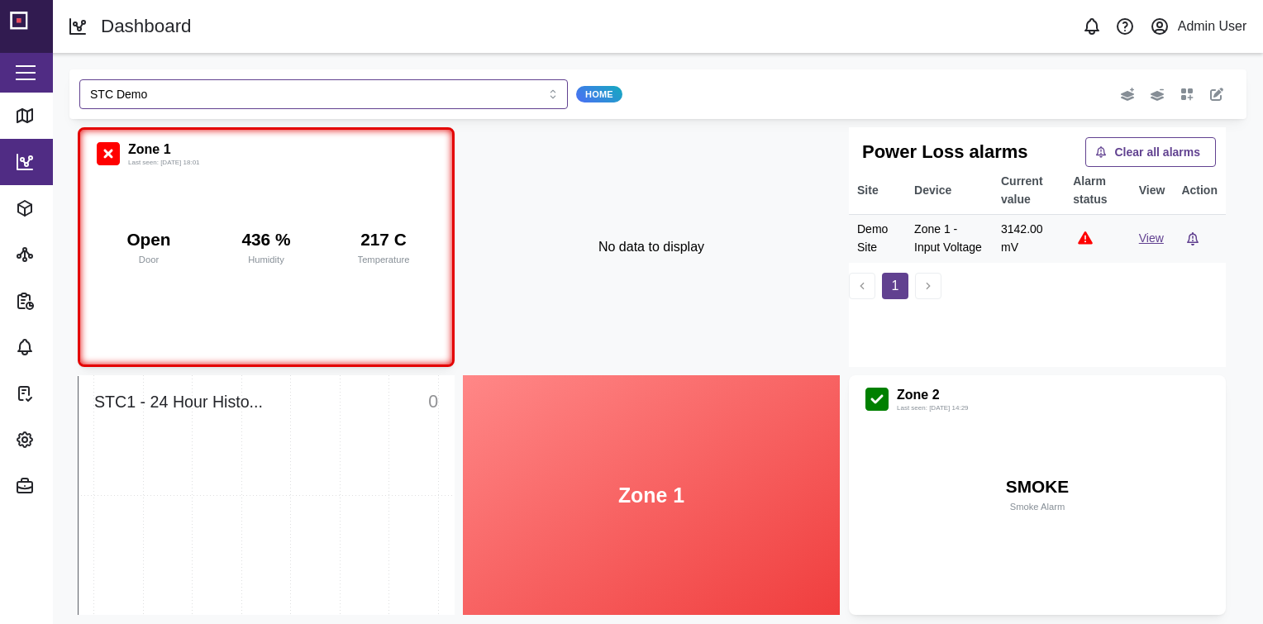
scroll to position [264, 0]
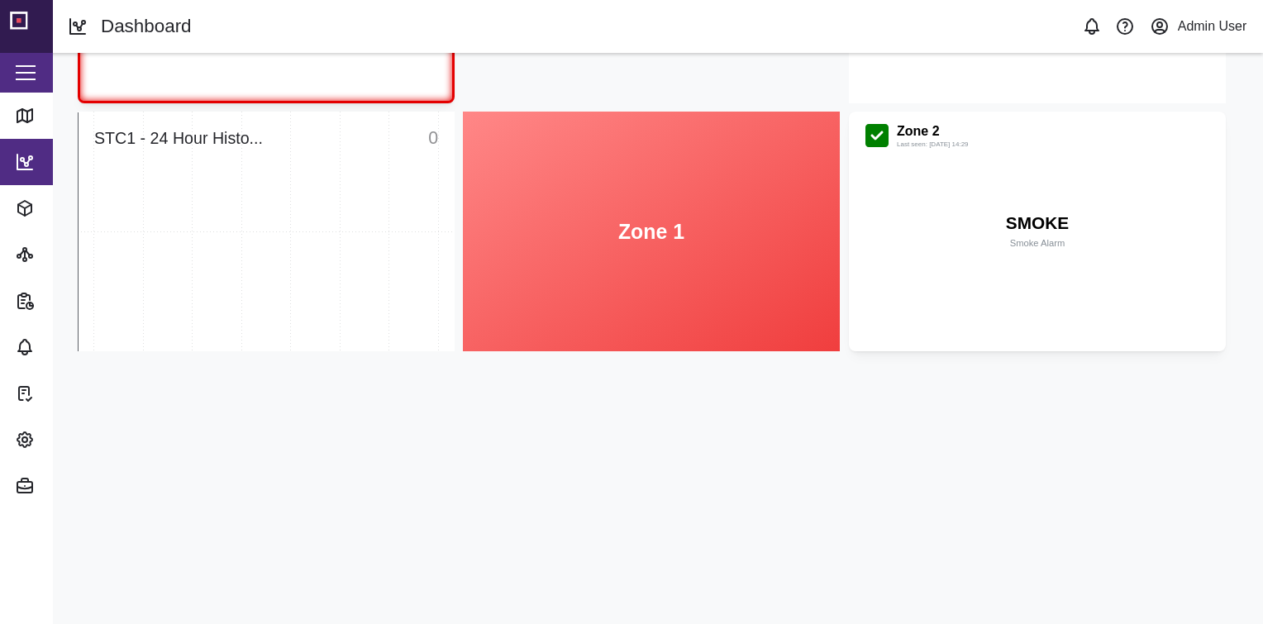
click at [550, 461] on div at bounding box center [651, 480] width 377 height 240
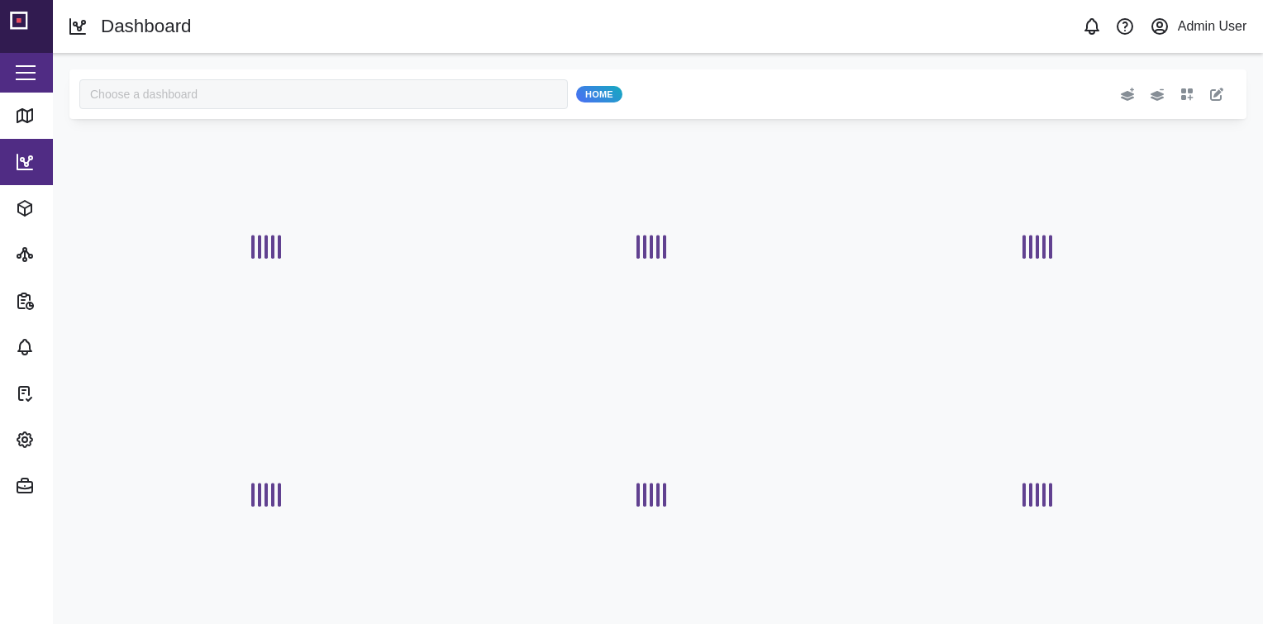
type input "STC Demo"
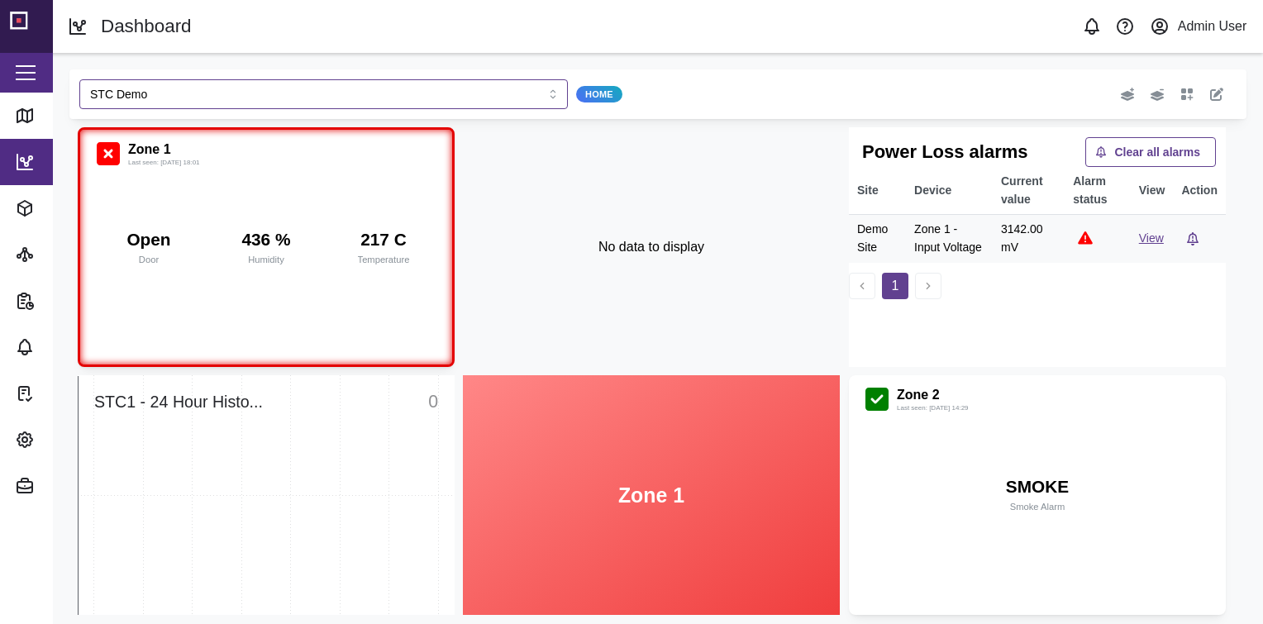
click at [721, 95] on div "STC Demo Home" at bounding box center [414, 94] width 670 height 30
click at [1181, 100] on icon "button" at bounding box center [1187, 94] width 13 height 13
click at [923, 108] on div "Active Alarms Agent Quick View Agent Status Connection State Duress Alarms Gaug…" at bounding box center [995, 94] width 466 height 30
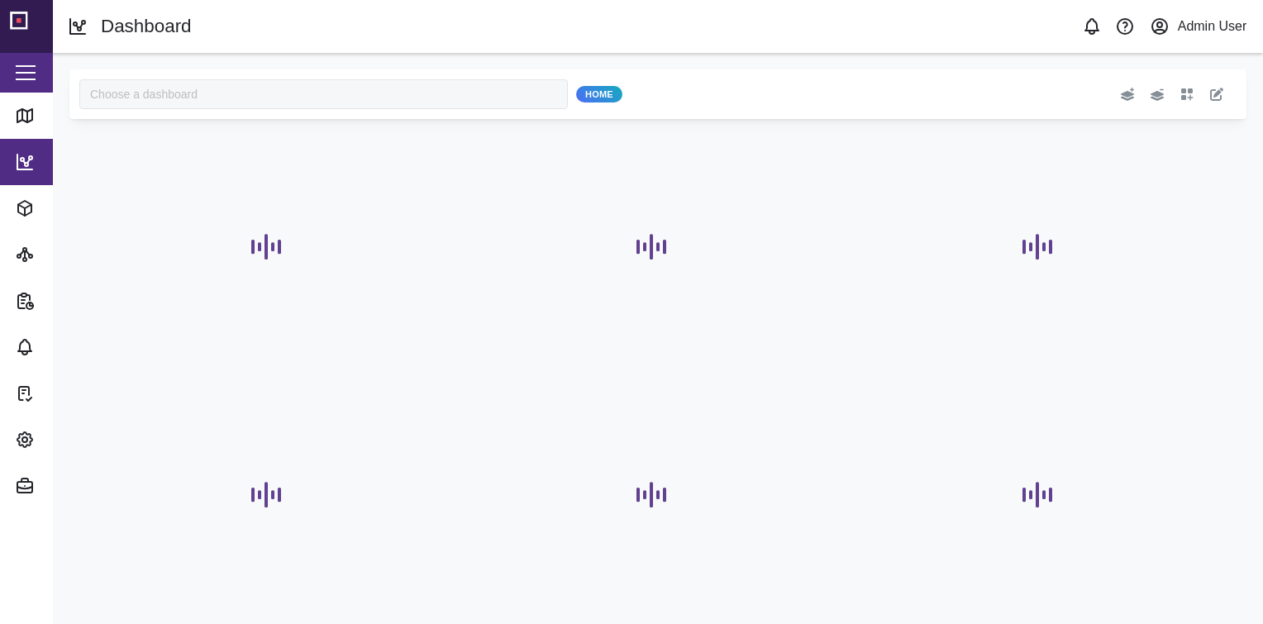
type input "STC Demo"
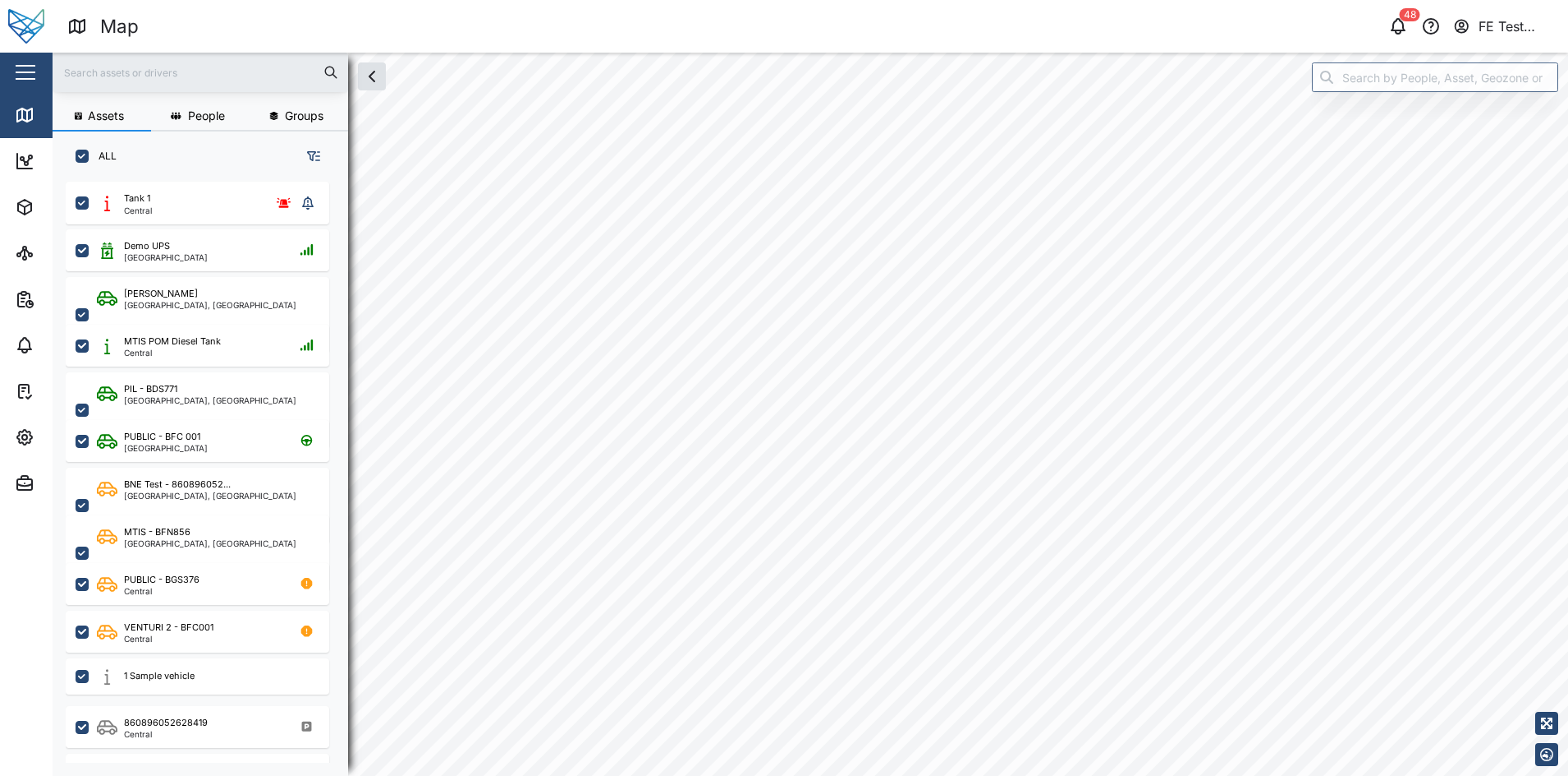
checkbox input "true"
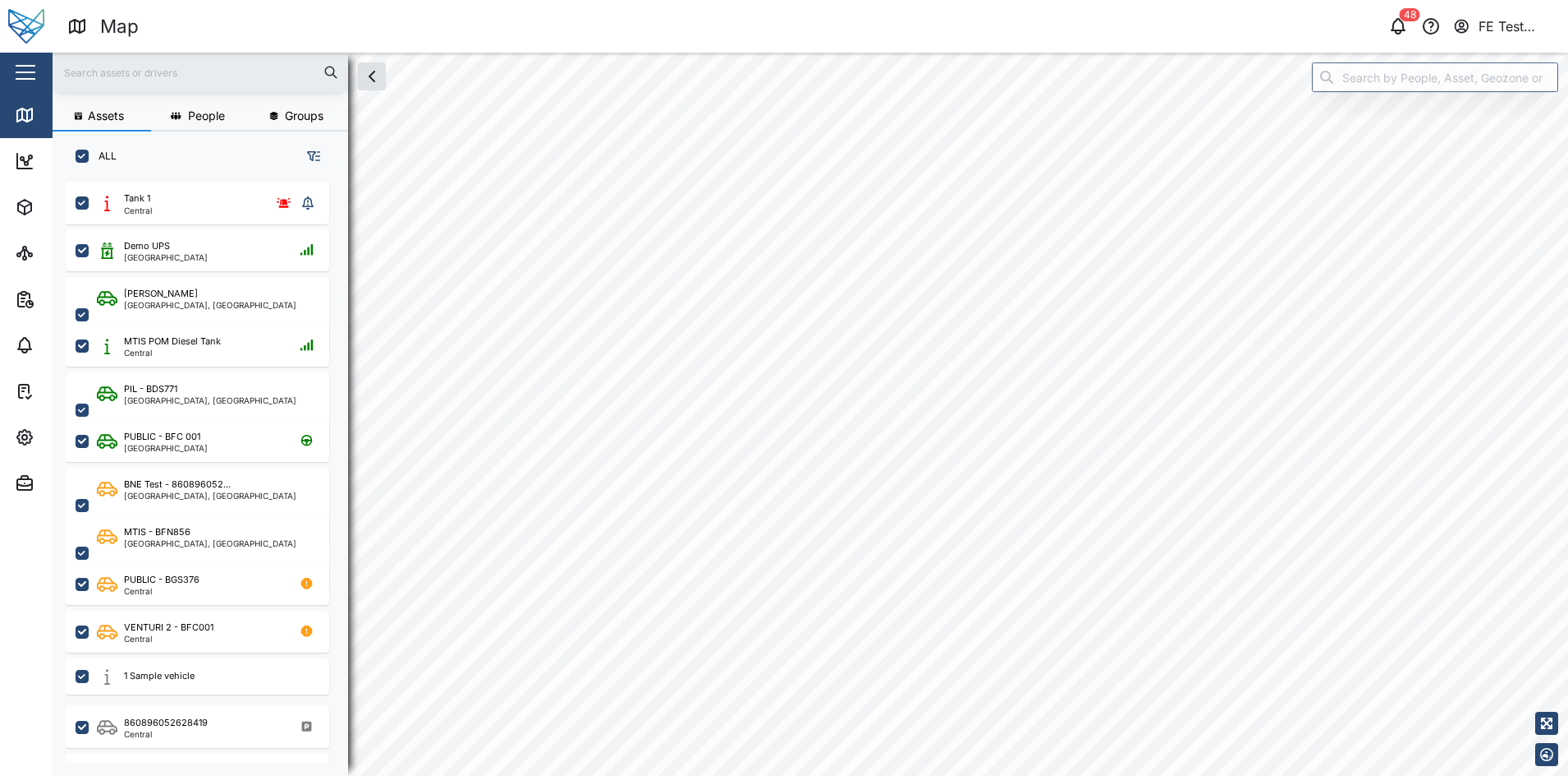
checkbox input "true"
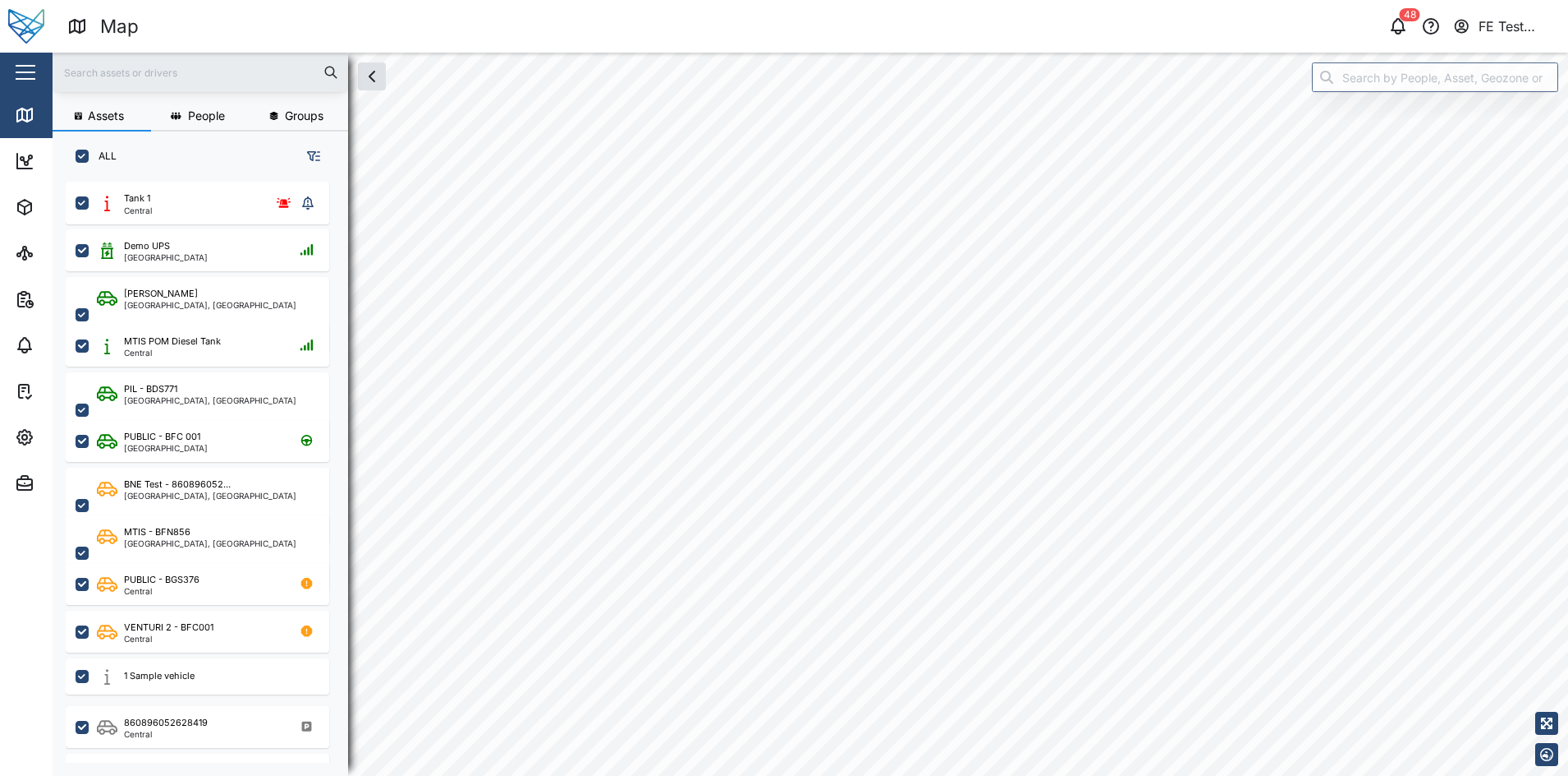
checkbox input "true"
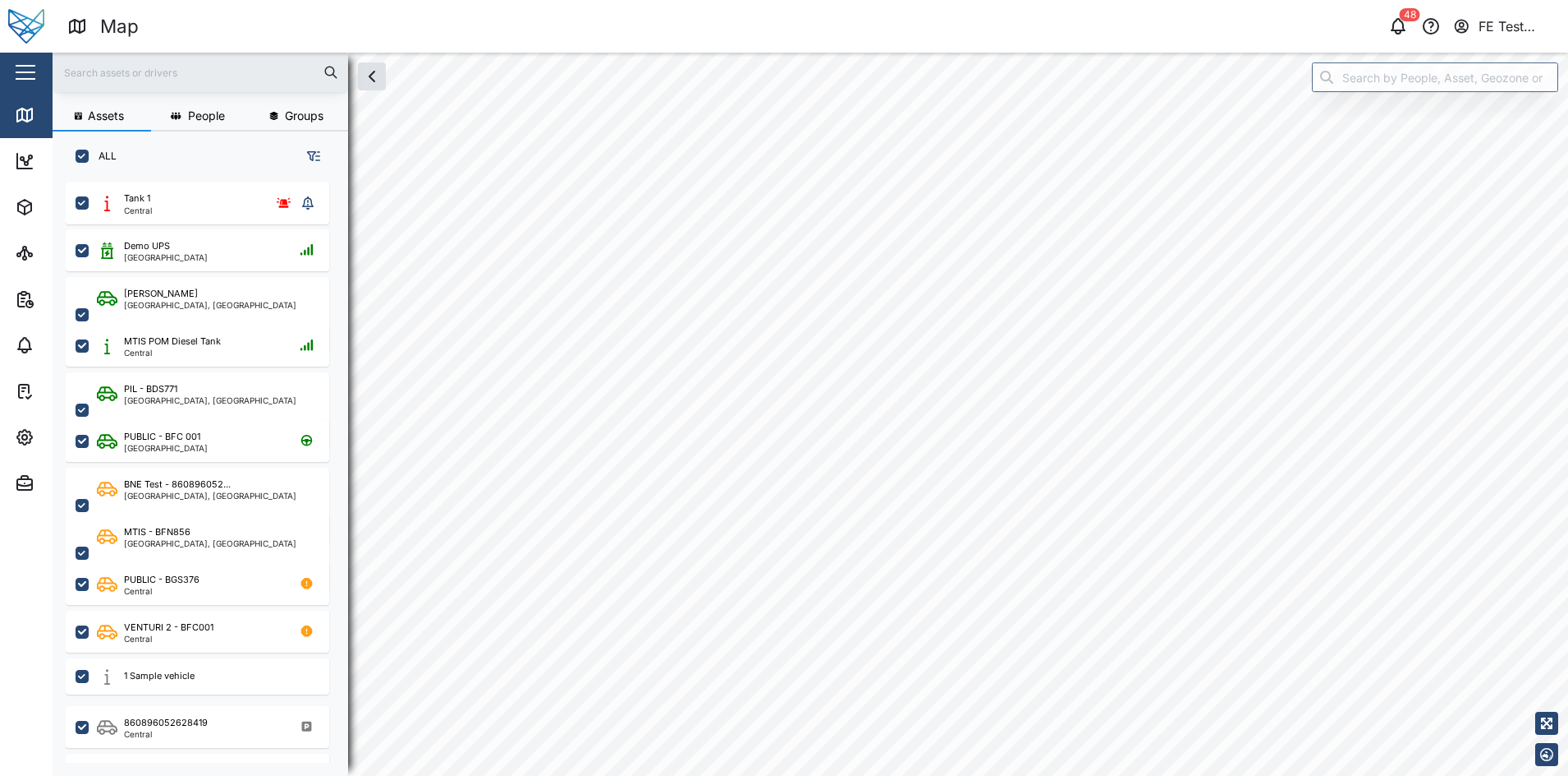
checkbox input "true"
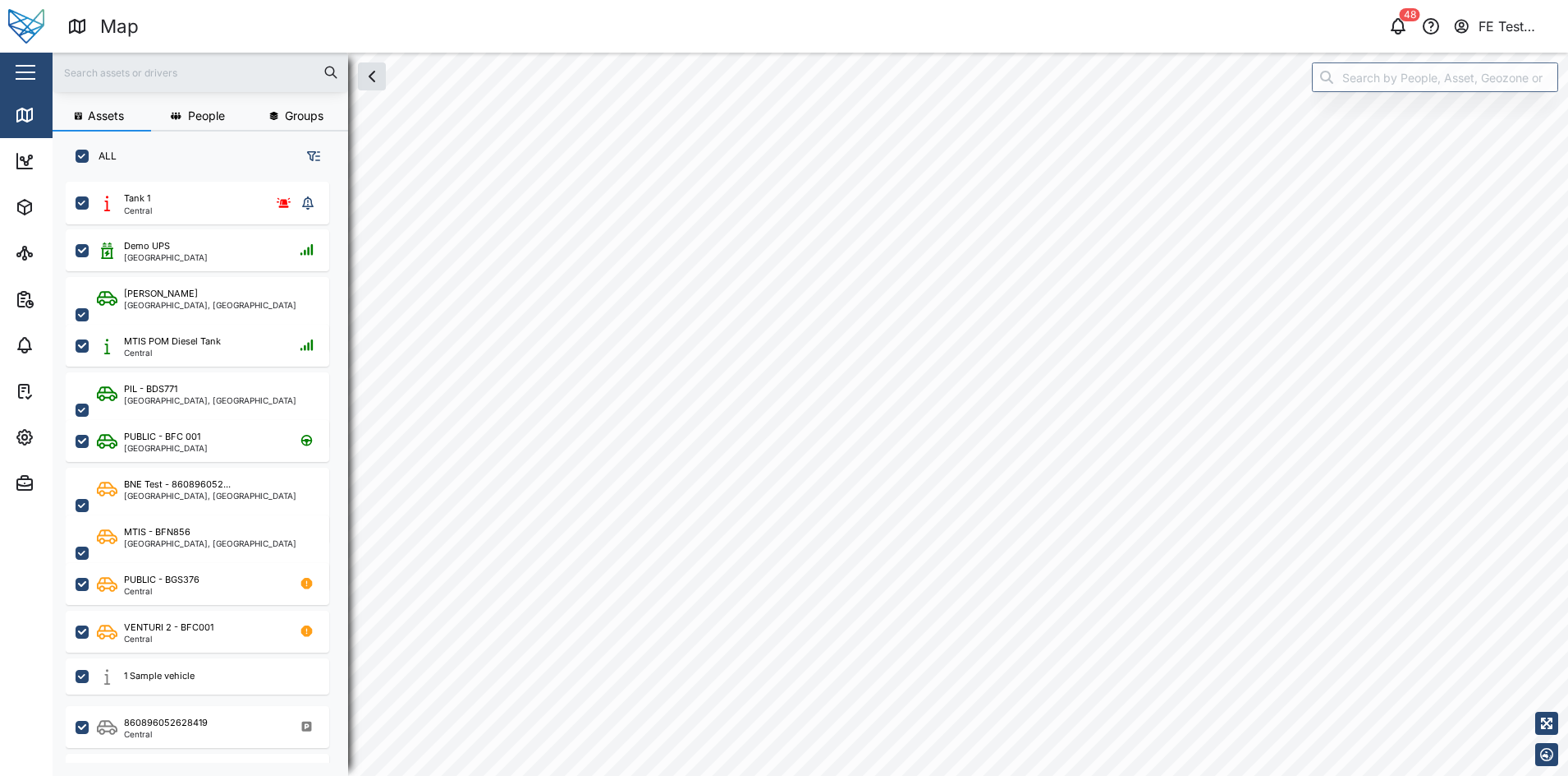
checkbox input "true"
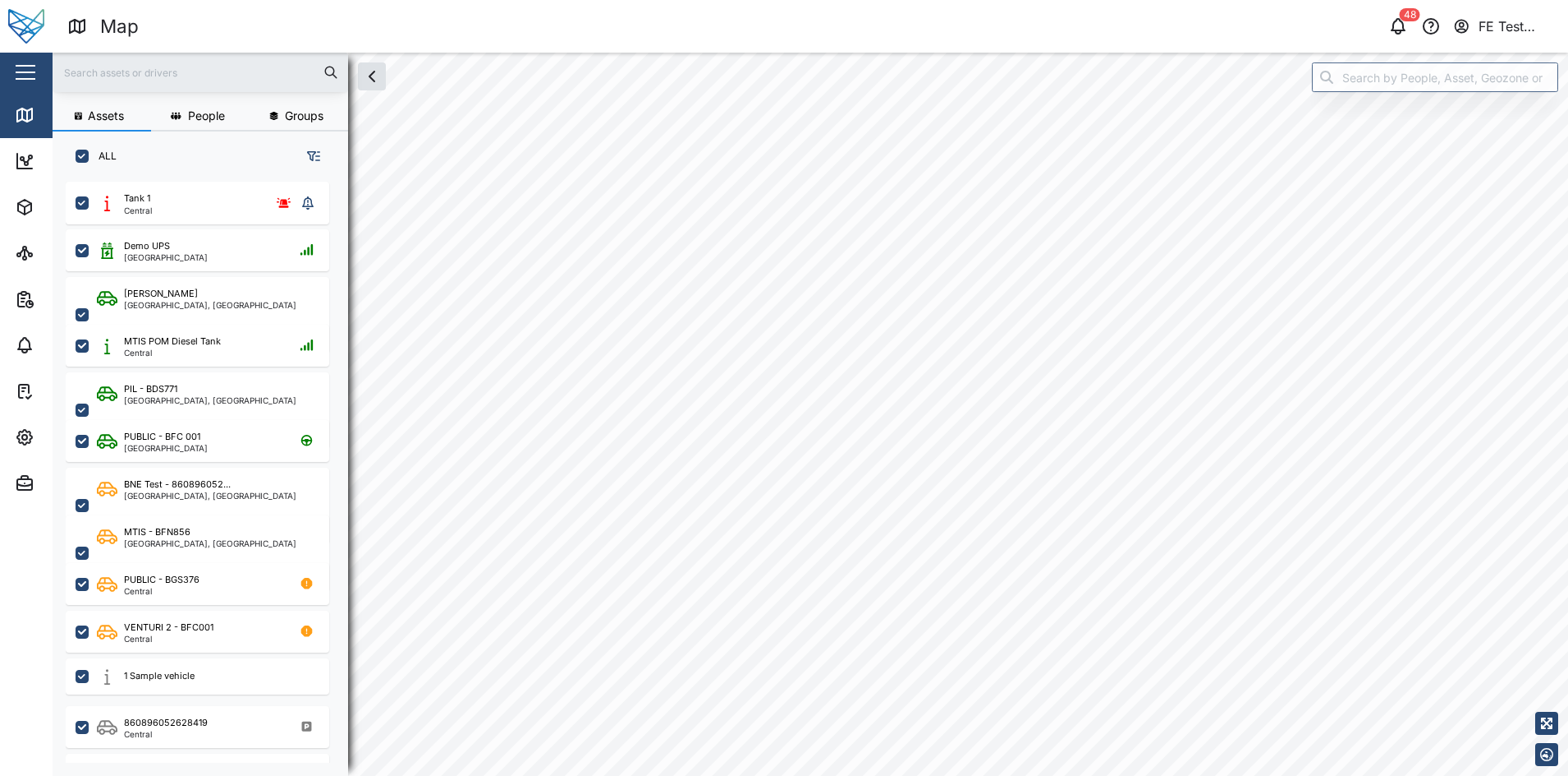
checkbox input "true"
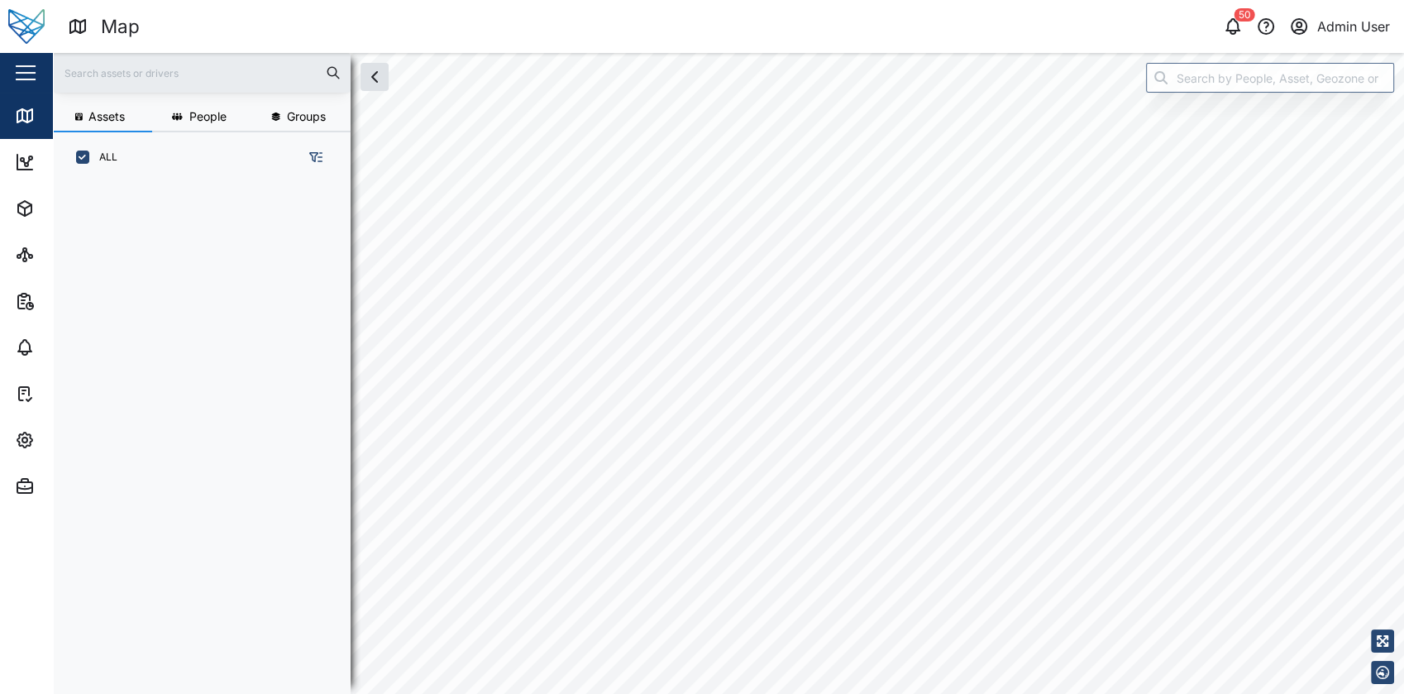
scroll to position [490, 257]
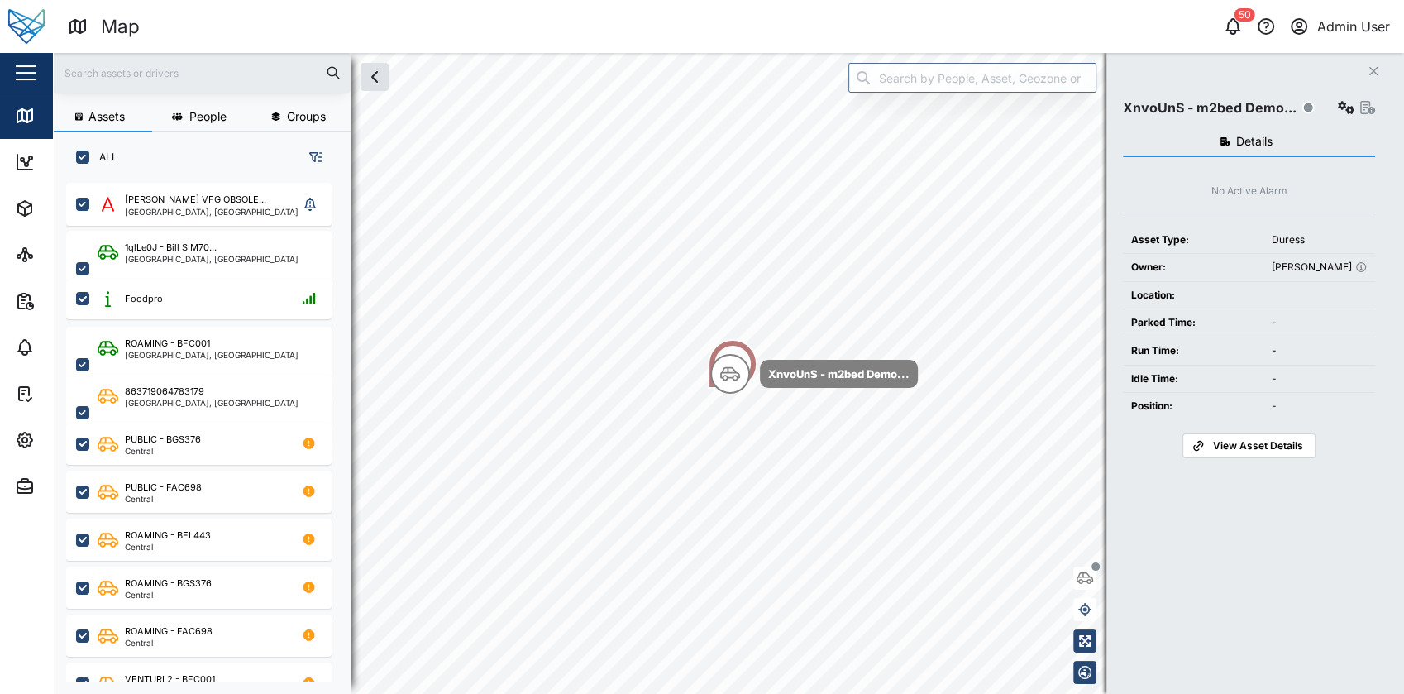
click at [17, 77] on button "button" at bounding box center [26, 73] width 28 height 28
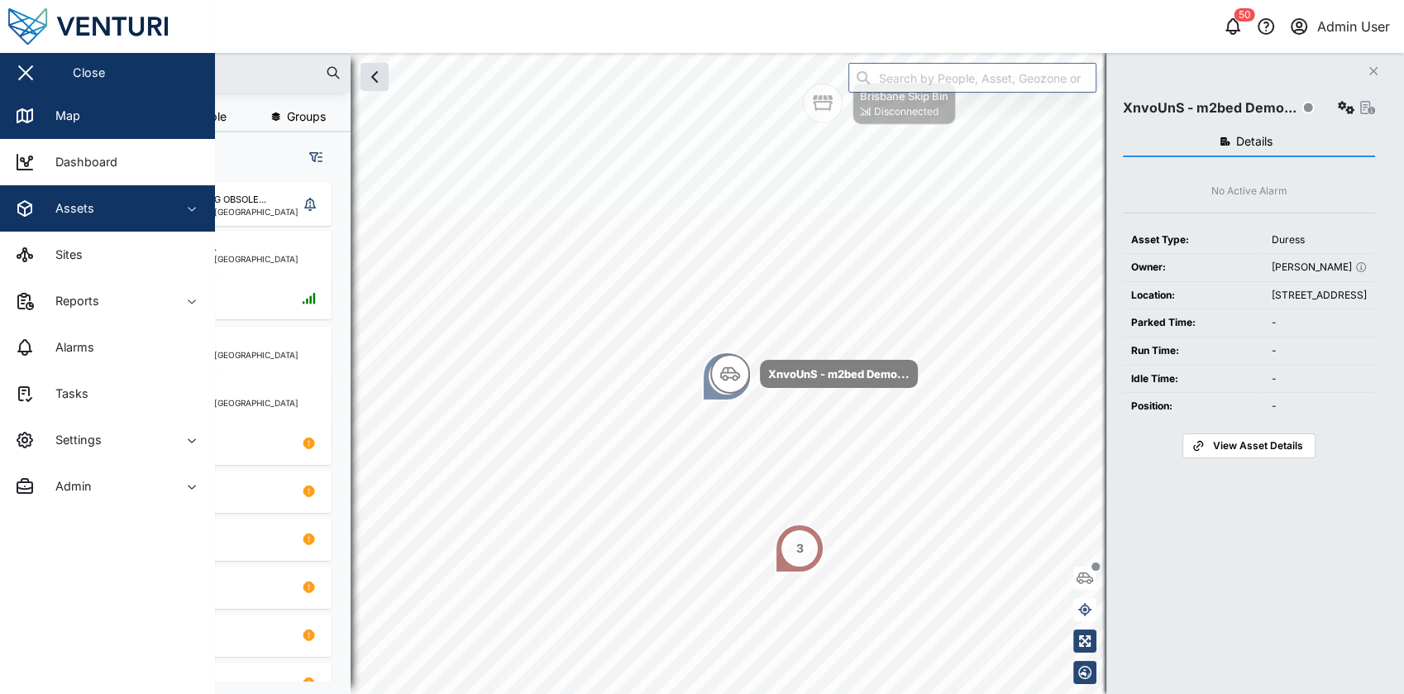
click at [112, 210] on div "Assets" at bounding box center [90, 208] width 150 height 20
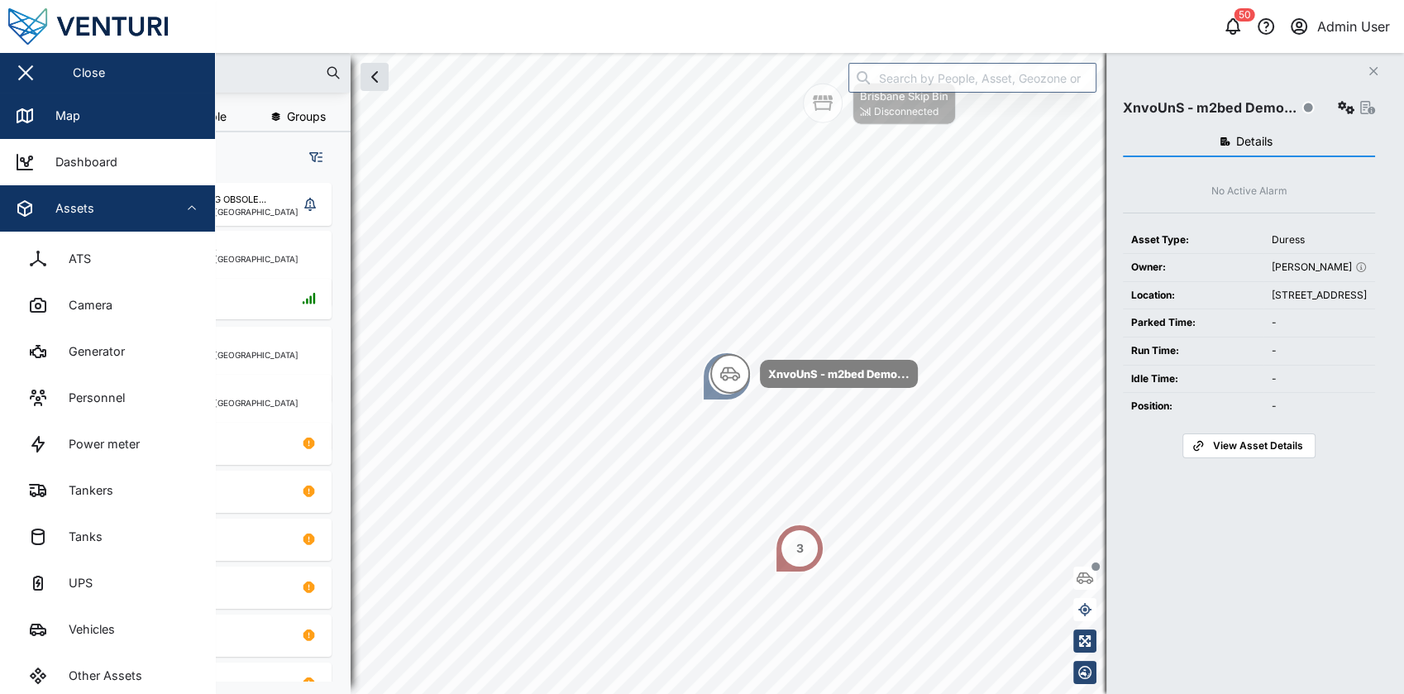
click at [112, 210] on div "Assets" at bounding box center [90, 208] width 150 height 20
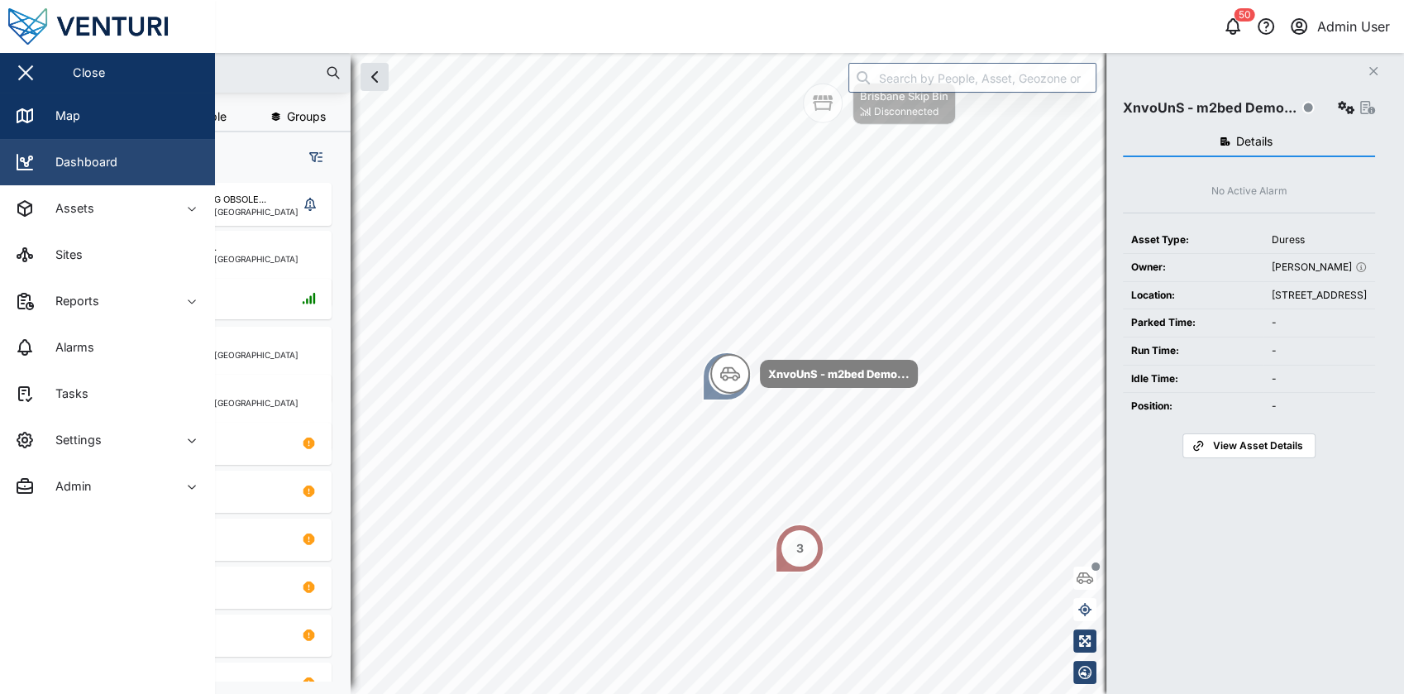
click at [155, 165] on link "Dashboard" at bounding box center [107, 162] width 215 height 46
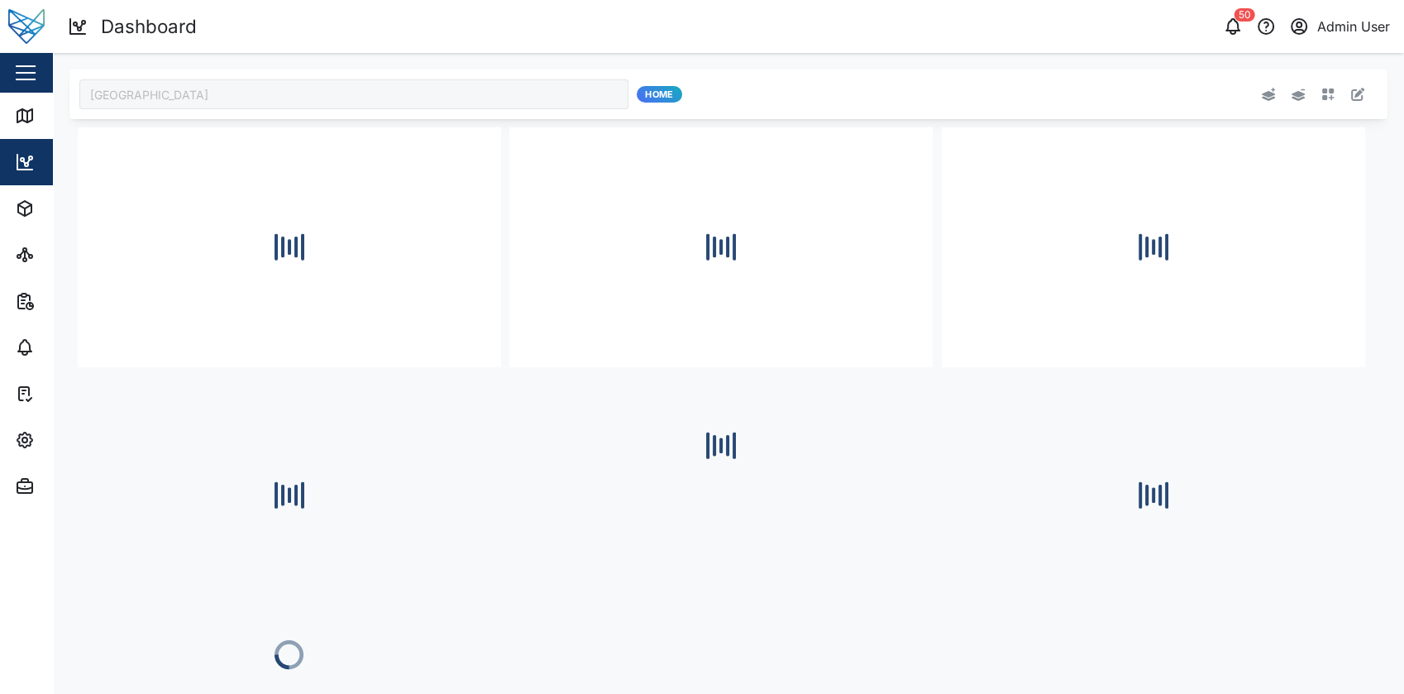
type input "[GEOGRAPHIC_DATA]"
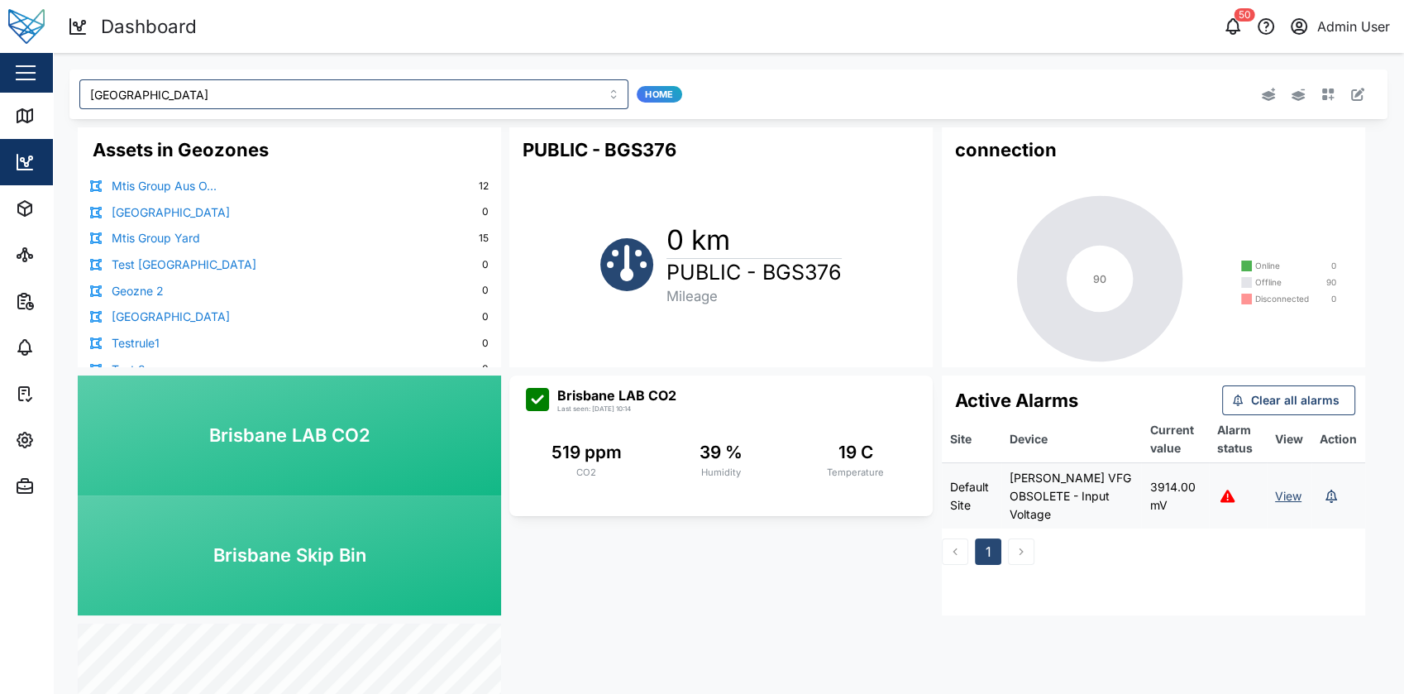
click at [1322, 91] on icon "button" at bounding box center [1328, 94] width 12 height 12
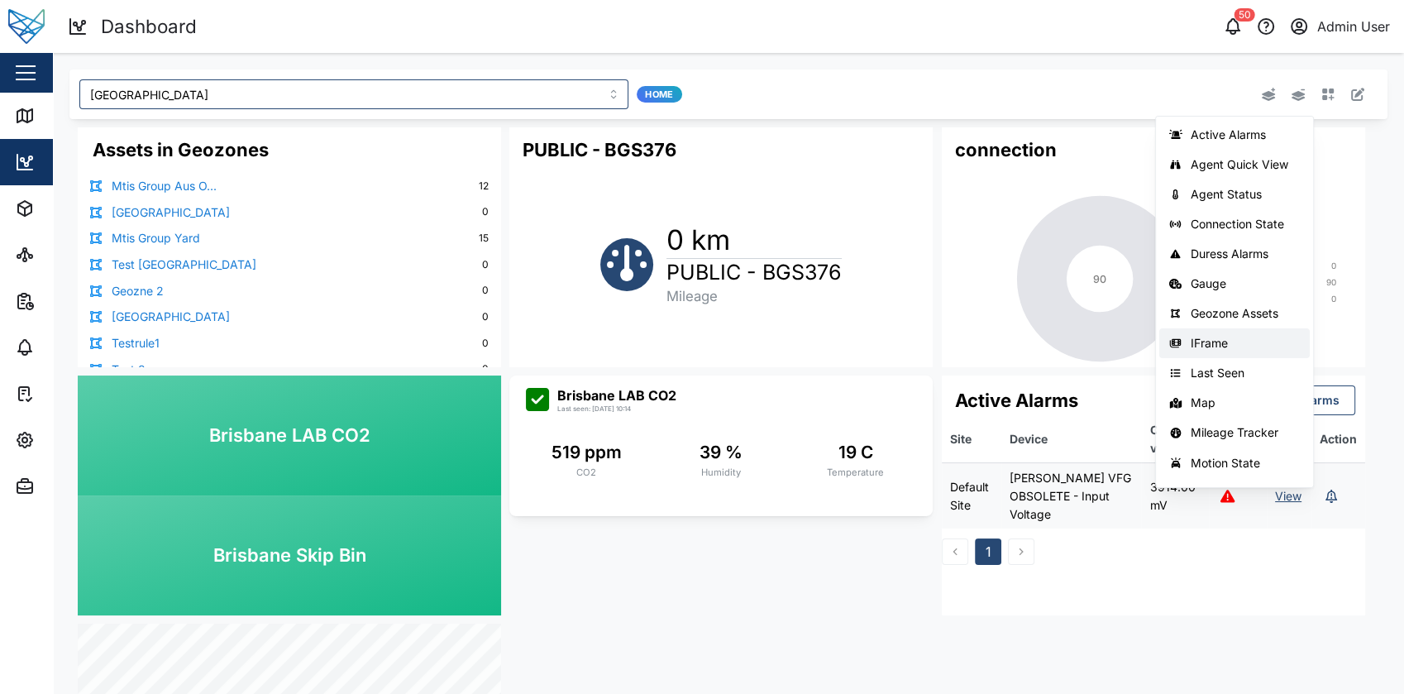
scroll to position [173, 0]
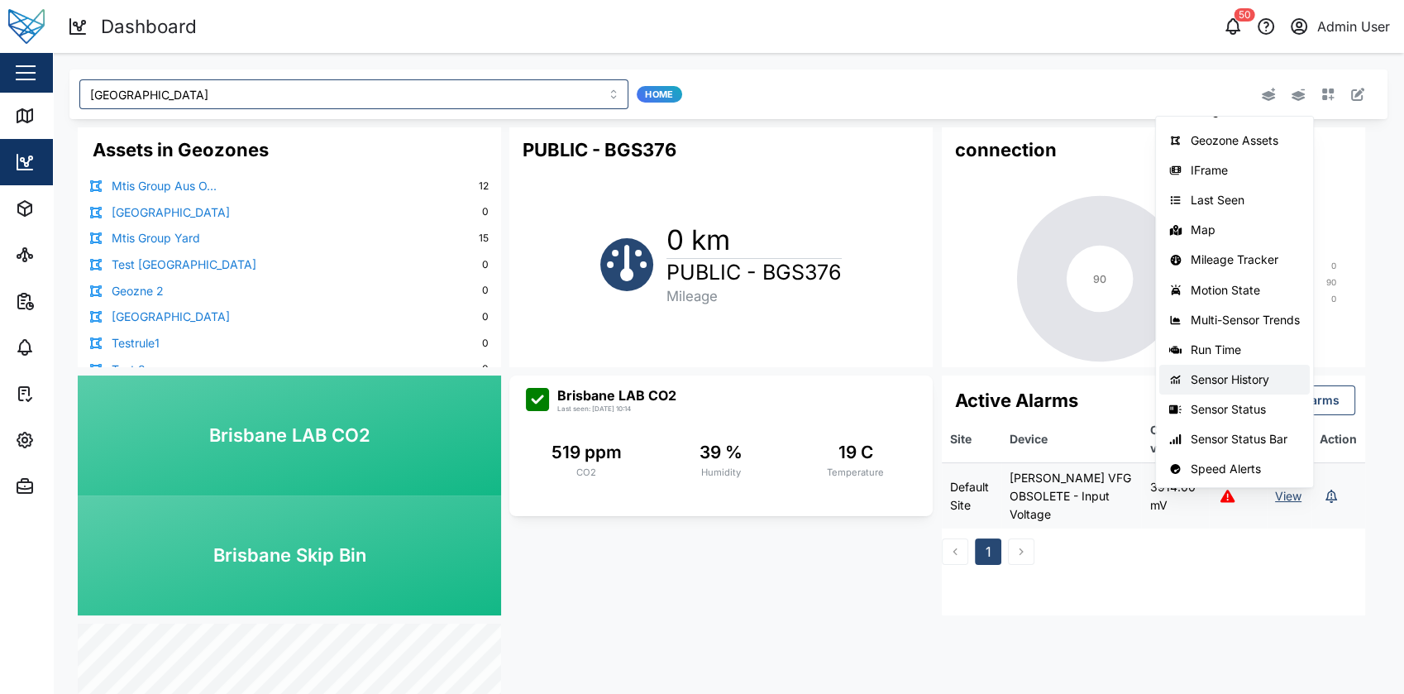
click at [1226, 389] on button "Sensor History" at bounding box center [1234, 380] width 150 height 30
click at [1268, 306] on button "Multi-Sensor Trends" at bounding box center [1234, 320] width 150 height 30
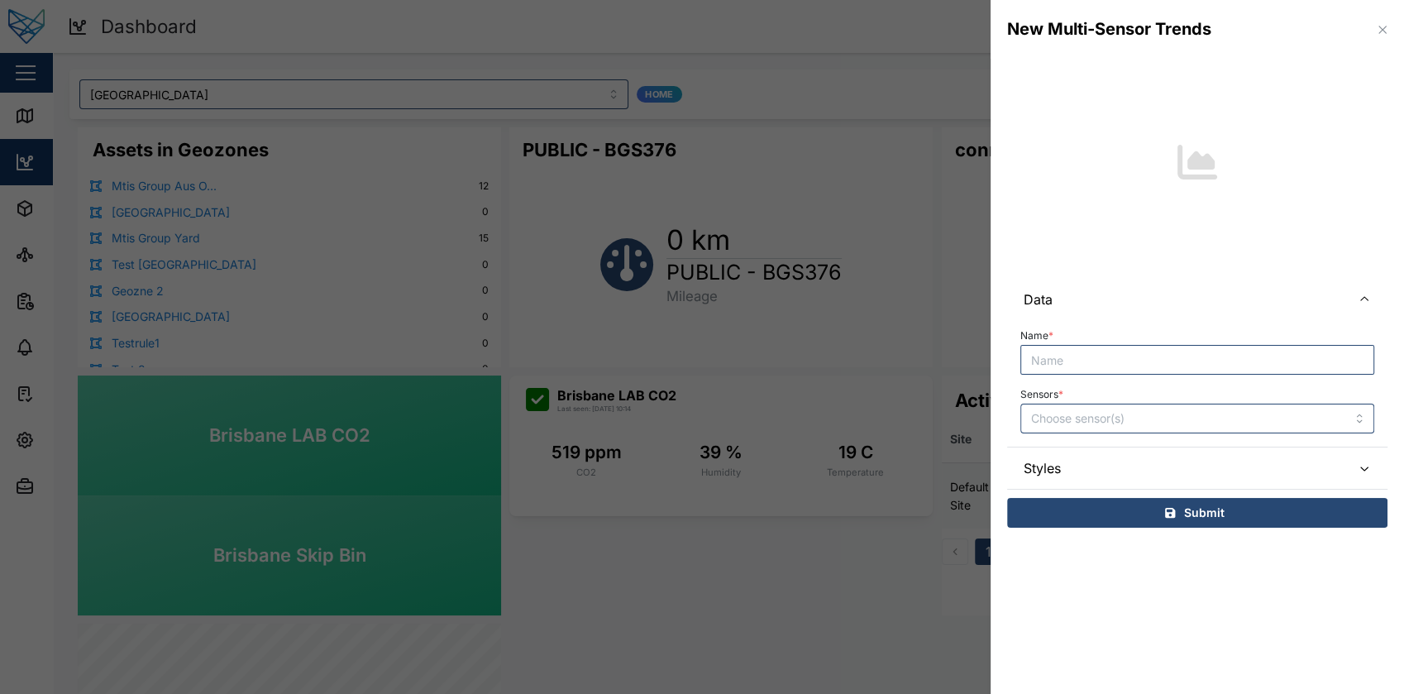
type input "e"
type input "t"
click at [1143, 414] on input "Sensors *" at bounding box center [1173, 418] width 285 height 13
click at [1188, 388] on div "Sensors *" at bounding box center [1197, 408] width 354 height 50
click at [1173, 448] on span "Styles" at bounding box center [1181, 467] width 314 height 41
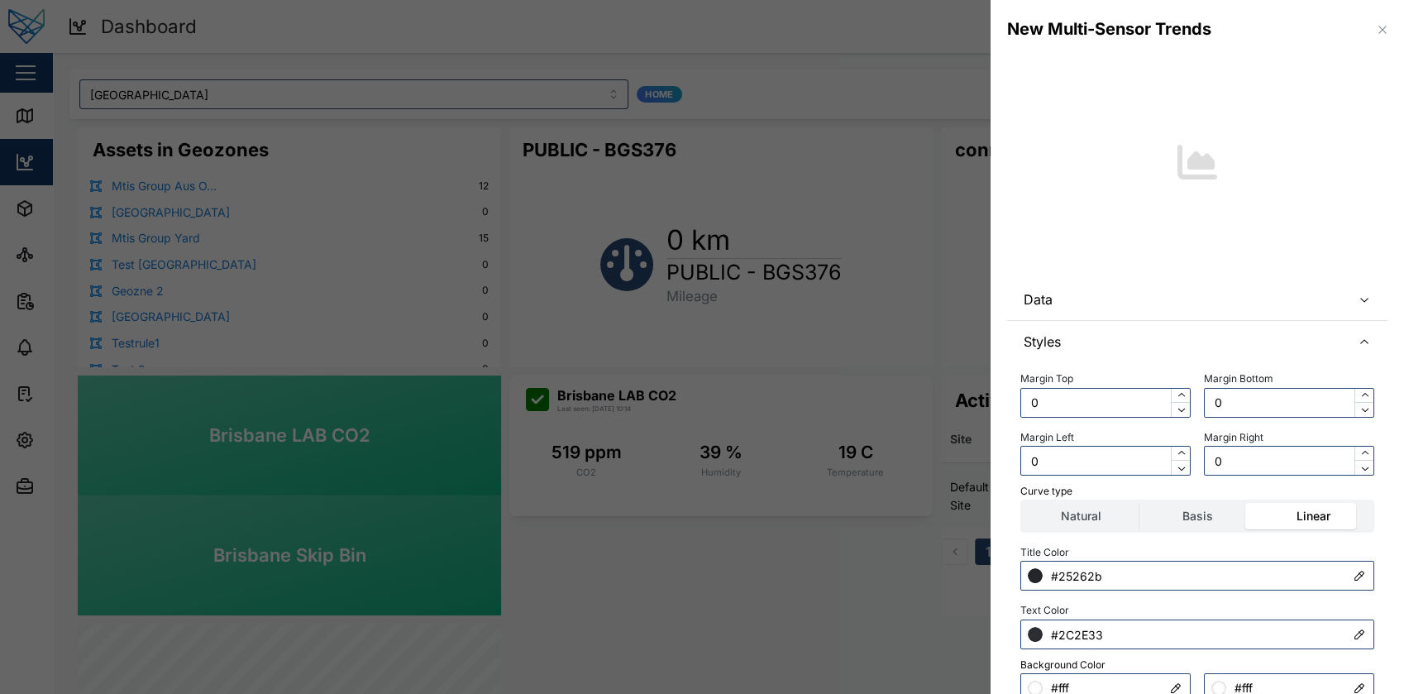
click at [1378, 32] on icon "button" at bounding box center [1381, 29] width 7 height 7
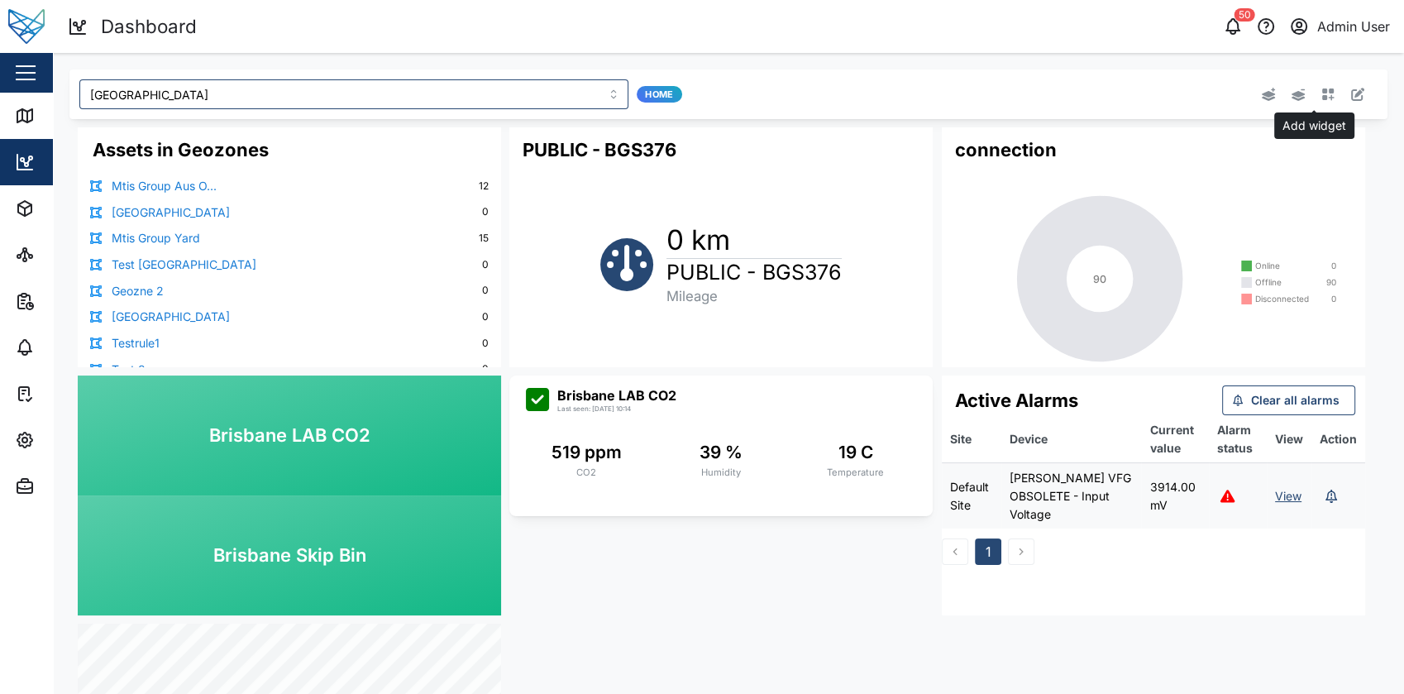
click at [1321, 87] on button "button" at bounding box center [1327, 94] width 23 height 23
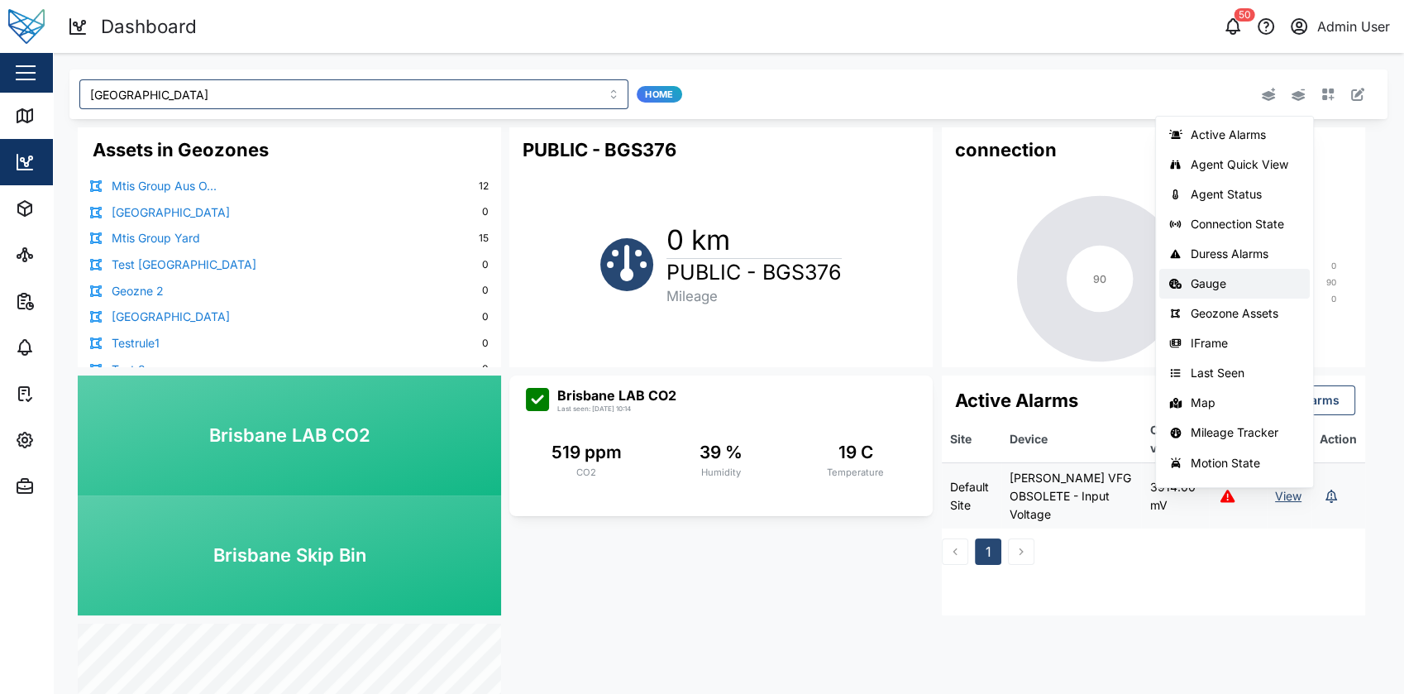
scroll to position [173, 0]
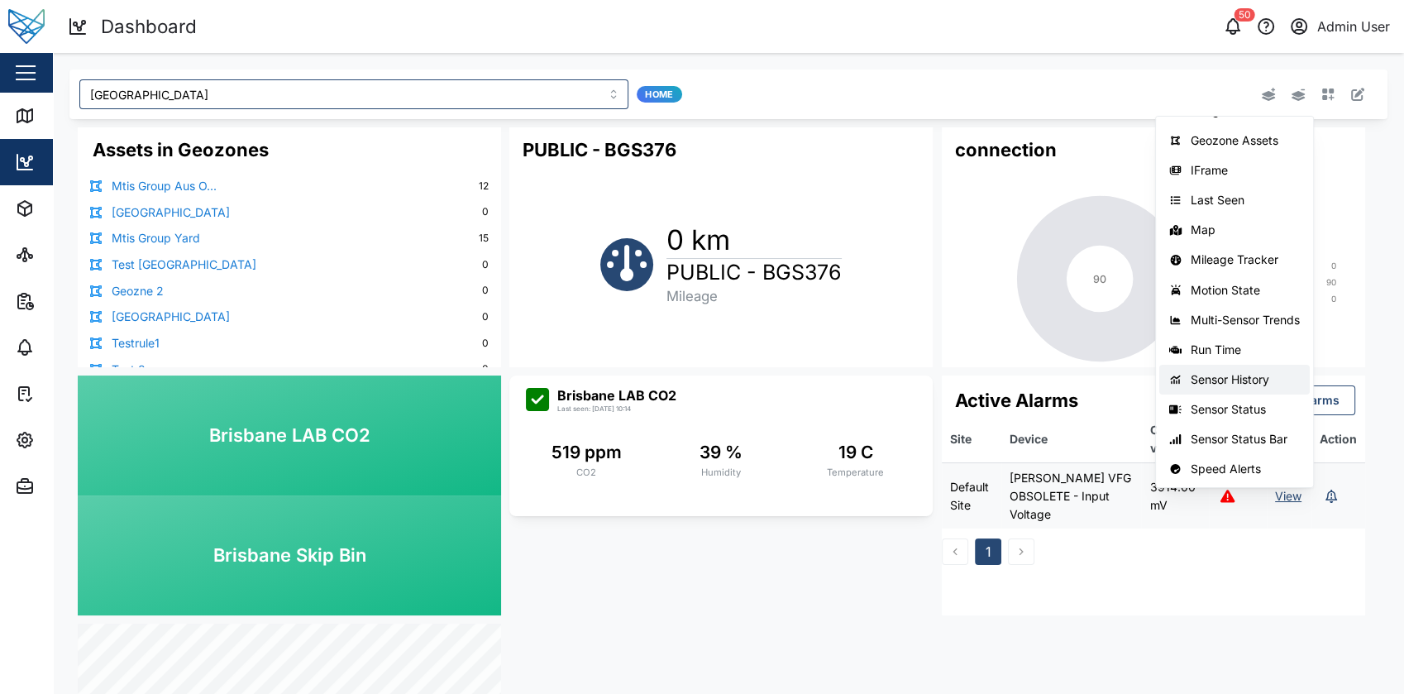
click at [1242, 368] on button "Sensor History" at bounding box center [1234, 380] width 150 height 30
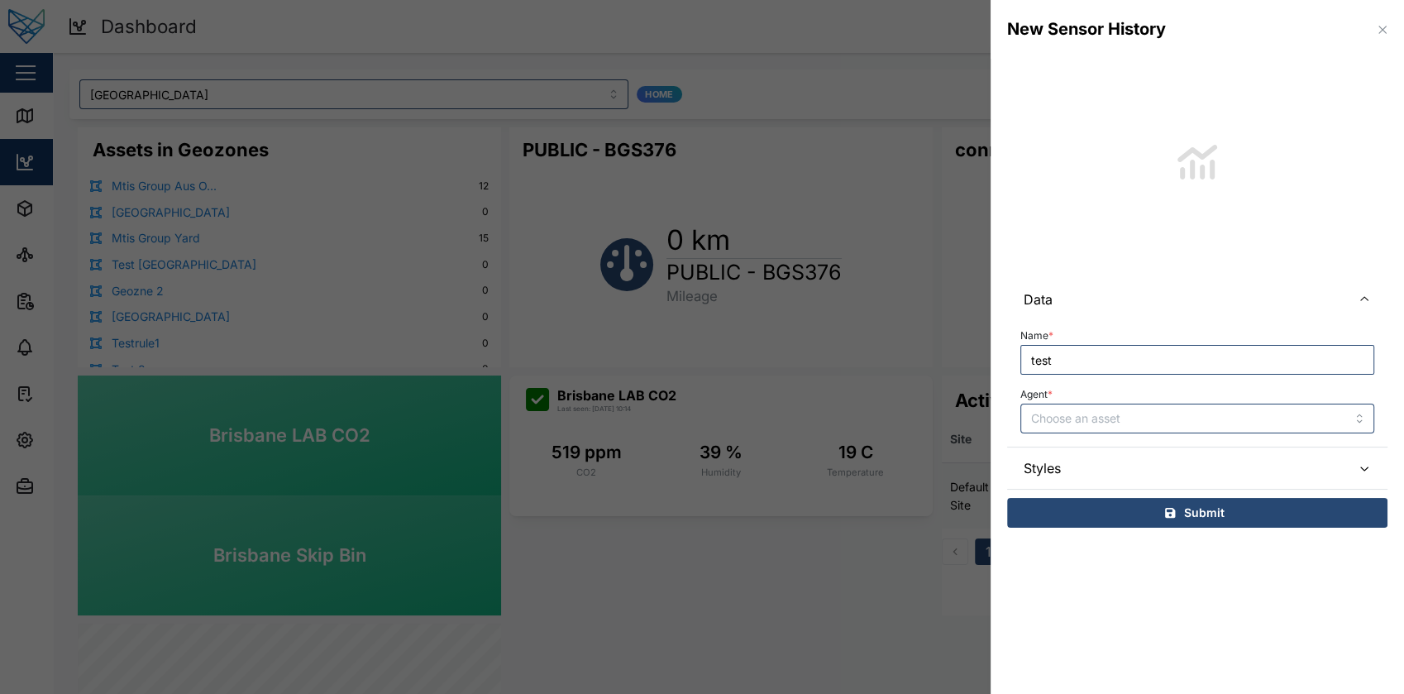
type input "test"
click at [1177, 422] on input "Agent *" at bounding box center [1197, 419] width 354 height 30
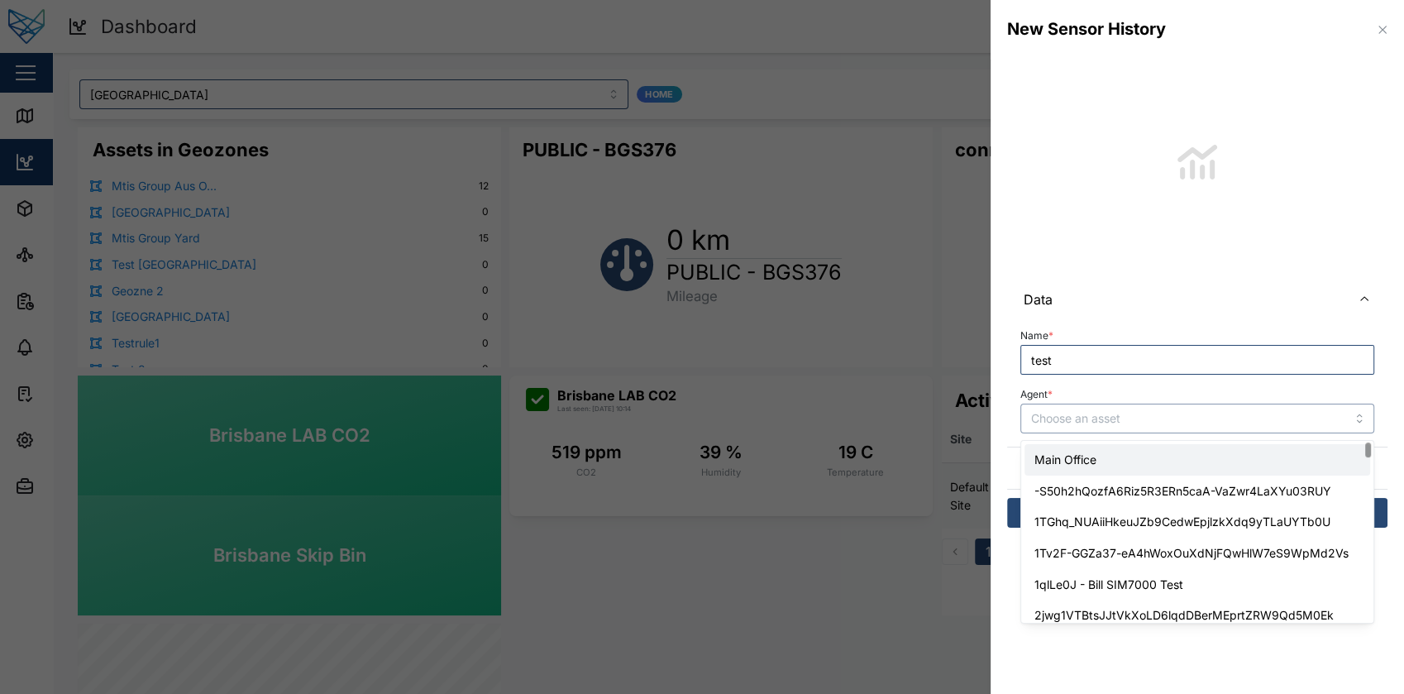
type input "Main Office"
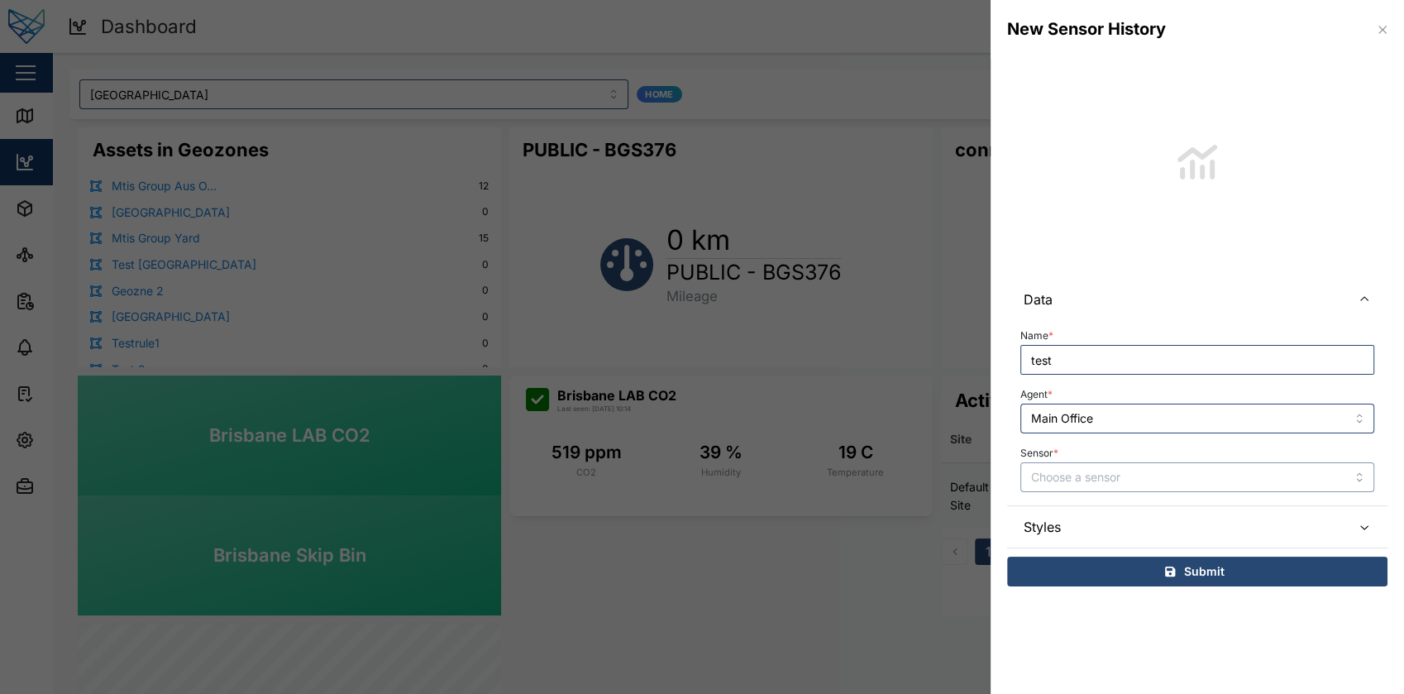
click at [1163, 471] on input "Sensor *" at bounding box center [1197, 477] width 354 height 30
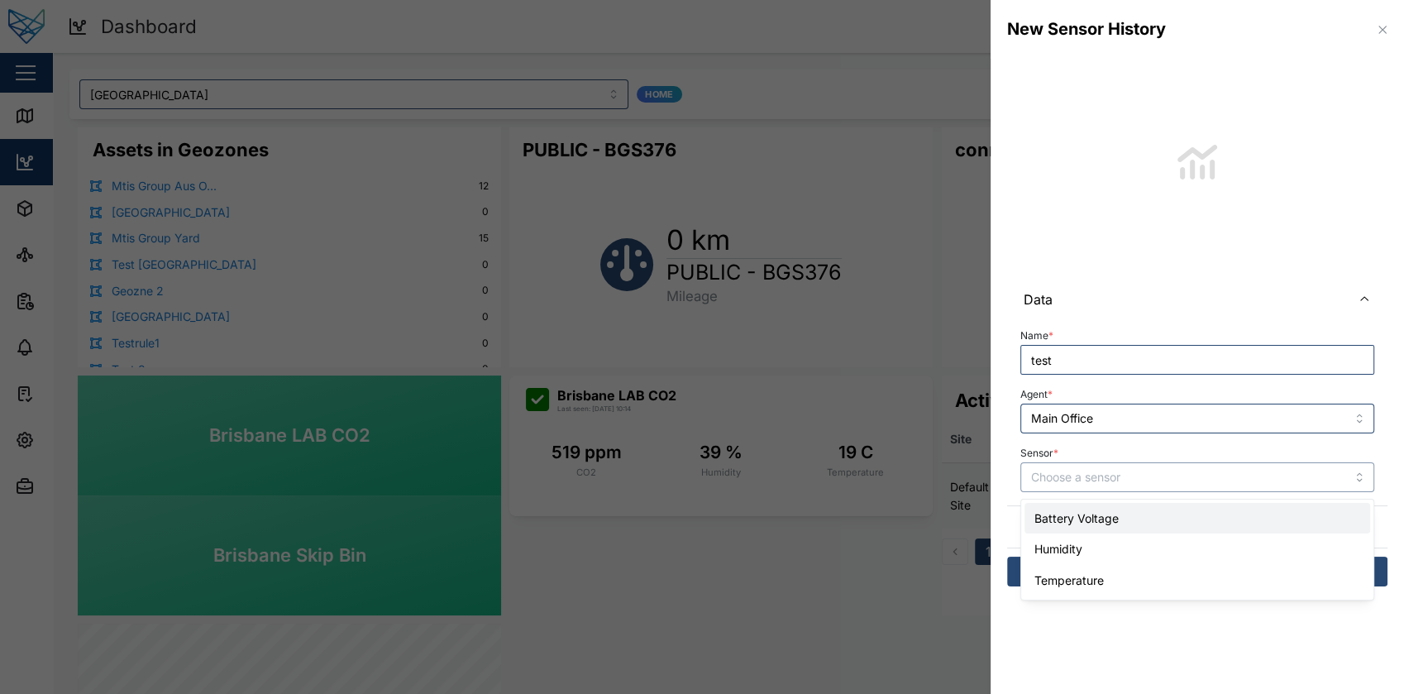
type input "Battery Voltage"
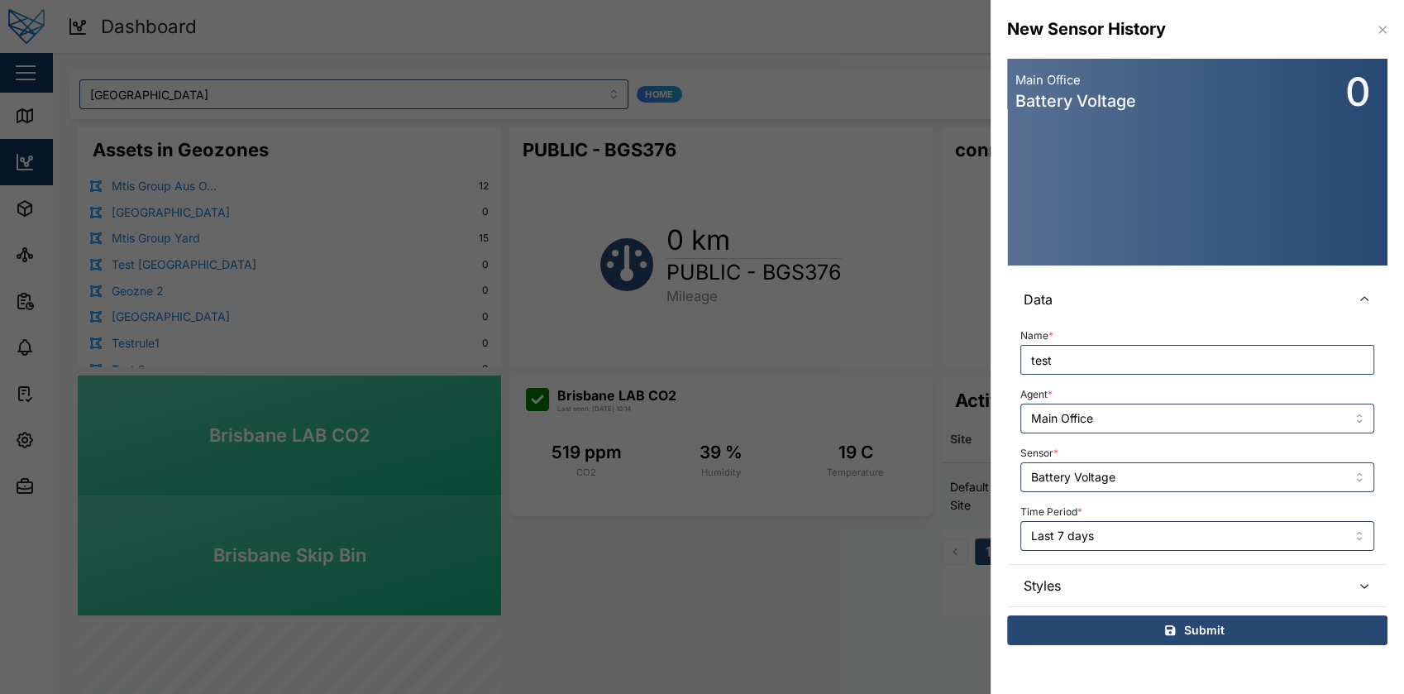
click at [1383, 31] on icon "button" at bounding box center [1381, 29] width 7 height 7
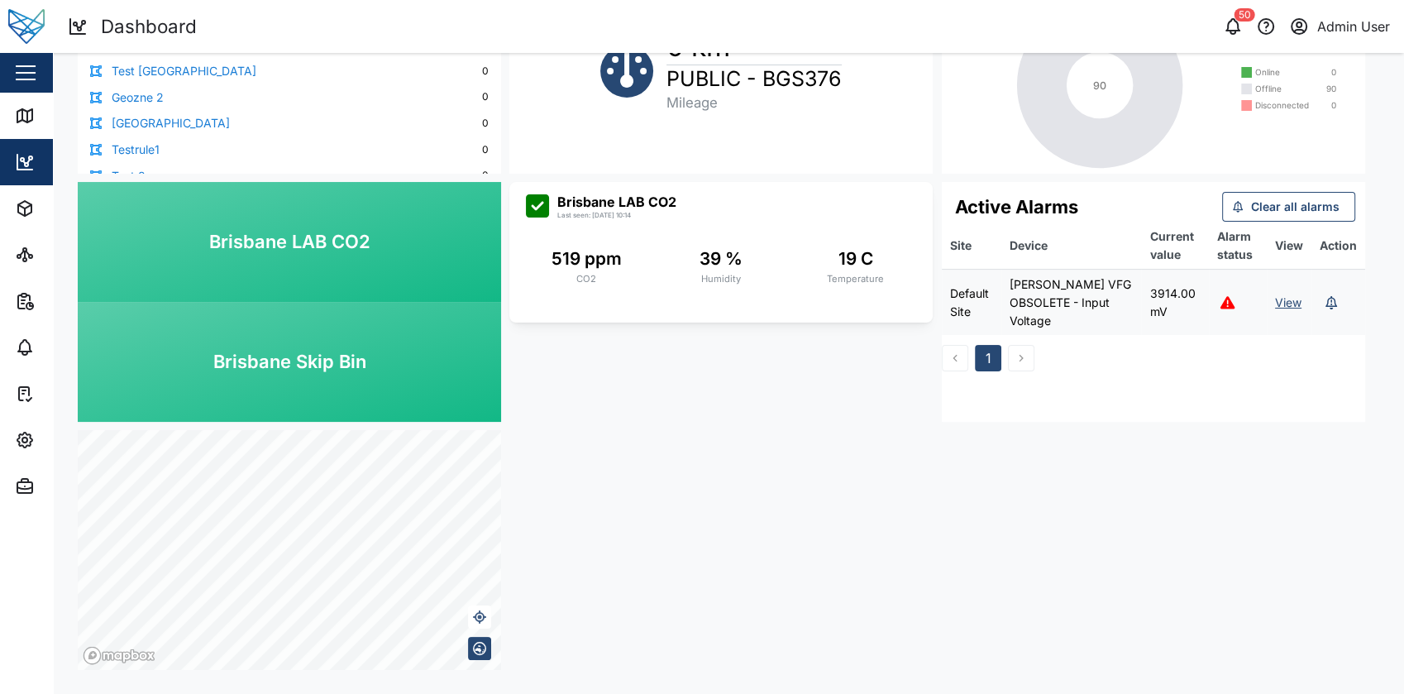
scroll to position [0, 0]
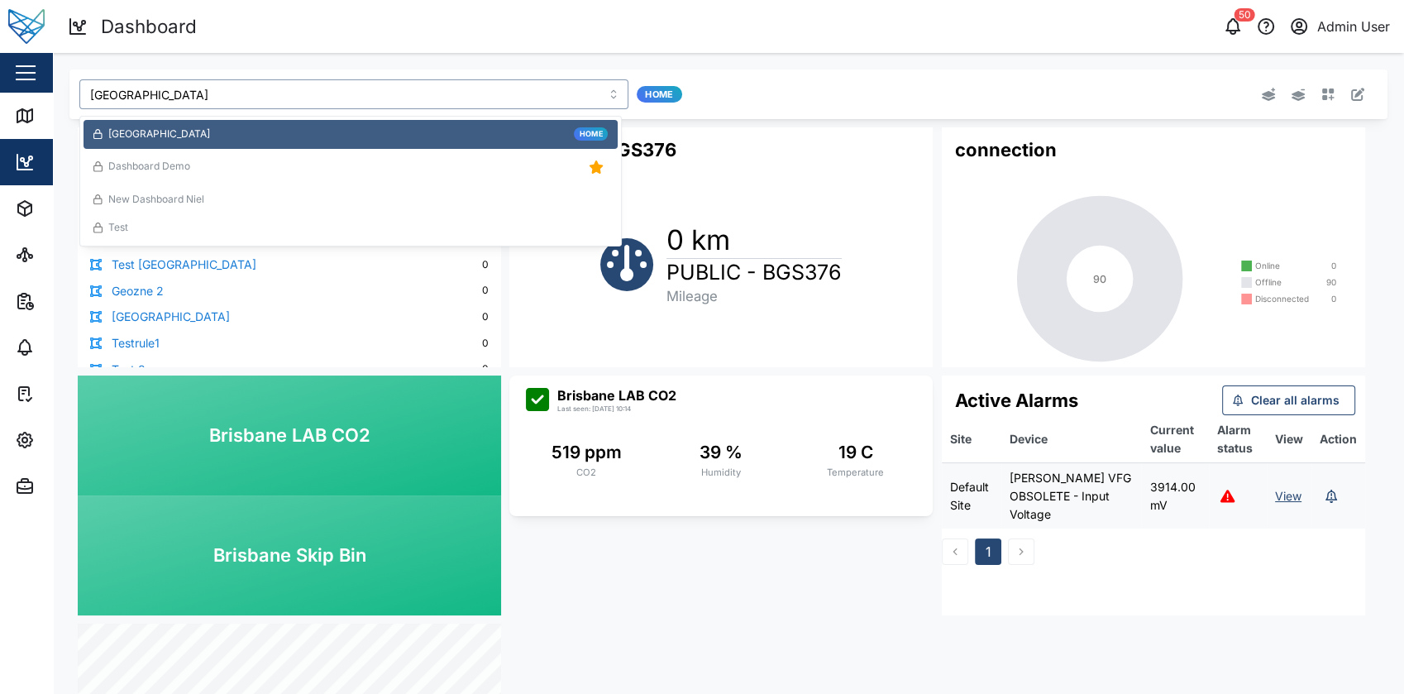
click at [602, 99] on input "[GEOGRAPHIC_DATA]" at bounding box center [353, 94] width 549 height 30
click at [401, 157] on div "Dashboard Demo" at bounding box center [350, 166] width 514 height 23
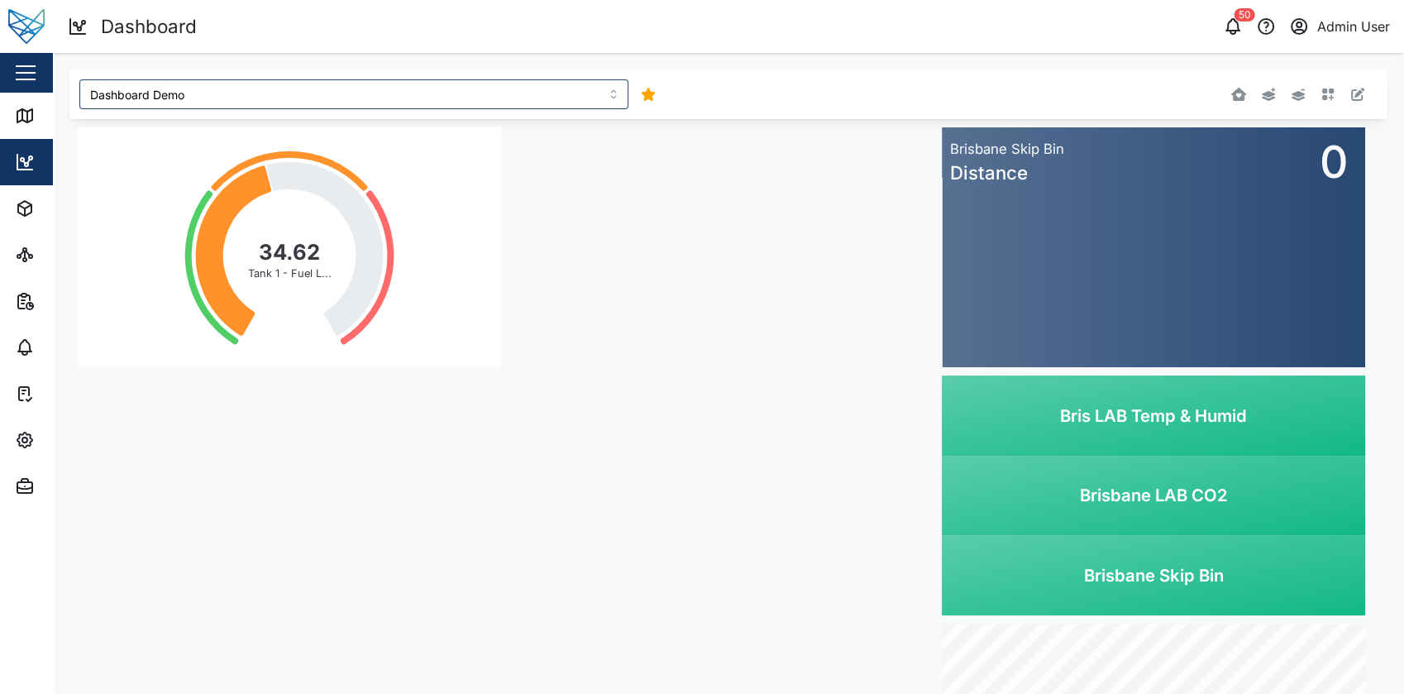
click at [1346, 90] on button "button" at bounding box center [1357, 94] width 23 height 23
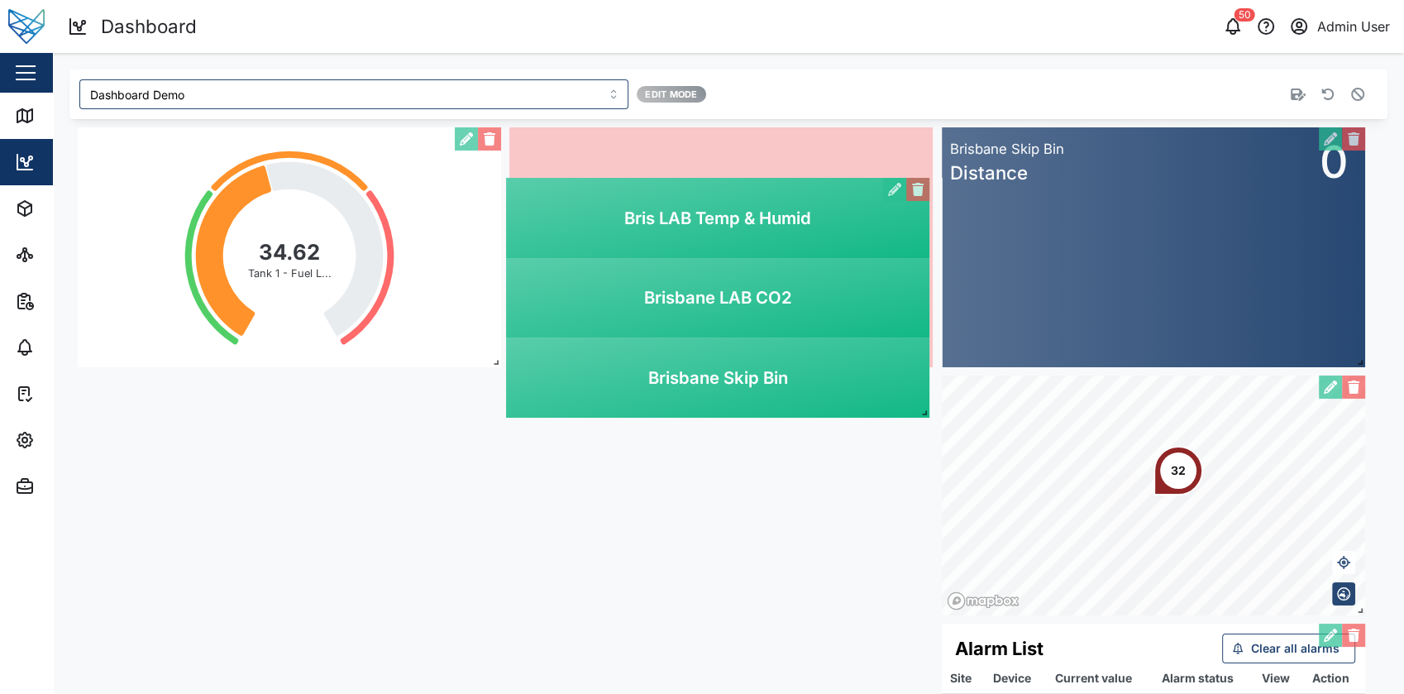
drag, startPoint x: 1039, startPoint y: 476, endPoint x: 601, endPoint y: 277, distance: 480.7
click at [601, 277] on div "Bris LAB Temp & Humid [GEOGRAPHIC_DATA] LAB CO2 [GEOGRAPHIC_DATA] Skip Bin" at bounding box center [717, 298] width 423 height 240
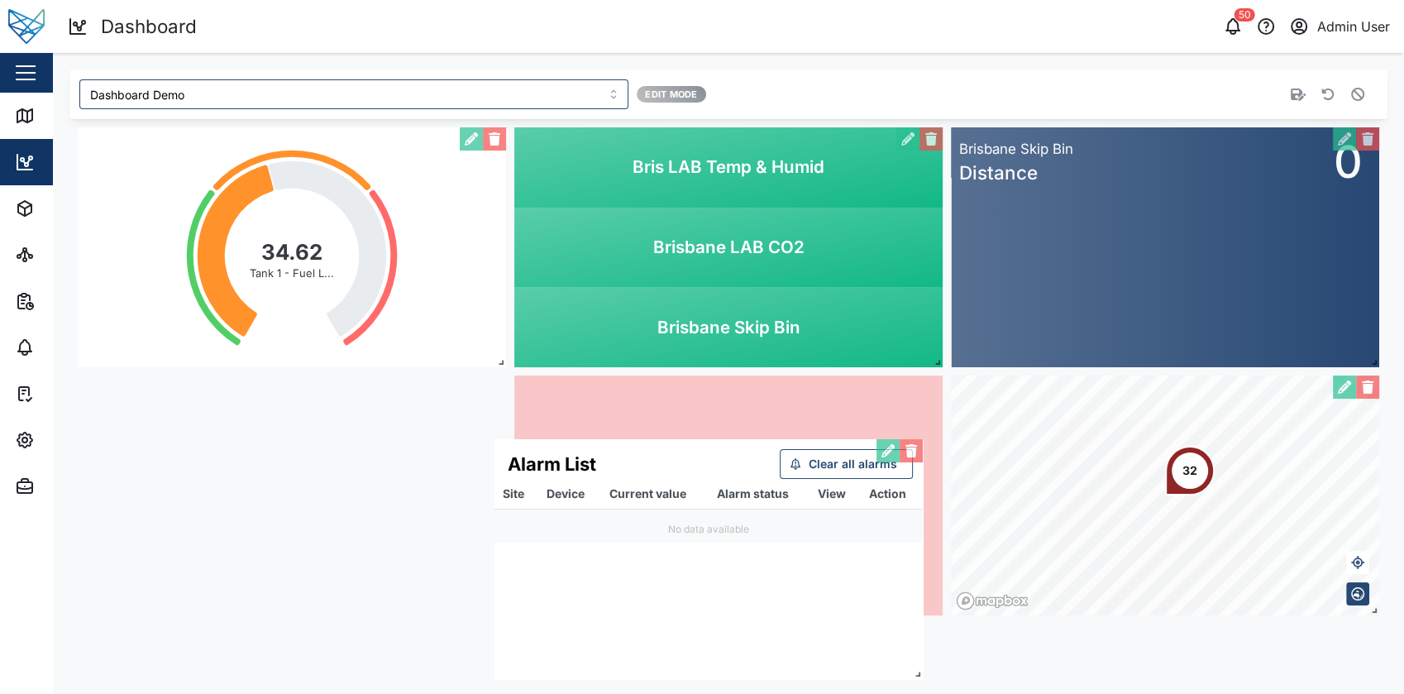
drag, startPoint x: 1031, startPoint y: 518, endPoint x: 559, endPoint y: 528, distance: 472.3
click at [559, 528] on div "Alarm List Clear all alarms Site Device Current value Alarm status View Action …" at bounding box center [708, 559] width 428 height 240
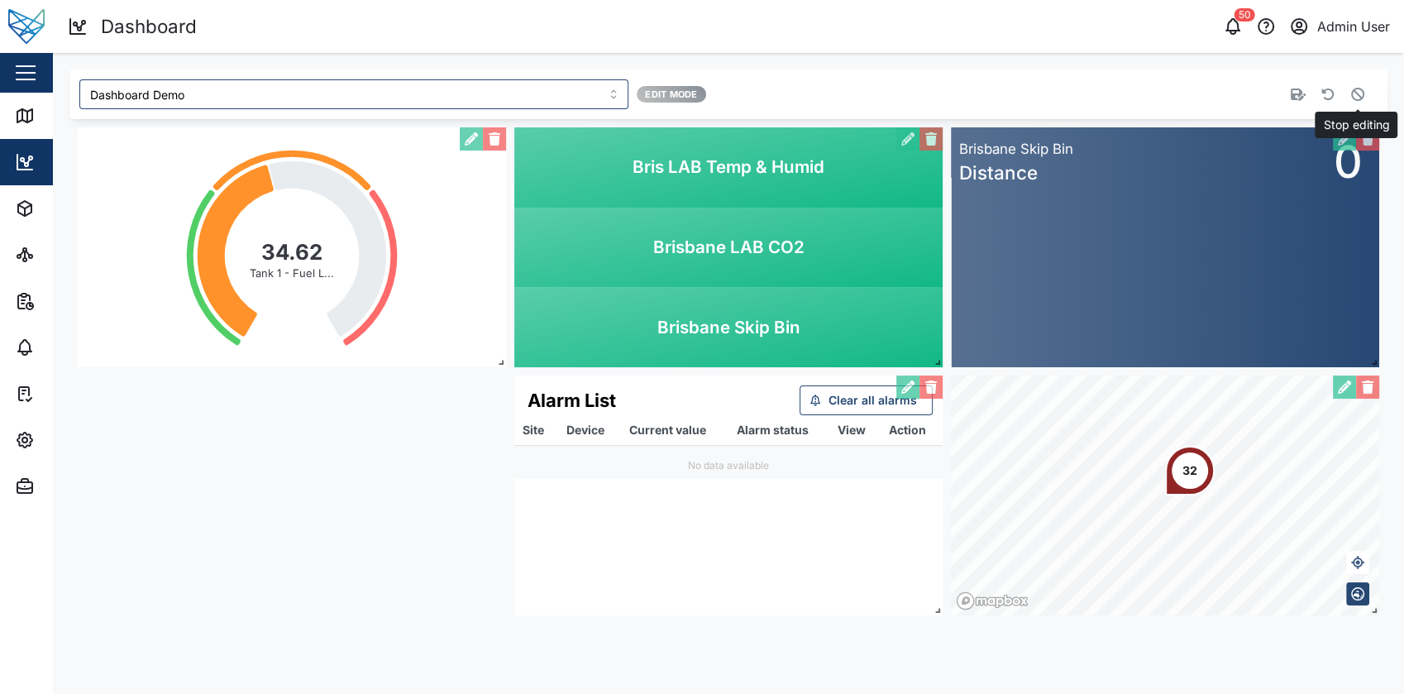
click at [1354, 92] on icon "button" at bounding box center [1357, 94] width 13 height 13
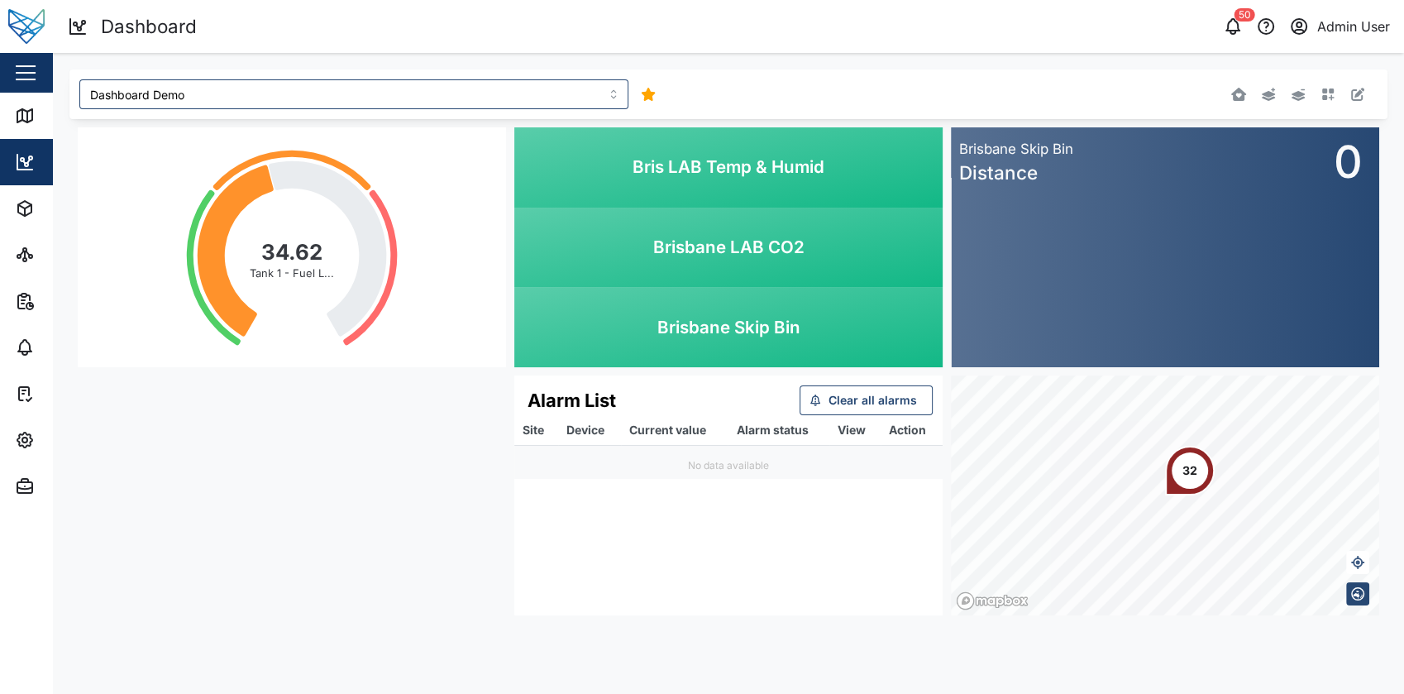
click at [504, 109] on div "Dashboard Demo" at bounding box center [455, 94] width 765 height 43
click at [461, 94] on input "Dashboard Demo" at bounding box center [353, 94] width 549 height 30
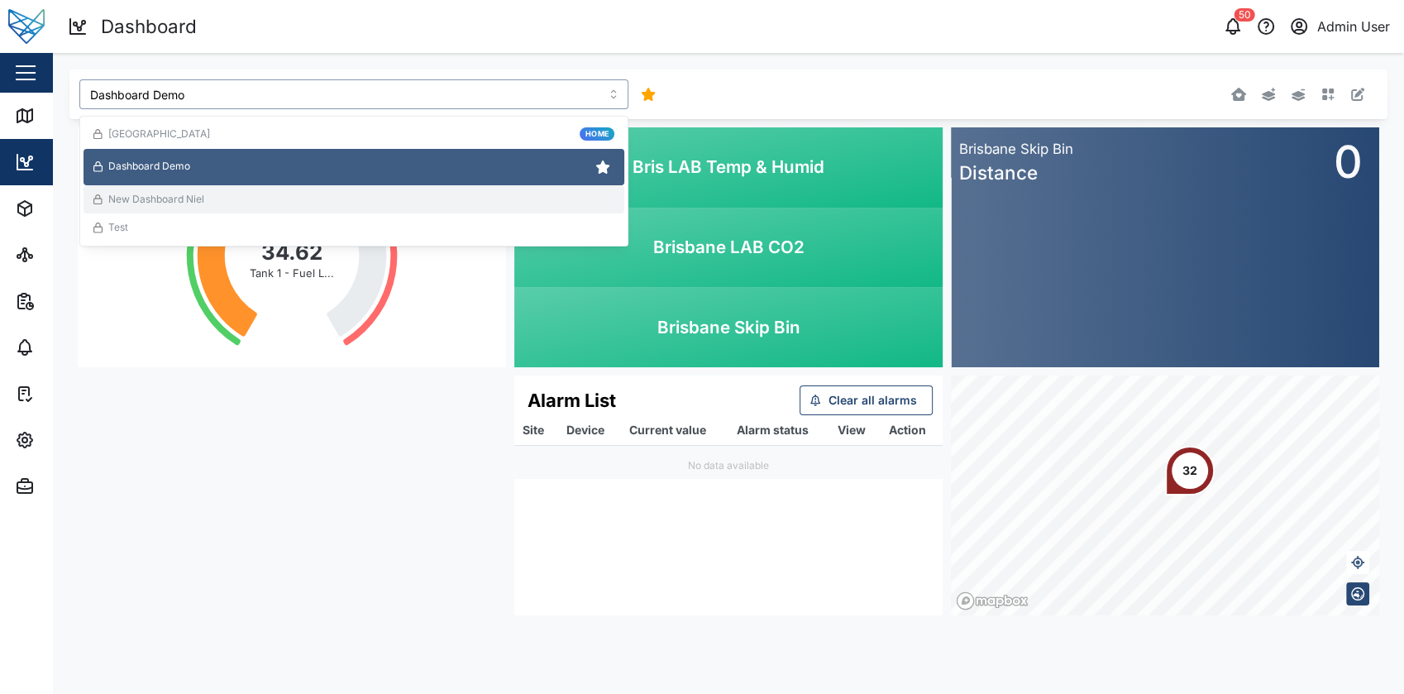
click at [398, 193] on div "New Dashboard Niel" at bounding box center [353, 200] width 521 height 16
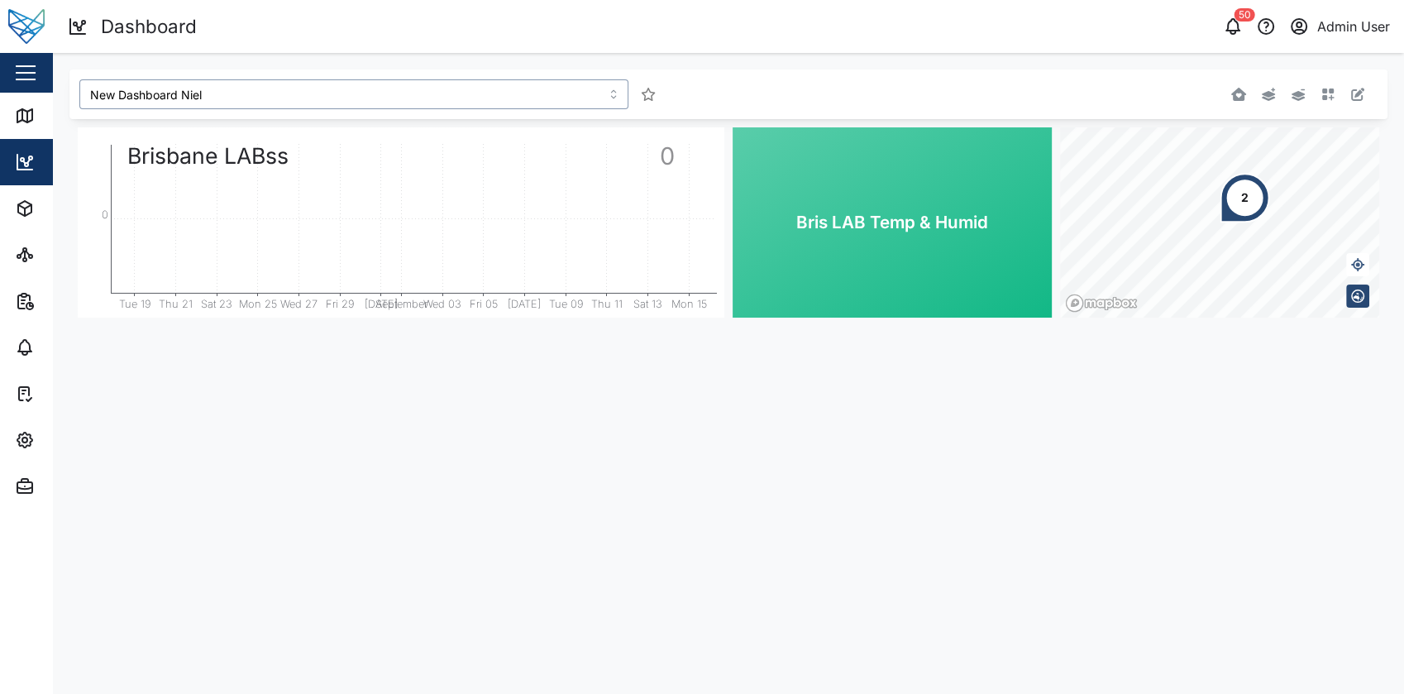
click at [558, 94] on input "New Dashboard Niel" at bounding box center [353, 94] width 549 height 30
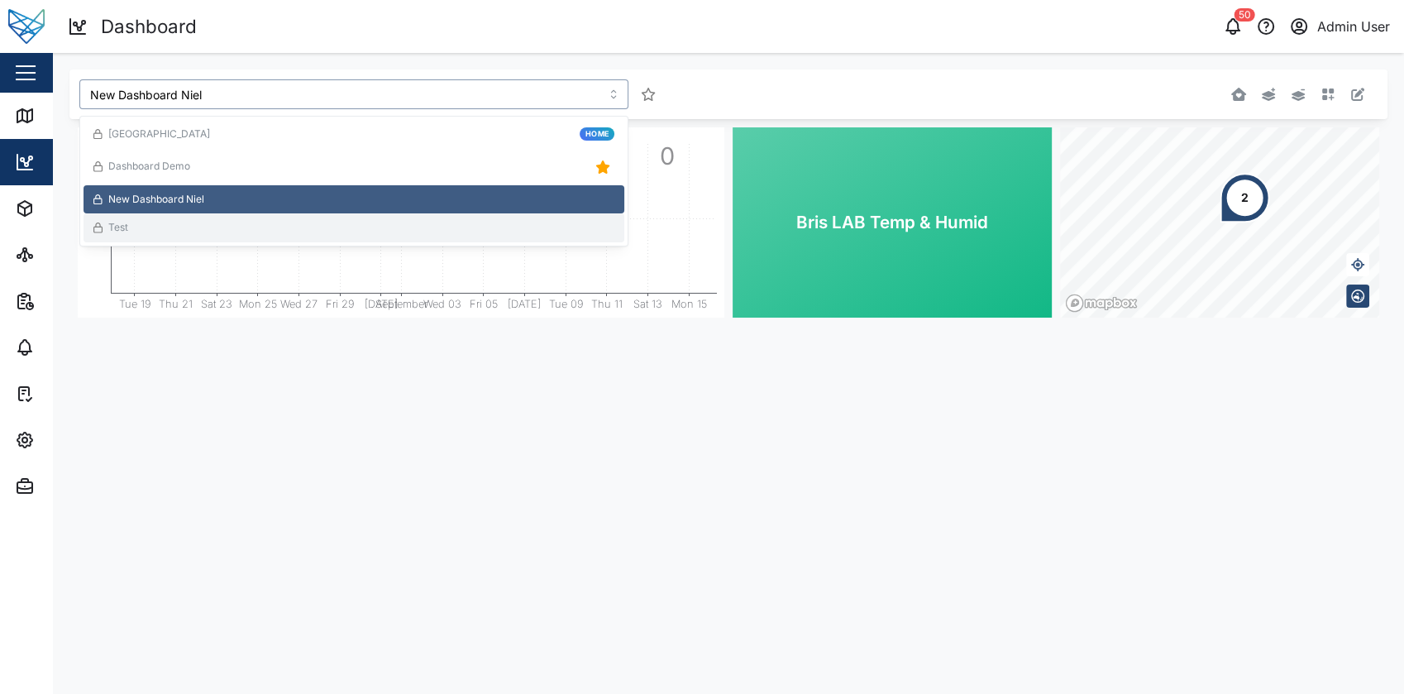
click at [465, 225] on div "Test" at bounding box center [353, 228] width 521 height 16
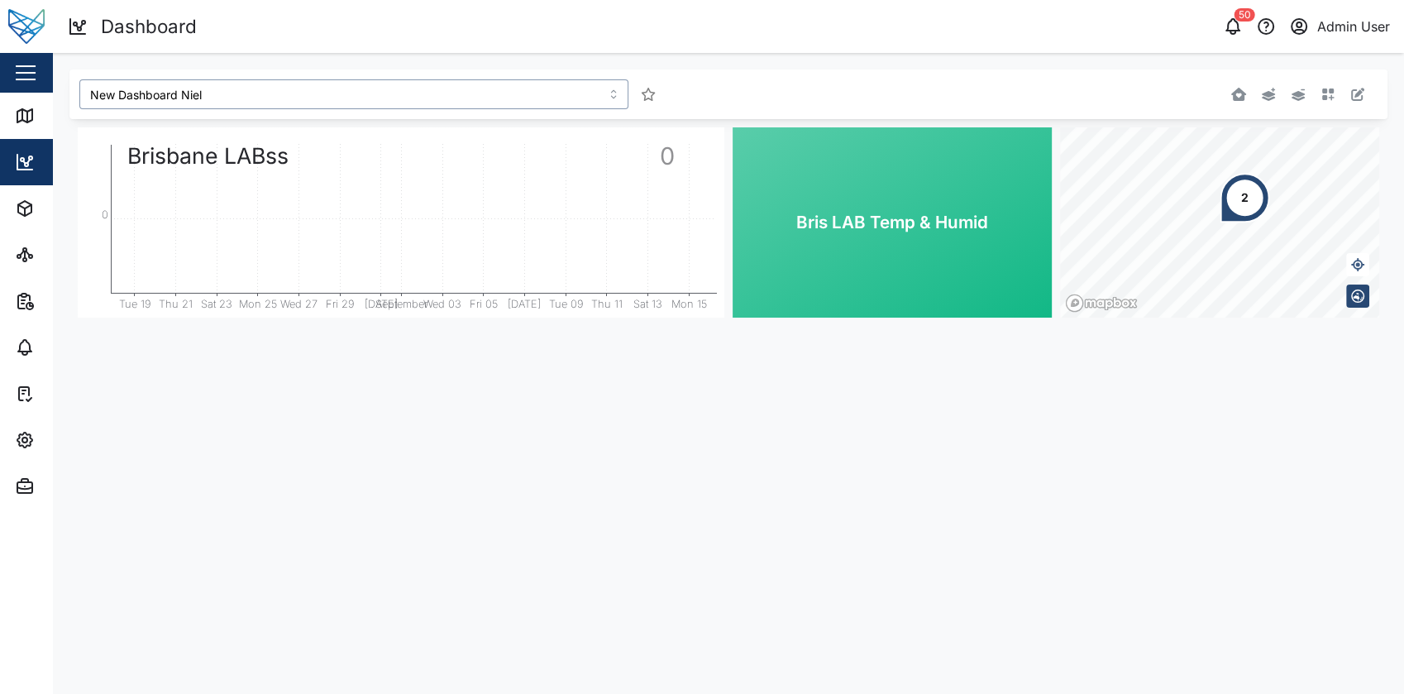
type input "Test"
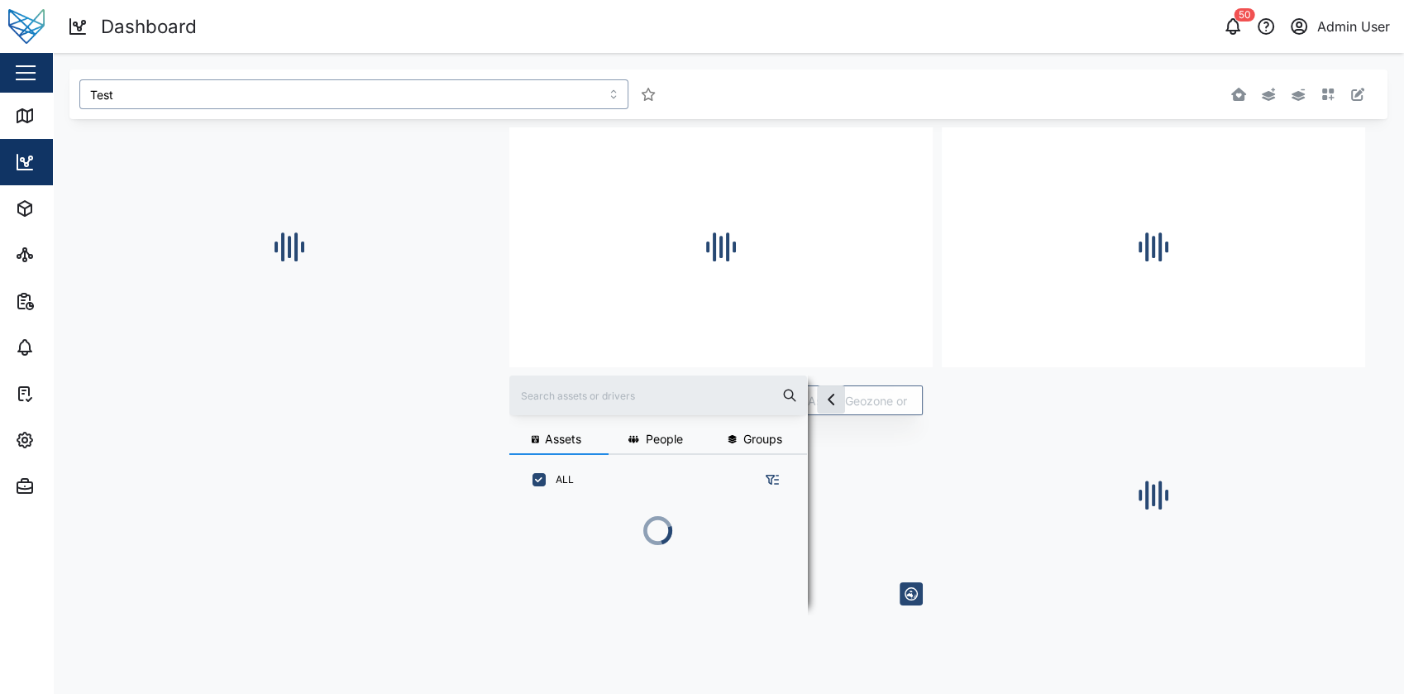
scroll to position [490, 247]
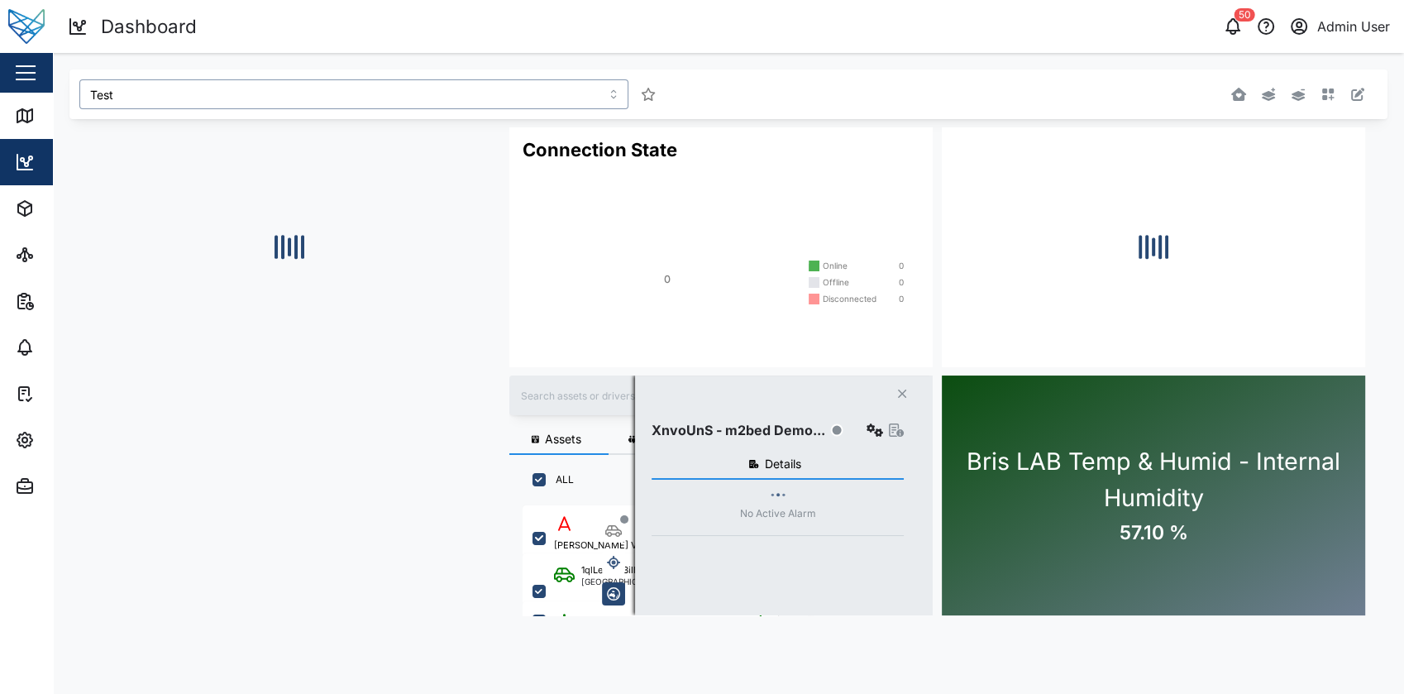
checkbox input "true"
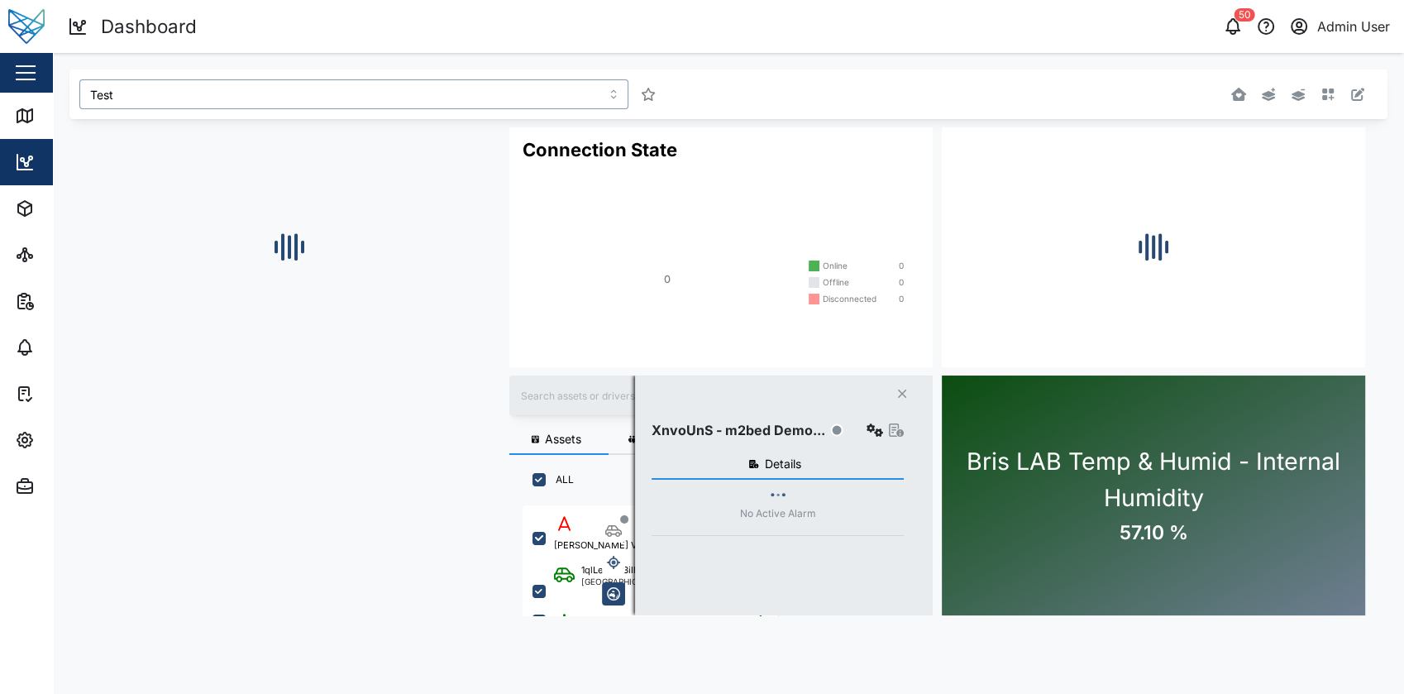
checkbox input "true"
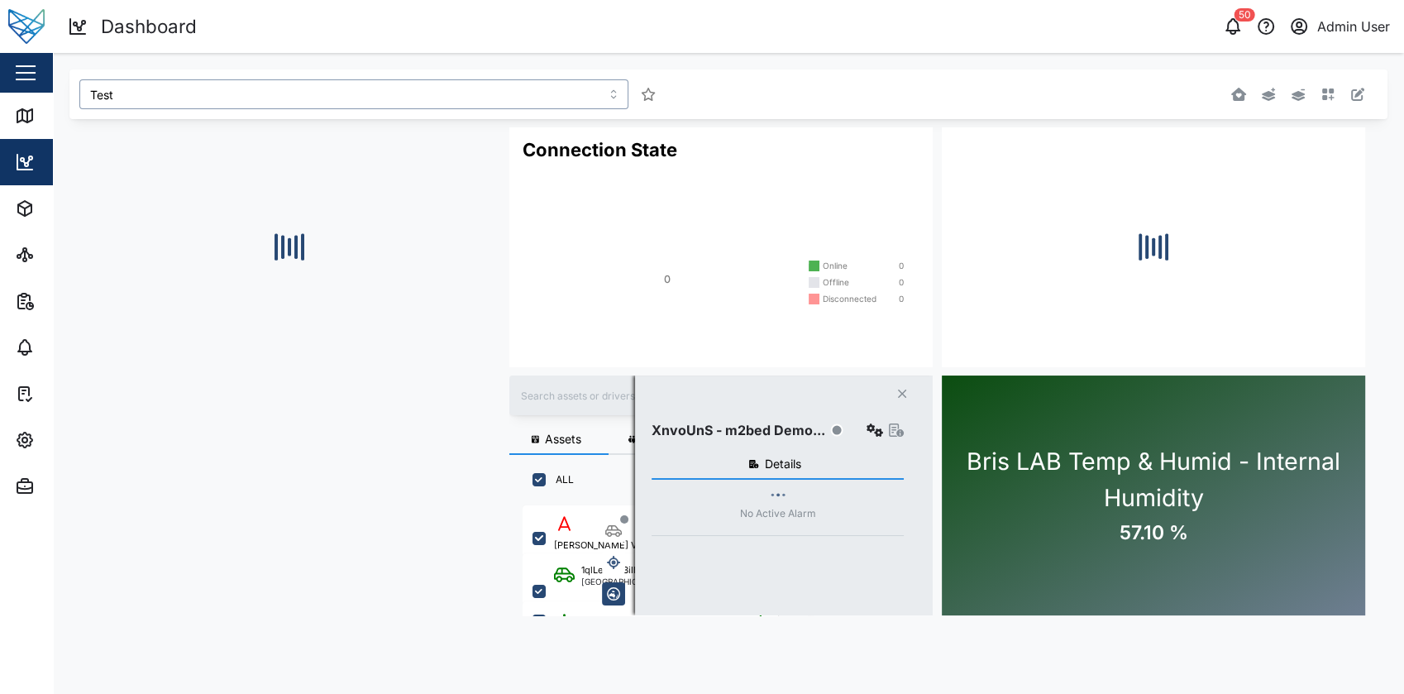
checkbox input "true"
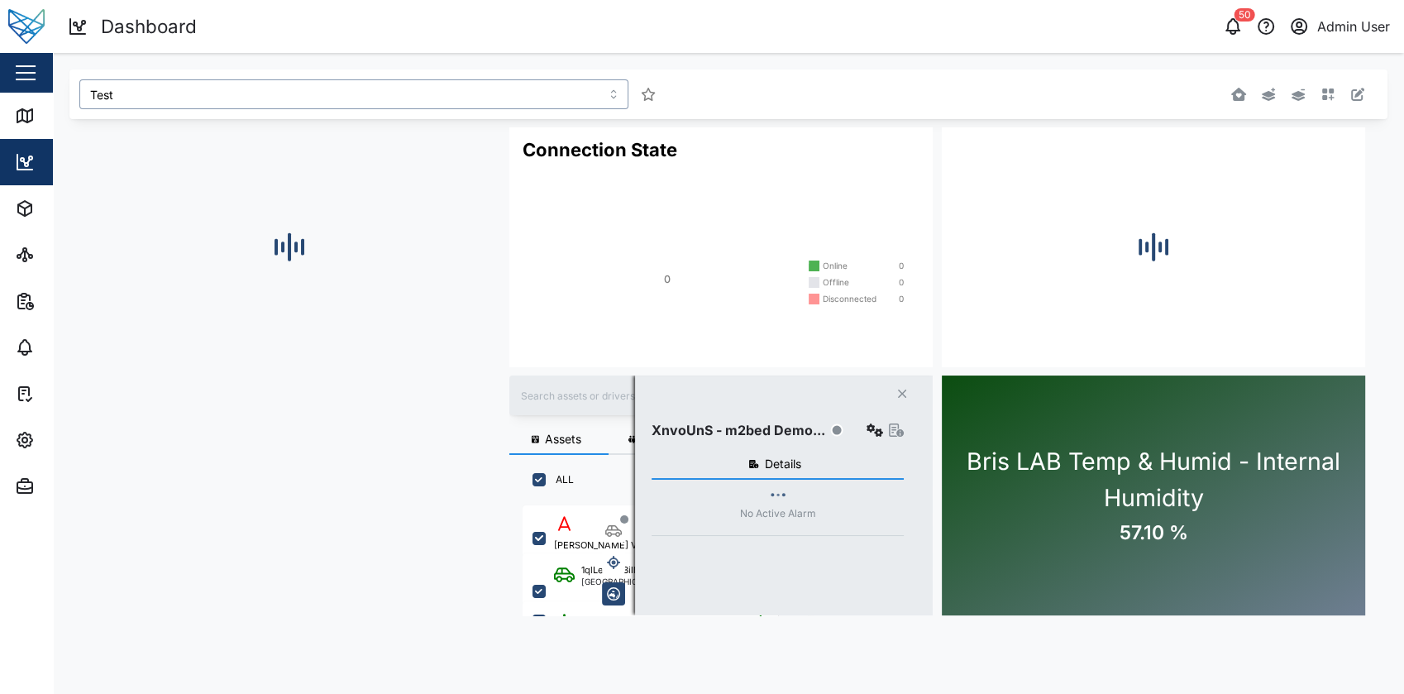
checkbox input "true"
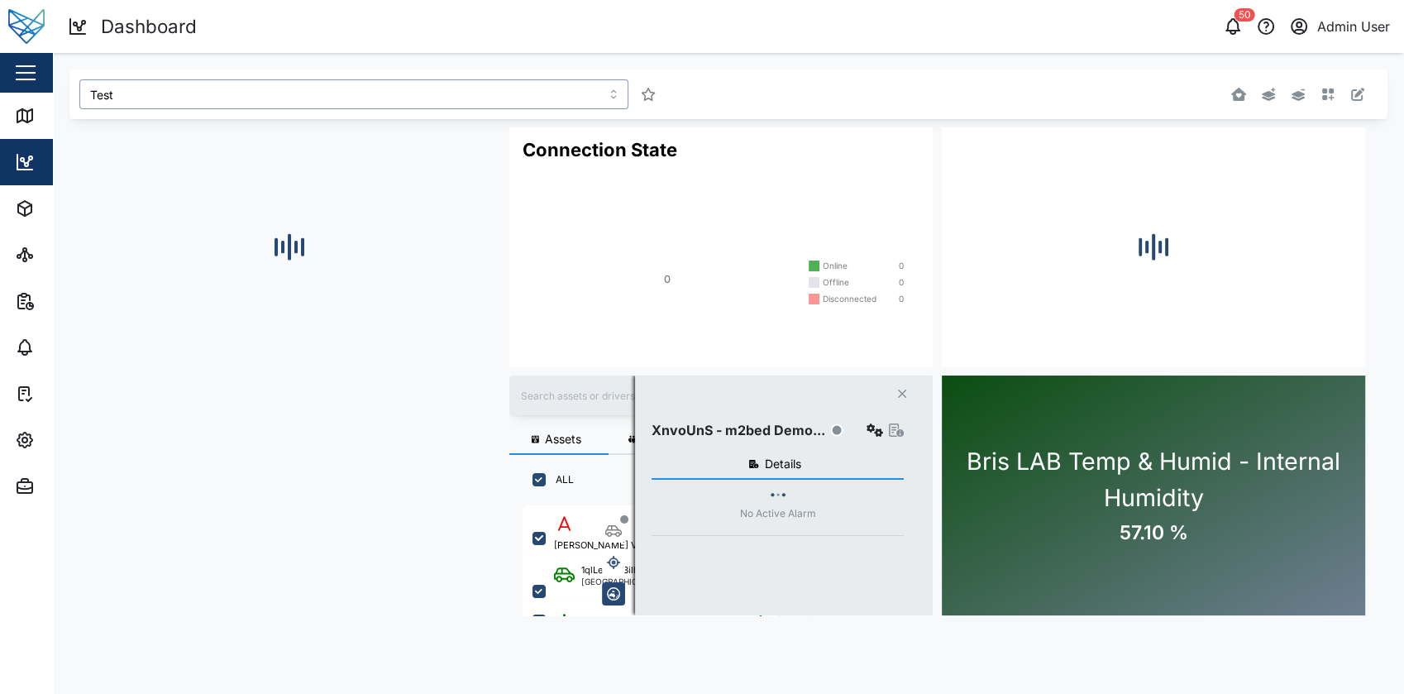
checkbox input "true"
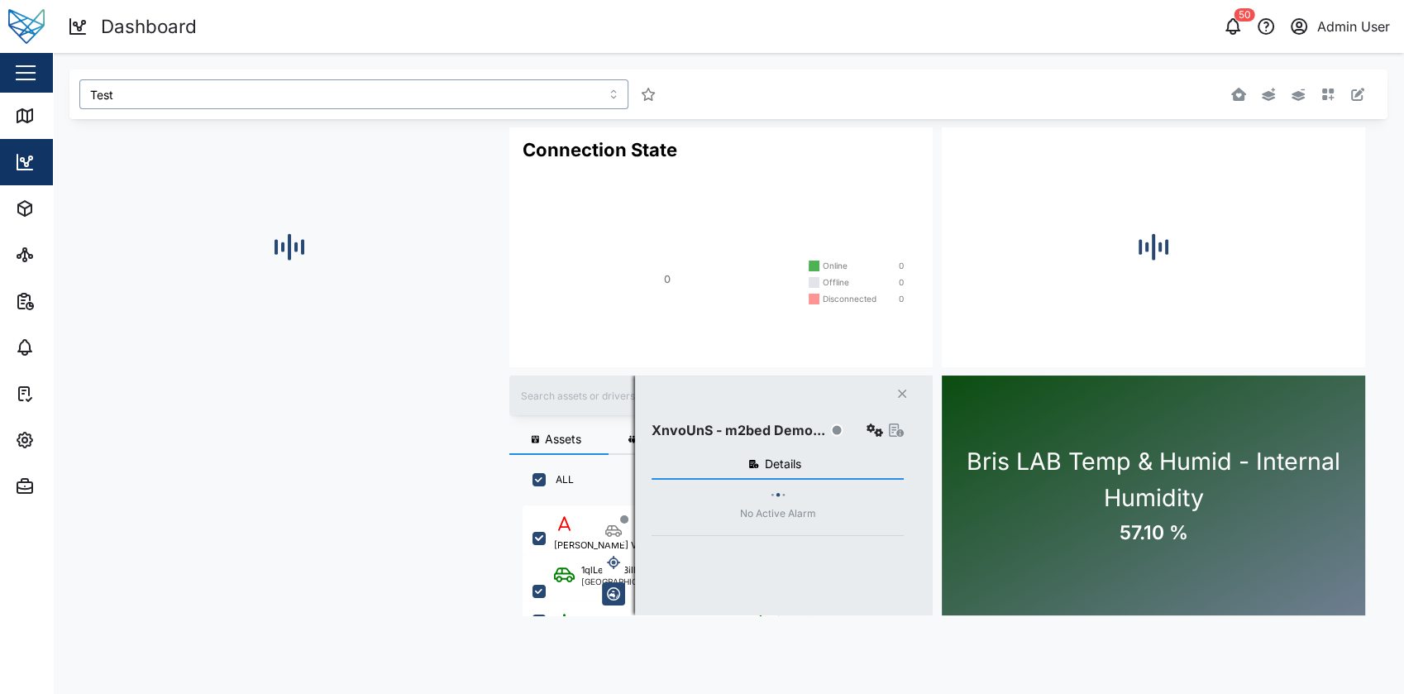
checkbox input "true"
